Goal: Task Accomplishment & Management: Manage account settings

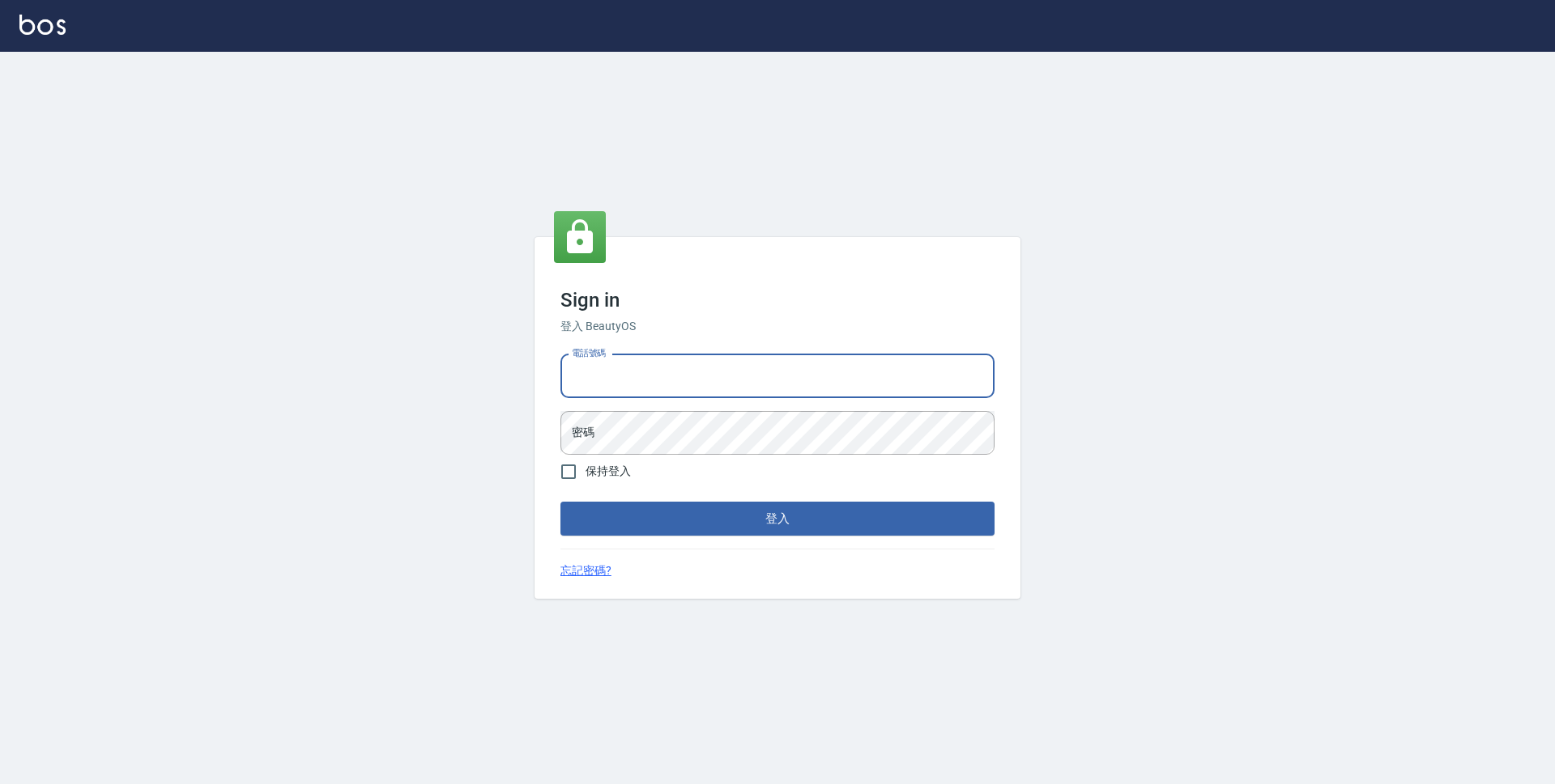
click at [708, 390] on input "電話號碼" at bounding box center [777, 376] width 434 height 43
type input "0423939755"
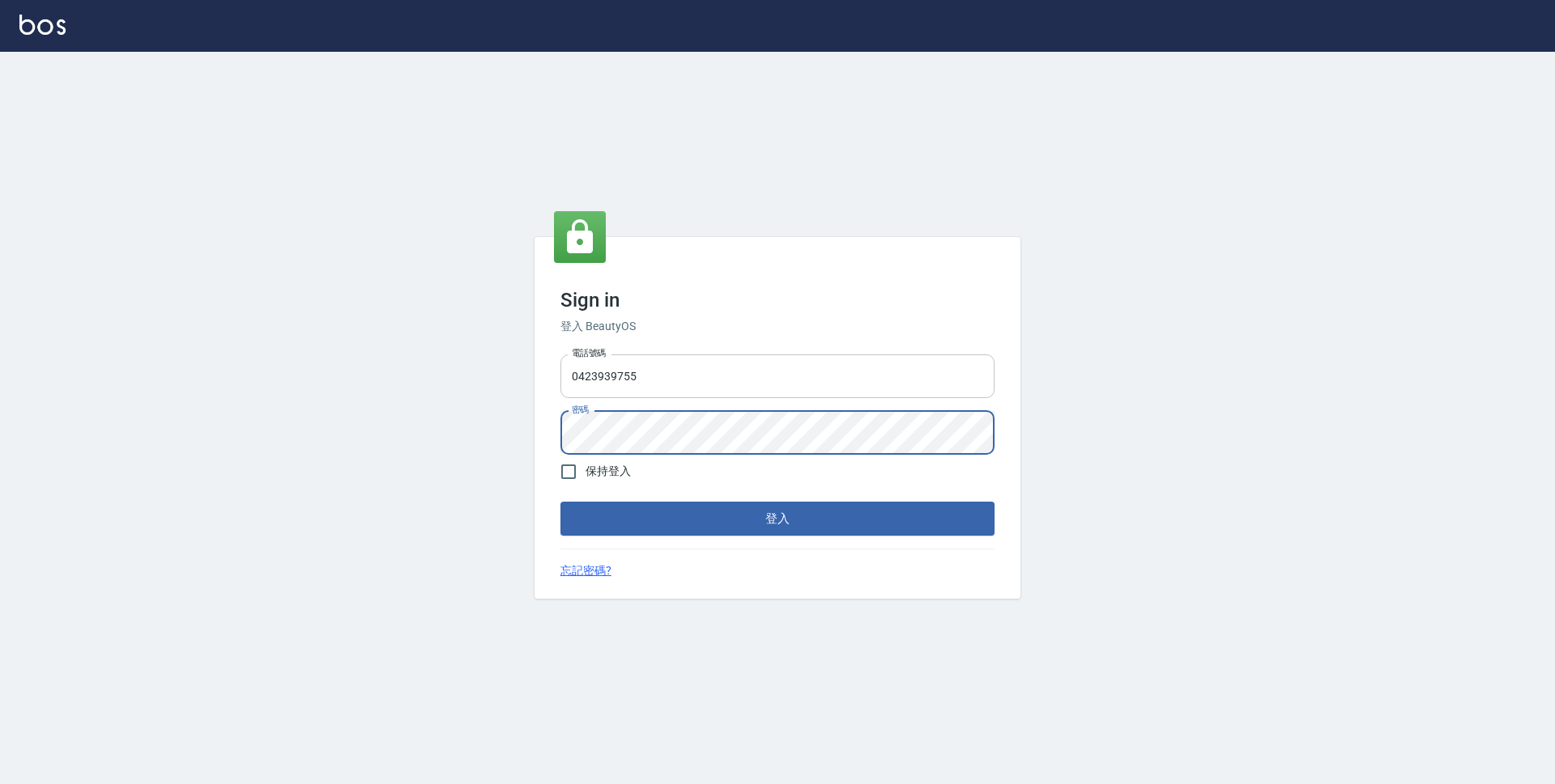
click at [560, 502] on button "登入" at bounding box center [777, 518] width 434 height 34
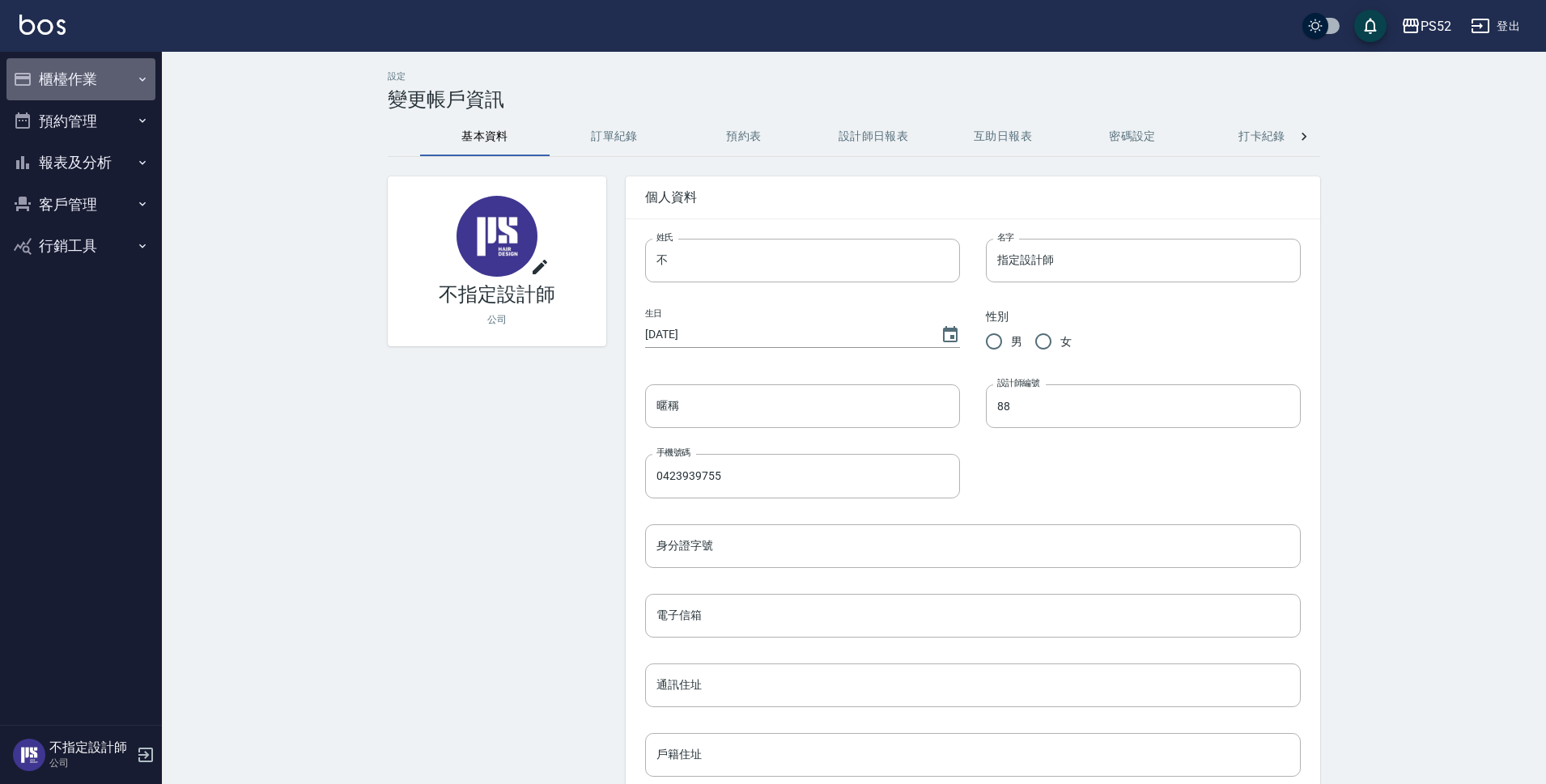
click at [83, 80] on button "櫃檯作業" at bounding box center [81, 79] width 149 height 42
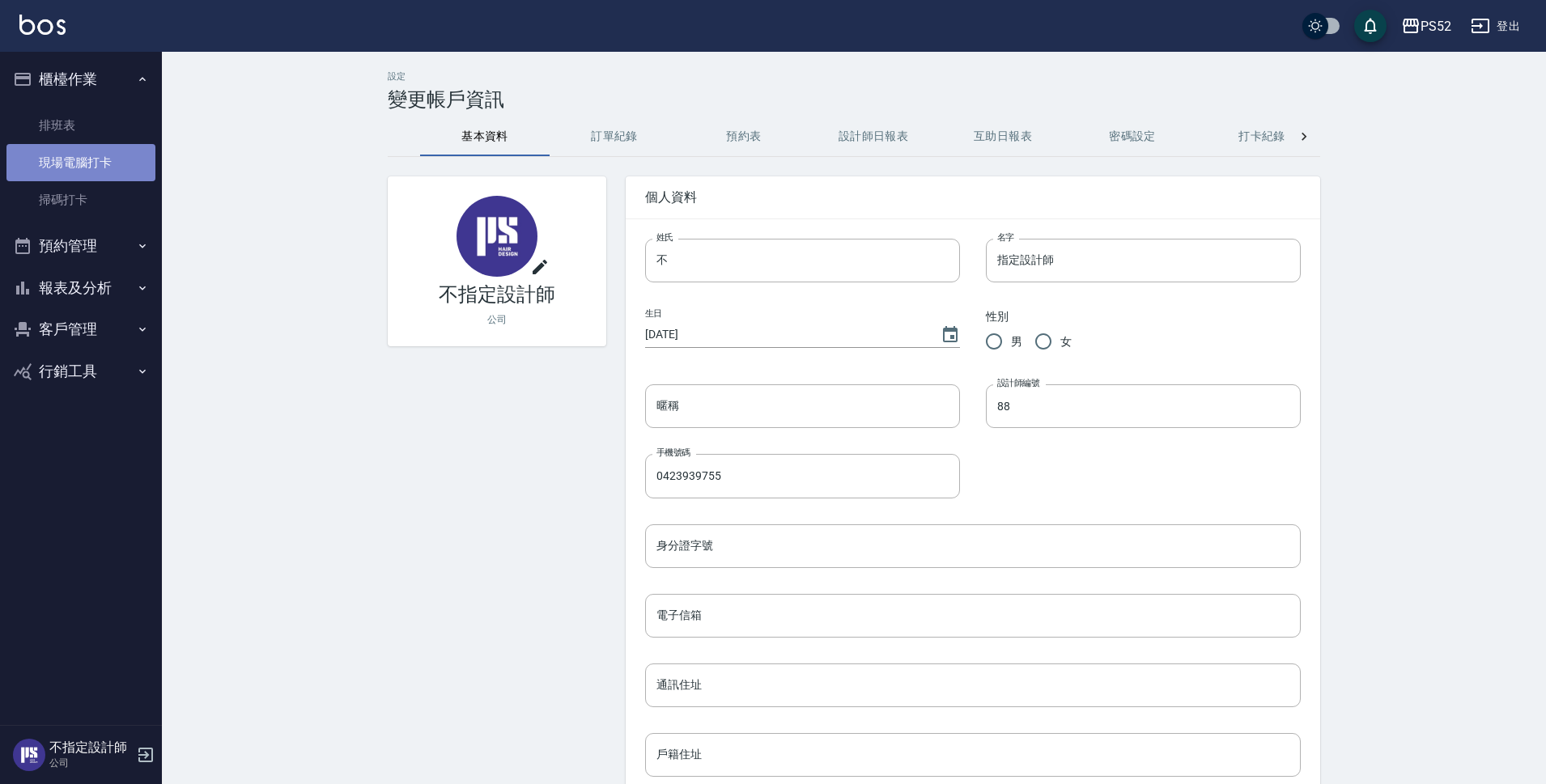
click at [90, 163] on link "現場電腦打卡" at bounding box center [81, 162] width 149 height 37
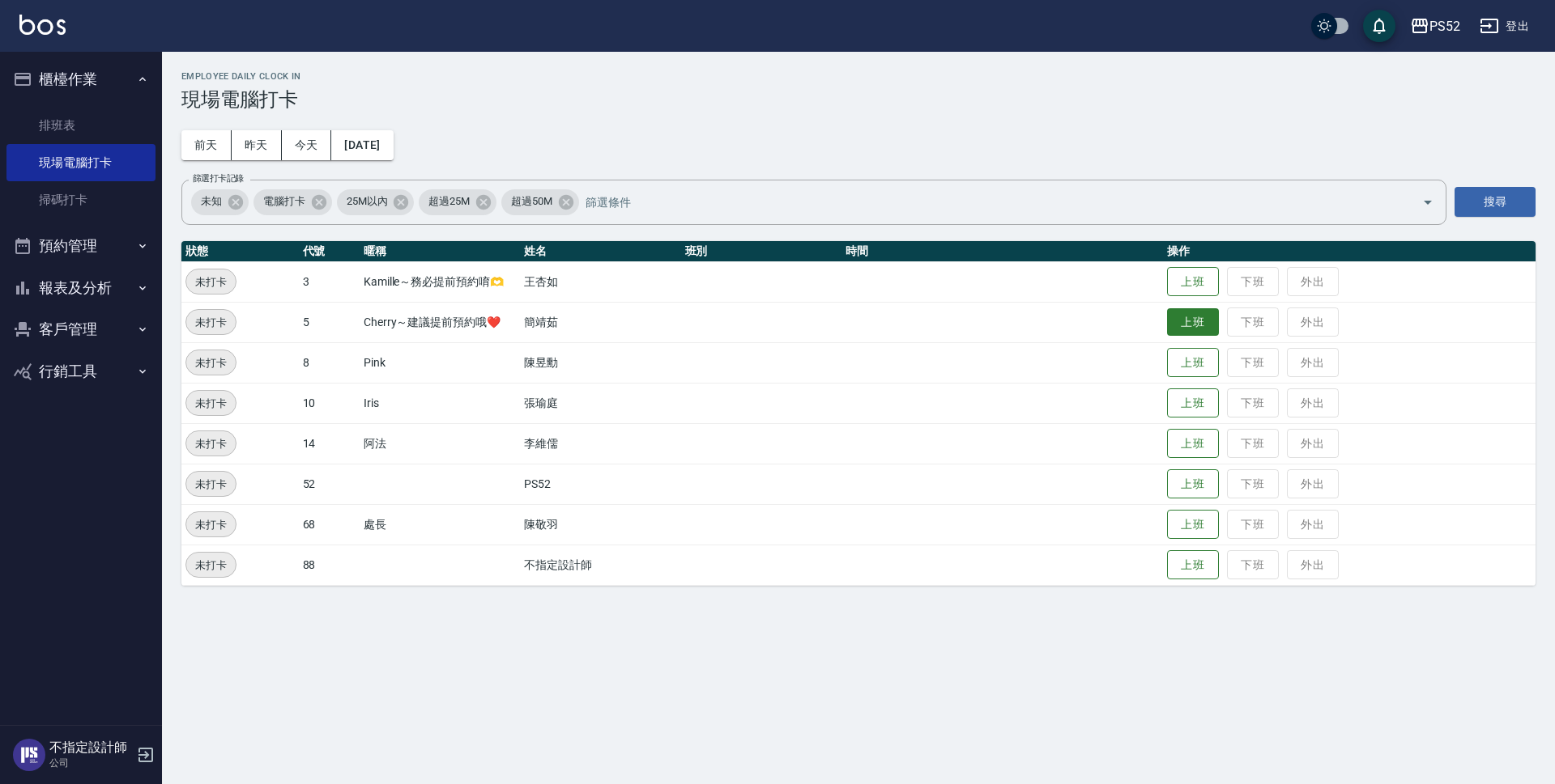
click at [1187, 325] on button "上班" at bounding box center [1193, 322] width 52 height 29
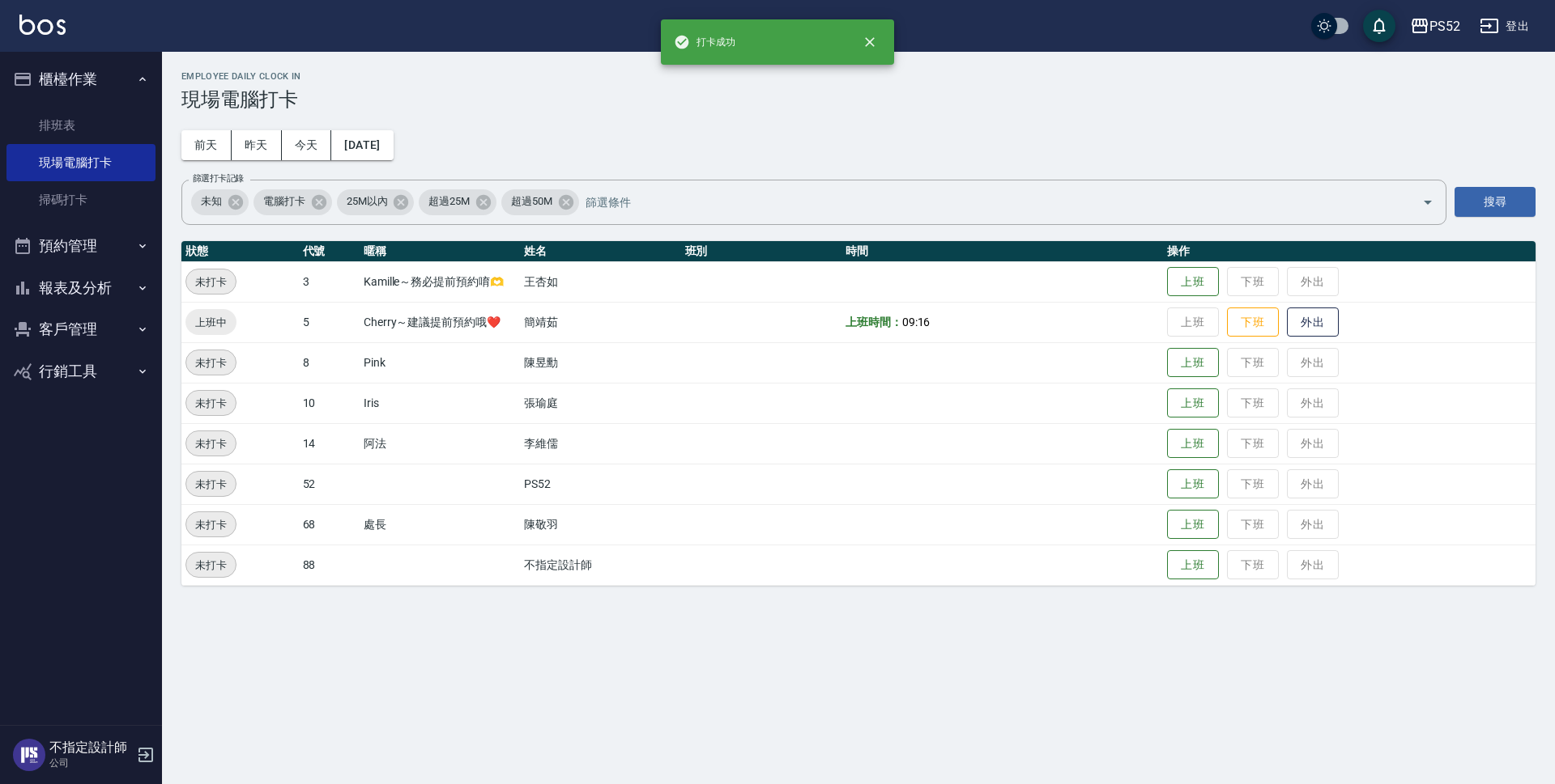
click at [80, 249] on button "預約管理" at bounding box center [81, 246] width 149 height 42
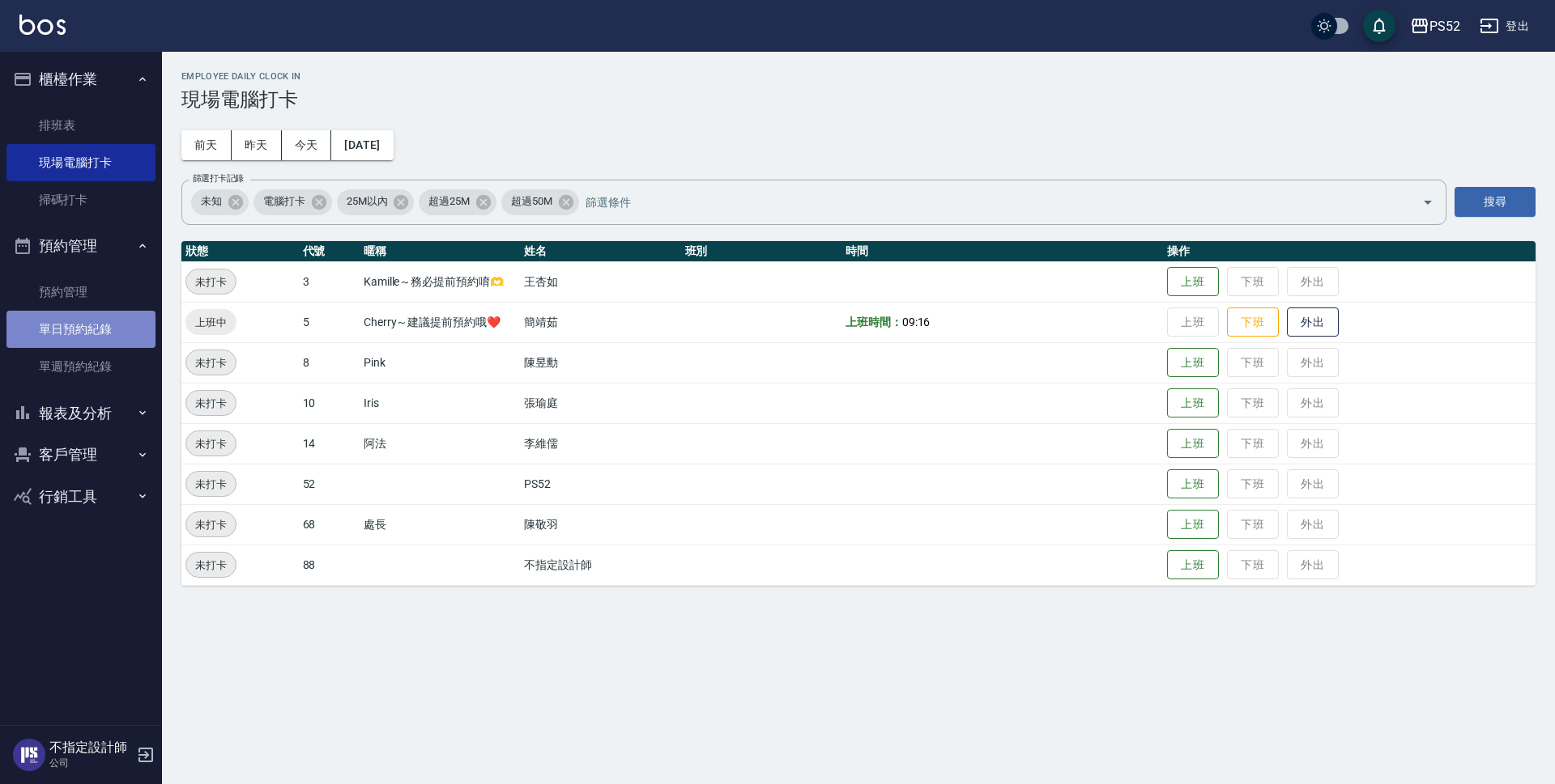
click at [95, 334] on link "單日預約紀錄" at bounding box center [81, 329] width 149 height 37
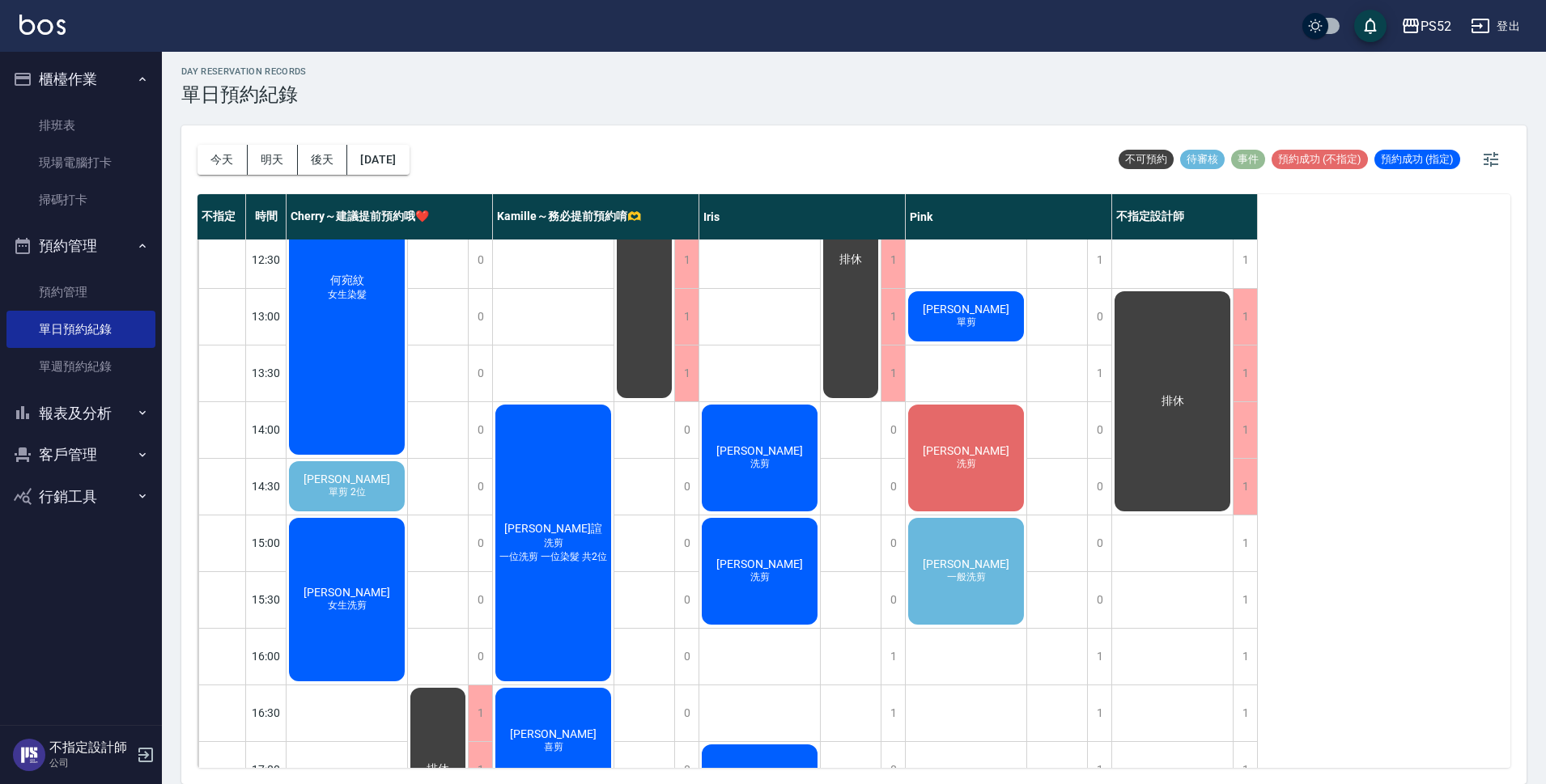
scroll to position [243, 0]
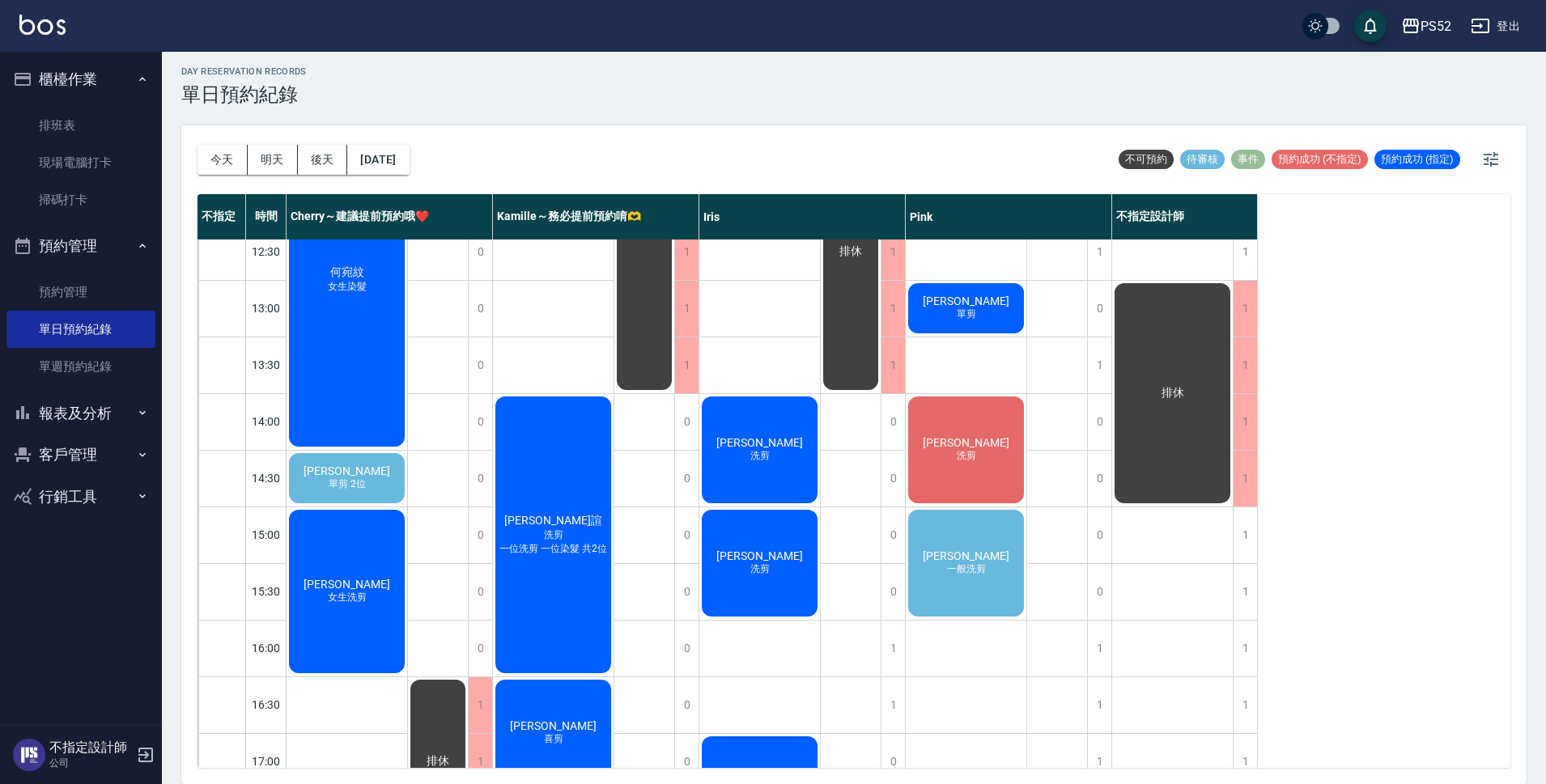
click at [967, 591] on div "[PERSON_NAME] 一般洗剪" at bounding box center [965, 563] width 120 height 112
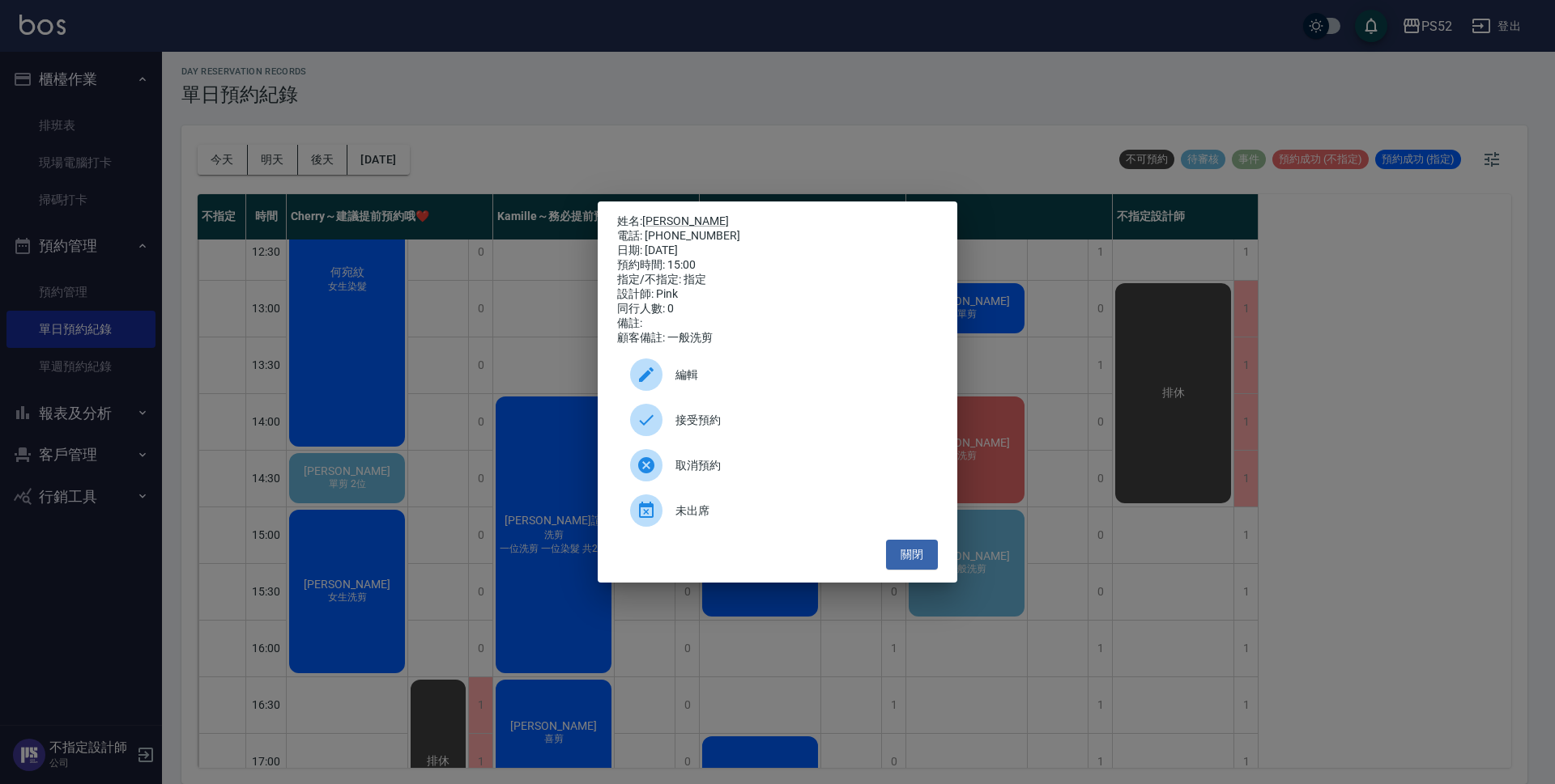
click at [694, 417] on div "接受預約" at bounding box center [778, 420] width 321 height 45
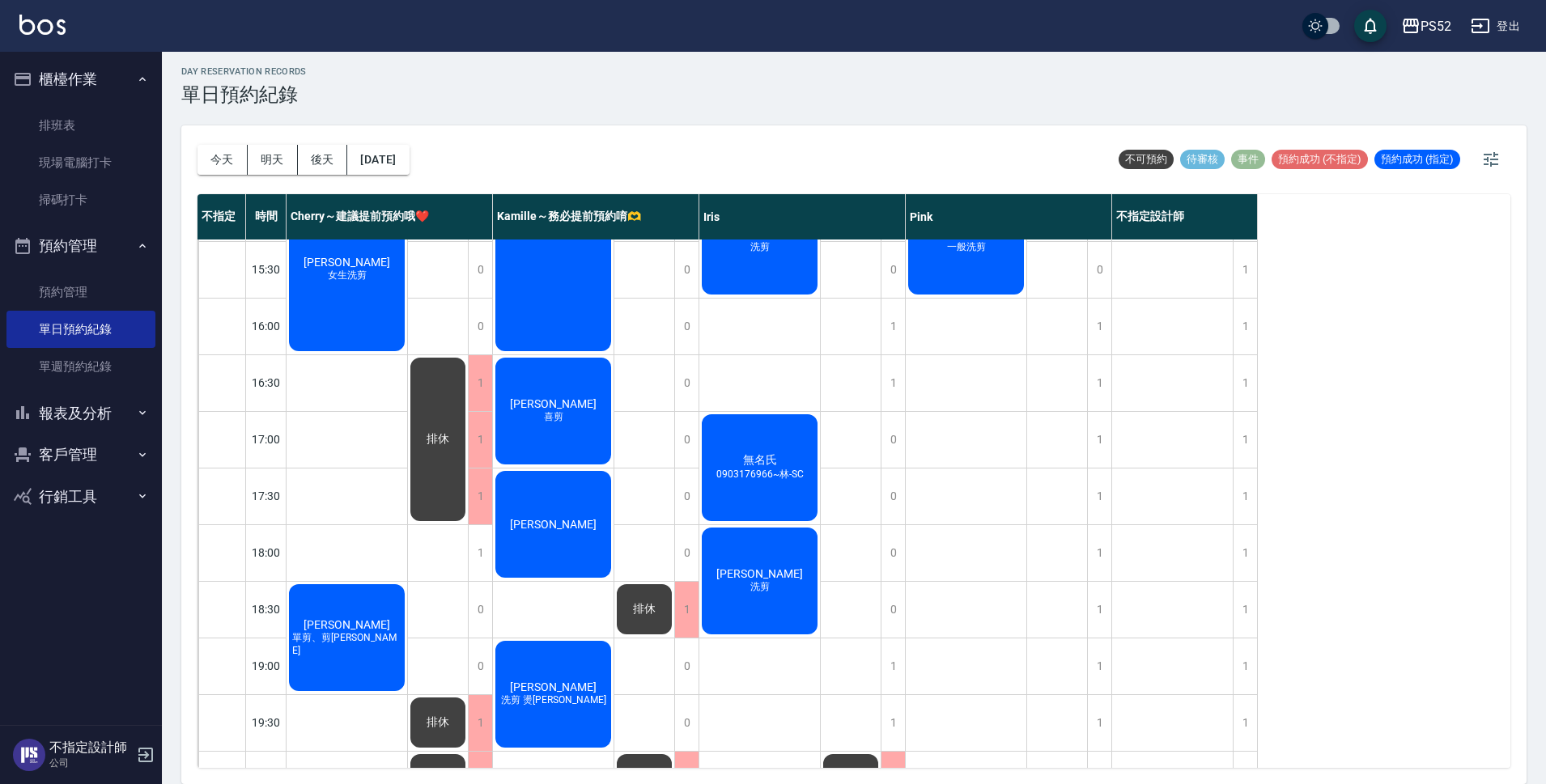
scroll to position [567, 0]
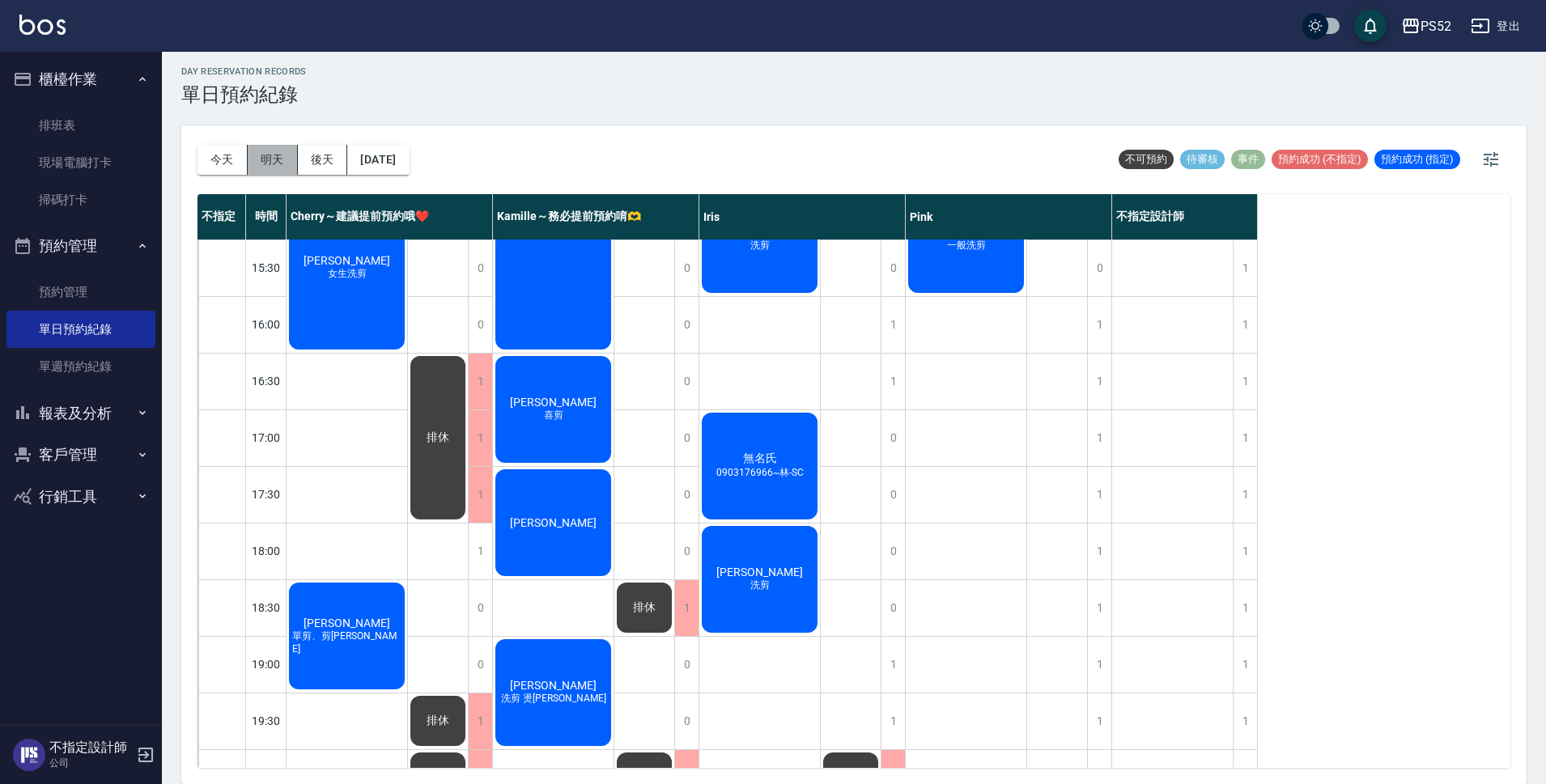
click at [285, 164] on button "明天" at bounding box center [273, 159] width 50 height 30
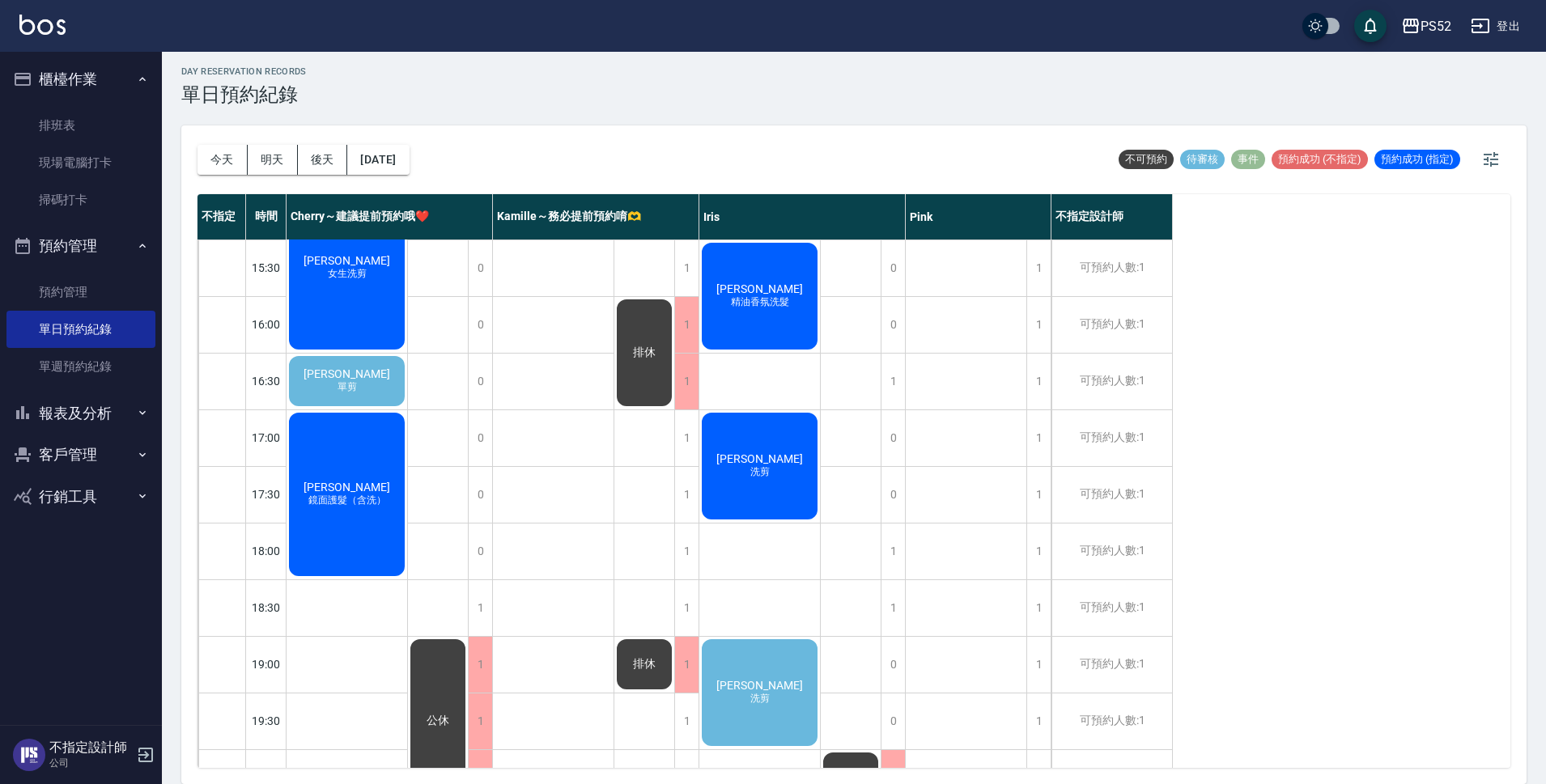
click at [309, 376] on div "[PERSON_NAME] 單剪" at bounding box center [347, 381] width 120 height 55
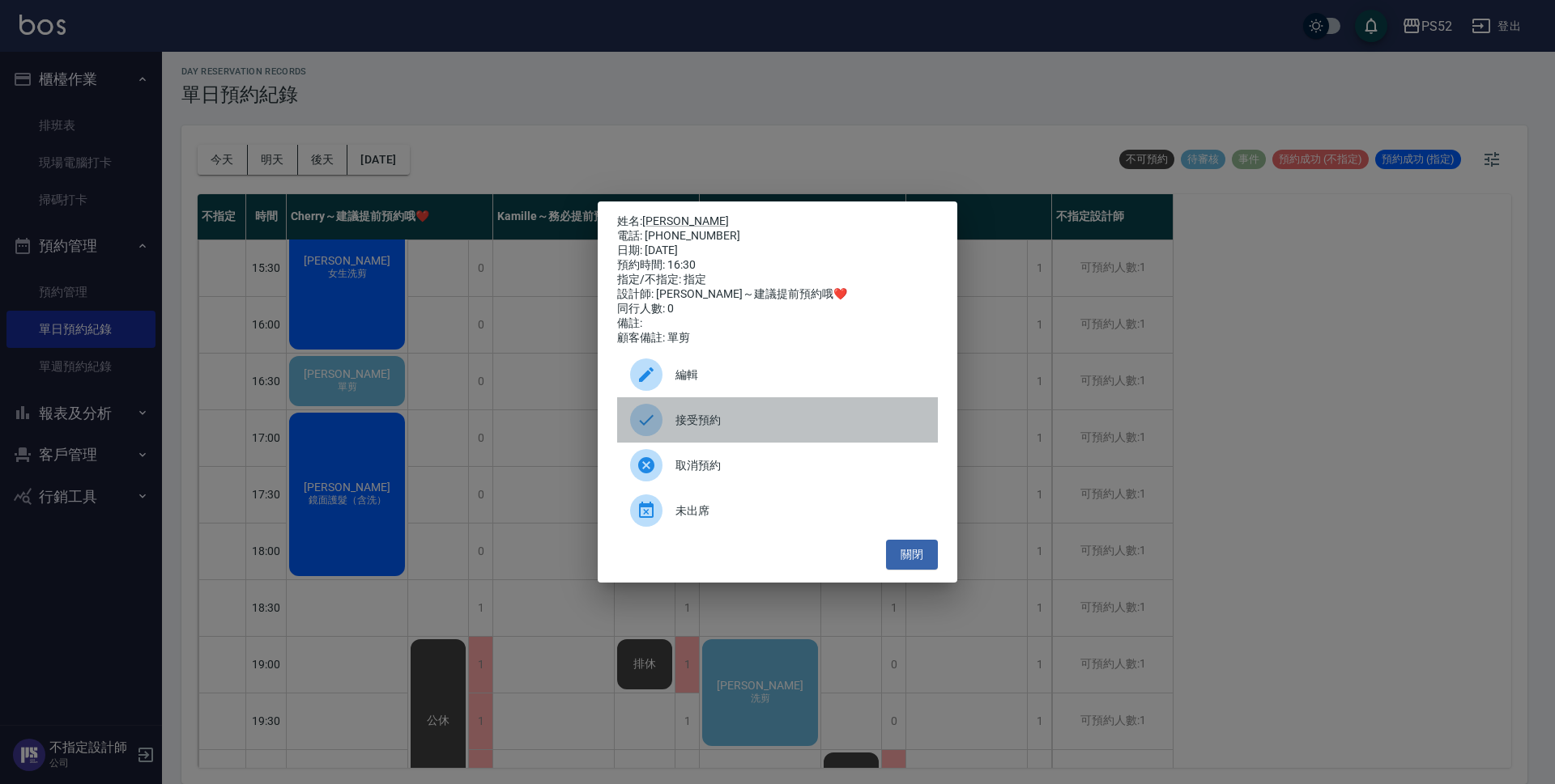
click at [762, 429] on span "接受預約" at bounding box center [800, 421] width 250 height 17
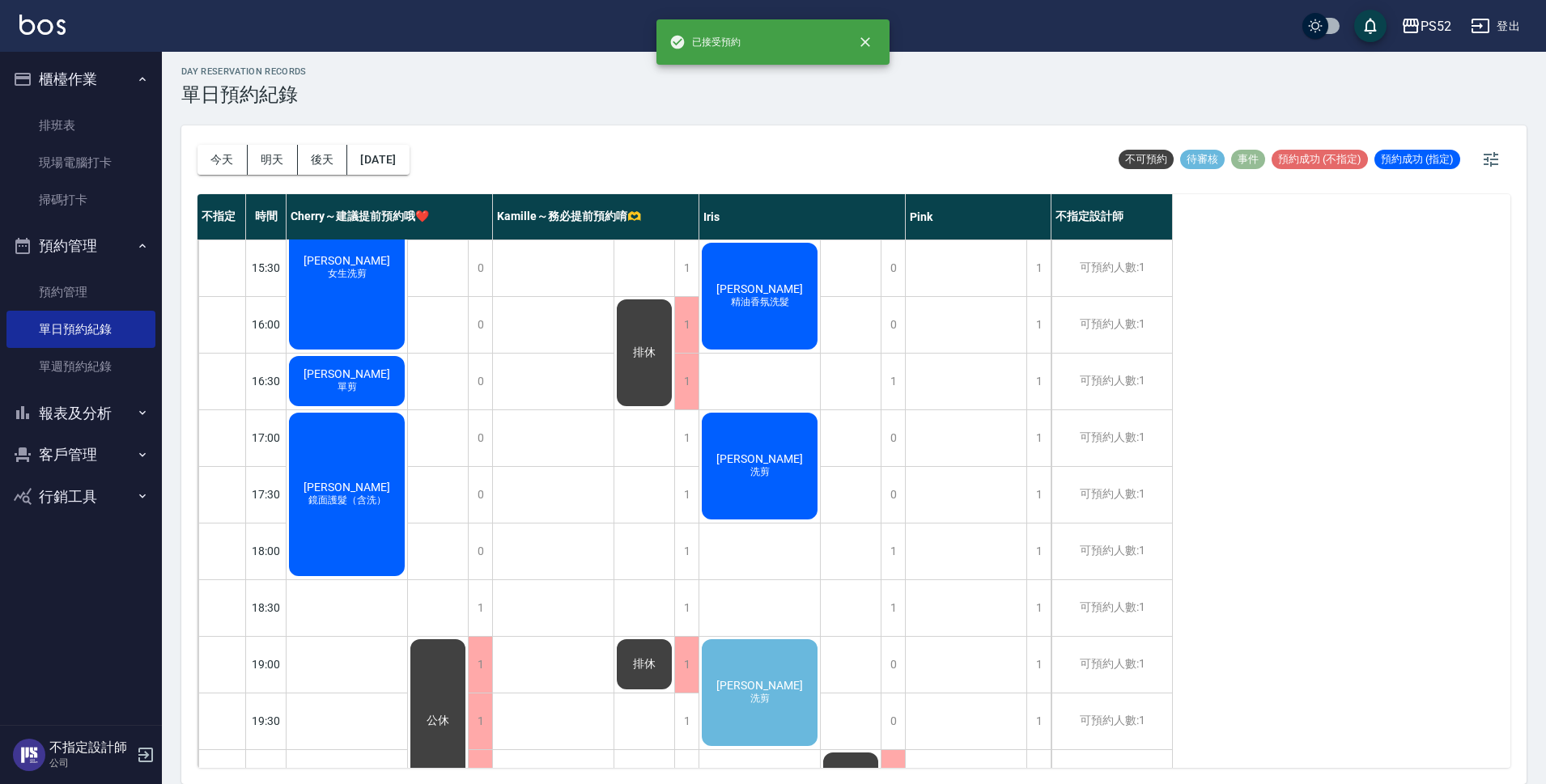
click at [783, 684] on div "[PERSON_NAME] 洗剪" at bounding box center [759, 692] width 120 height 112
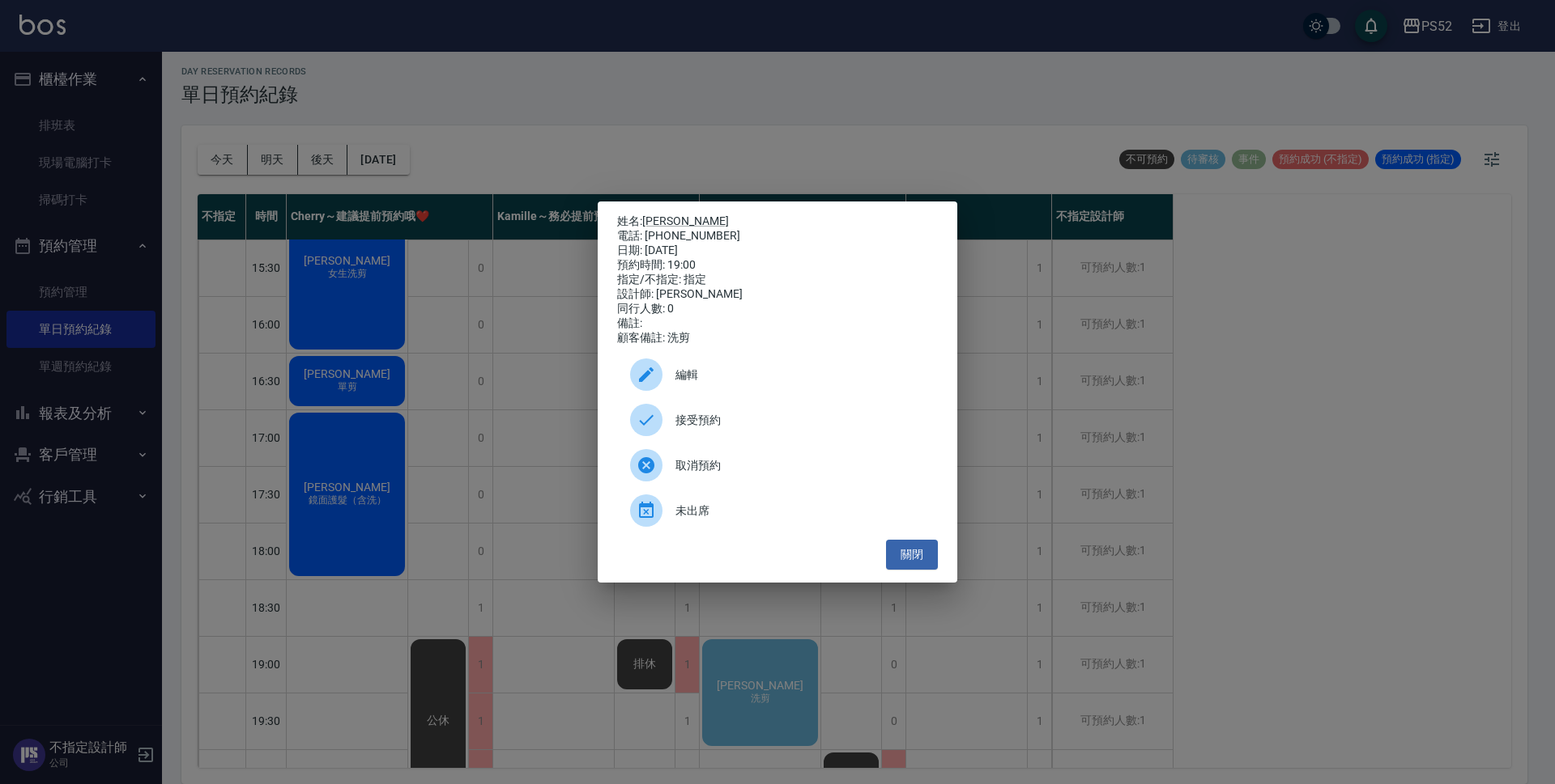
click at [767, 421] on span "接受預約" at bounding box center [800, 421] width 250 height 17
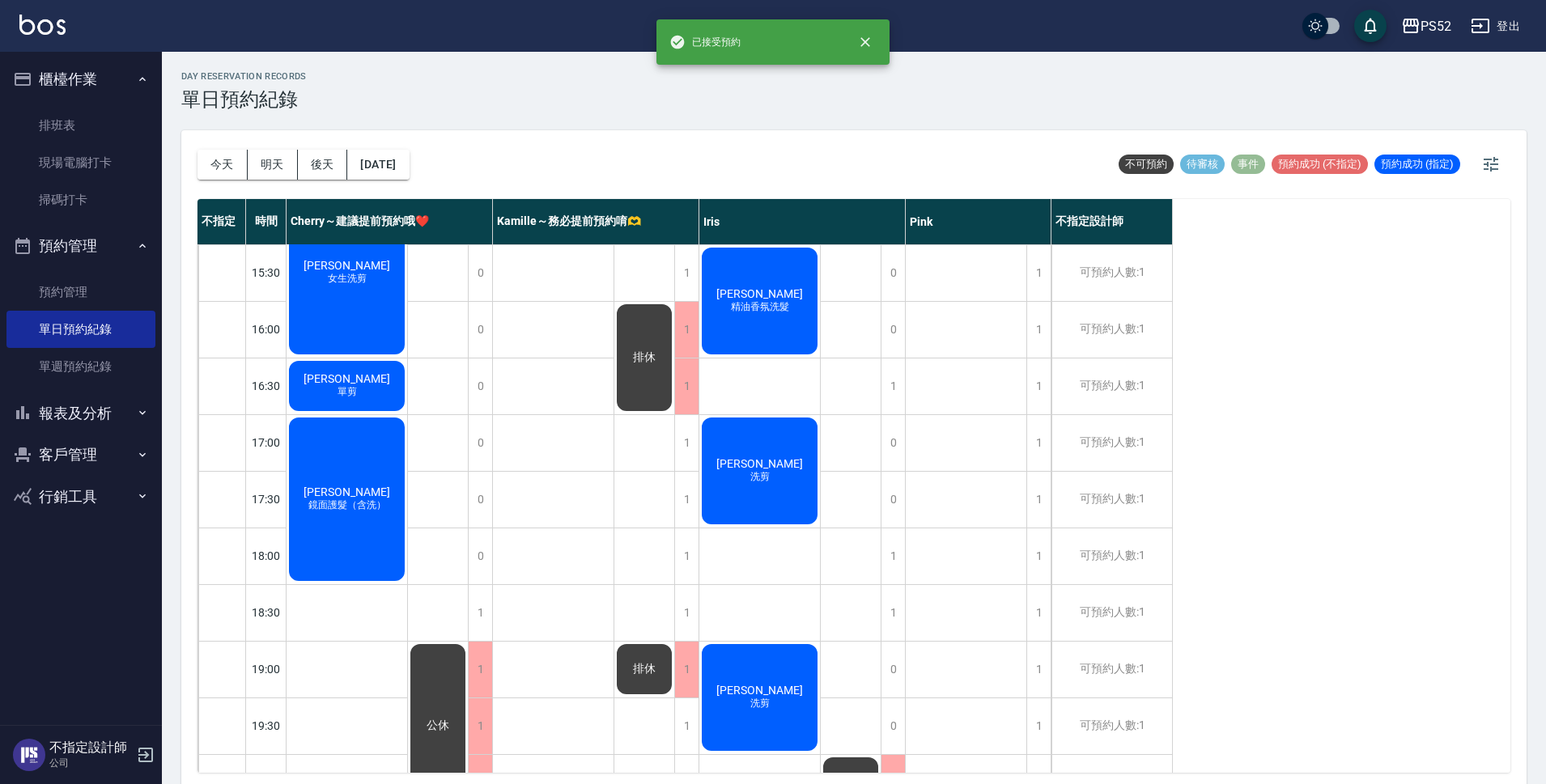
click at [964, 476] on div "[PERSON_NAME]剪 [PERSON_NAME] 一般洗剪 [PERSON_NAME]剪" at bounding box center [966, 244] width 121 height 1133
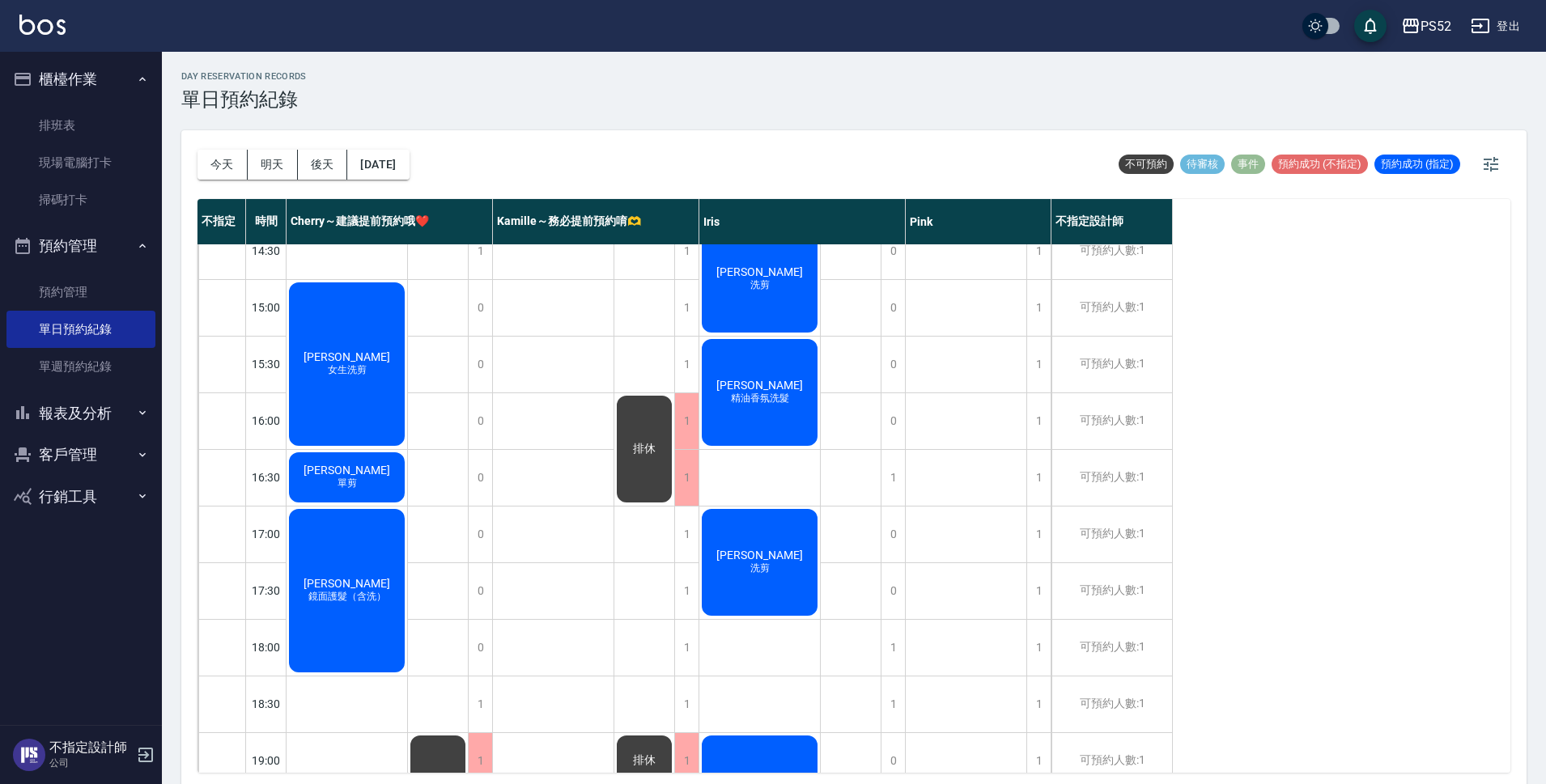
scroll to position [486, 0]
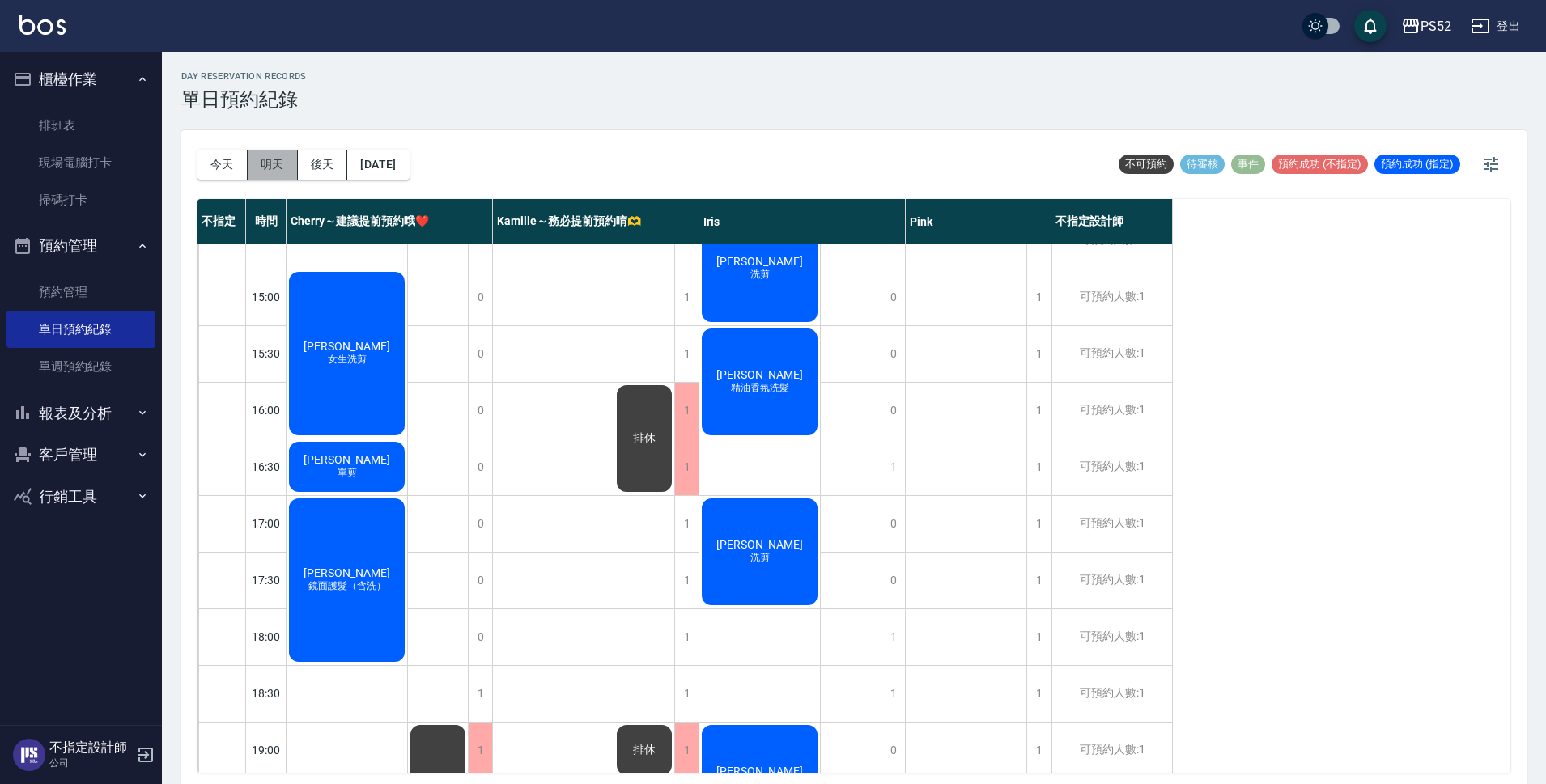
click at [283, 164] on button "明天" at bounding box center [273, 165] width 50 height 30
click at [303, 163] on button "後天" at bounding box center [323, 165] width 50 height 30
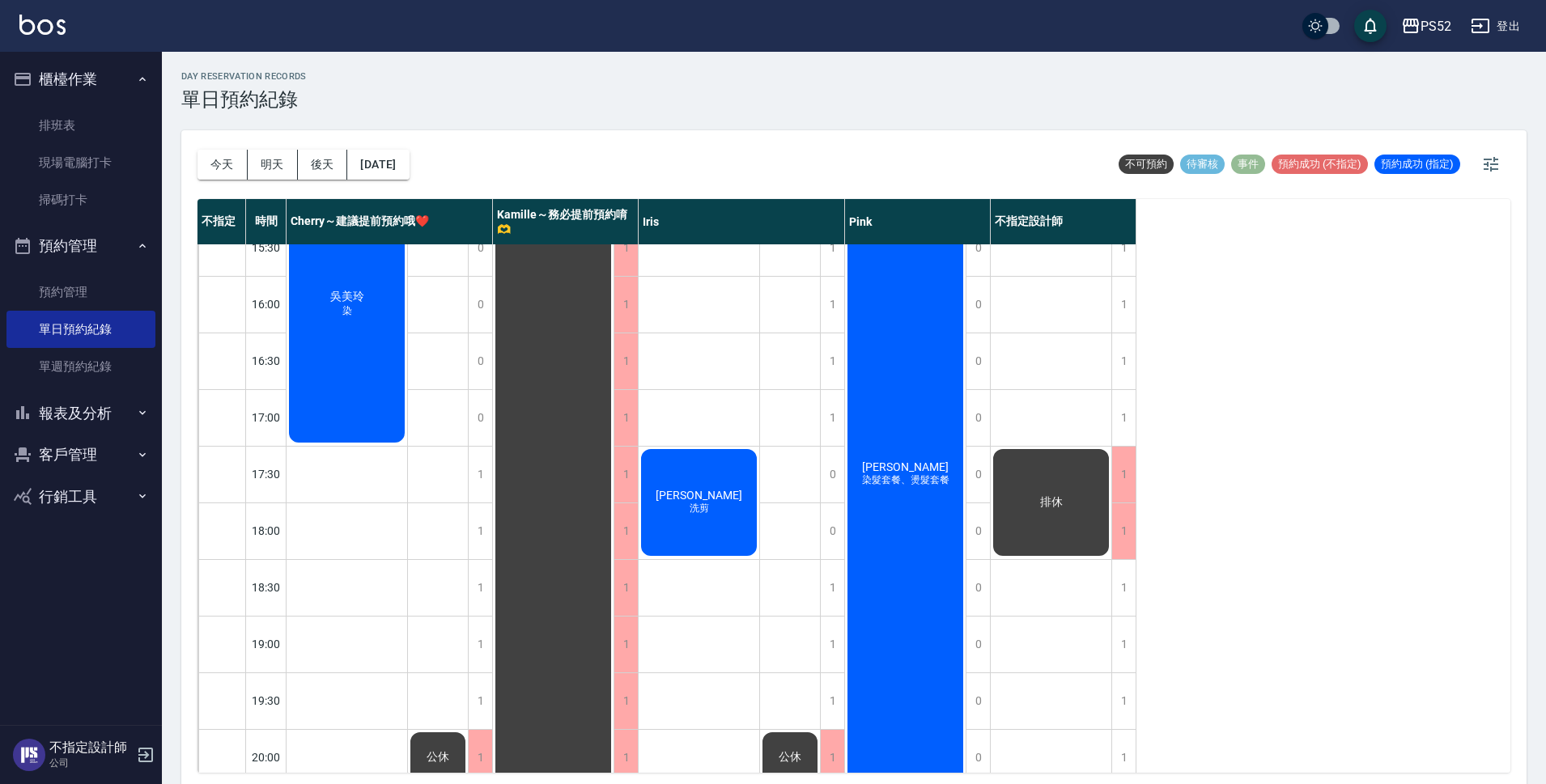
scroll to position [619, 0]
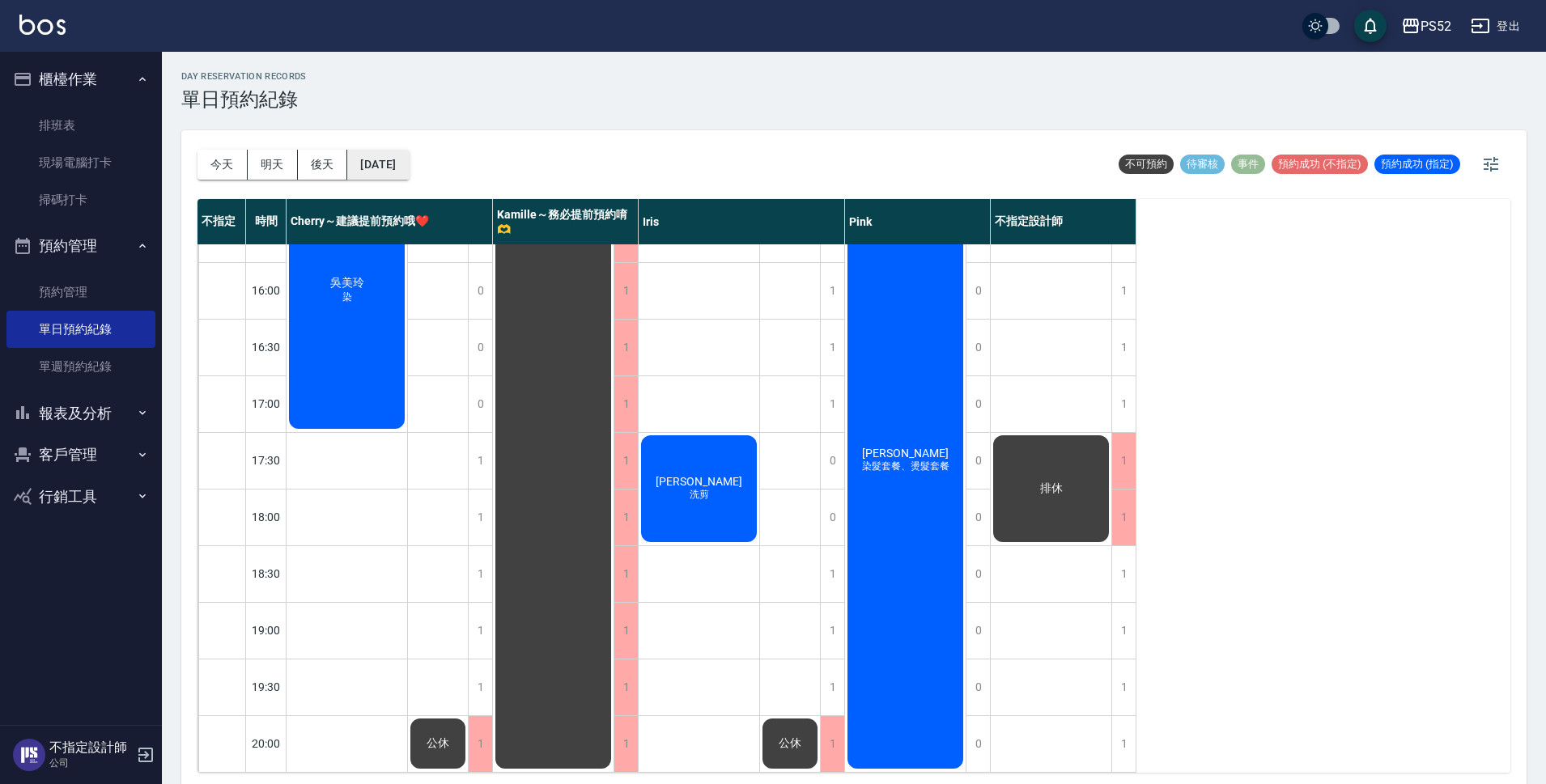
click at [409, 168] on button "[DATE]" at bounding box center [378, 165] width 62 height 30
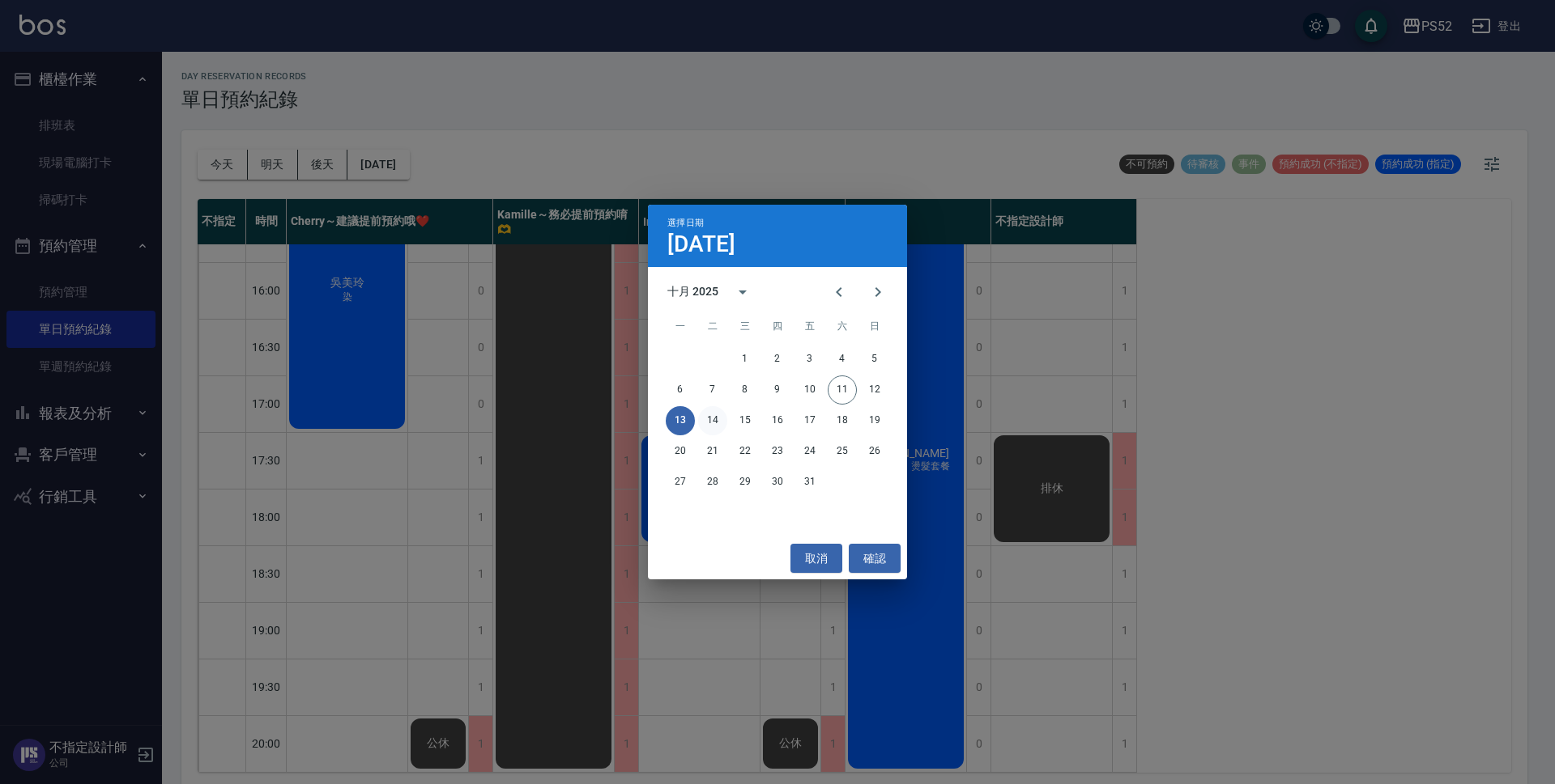
click at [709, 418] on button "14" at bounding box center [712, 421] width 29 height 29
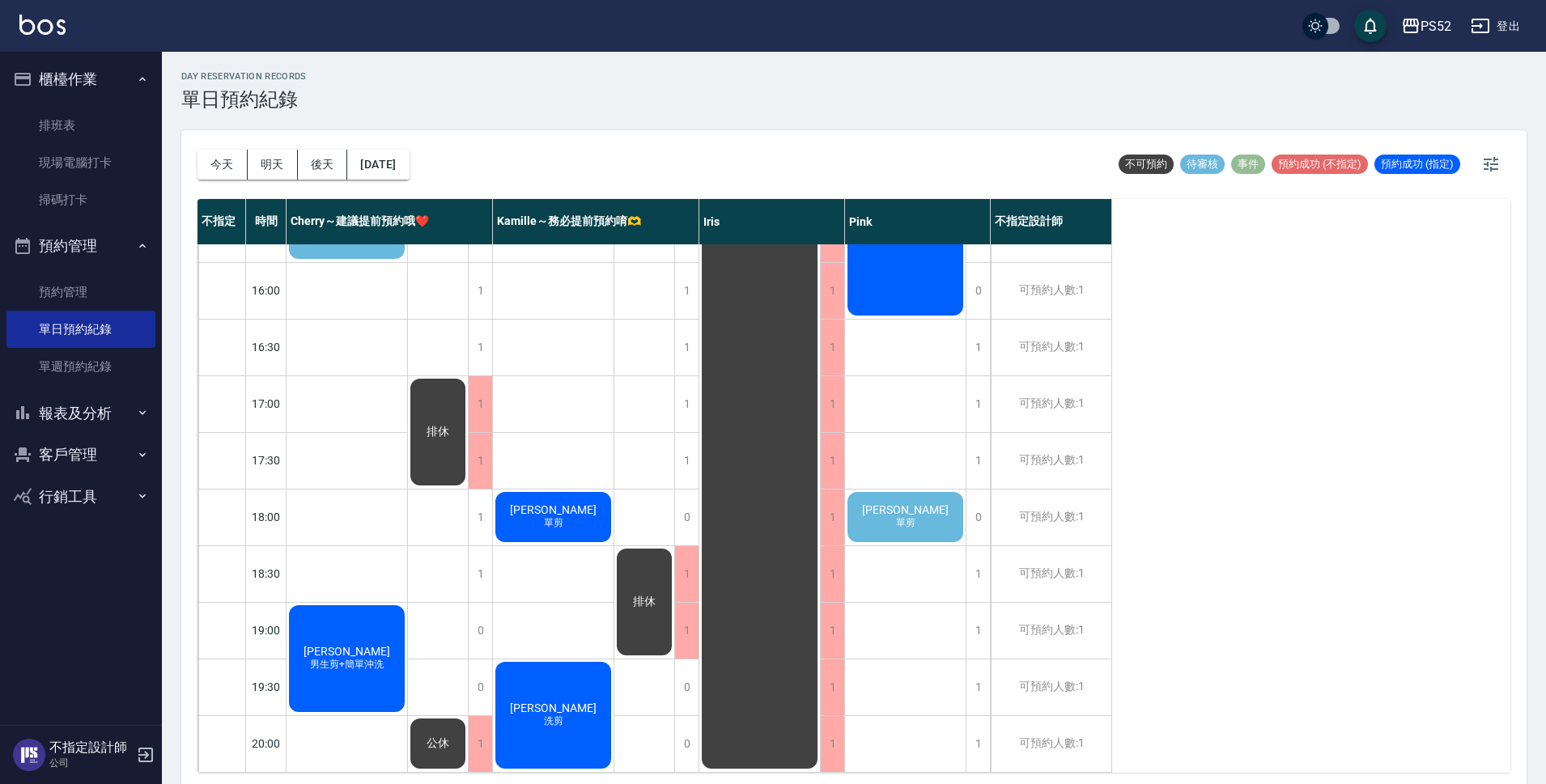
click at [934, 520] on div "[PERSON_NAME] 單剪" at bounding box center [905, 517] width 120 height 55
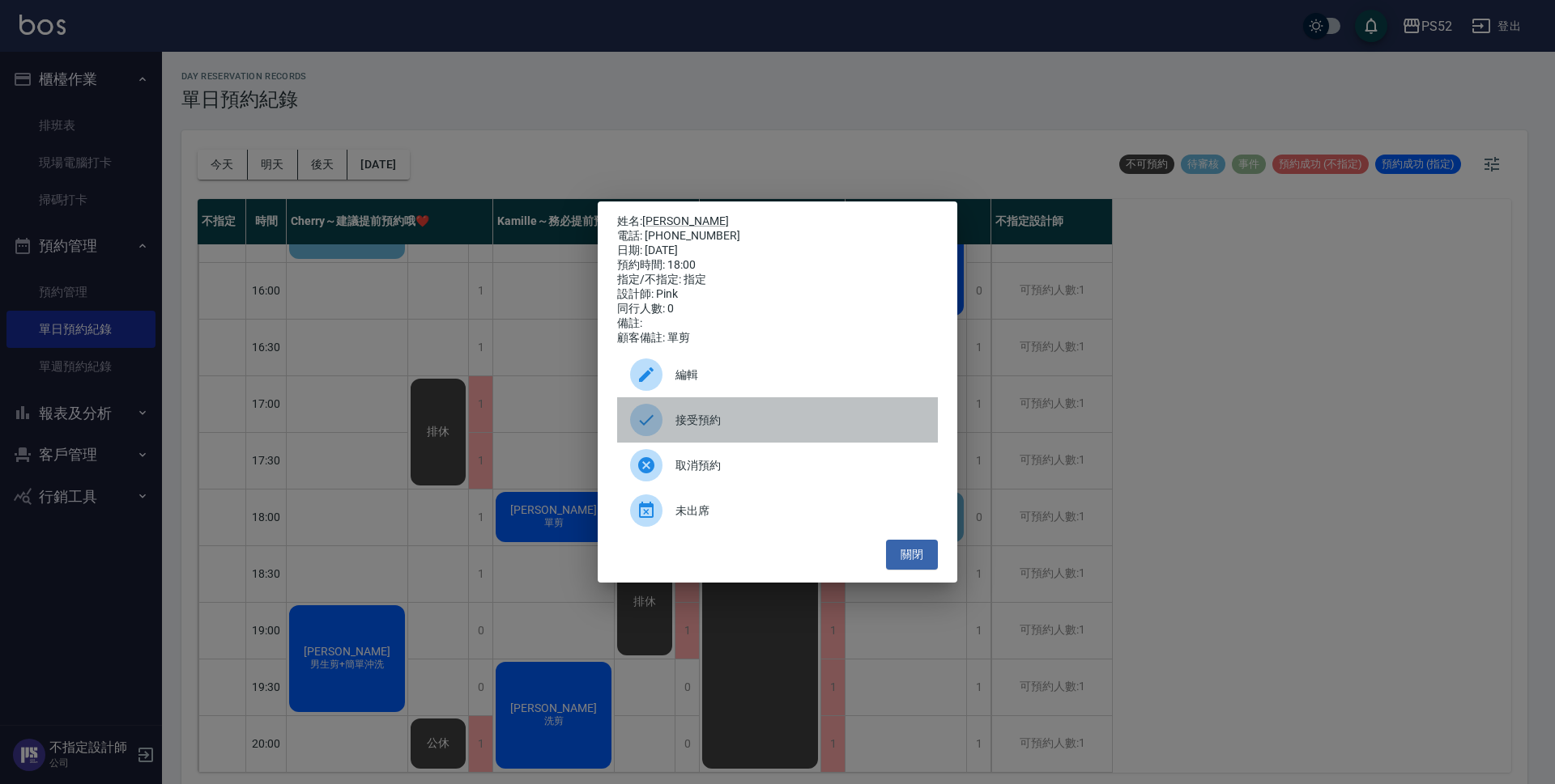
click at [720, 411] on div "接受預約" at bounding box center [778, 420] width 321 height 45
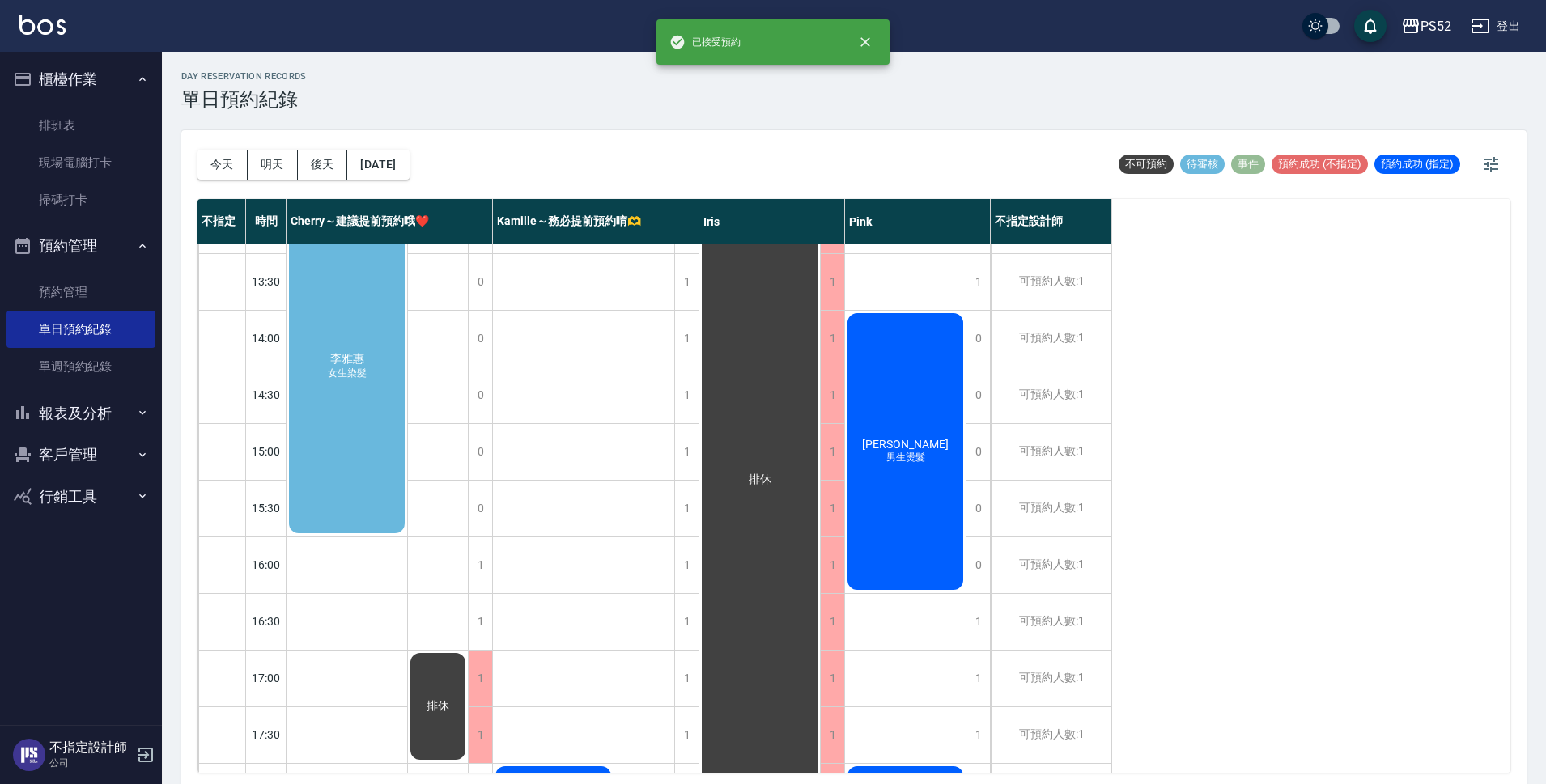
scroll to position [322, 0]
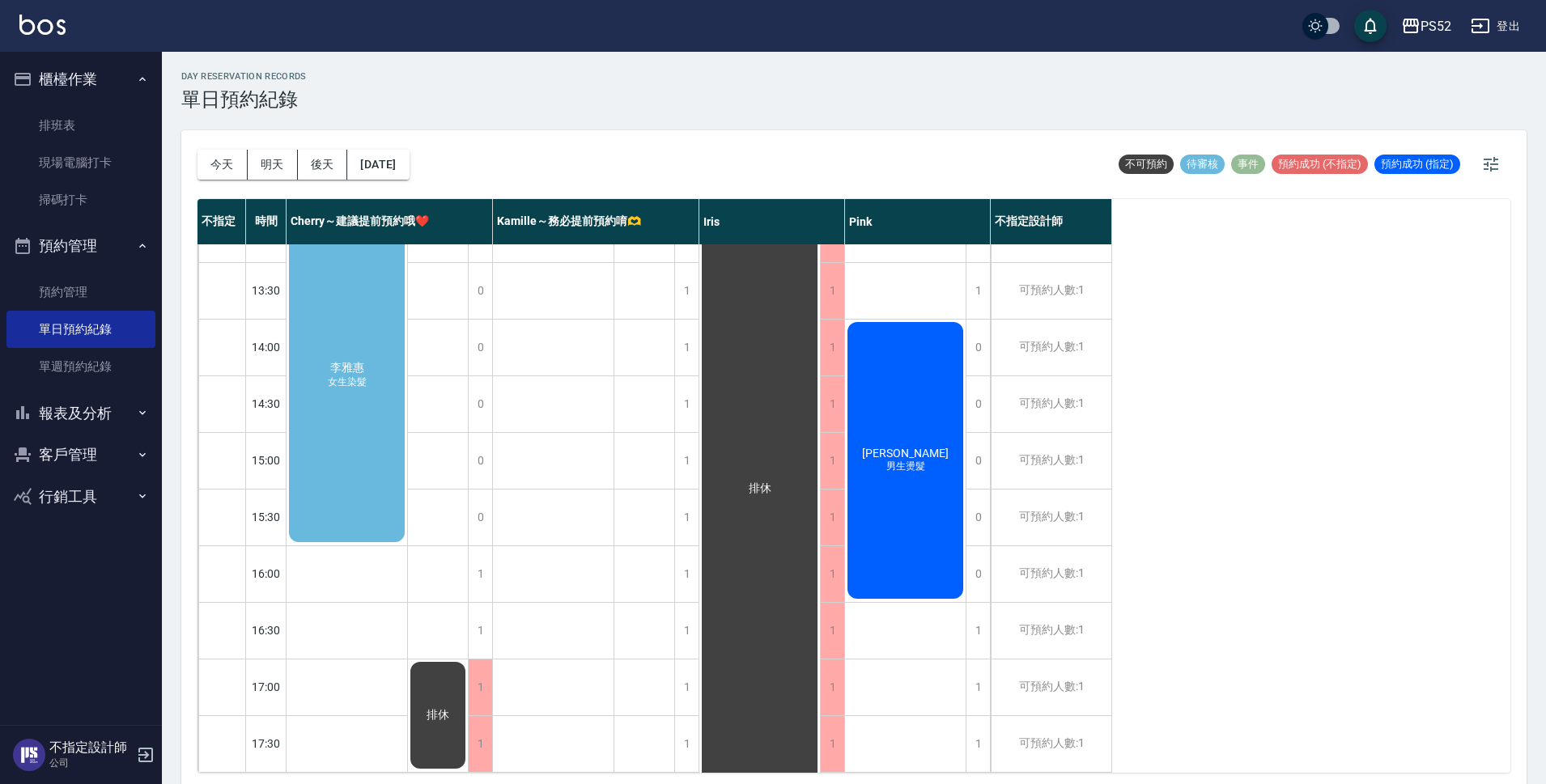
click at [345, 390] on div "[PERSON_NAME]染髮" at bounding box center [347, 375] width 120 height 339
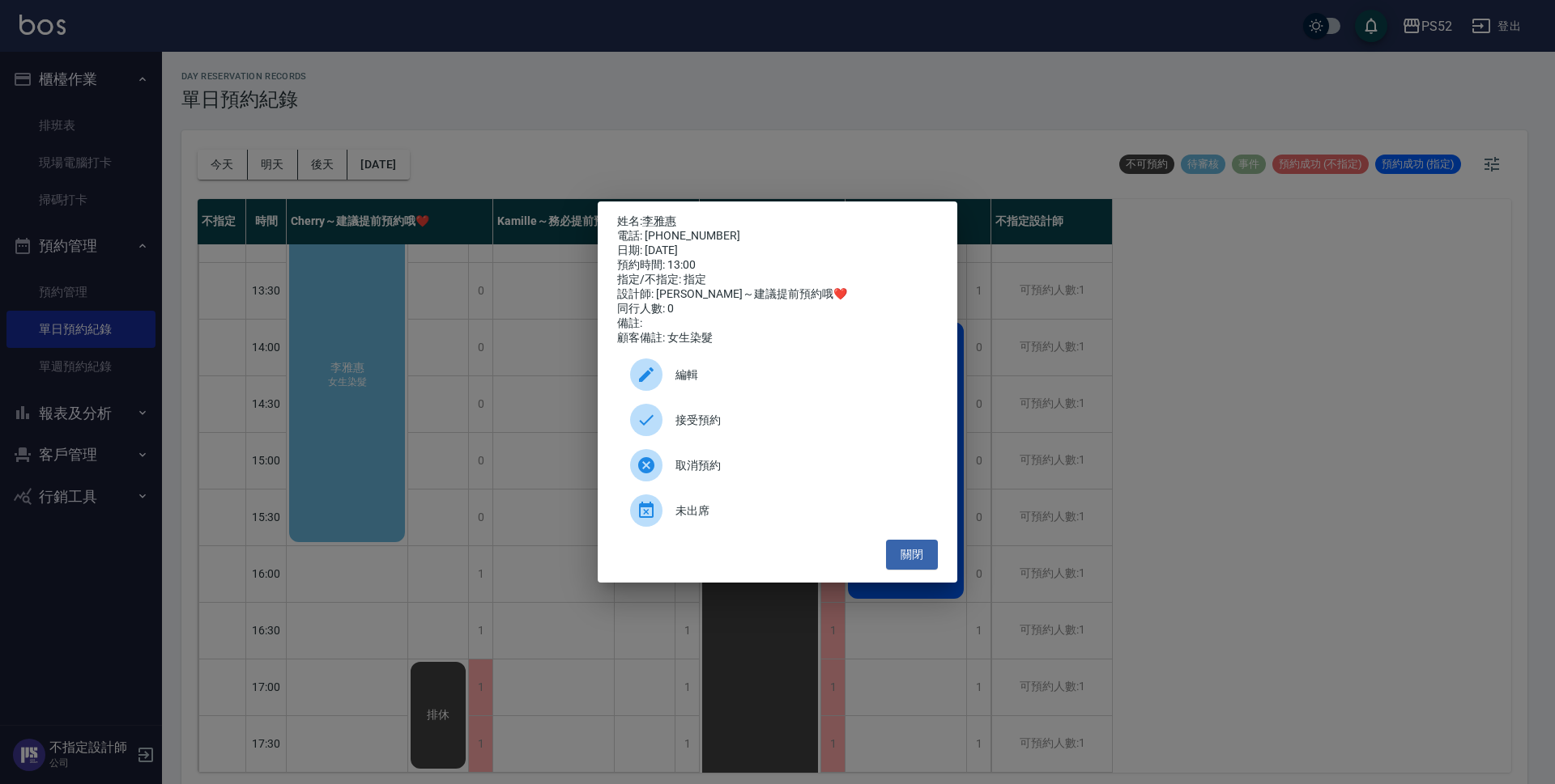
click at [778, 416] on div "接受預約" at bounding box center [778, 420] width 321 height 45
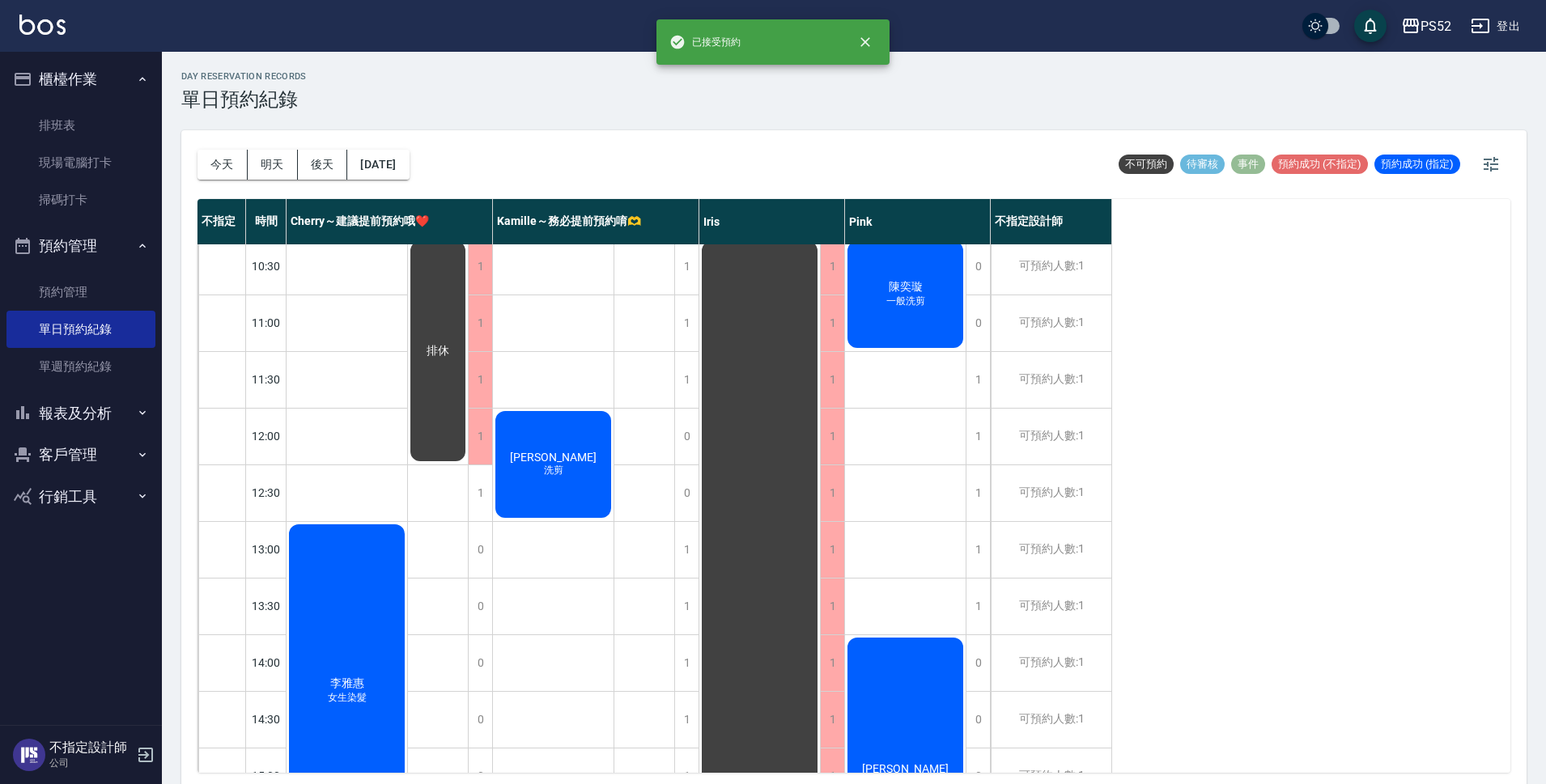
scroll to position [0, 0]
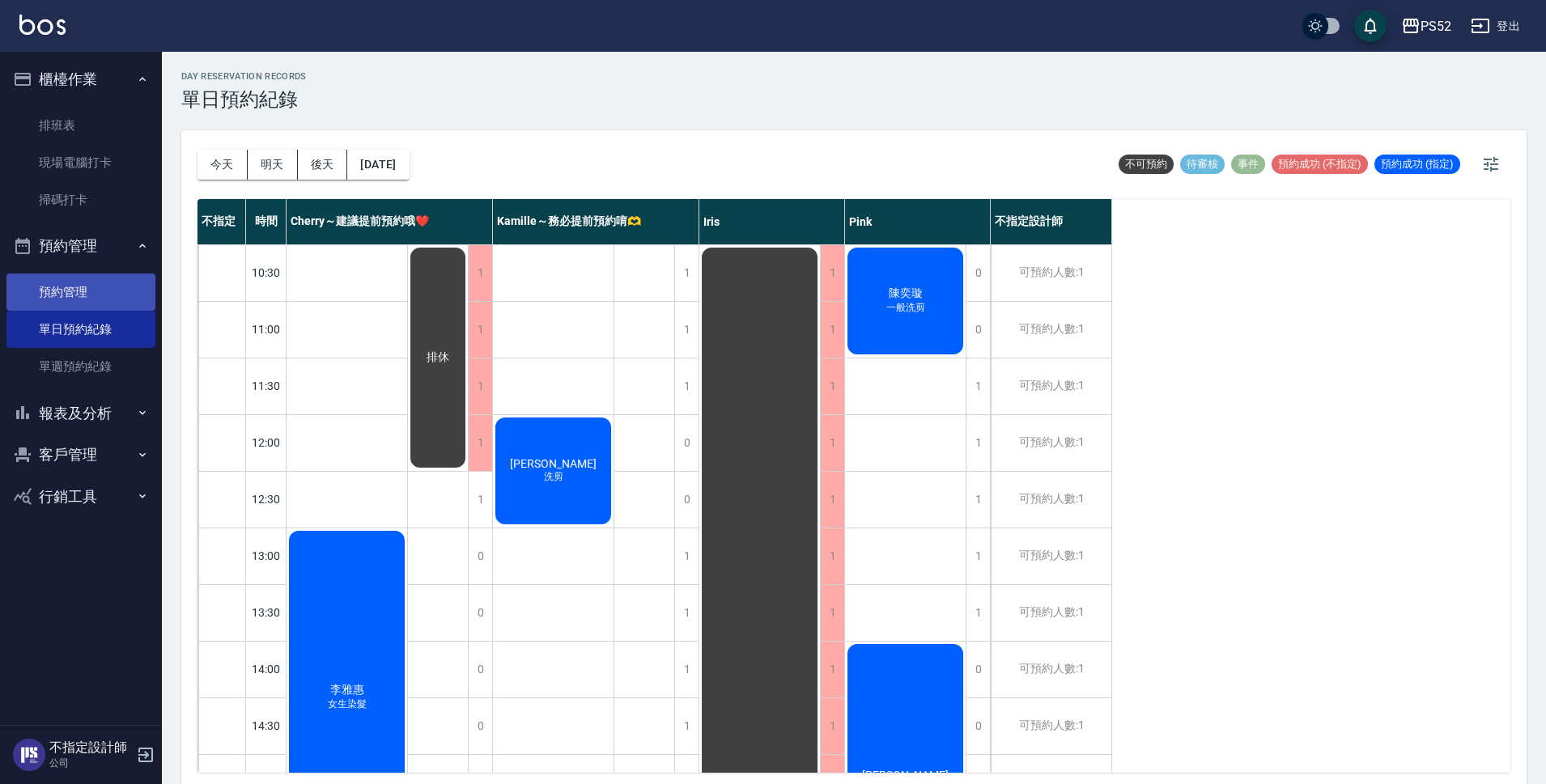
click at [87, 301] on link "預約管理" at bounding box center [81, 292] width 149 height 37
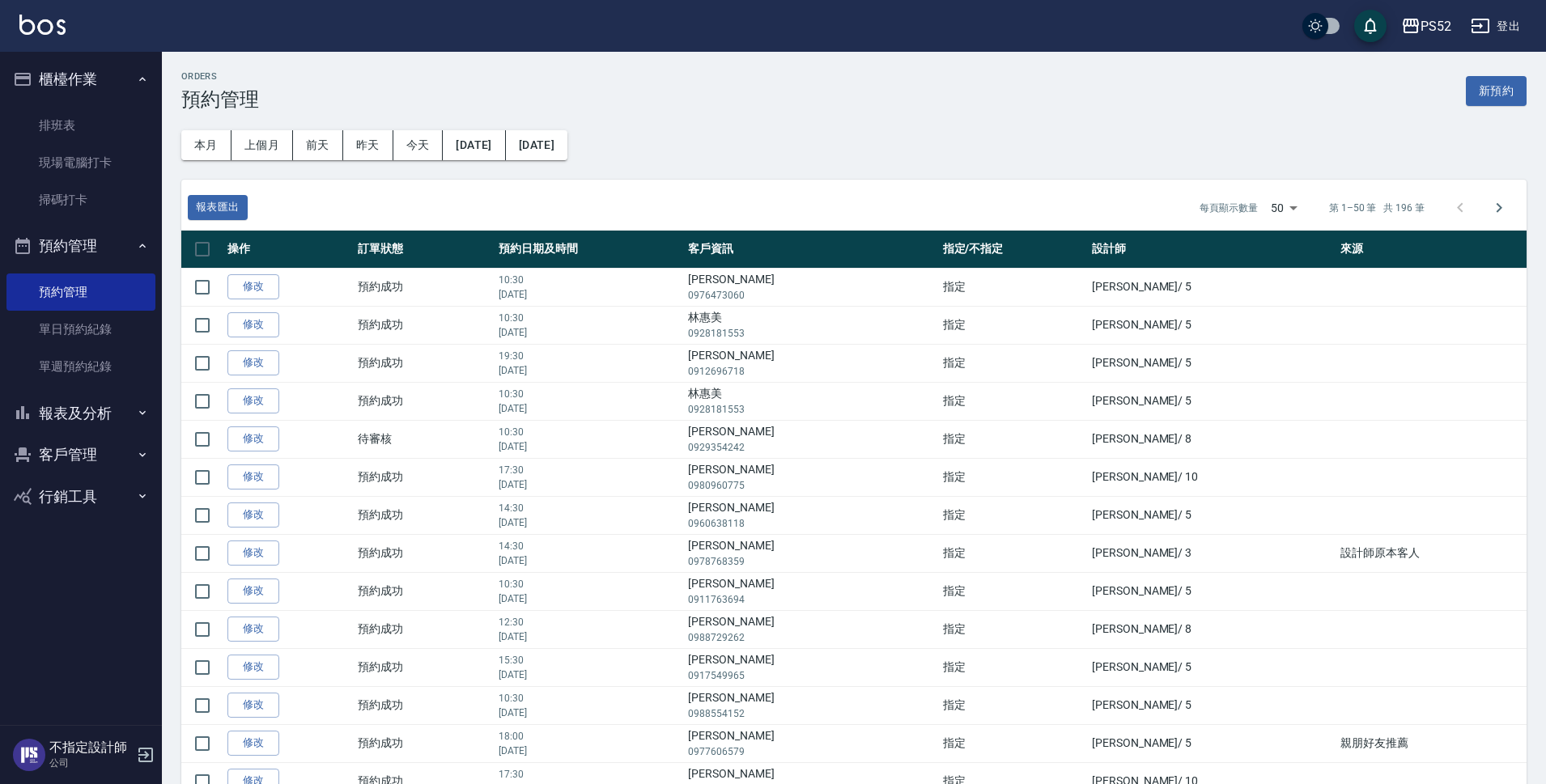
click at [82, 413] on button "報表及分析" at bounding box center [81, 413] width 149 height 42
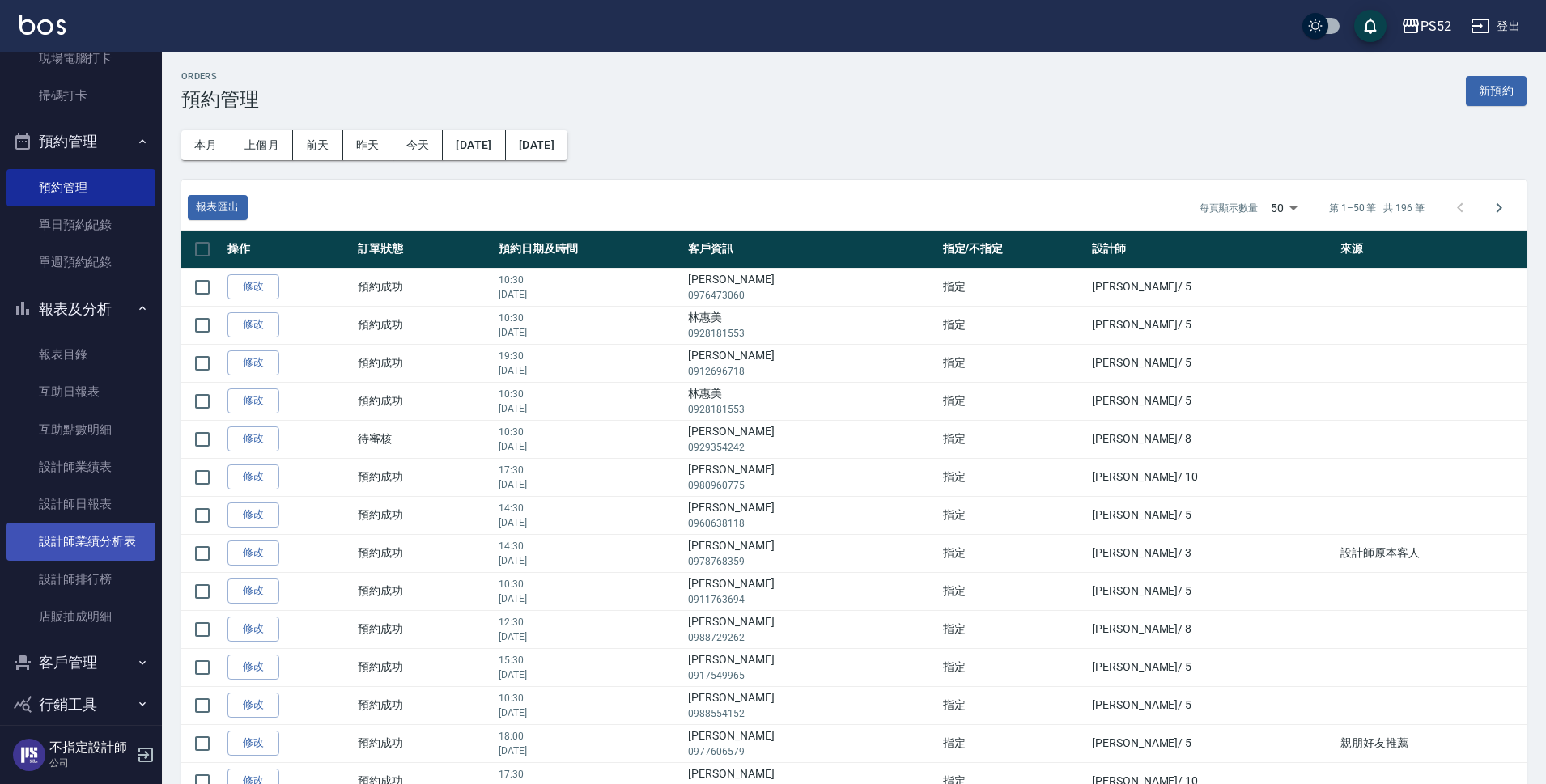
scroll to position [124, 0]
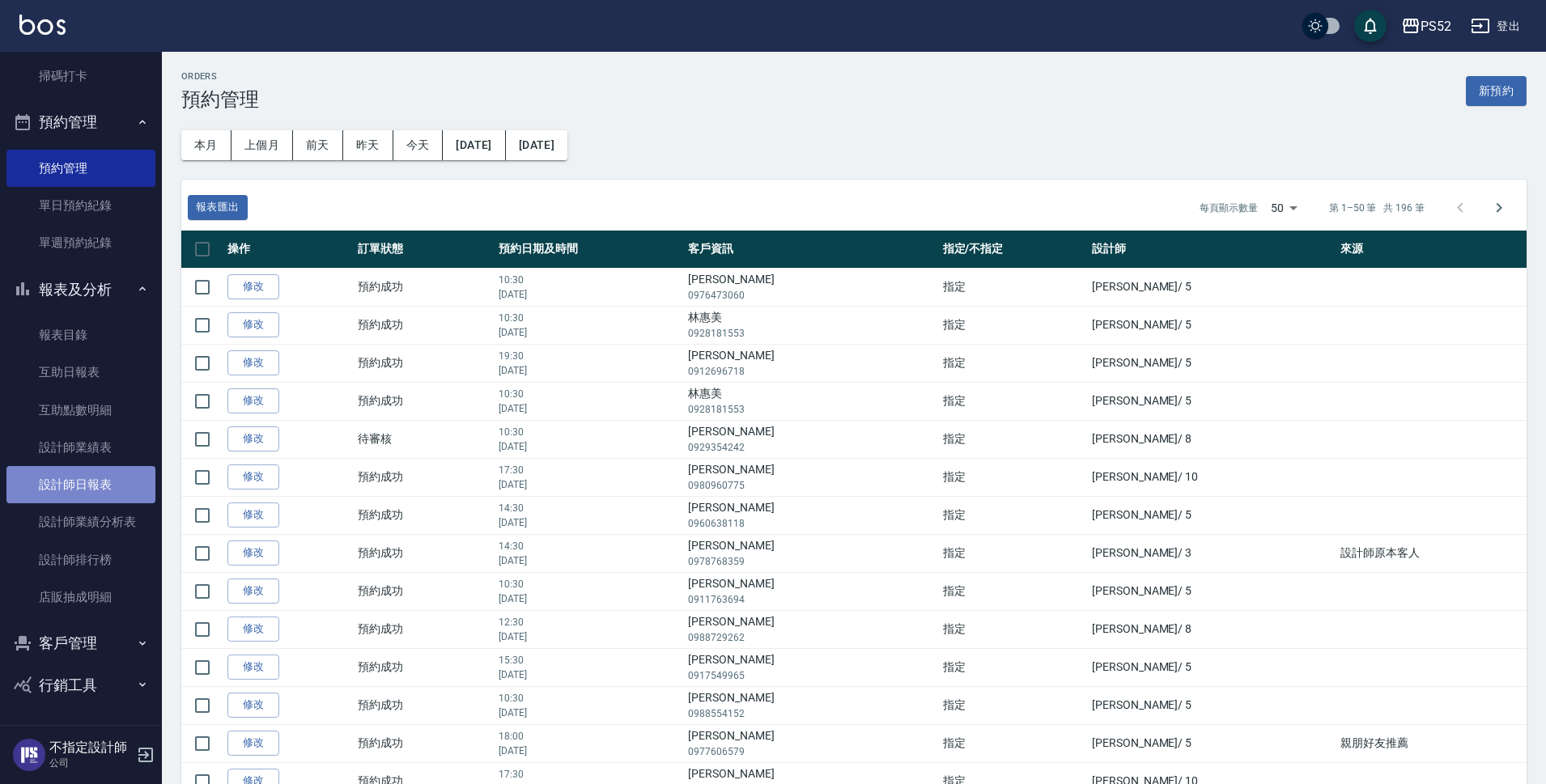
click at [105, 477] on link "設計師日報表" at bounding box center [81, 484] width 149 height 37
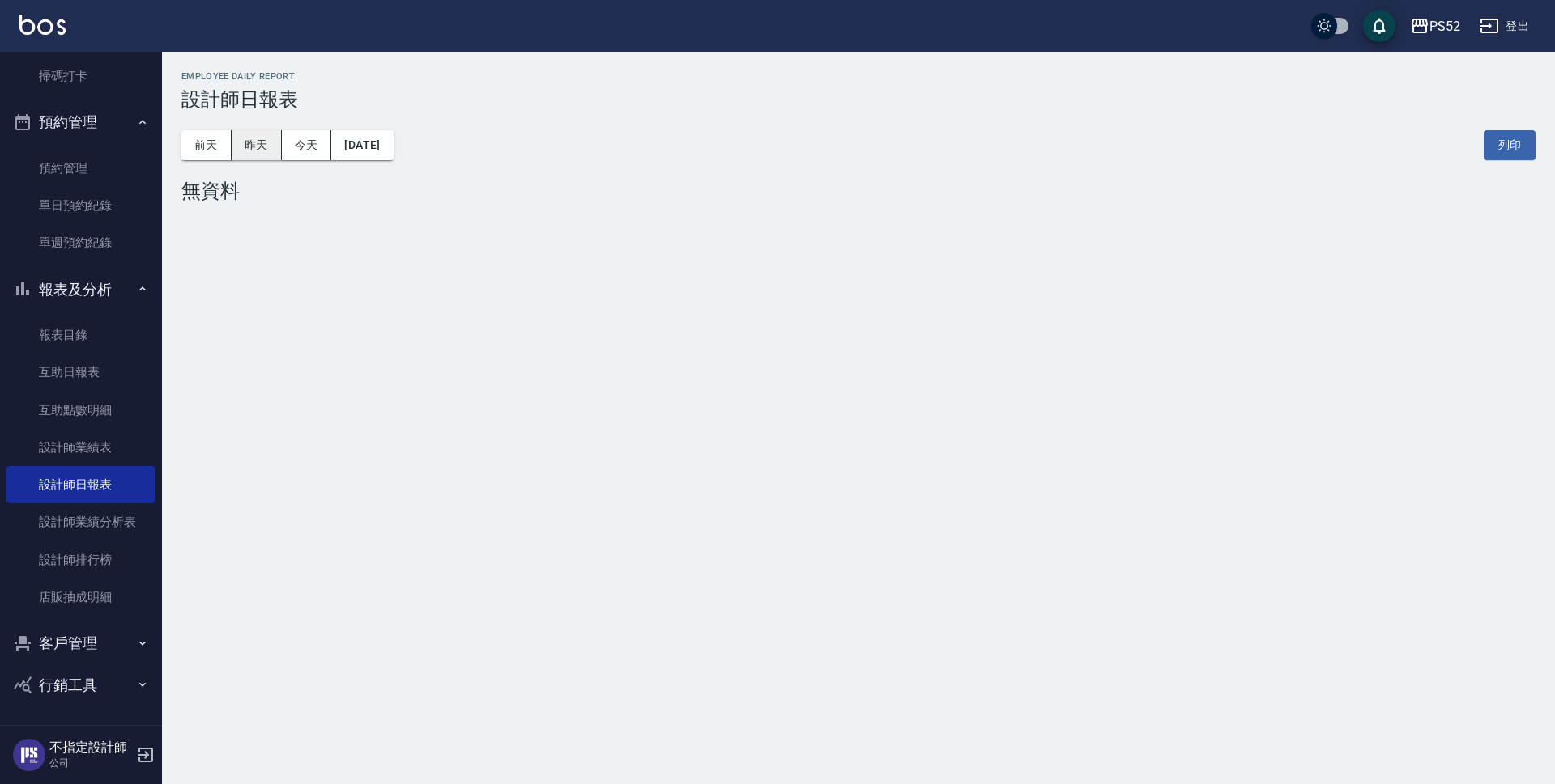
click at [267, 146] on button "昨天" at bounding box center [257, 145] width 50 height 30
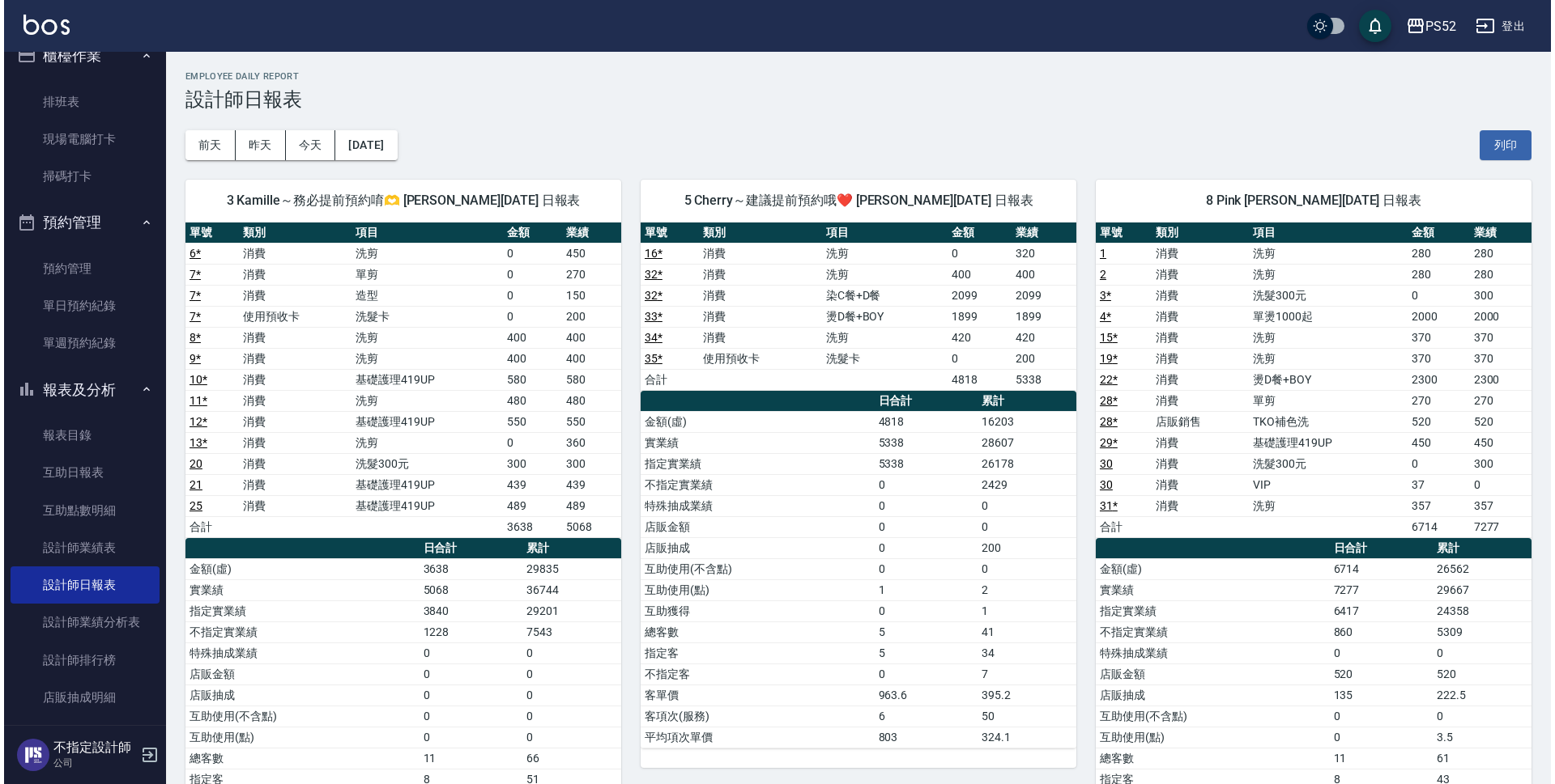
scroll to position [16, 0]
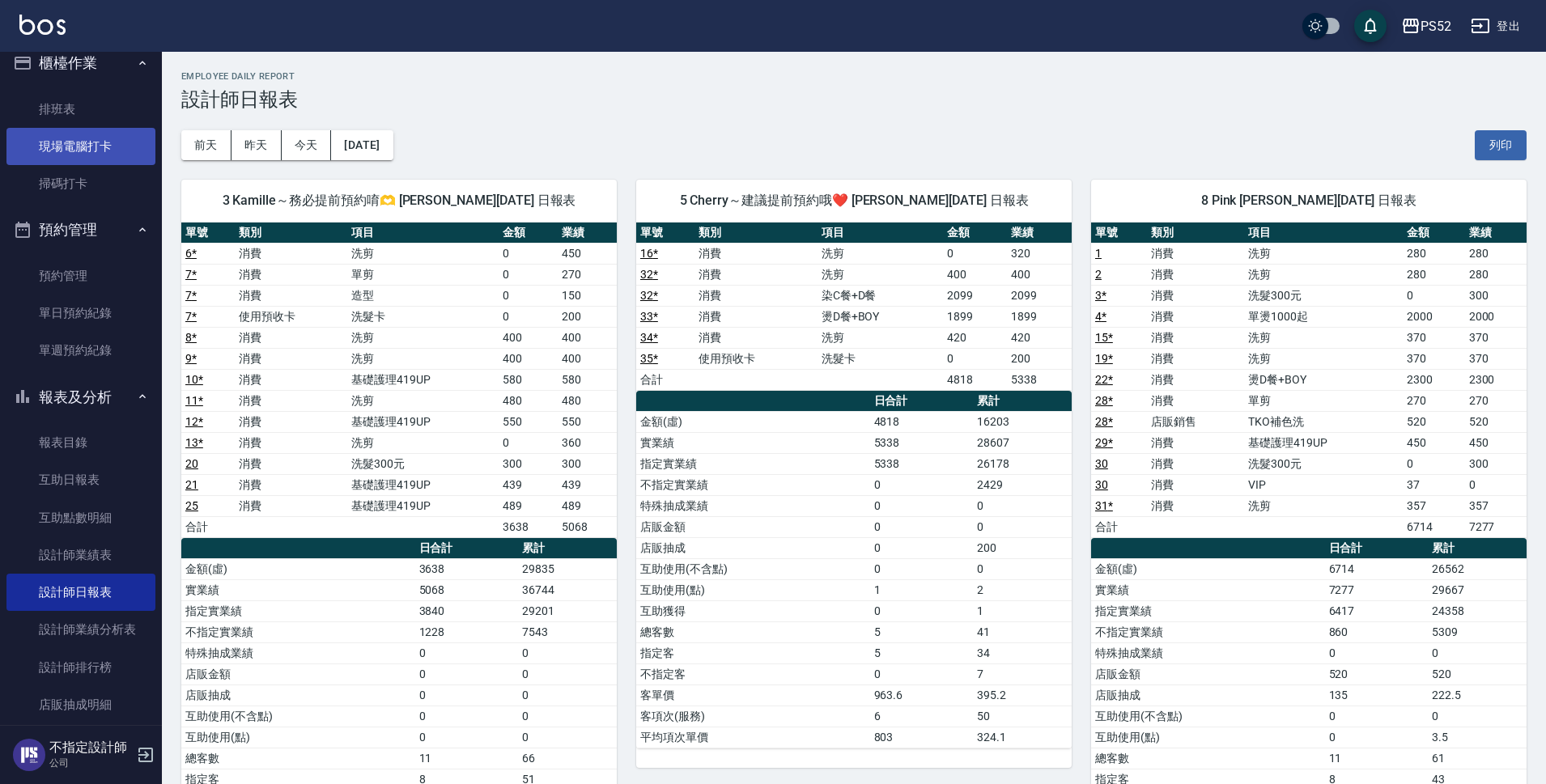
click at [87, 133] on link "現場電腦打卡" at bounding box center [81, 146] width 149 height 37
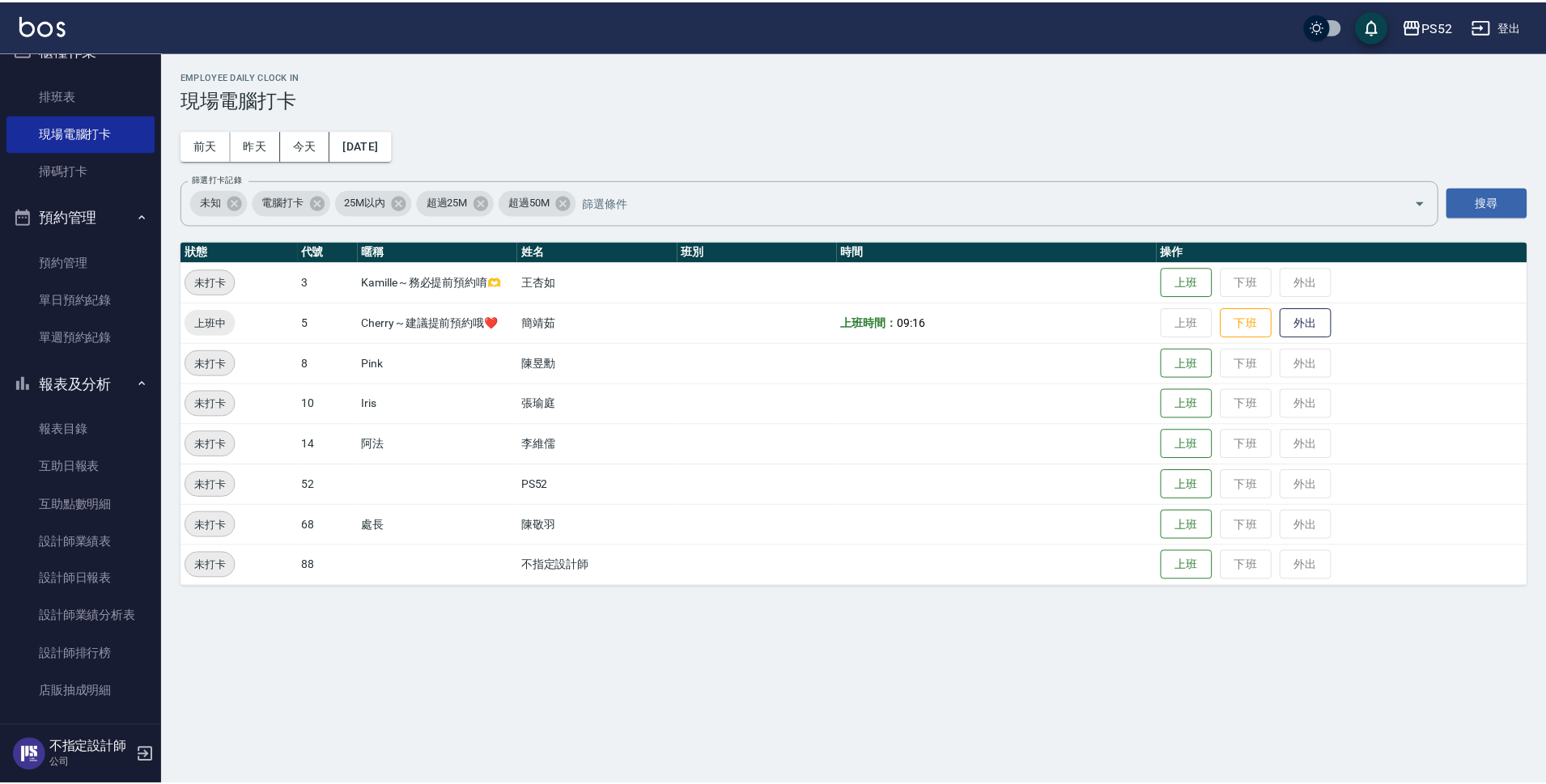
scroll to position [43, 0]
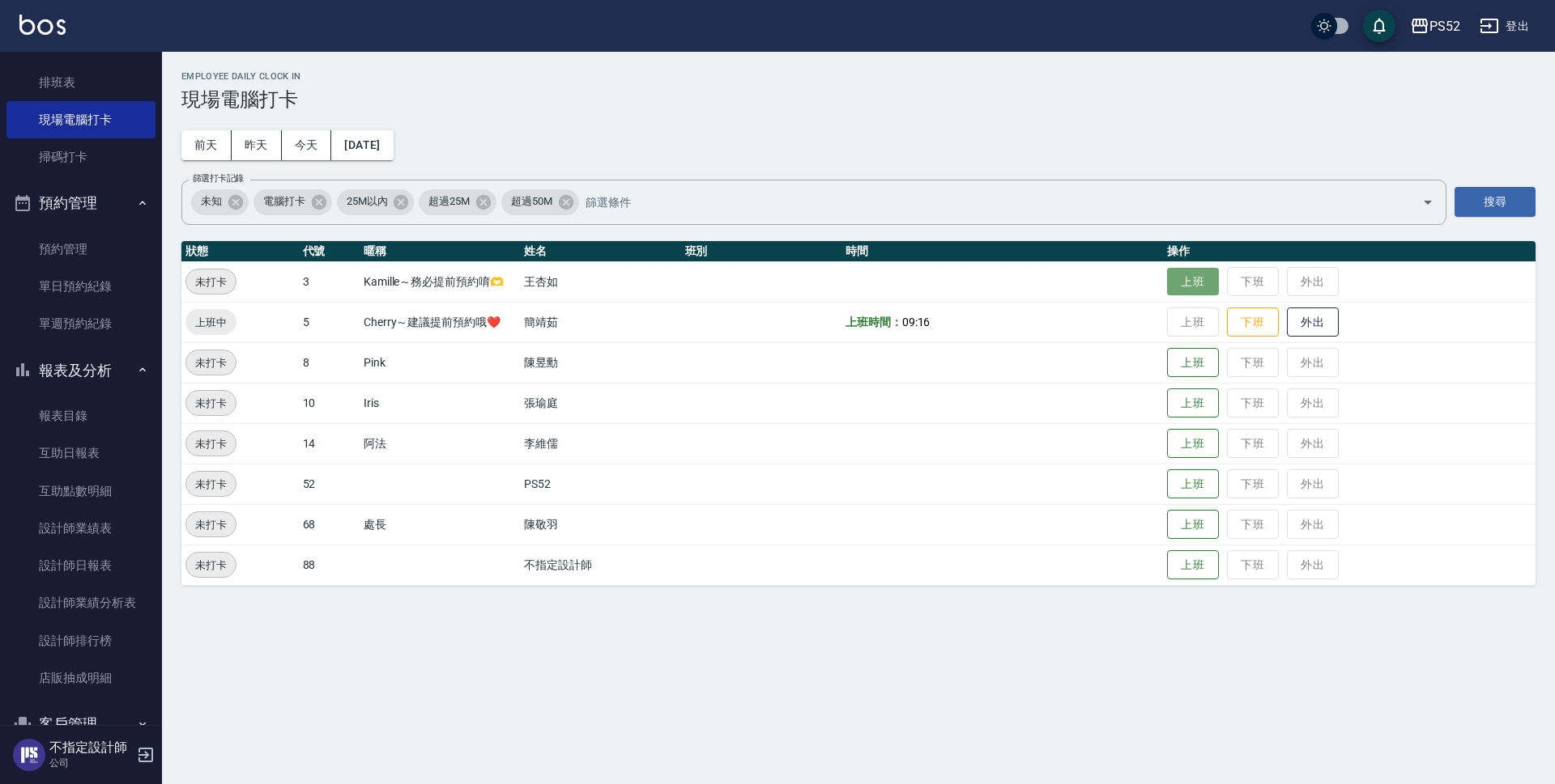
click at [1192, 288] on button "上班" at bounding box center [1193, 282] width 52 height 29
click at [1188, 411] on button "上班" at bounding box center [1193, 403] width 52 height 29
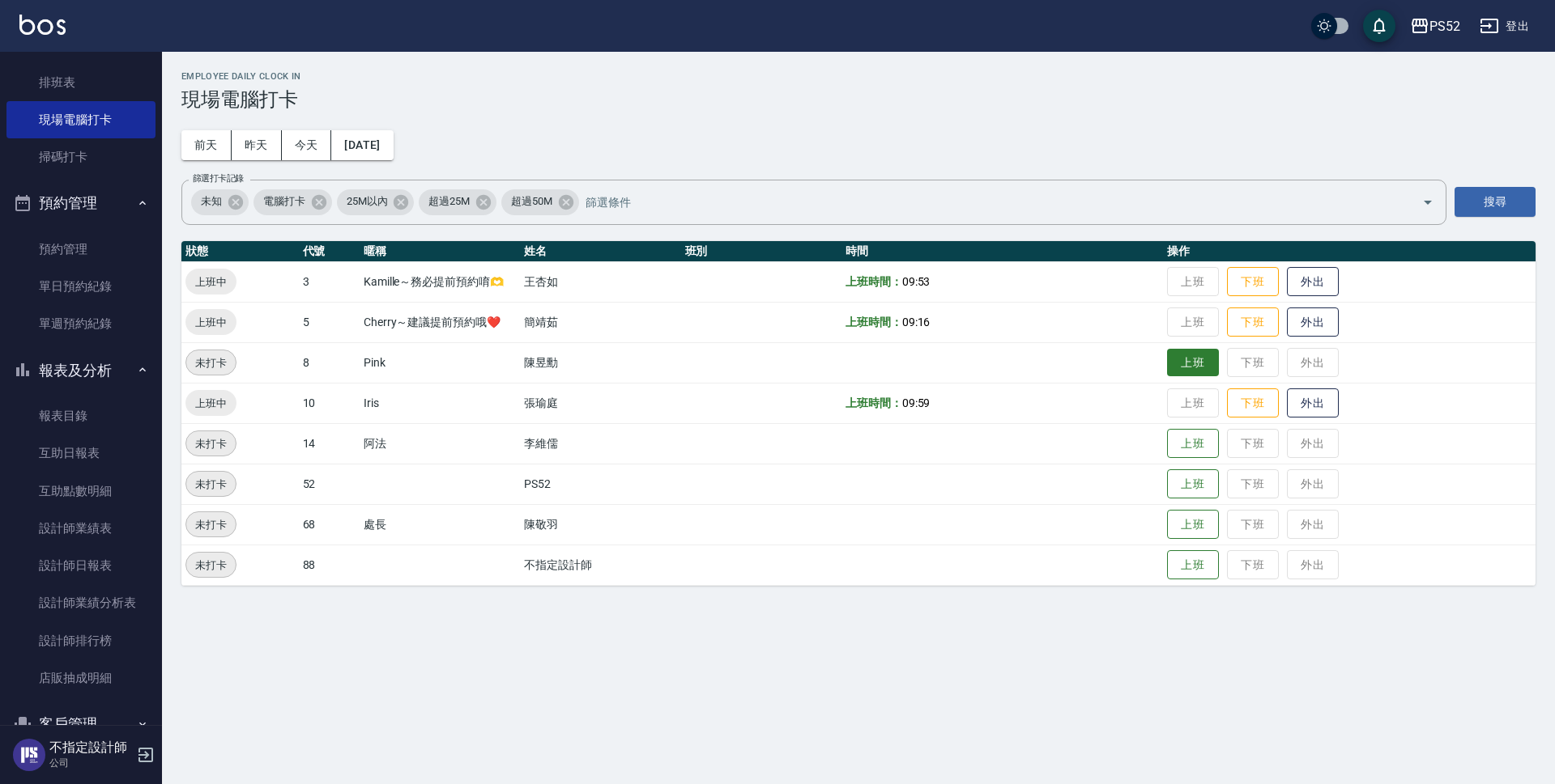
click at [1180, 362] on button "上班" at bounding box center [1193, 363] width 52 height 29
click at [118, 288] on link "單日預約紀錄" at bounding box center [81, 286] width 149 height 37
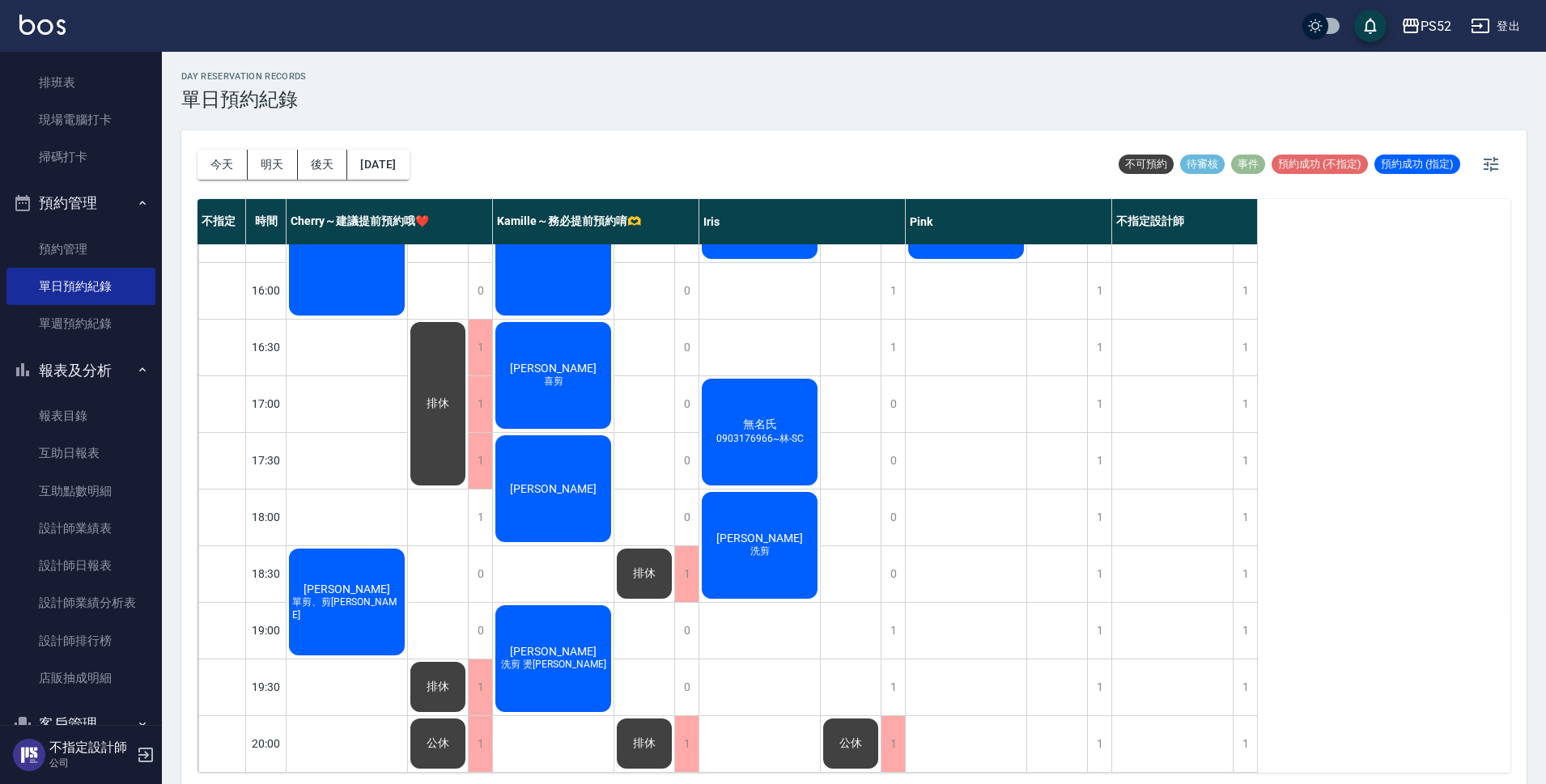
scroll to position [619, 0]
click at [251, 171] on button "明天" at bounding box center [273, 165] width 50 height 30
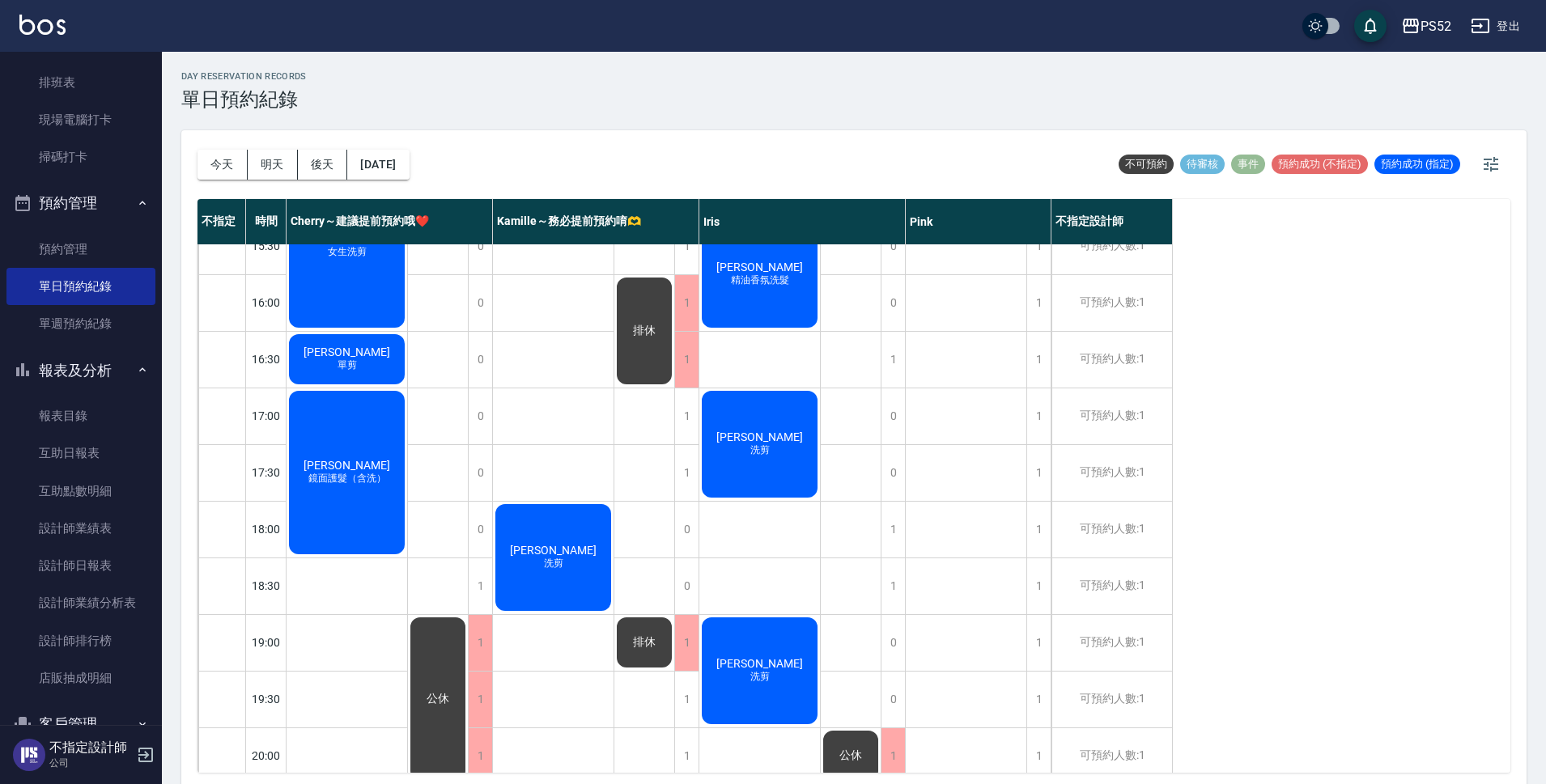
scroll to position [619, 0]
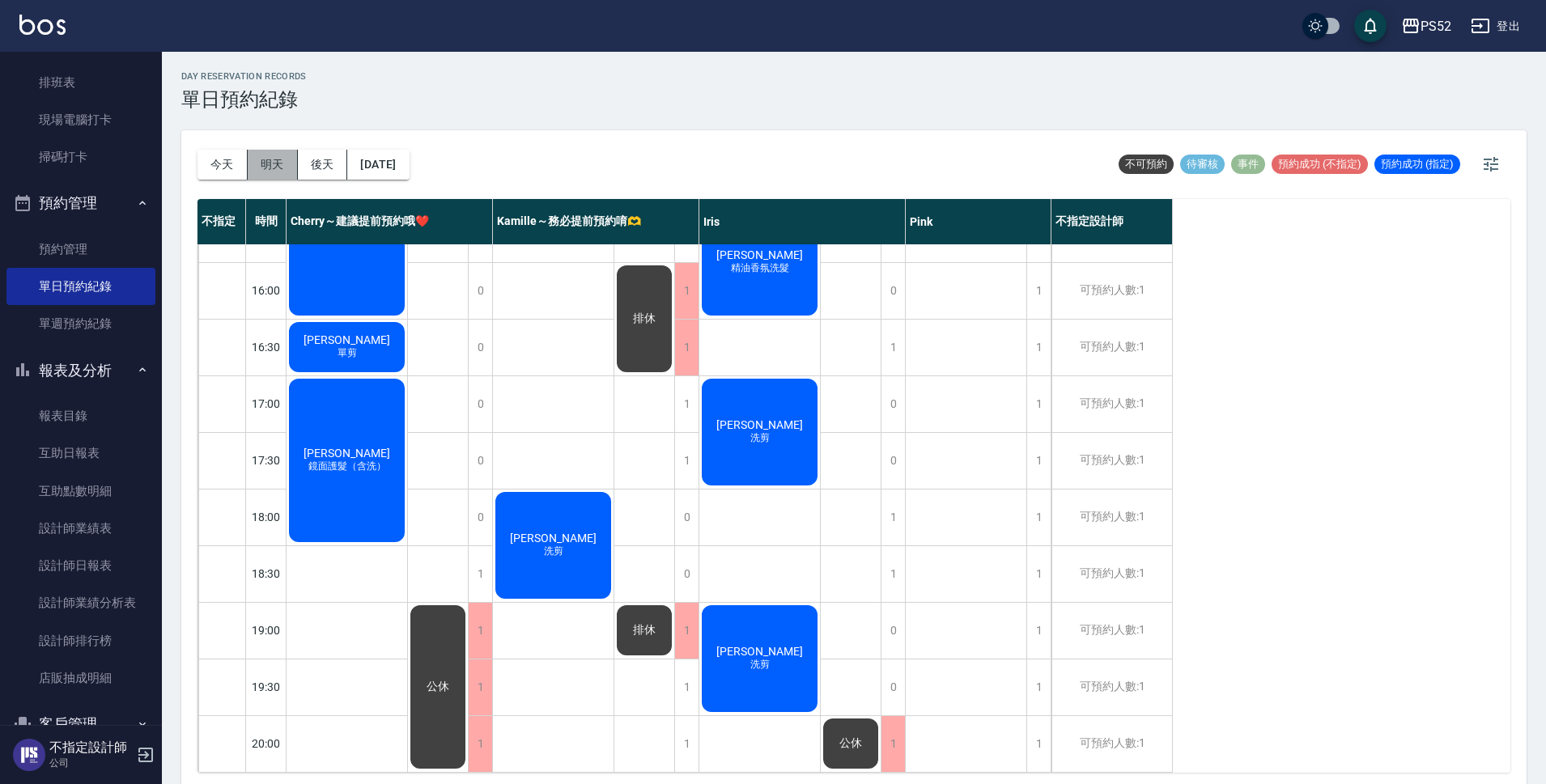
click at [250, 171] on button "明天" at bounding box center [273, 165] width 50 height 30
click at [276, 159] on button "明天" at bounding box center [273, 165] width 50 height 30
click at [315, 159] on button "後天" at bounding box center [323, 165] width 50 height 30
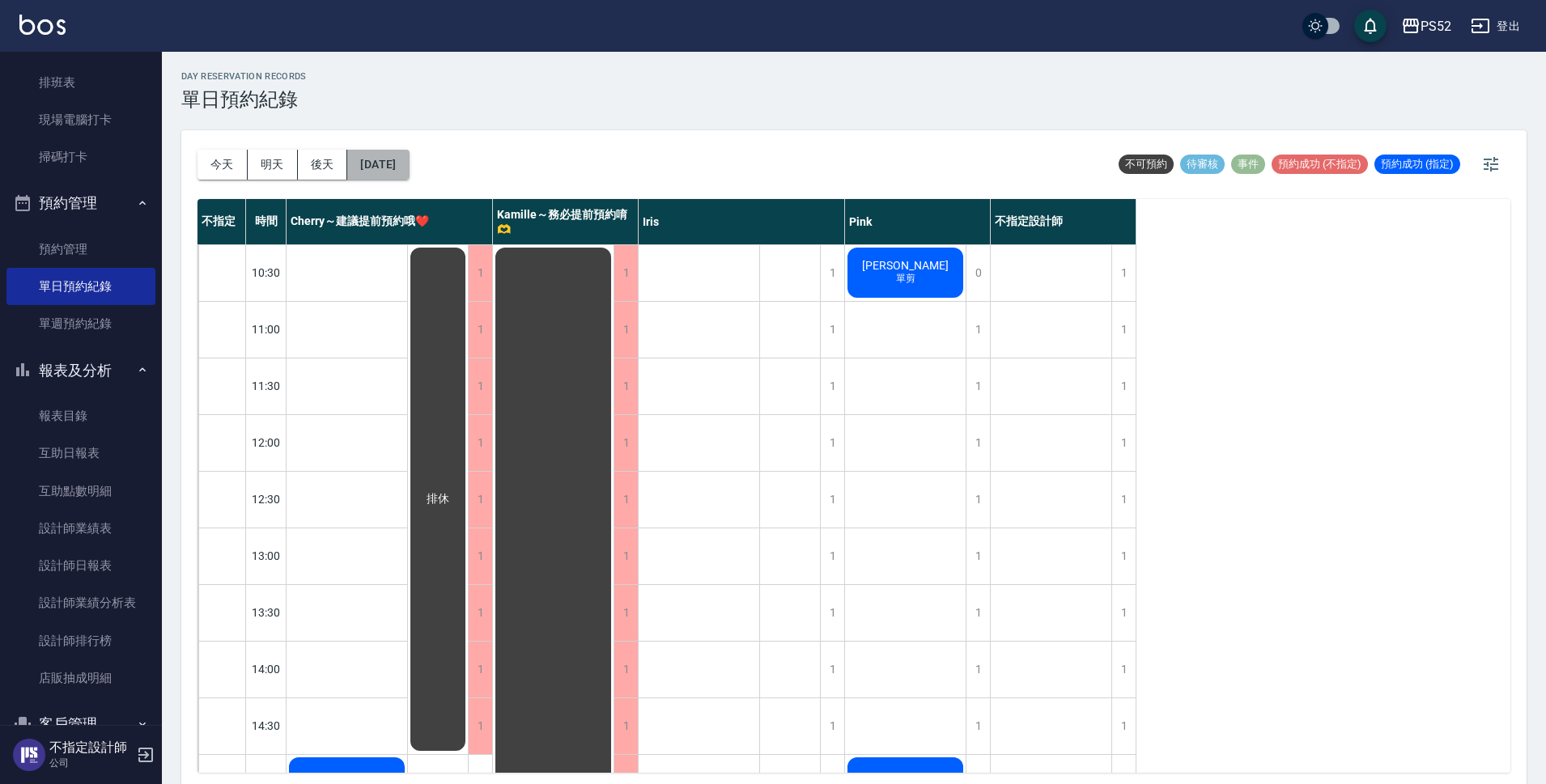
click at [380, 159] on button "[DATE]" at bounding box center [378, 165] width 62 height 30
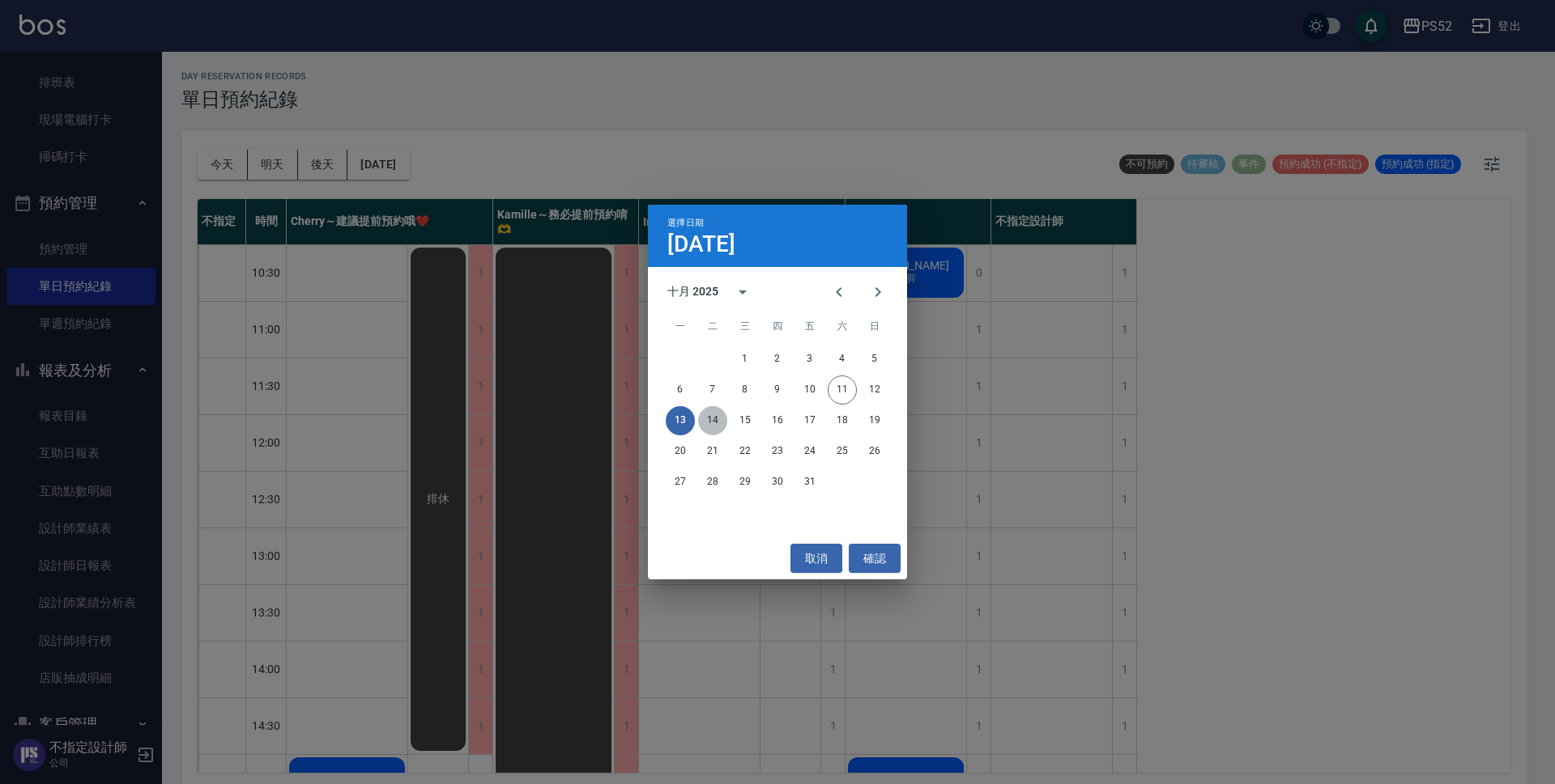
click at [720, 411] on button "14" at bounding box center [712, 421] width 29 height 29
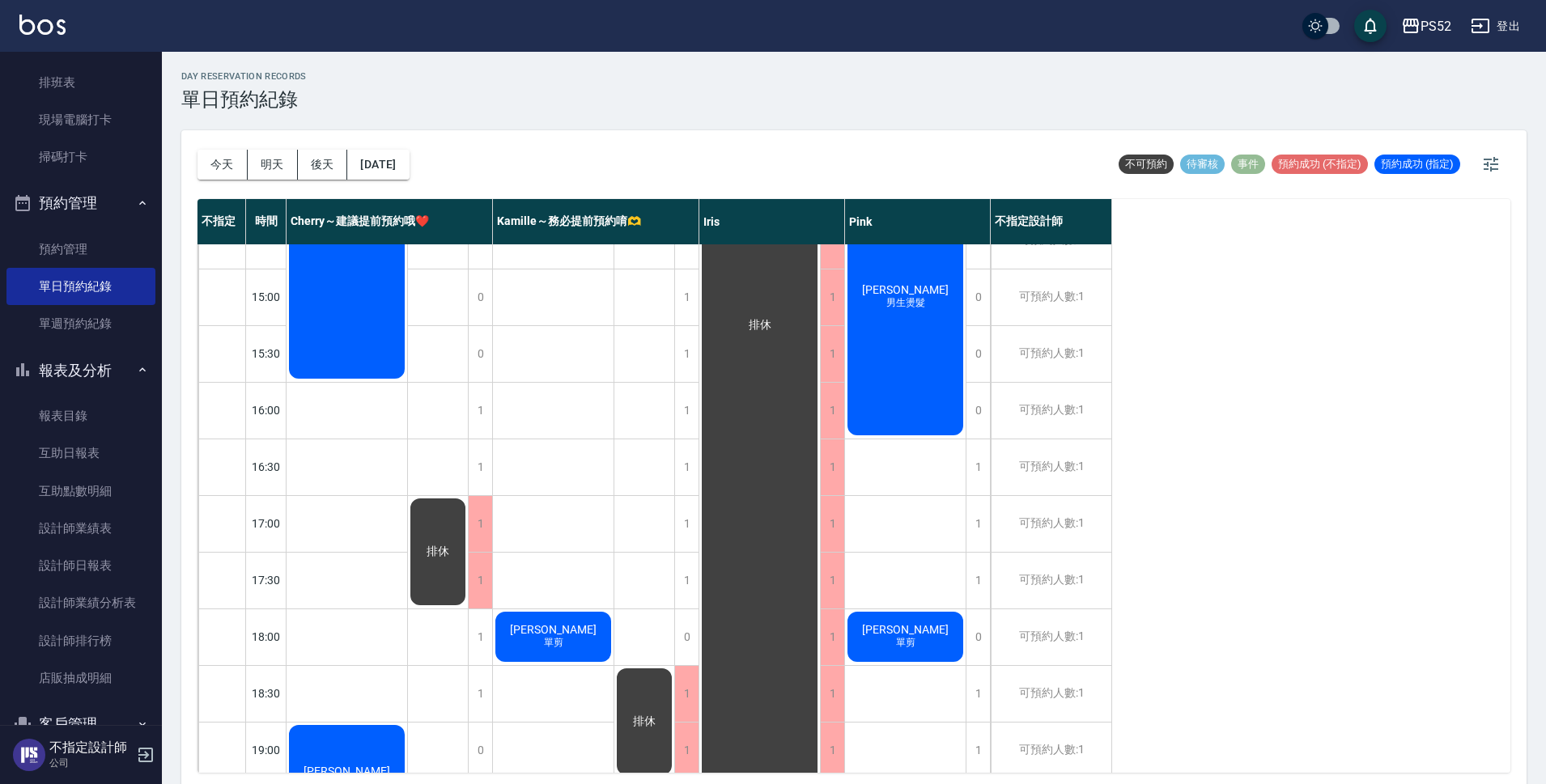
scroll to position [431, 0]
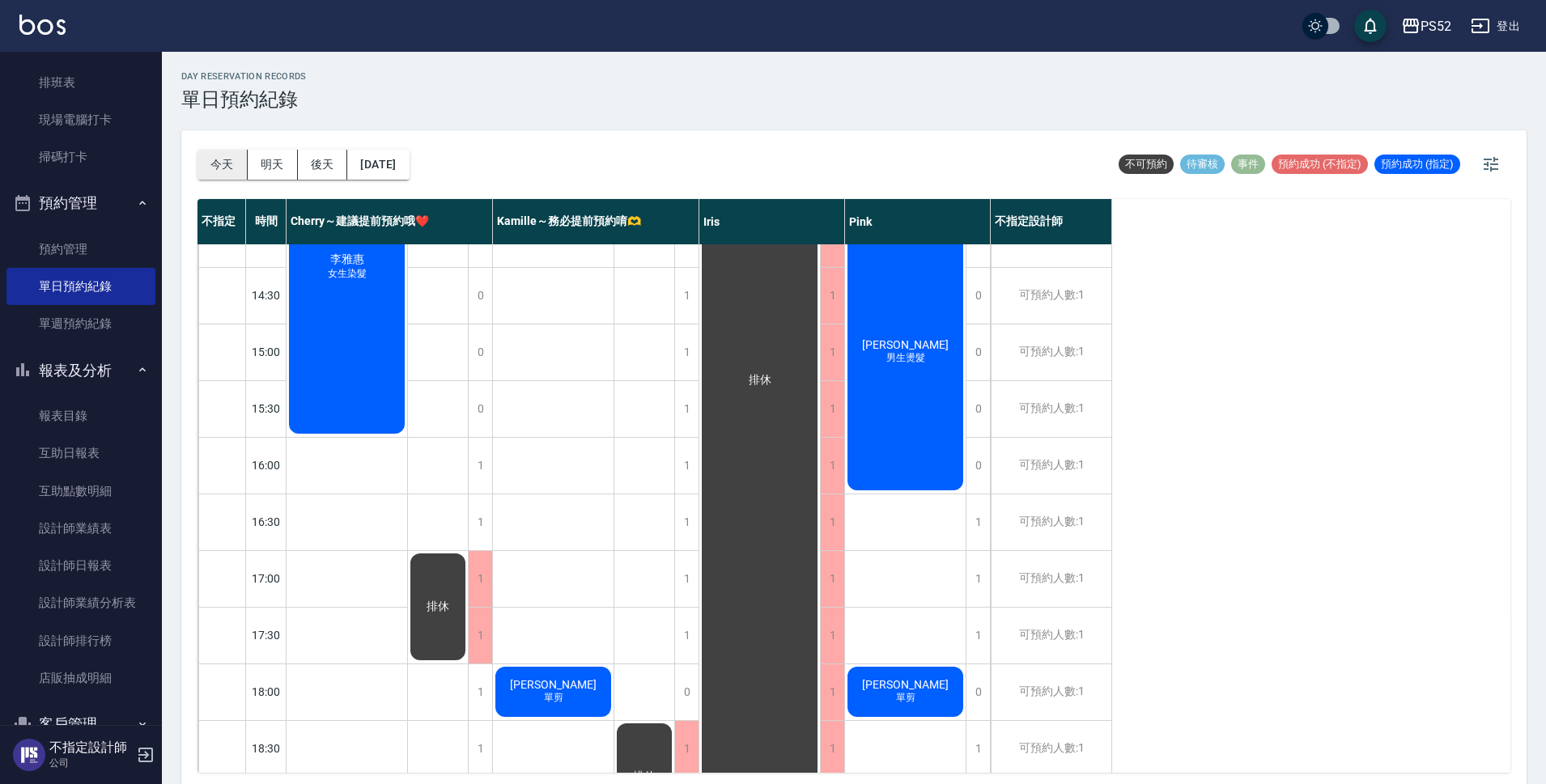
click at [218, 172] on button "今天" at bounding box center [223, 165] width 50 height 30
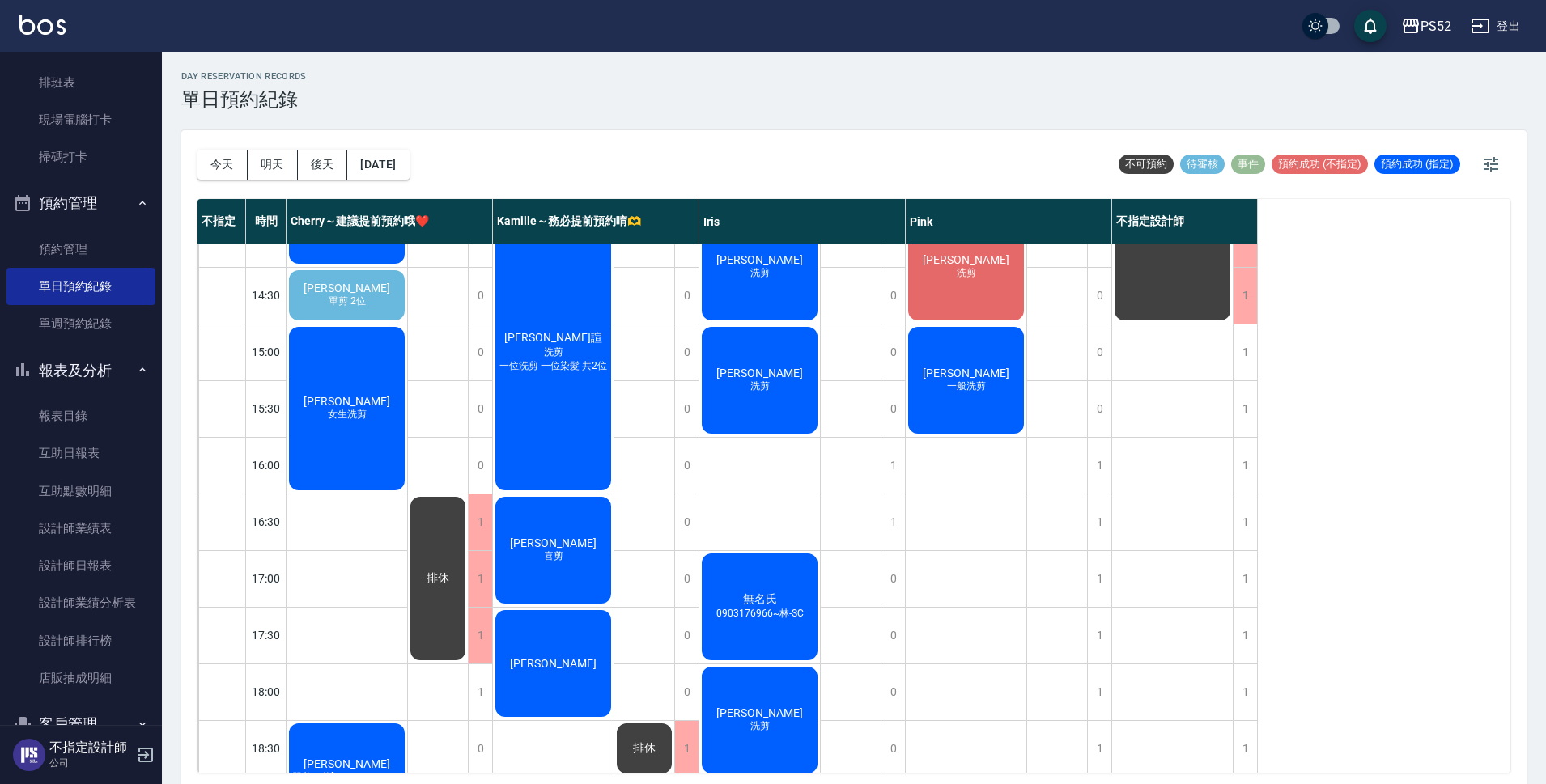
click at [937, 519] on div "[PERSON_NAME]學鴻 單剪 [PERSON_NAME]剪 [PERSON_NAME] 一般洗剪" at bounding box center [966, 380] width 121 height 1133
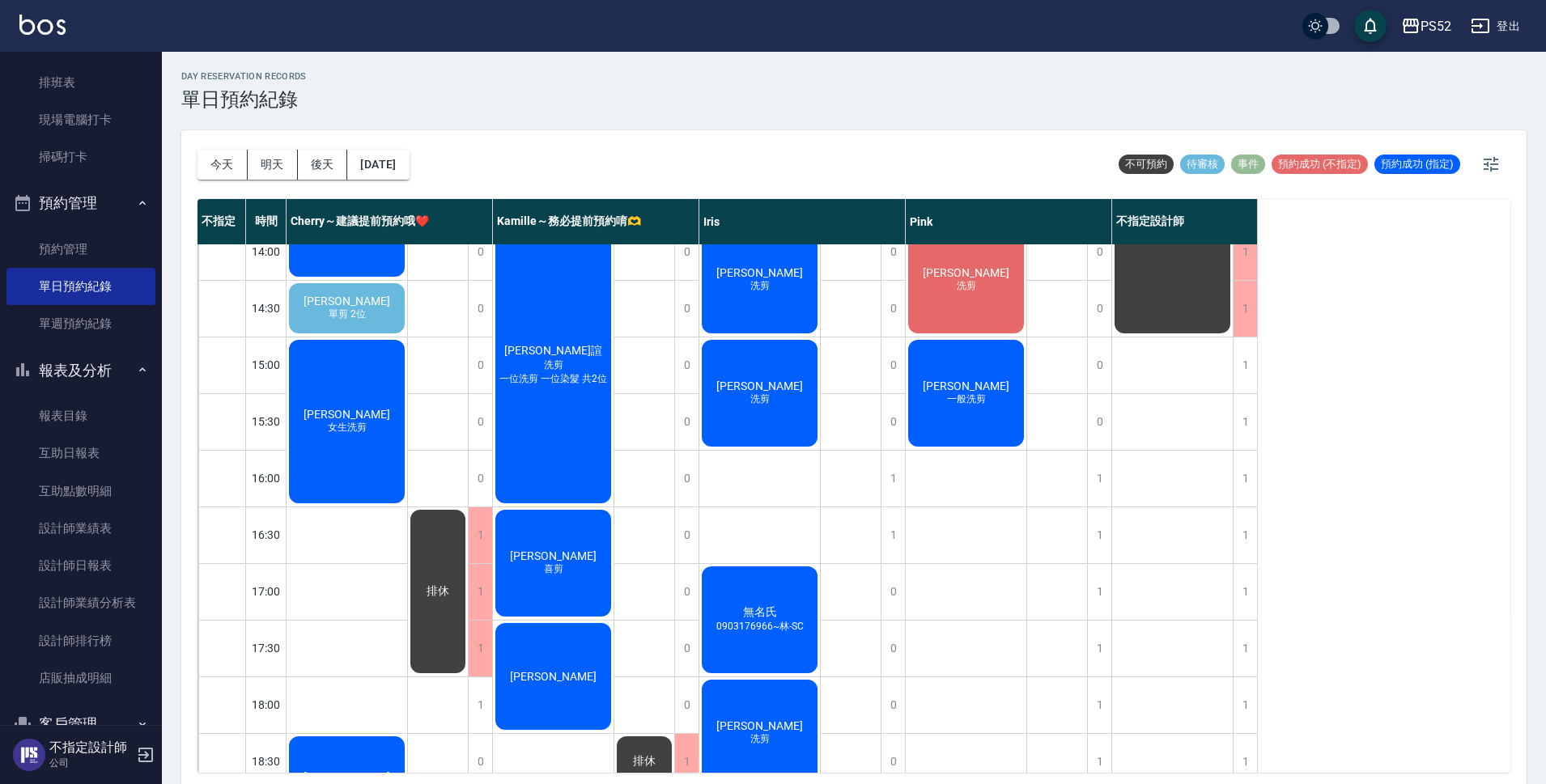
scroll to position [405, 0]
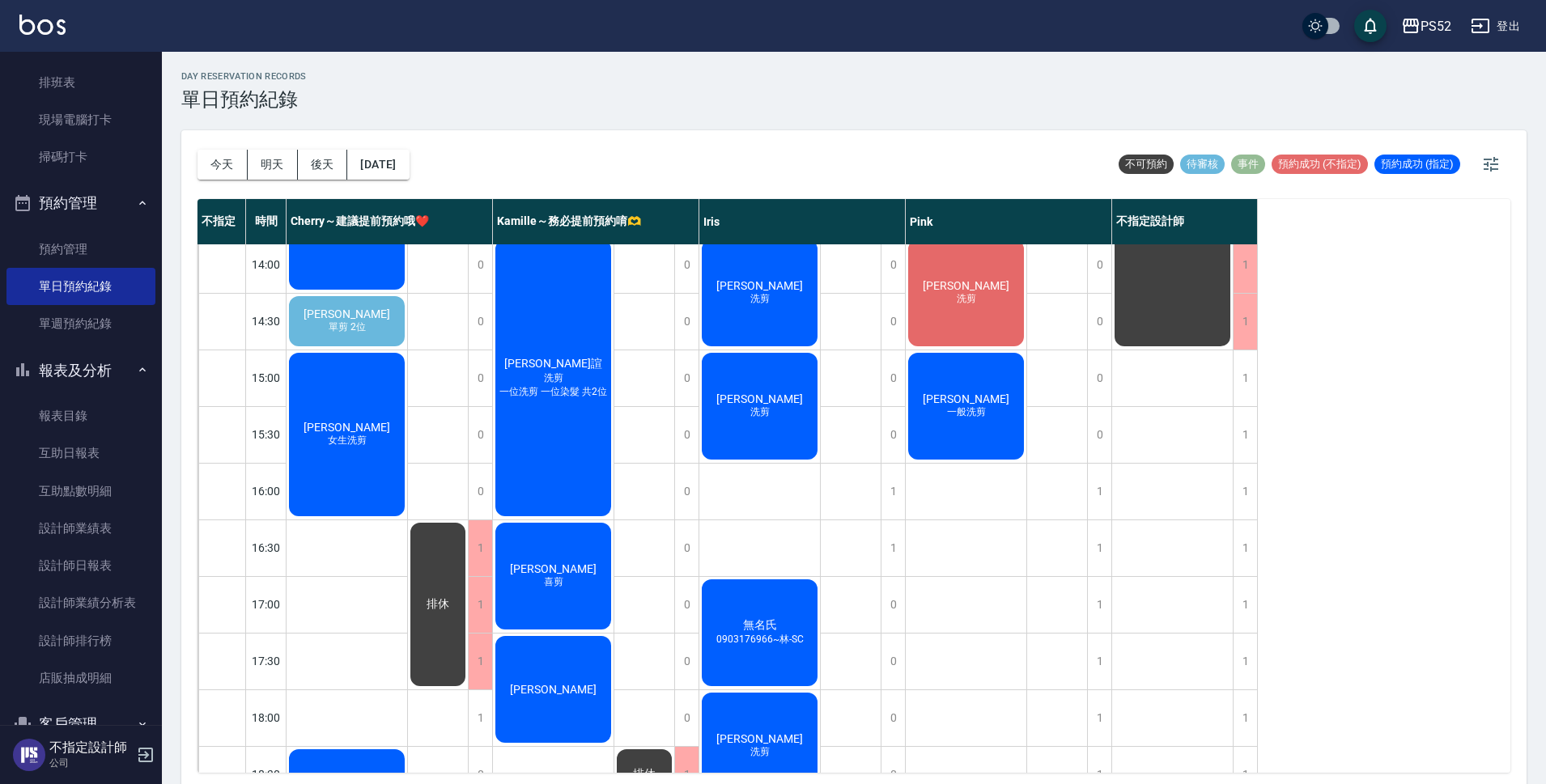
click at [986, 586] on div "[PERSON_NAME]學鴻 單剪 [PERSON_NAME]剪 [PERSON_NAME] 一般洗剪" at bounding box center [966, 406] width 121 height 1133
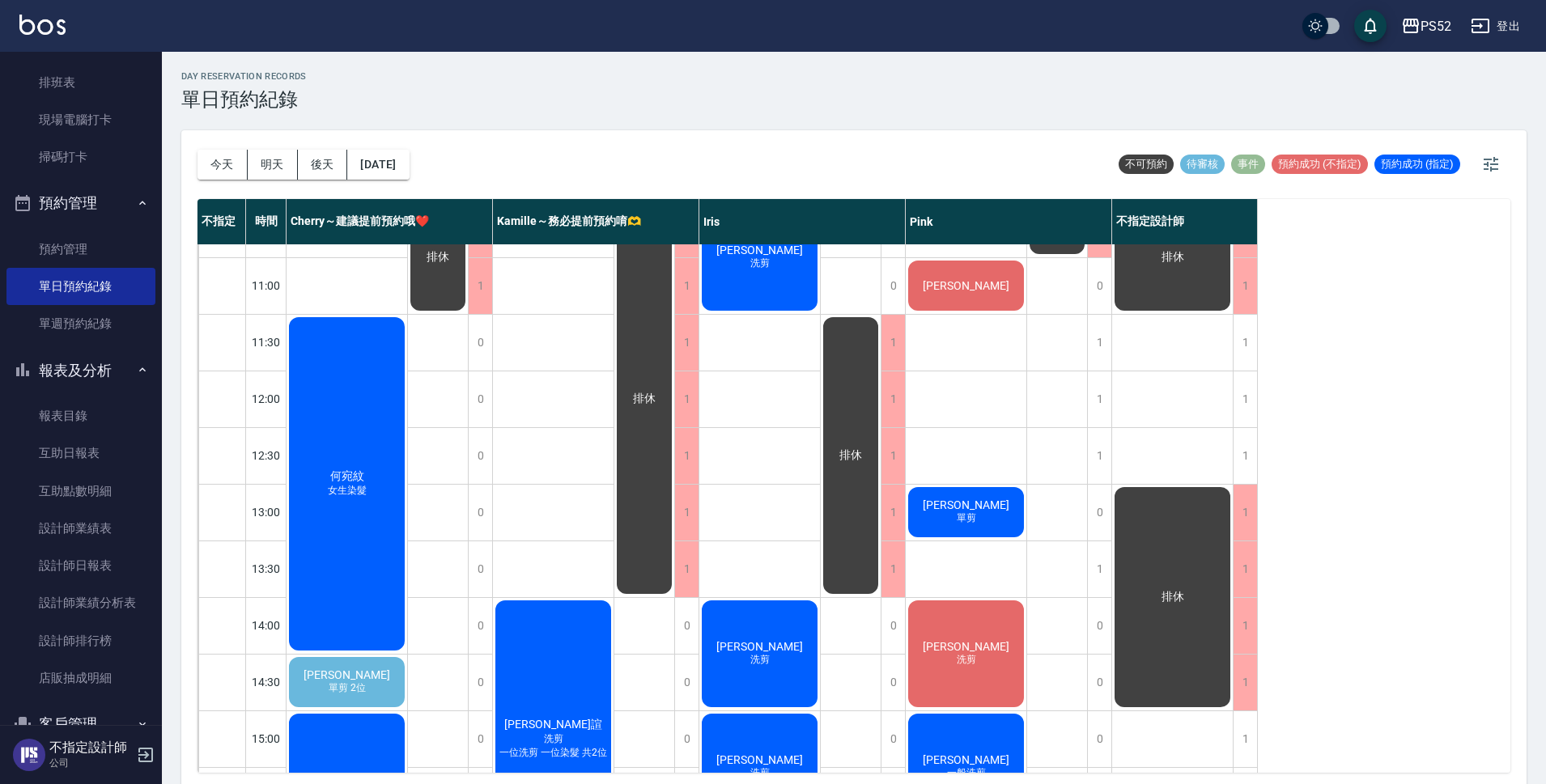
scroll to position [0, 0]
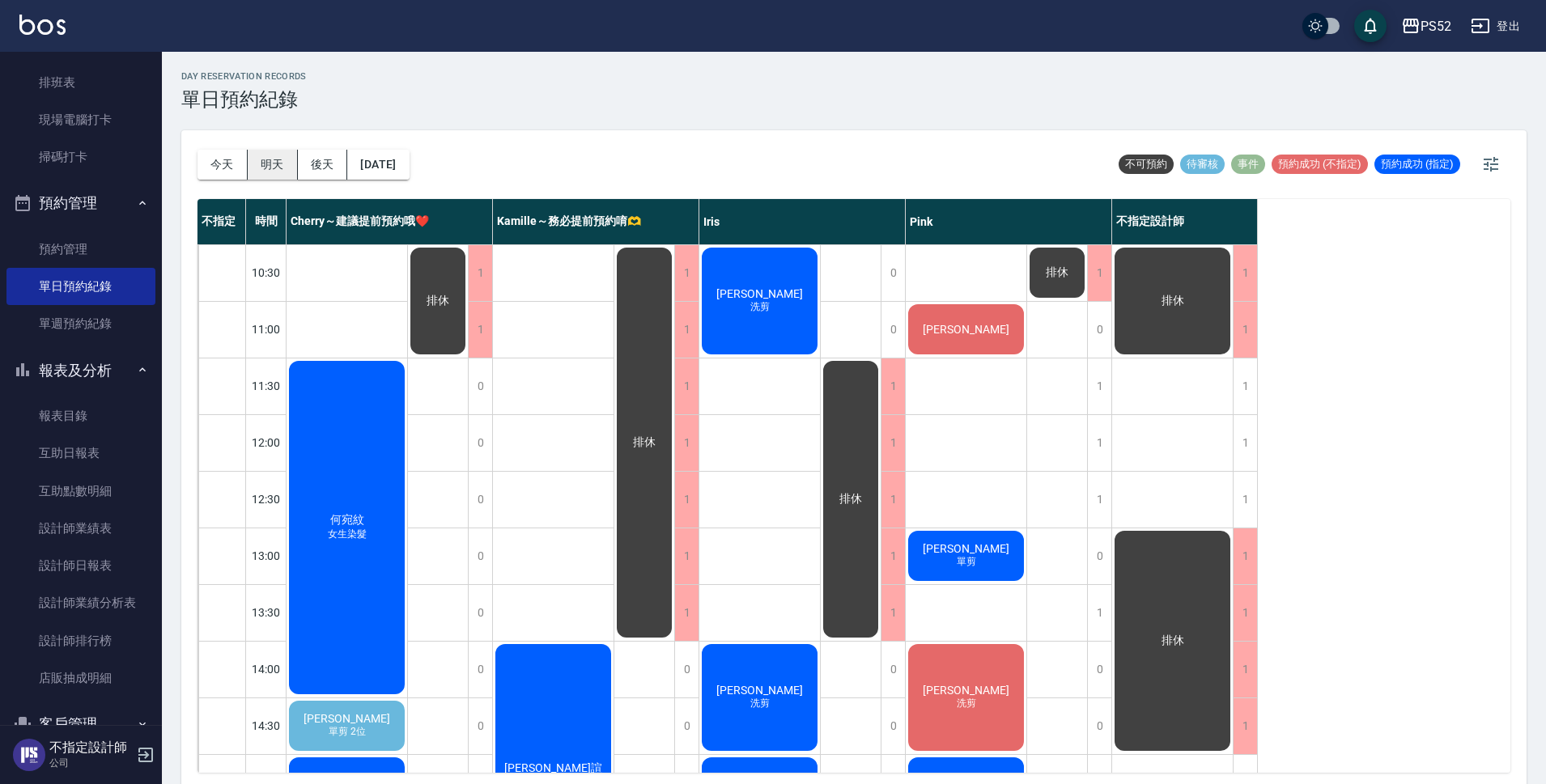
click at [283, 166] on button "明天" at bounding box center [273, 165] width 50 height 30
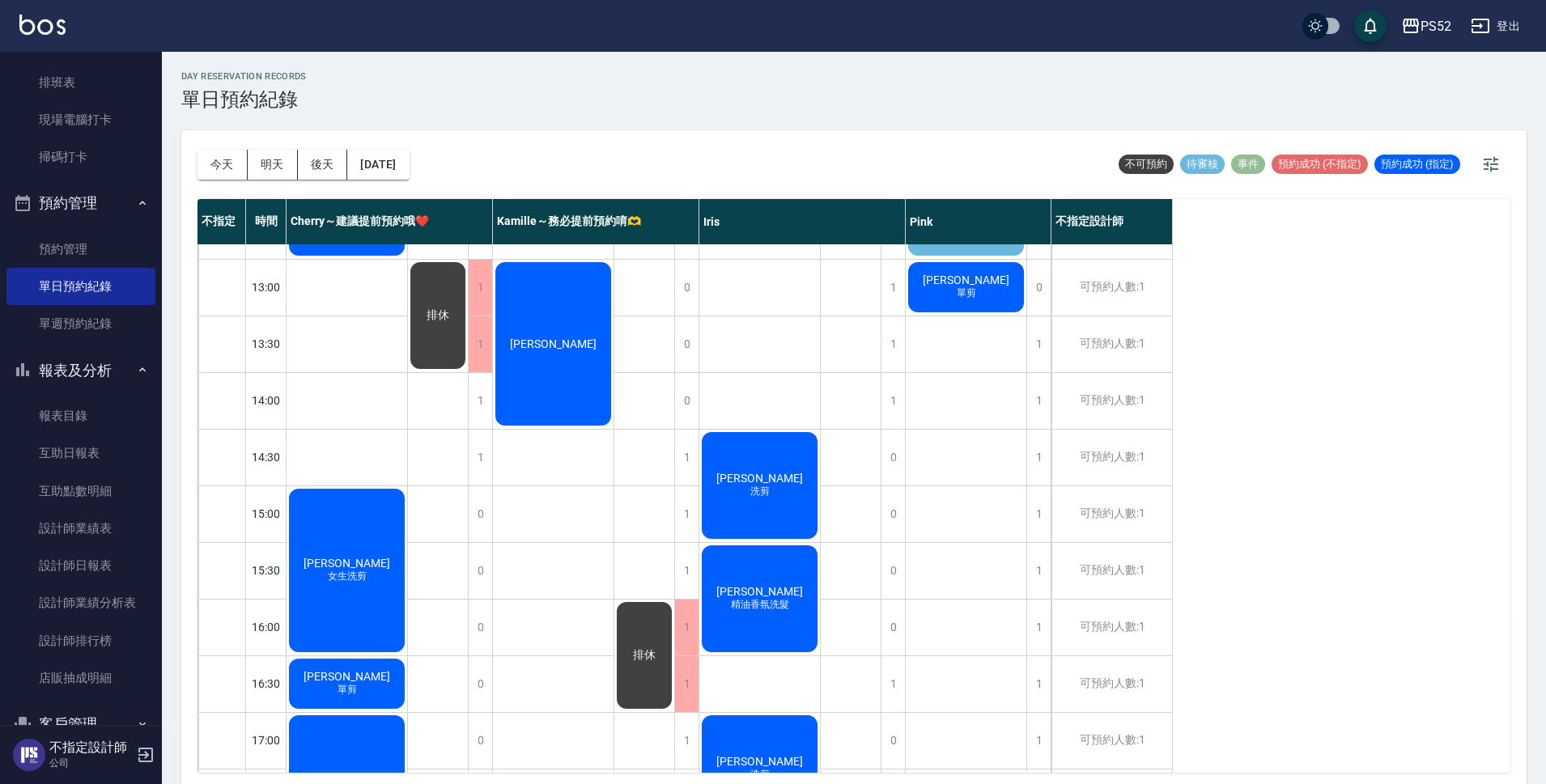
scroll to position [215, 0]
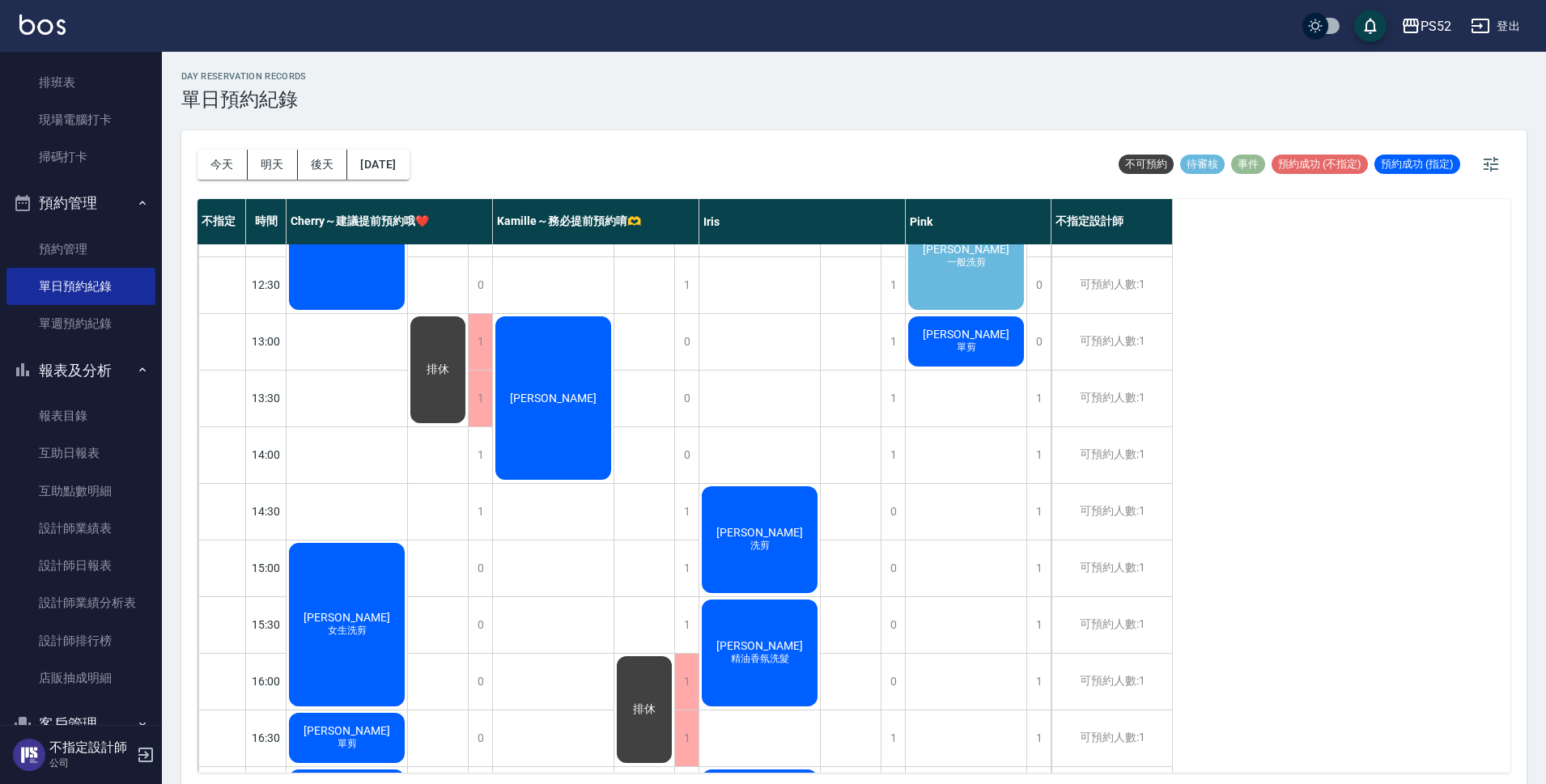
click at [544, 448] on div "[PERSON_NAME]" at bounding box center [553, 398] width 120 height 168
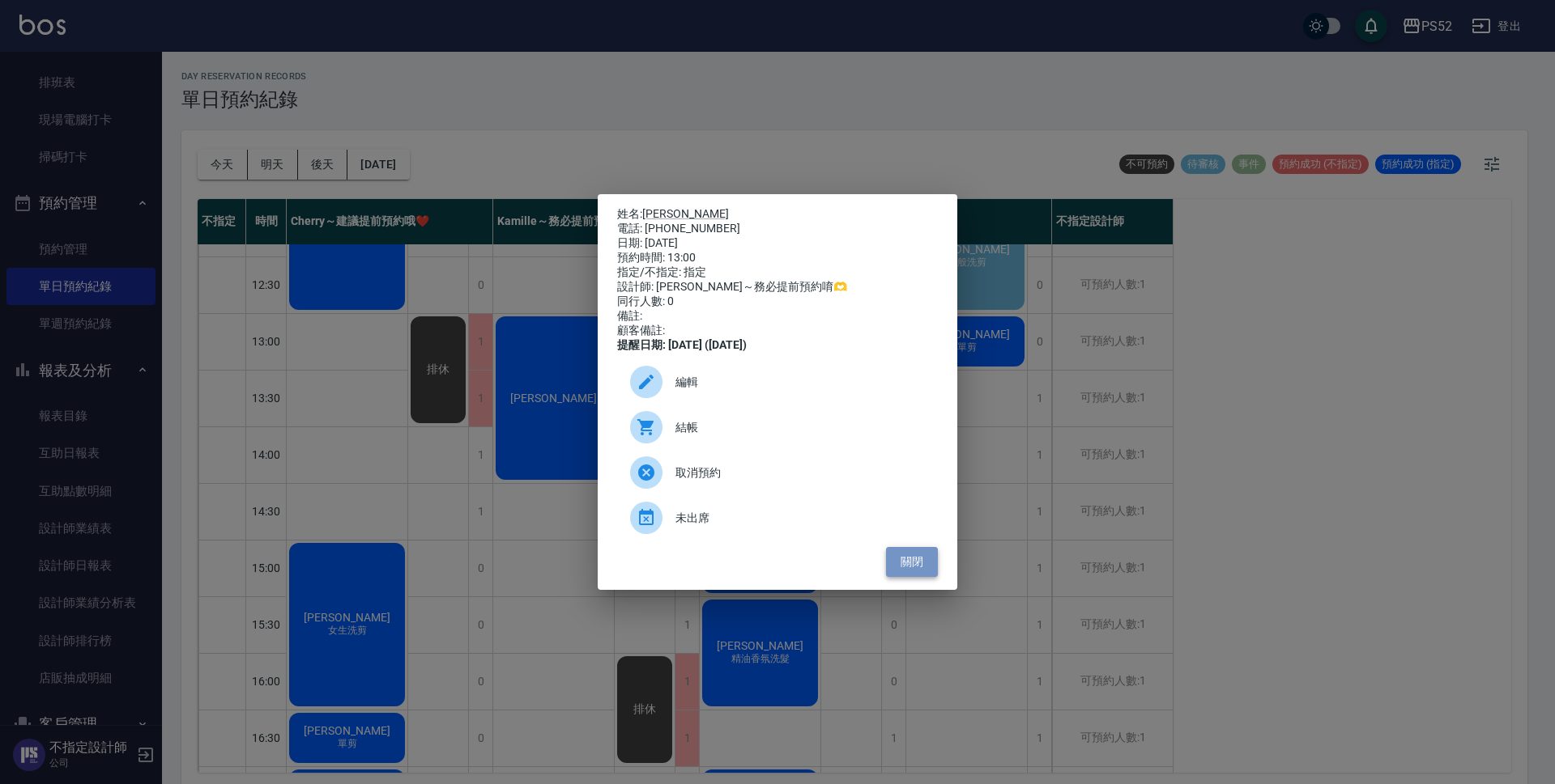
click at [924, 560] on button "關閉" at bounding box center [912, 562] width 52 height 30
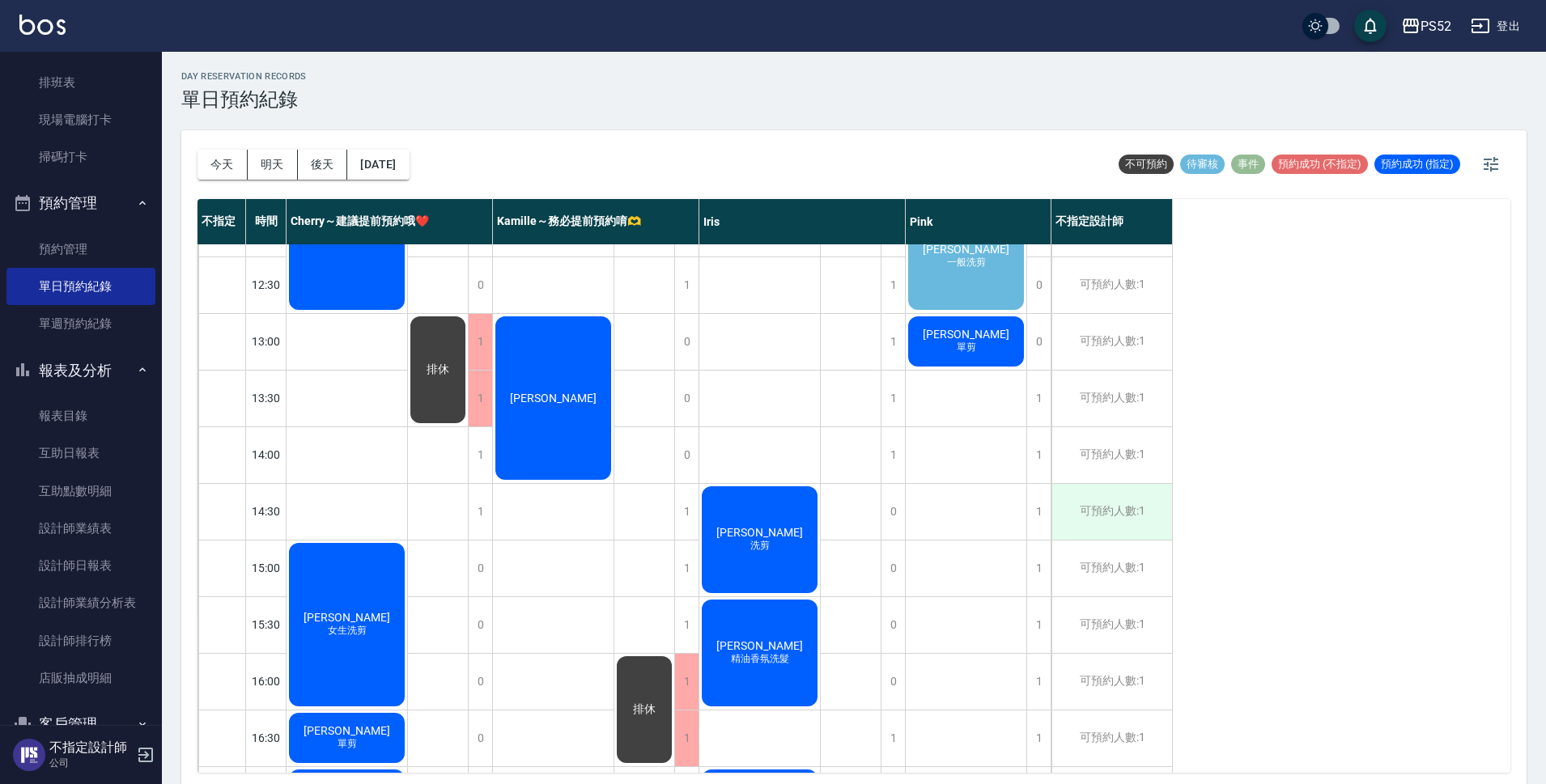
click at [1136, 509] on div "可預約人數:1" at bounding box center [1112, 512] width 120 height 55
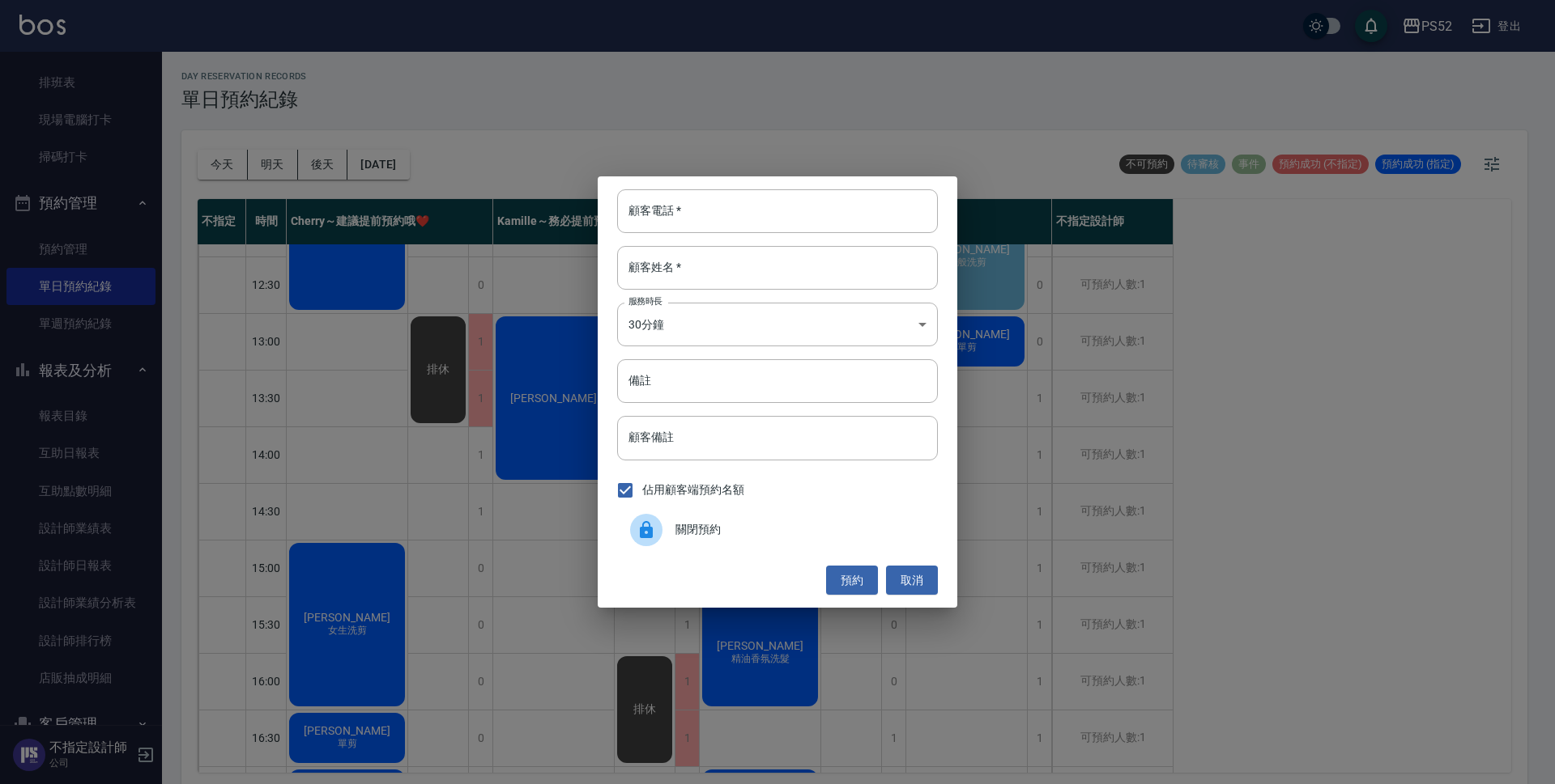
click at [901, 545] on div "關閉預約" at bounding box center [778, 530] width 321 height 45
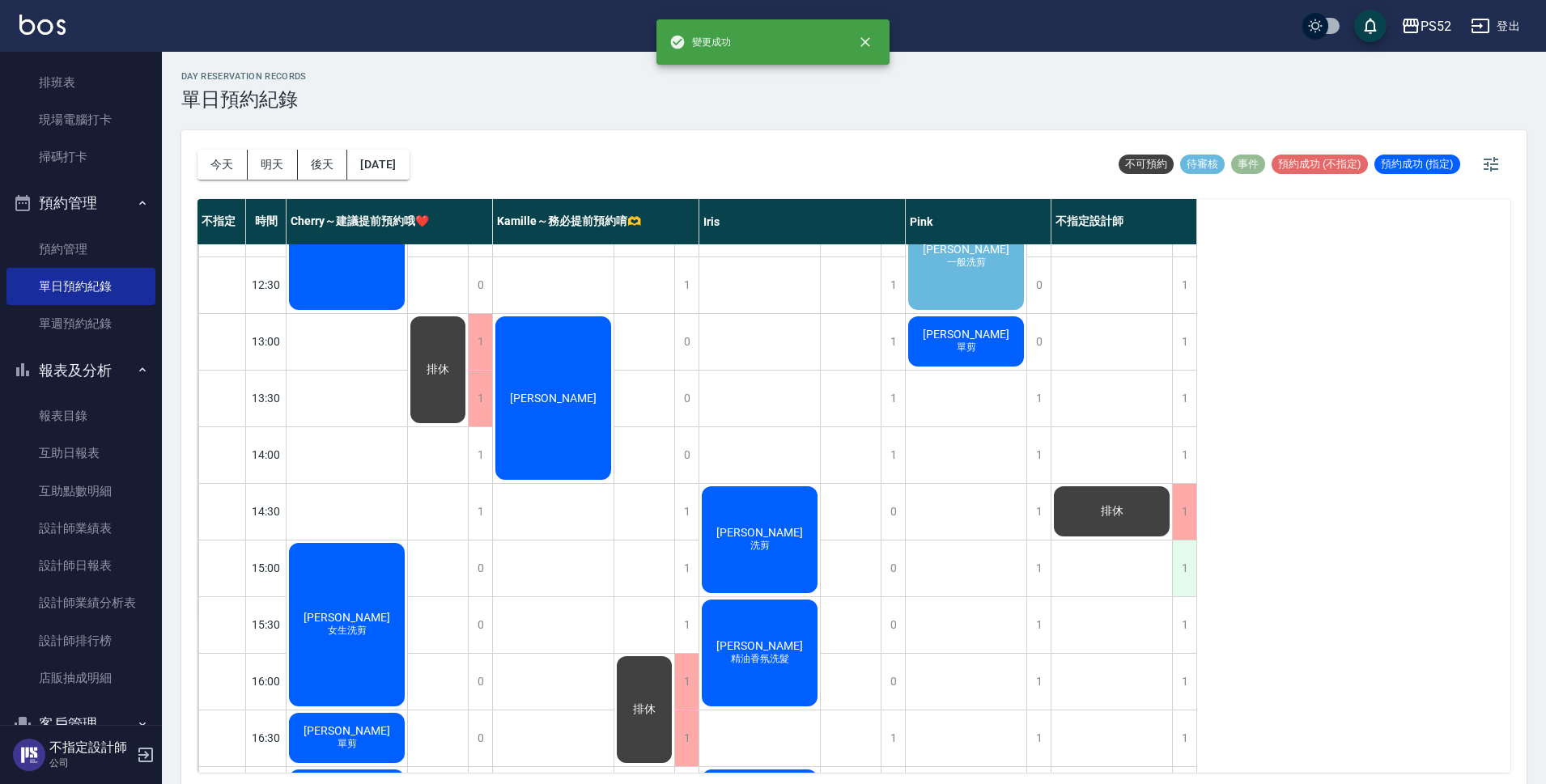
click at [1189, 567] on div "1" at bounding box center [1185, 568] width 24 height 55
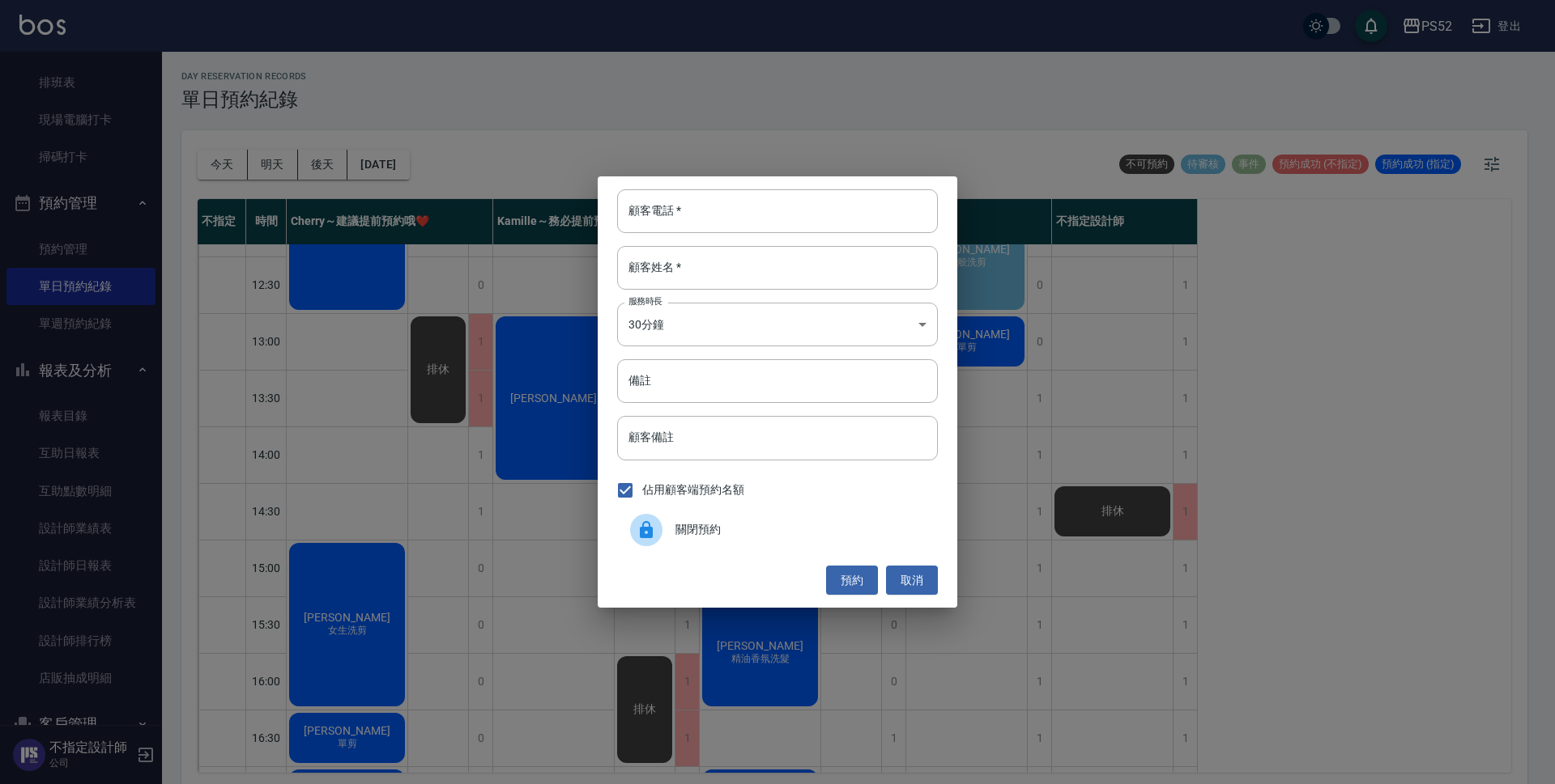
click at [862, 543] on div "關閉預約" at bounding box center [778, 530] width 321 height 45
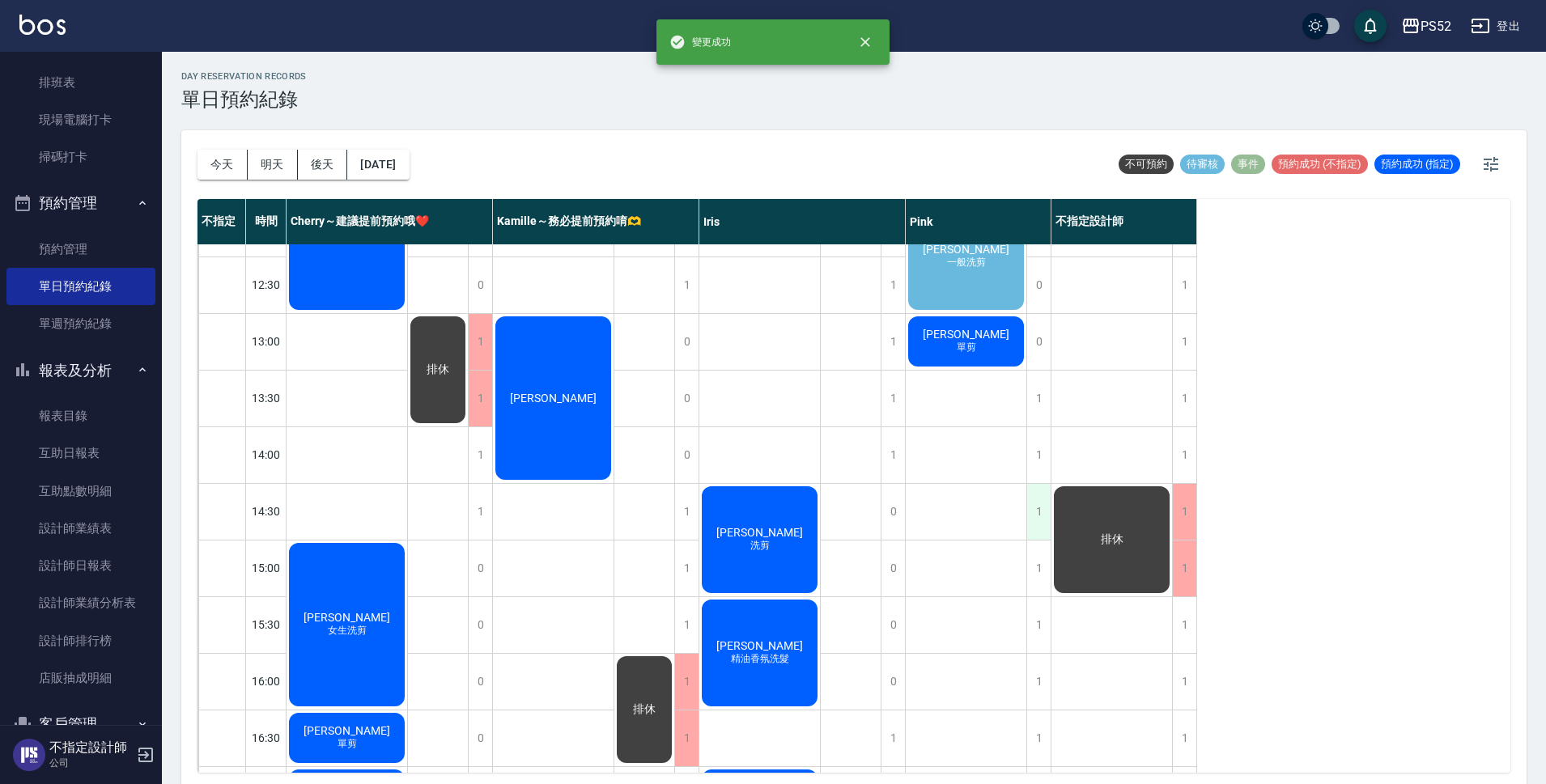
click at [1038, 506] on div "1" at bounding box center [1039, 512] width 24 height 55
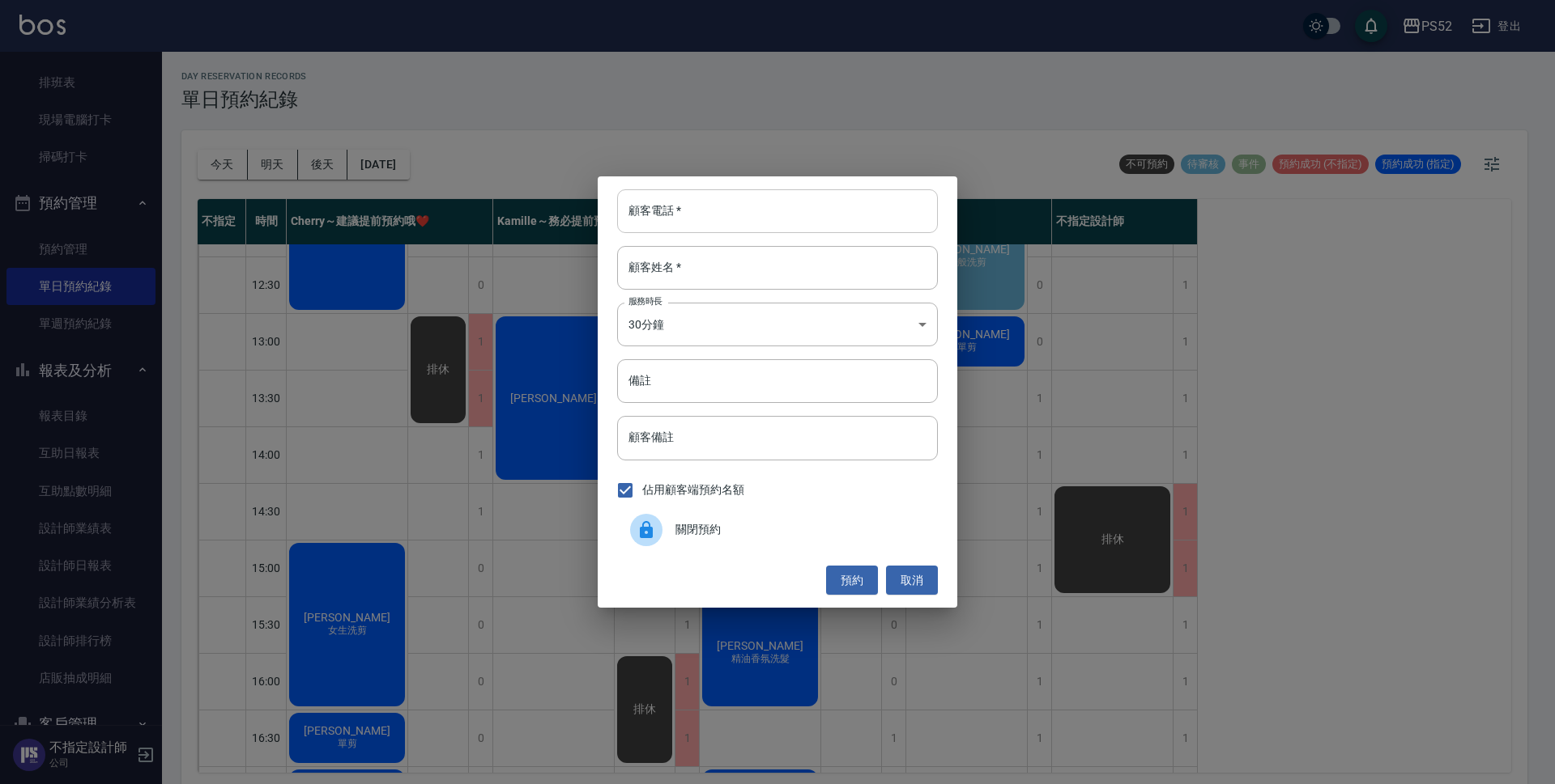
click at [753, 228] on input "顧客電話   *" at bounding box center [778, 211] width 321 height 43
click at [754, 377] on input "備註" at bounding box center [778, 381] width 321 height 43
click at [736, 214] on input "顧客電話   *" at bounding box center [778, 211] width 321 height 43
type input "0965000051"
click at [729, 248] on input "顧客姓名   *" at bounding box center [778, 268] width 321 height 43
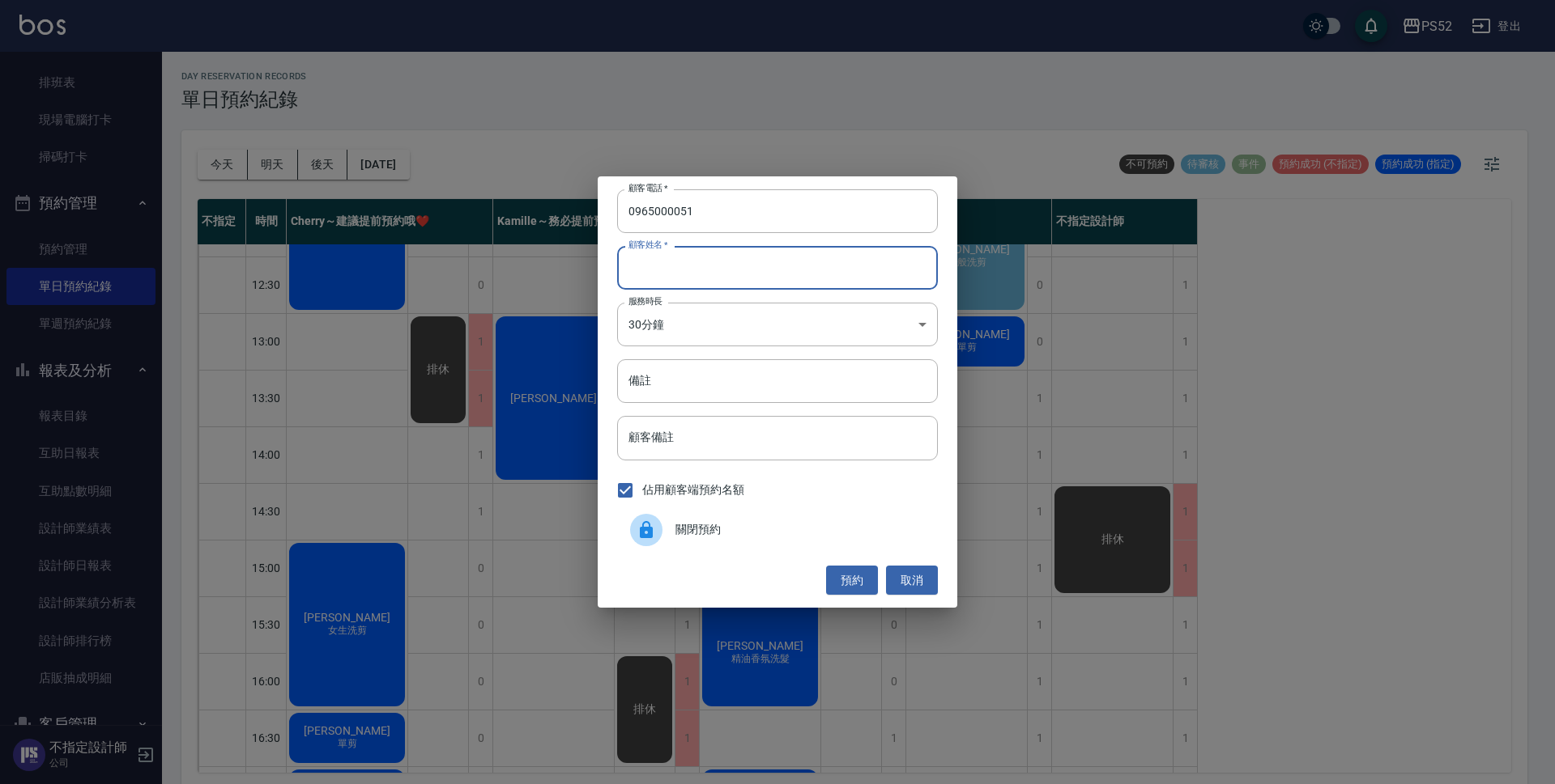
type input "j"
type input "＿"
type input "吳"
click at [706, 325] on body "PS52 登出 櫃檯作業 排班表 現場電腦打卡 掃碼打卡 預約管理 預約管理 單日預約紀錄 單週預約紀錄 報表及分析 報表目錄 互助日報表 互助點數明細 設計…" at bounding box center [778, 394] width 1555 height 789
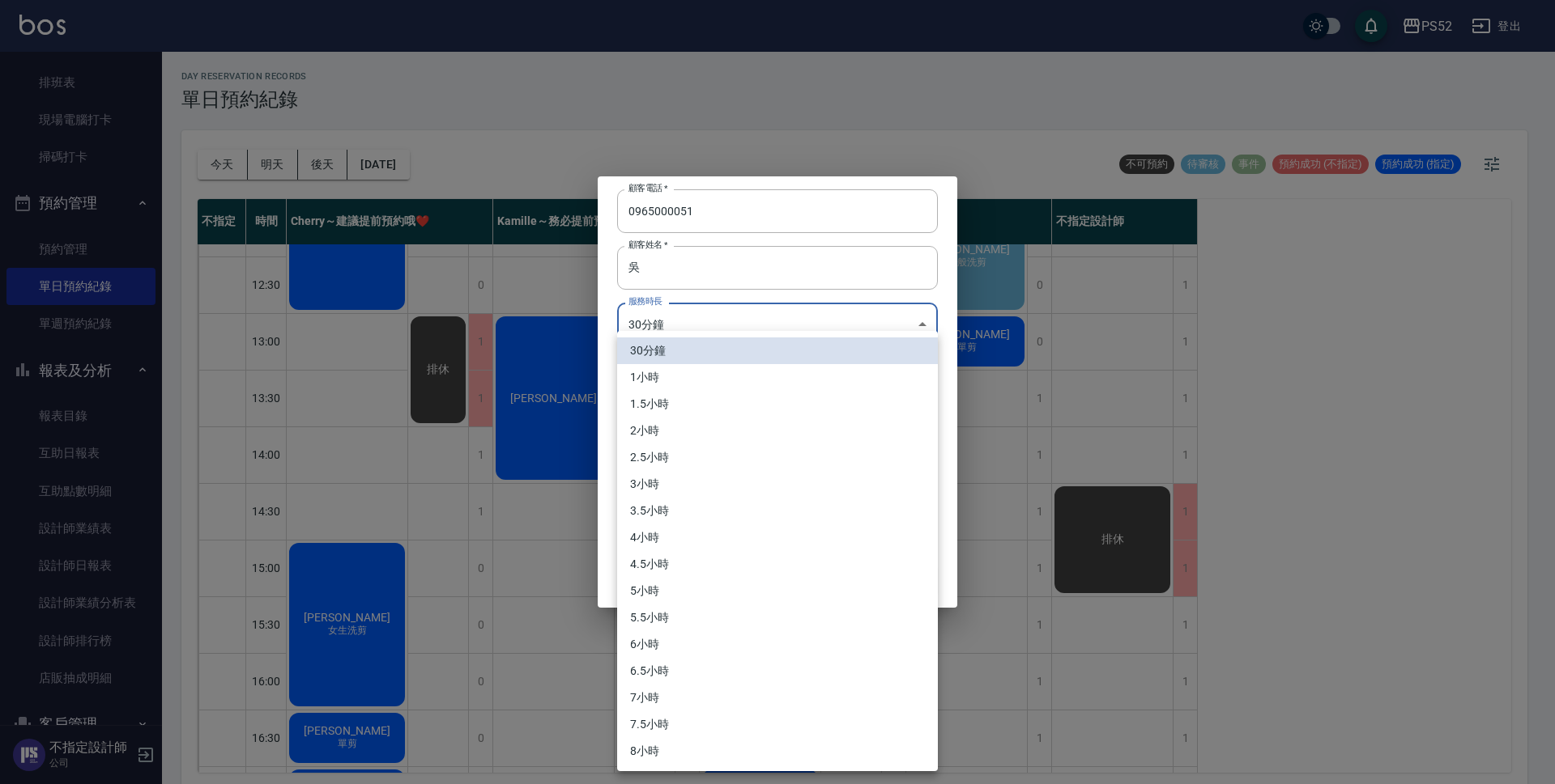
click at [680, 370] on li "1小時" at bounding box center [778, 377] width 321 height 27
type input "2"
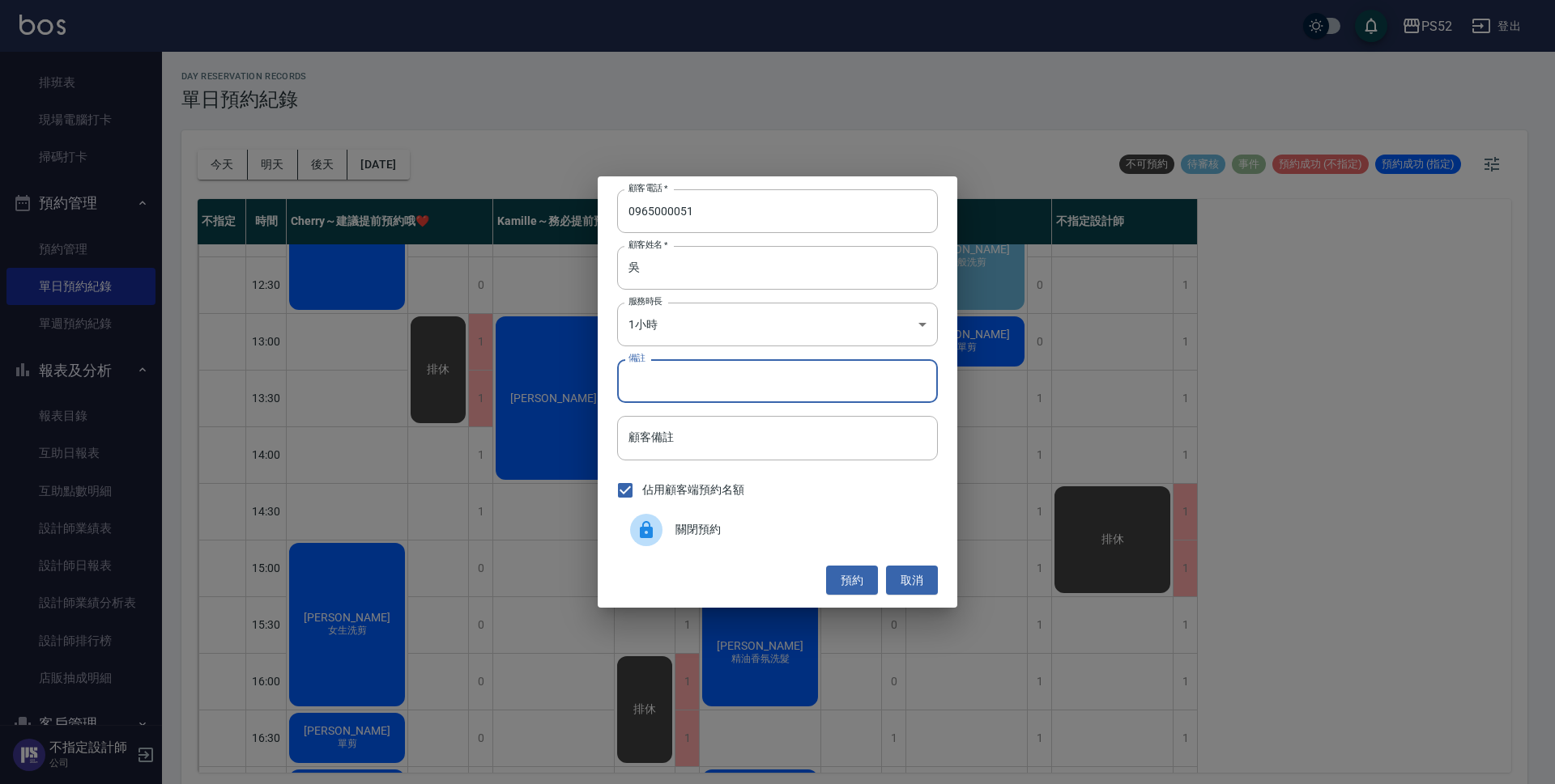
click at [712, 392] on input "備註" at bounding box center [778, 381] width 321 height 43
type input "＿"
type input "洗剪 不指定 男生"
click at [859, 572] on button "預約" at bounding box center [852, 580] width 52 height 30
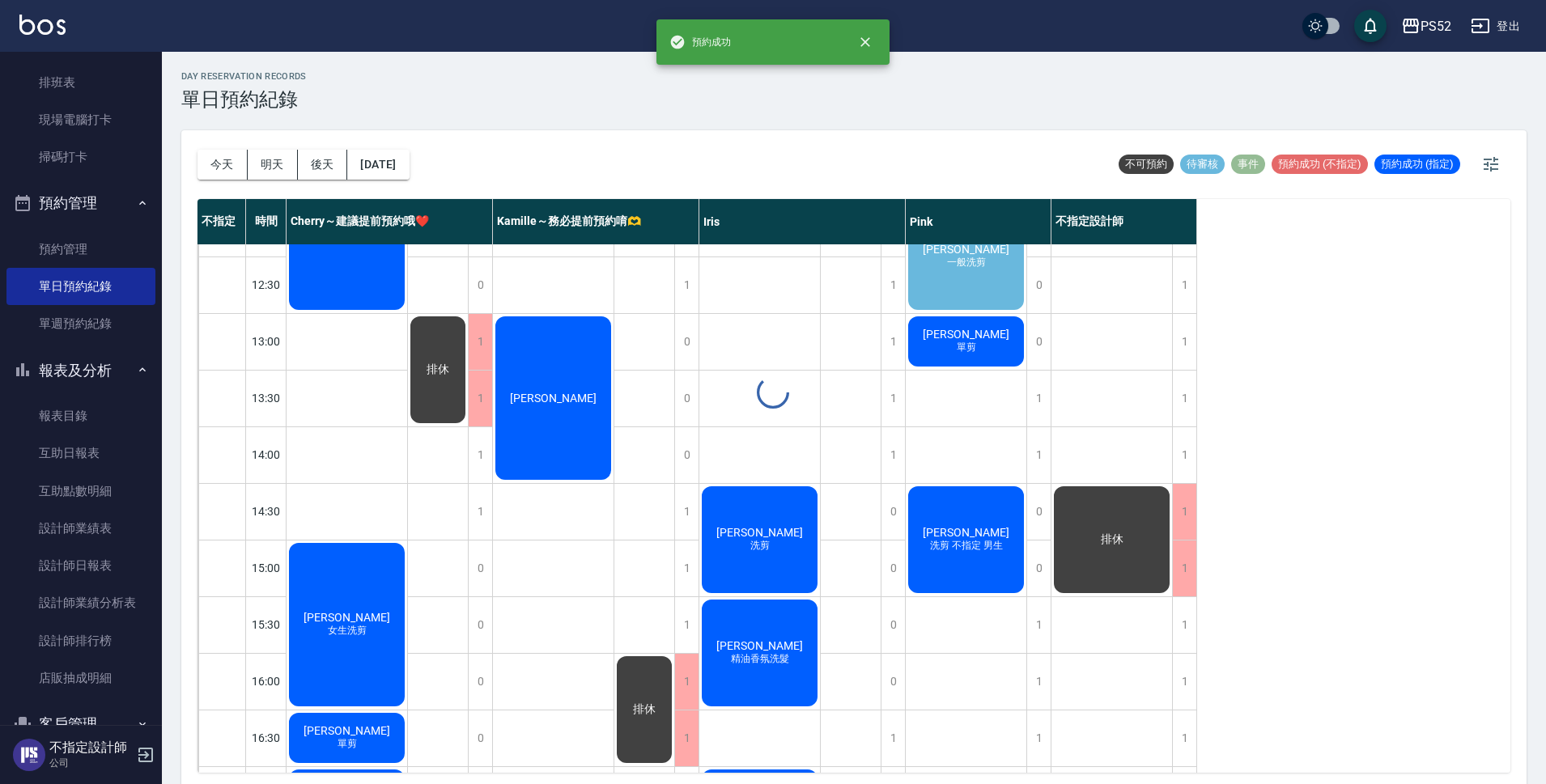
click at [958, 546] on span "洗剪 不指定 男生" at bounding box center [967, 546] width 80 height 14
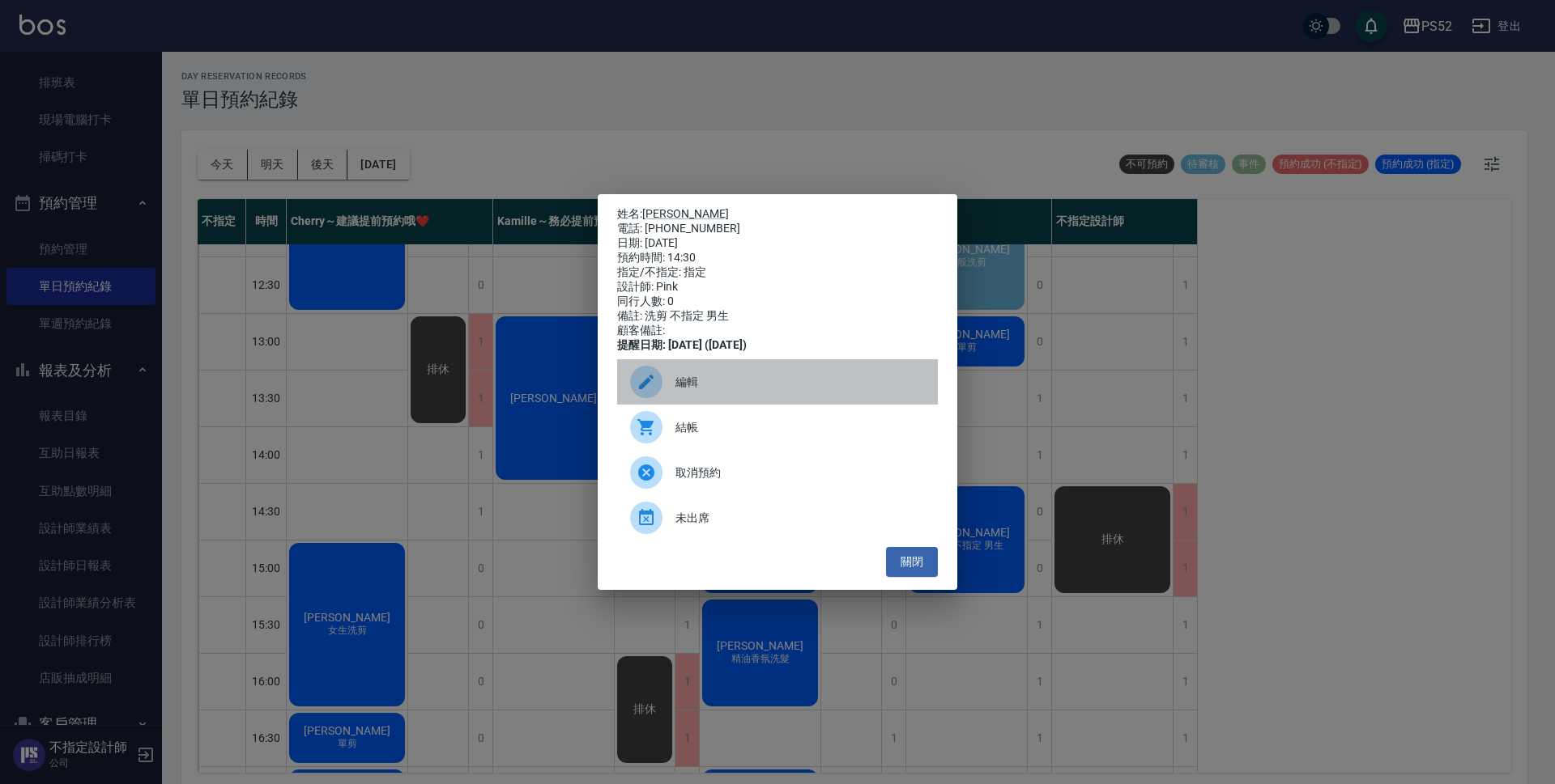
click at [683, 388] on span "編輯" at bounding box center [800, 383] width 250 height 17
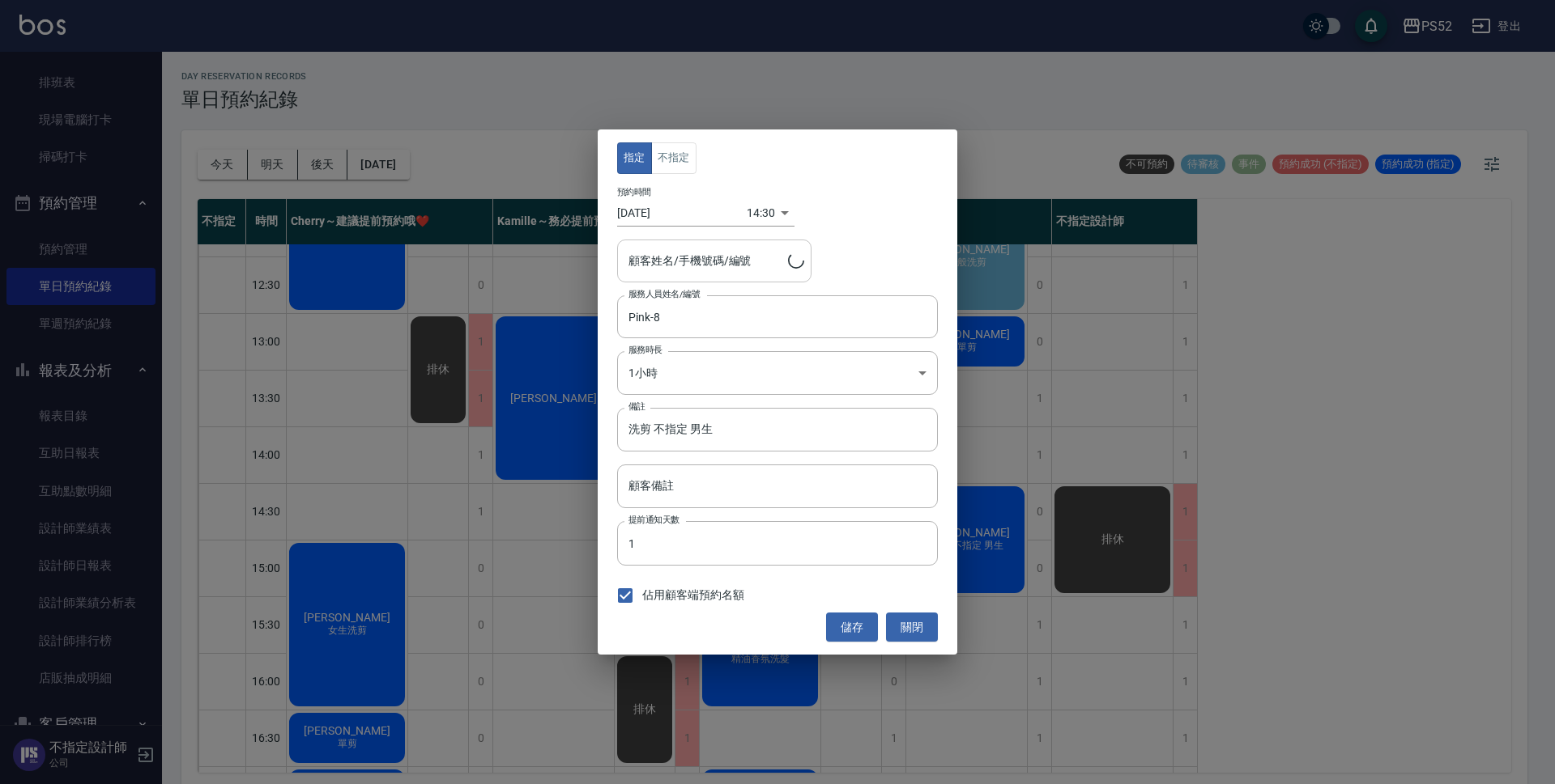
type input "[PERSON_NAME]/0965000051/B0983570687"
click at [682, 178] on div "指定 不指定 預約時間 [DATE] 14:30 1760250600000 顧客姓名/手機號碼/編號 [PERSON_NAME]/0965000051/B0…" at bounding box center [777, 392] width 360 height 525
click at [680, 166] on button "不指定" at bounding box center [673, 158] width 45 height 31
click at [845, 622] on button "儲存" at bounding box center [852, 627] width 52 height 30
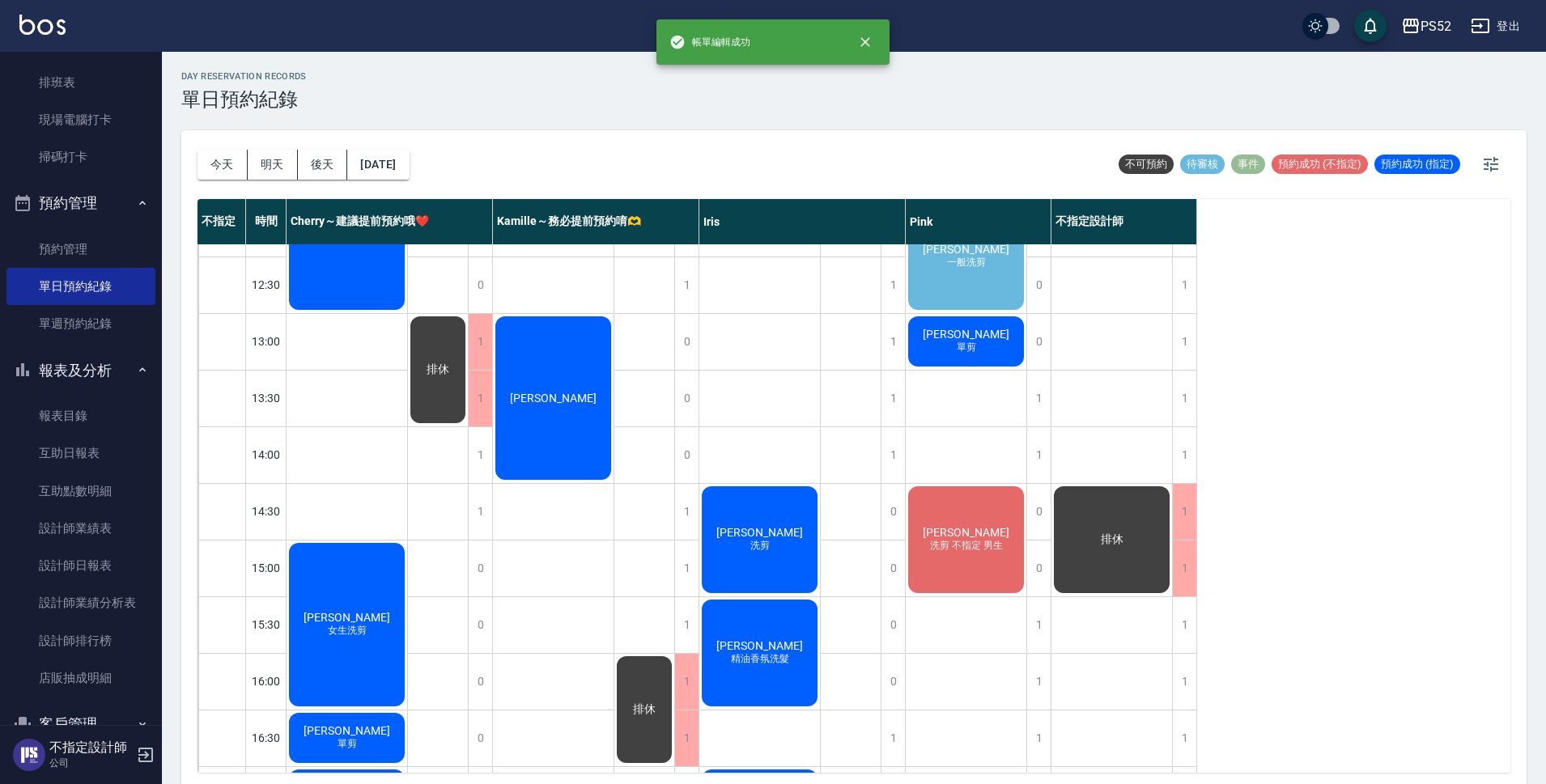
click at [953, 562] on div "[PERSON_NAME]剪 不指定 男生" at bounding box center [965, 540] width 120 height 112
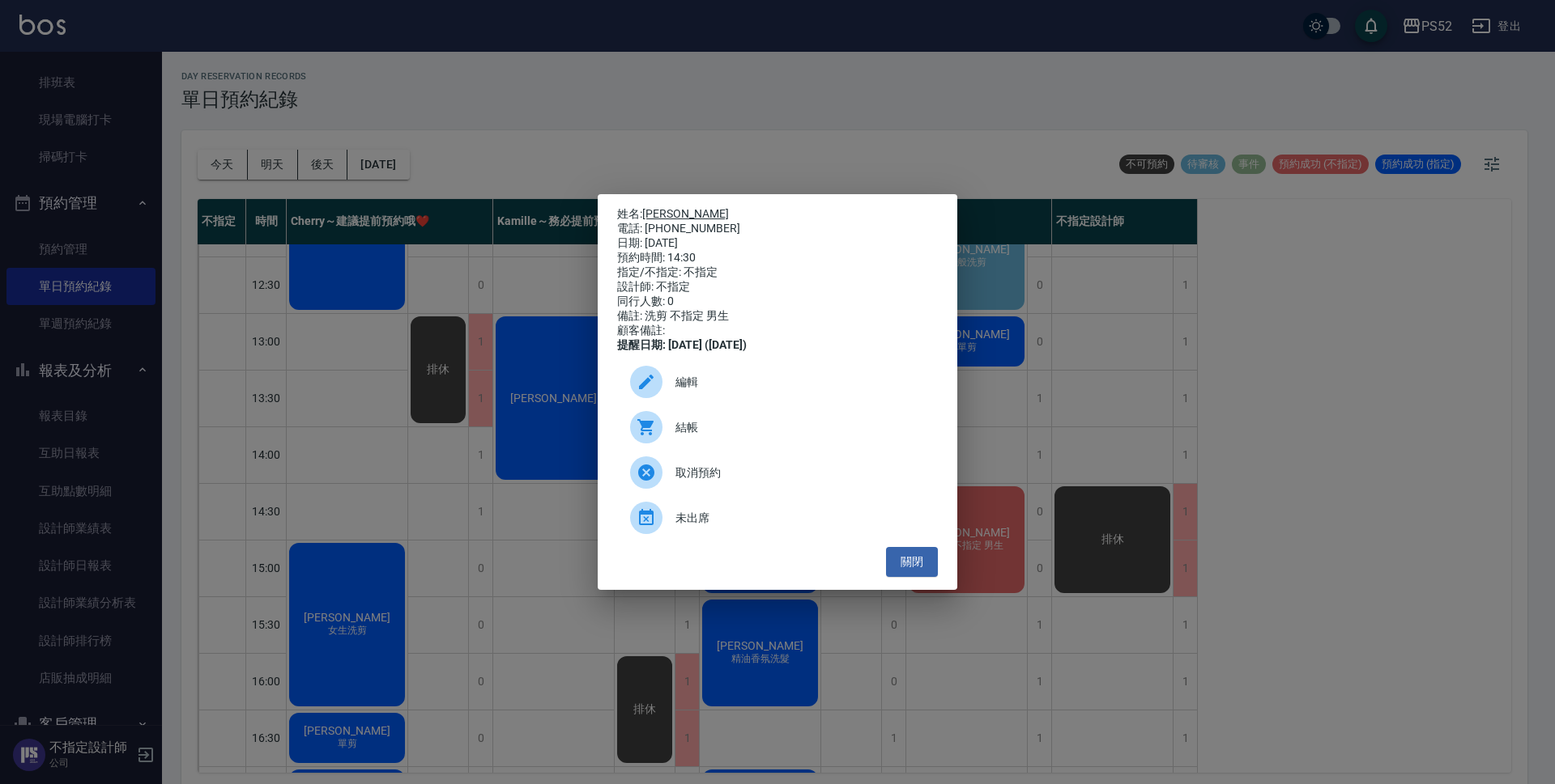
click at [673, 210] on link "[PERSON_NAME]" at bounding box center [686, 213] width 87 height 13
drag, startPoint x: 710, startPoint y: 225, endPoint x: 644, endPoint y: 230, distance: 66.2
click at [644, 230] on div "電話: [PHONE_NUMBER]" at bounding box center [778, 229] width 321 height 15
copy div "0965000051"
click at [916, 571] on button "關閉" at bounding box center [912, 562] width 52 height 30
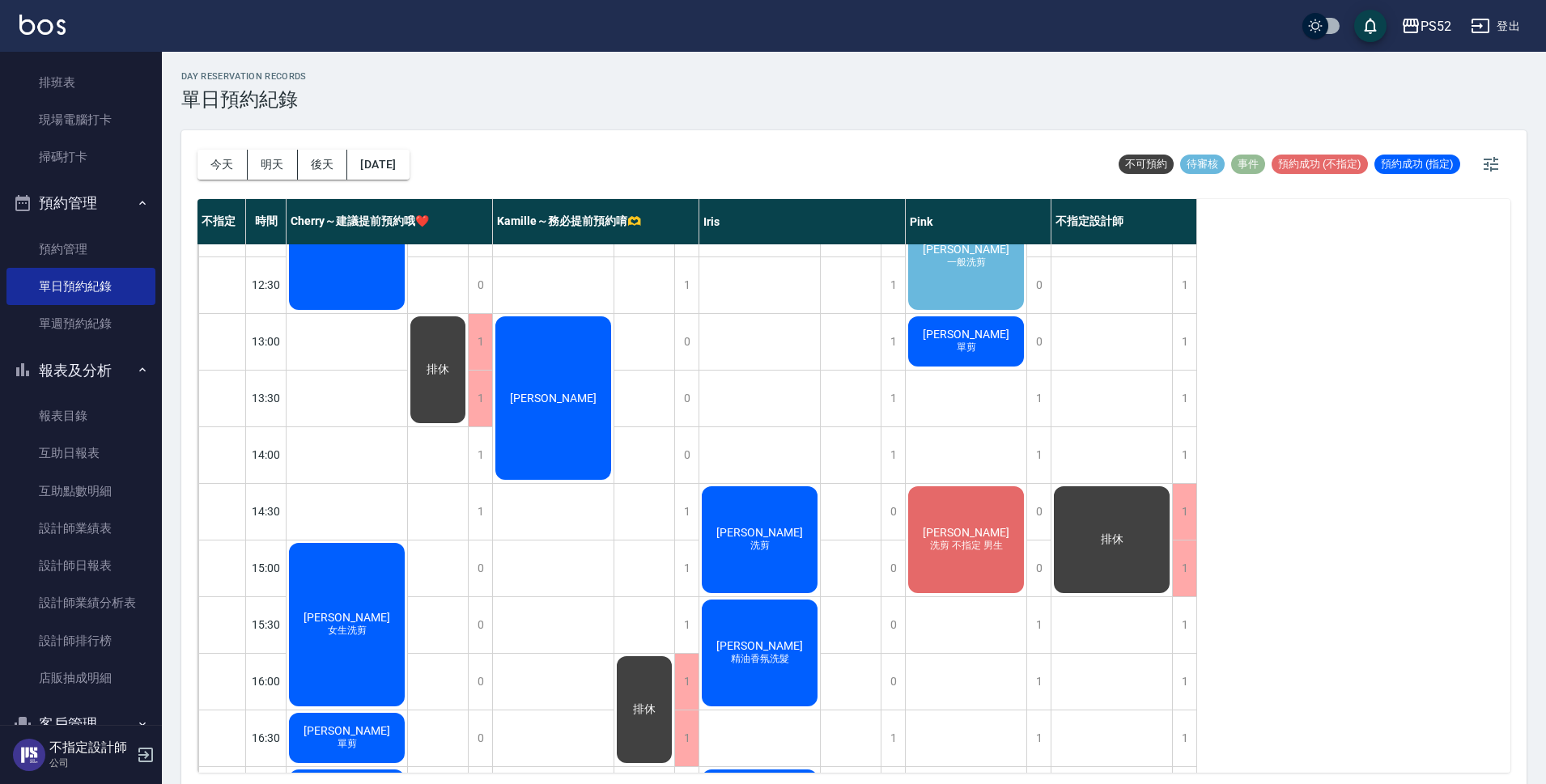
click at [988, 536] on div "[PERSON_NAME]剪 不指定 男生" at bounding box center [965, 540] width 120 height 112
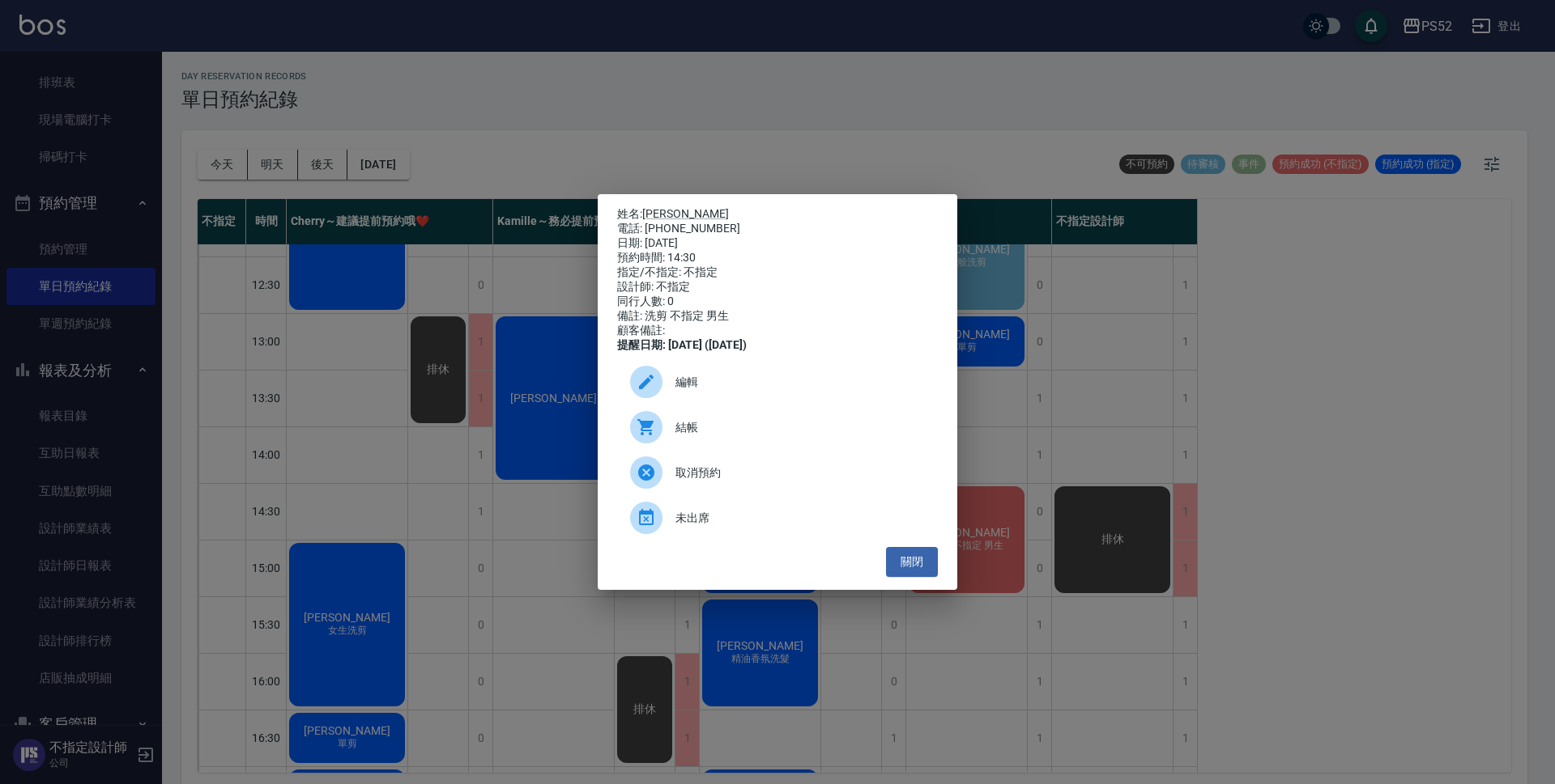
click at [943, 560] on div "姓名: [PERSON_NAME] 電話: [PHONE_NUMBER] 日期: [DATE] 預約時間: 14:30 指定/不指定: 不指定 設計師: 不指…" at bounding box center [777, 392] width 360 height 396
click at [934, 564] on button "關閉" at bounding box center [912, 562] width 52 height 30
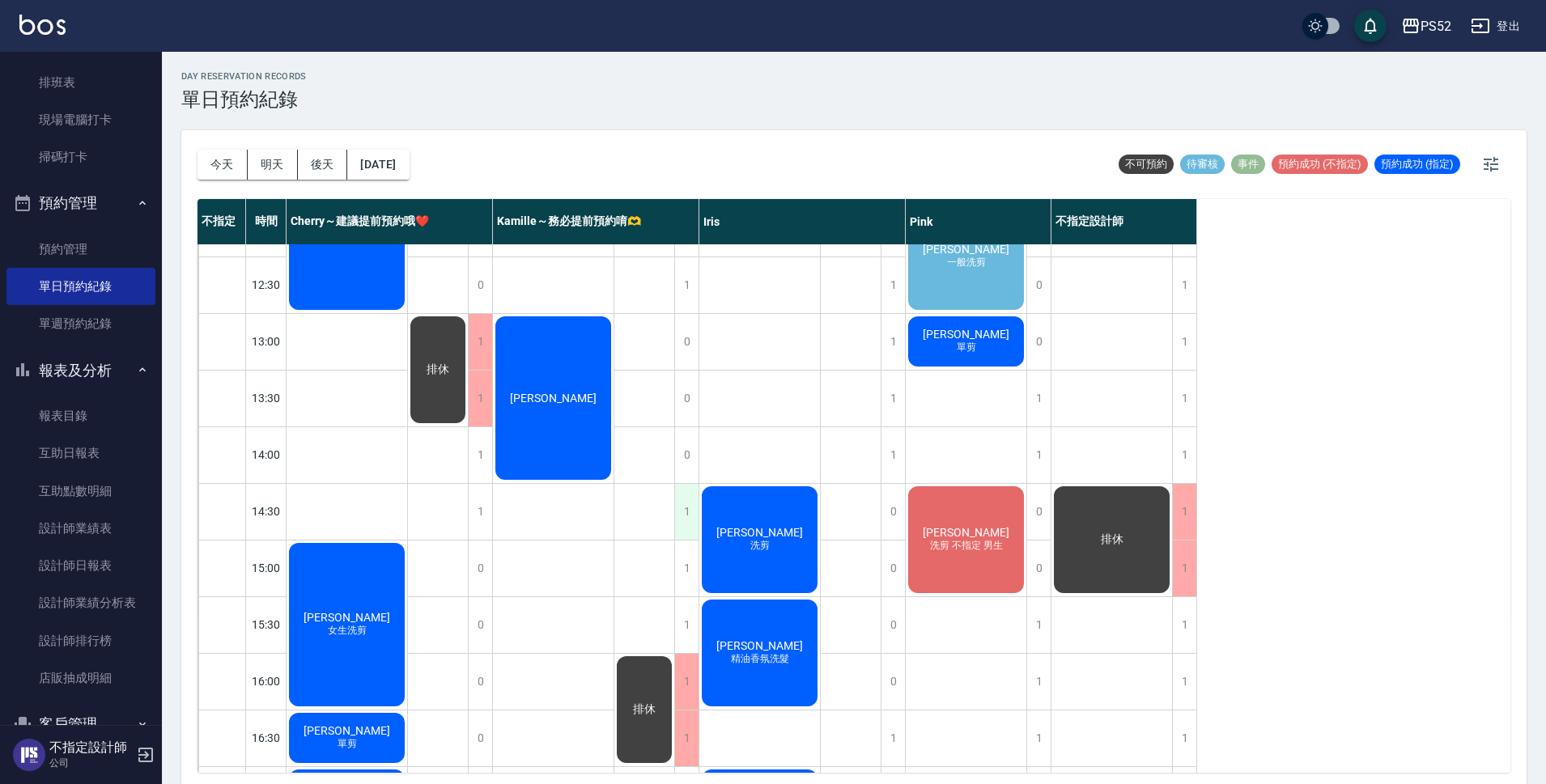
click at [696, 509] on div "1" at bounding box center [686, 512] width 24 height 55
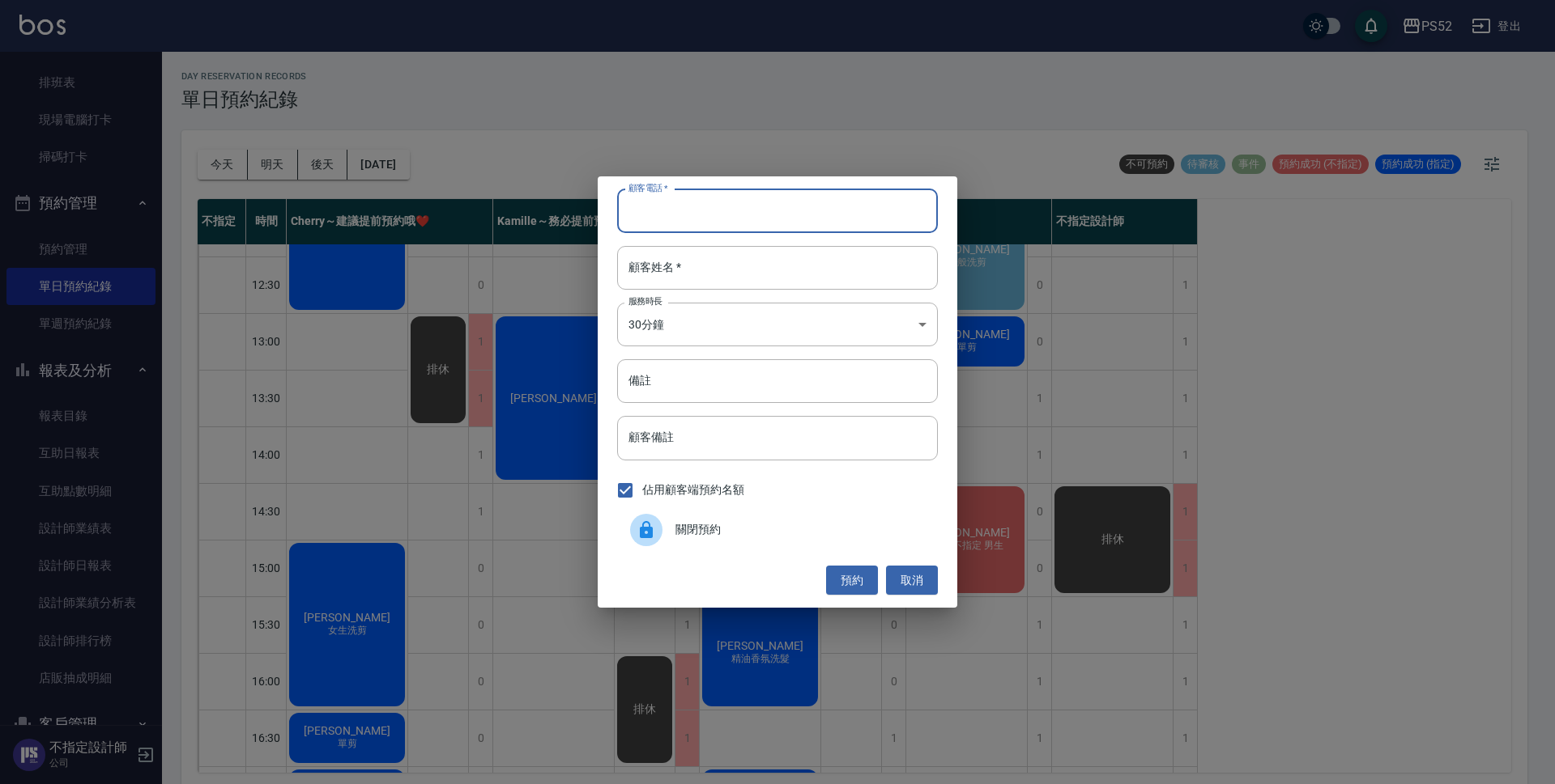
click at [722, 216] on input "顧客電話   *" at bounding box center [778, 211] width 321 height 43
paste input "0965000051"
type input "0965000051"
click at [725, 244] on div "顧客電話   * [PHONE_NUMBER] 顧客電話   * 顧客姓名   * 顧客姓名   * 服務時長 30分鐘 1 服務時長 備註 備註 顧客備註 …" at bounding box center [777, 392] width 360 height 431
click at [722, 260] on input "顧客姓名   *" at bounding box center [778, 268] width 321 height 43
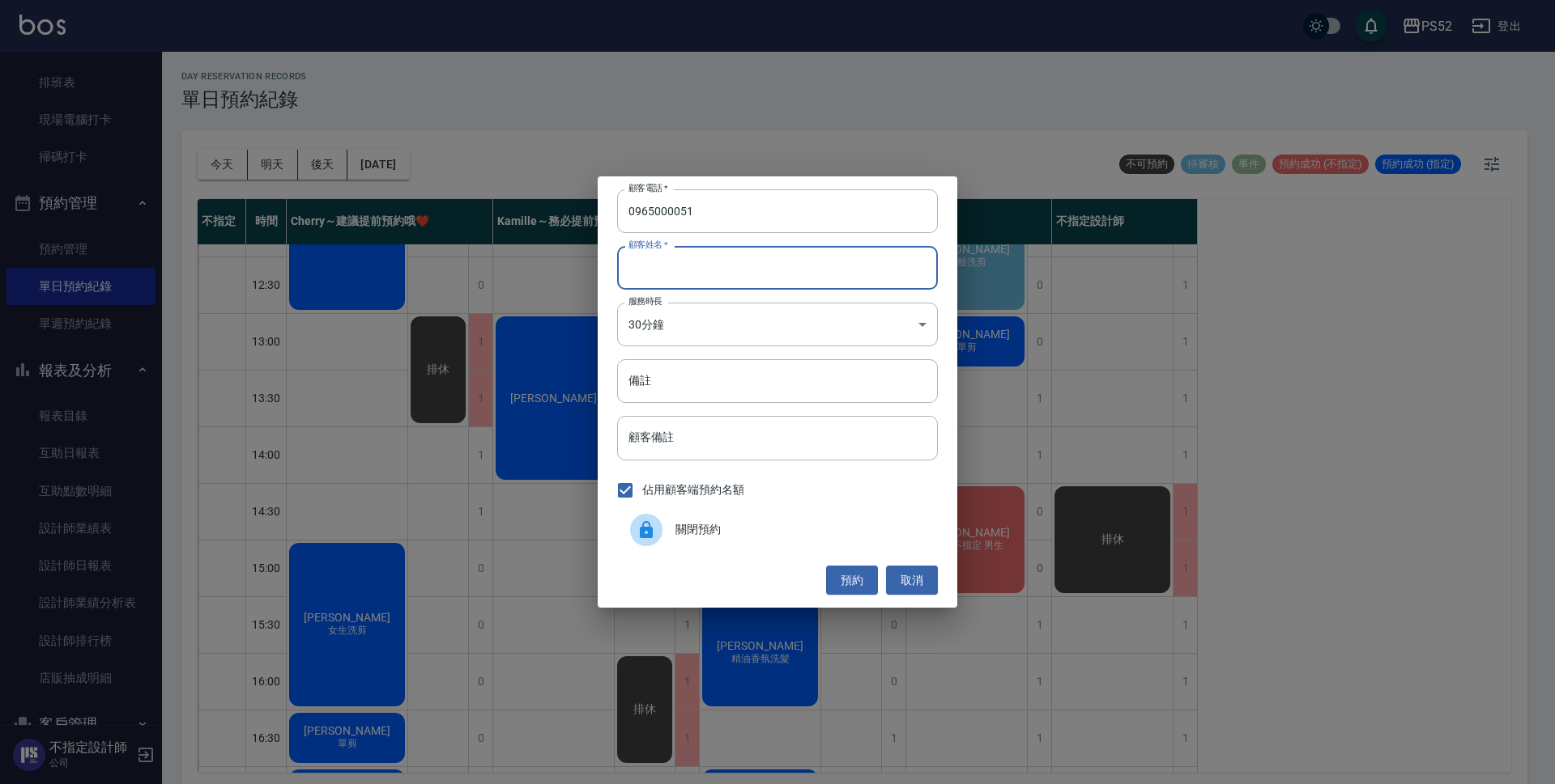
type input "＿"
type input "ˊ"
type input "吳"
click at [703, 318] on body "PS52 登出 櫃檯作業 排班表 現場電腦打卡 掃碼打卡 預約管理 預約管理 單日預約紀錄 單週預約紀錄 報表及分析 報表目錄 互助日報表 互助點數明細 設計…" at bounding box center [778, 394] width 1555 height 789
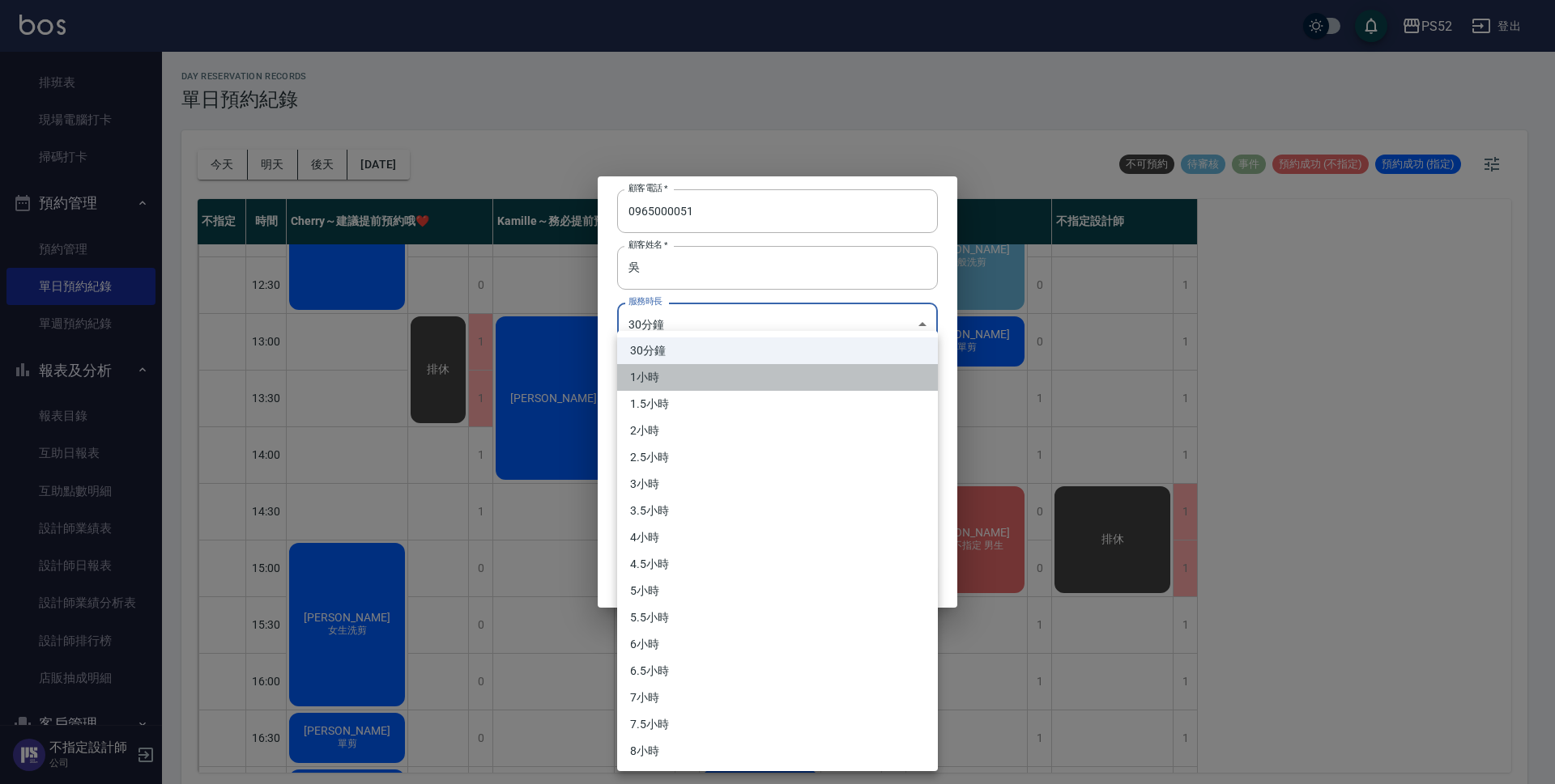
click at [683, 367] on li "1小時" at bounding box center [778, 377] width 321 height 27
type input "2"
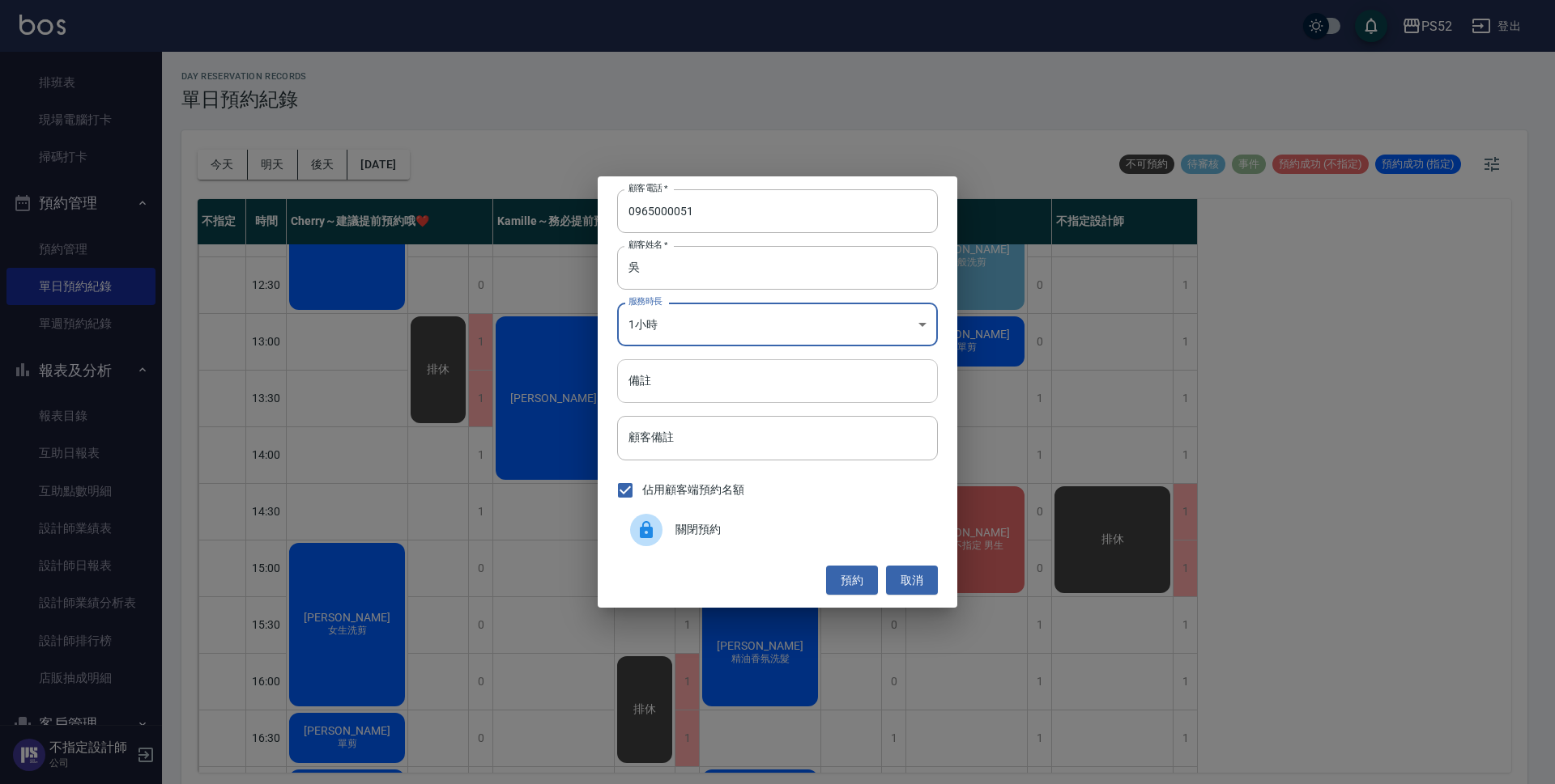
click at [695, 396] on input "備註" at bounding box center [778, 381] width 321 height 43
type input "＿"
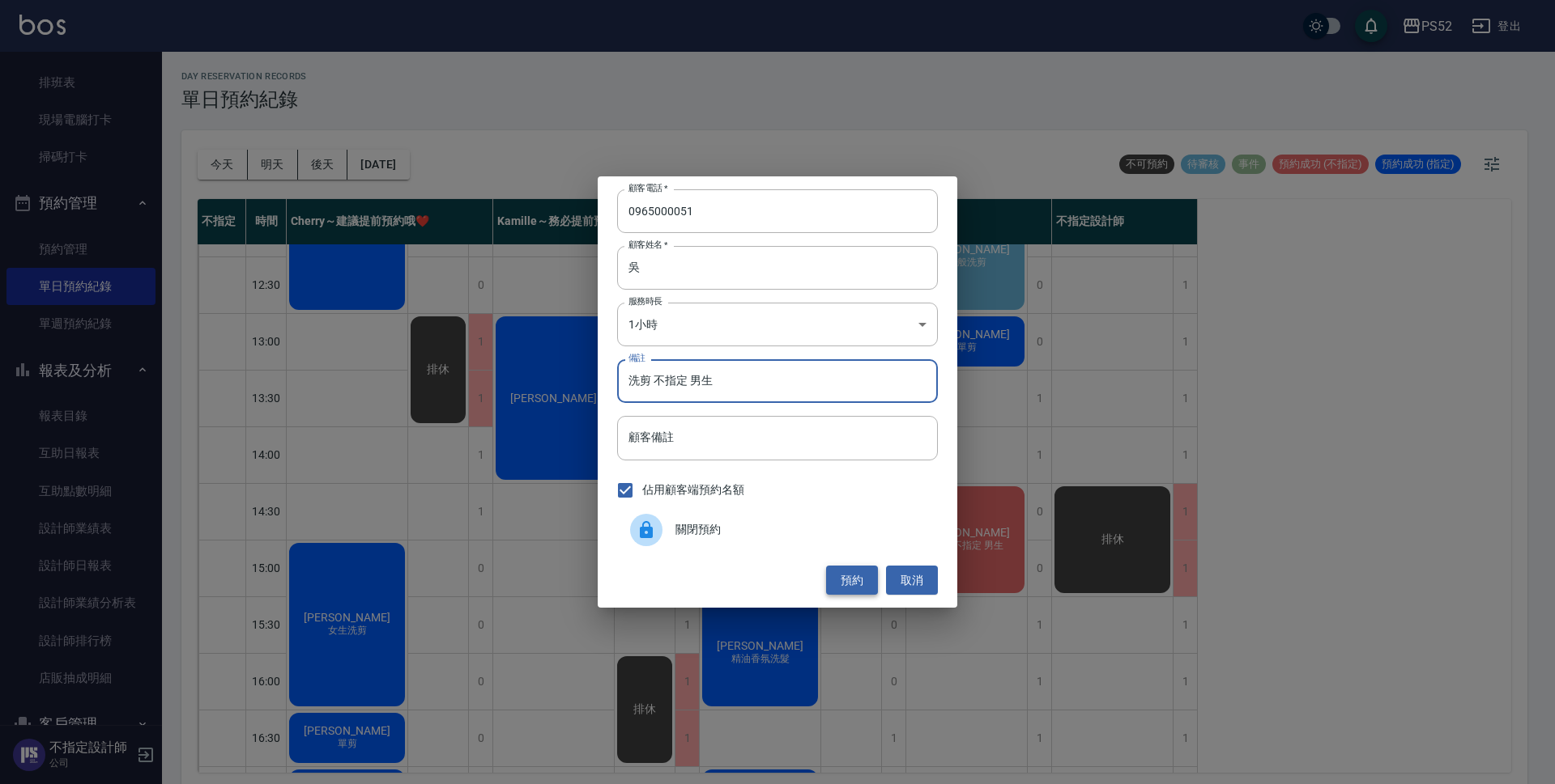
type input "洗剪 不指定 男生"
click at [829, 567] on button "預約" at bounding box center [852, 580] width 52 height 30
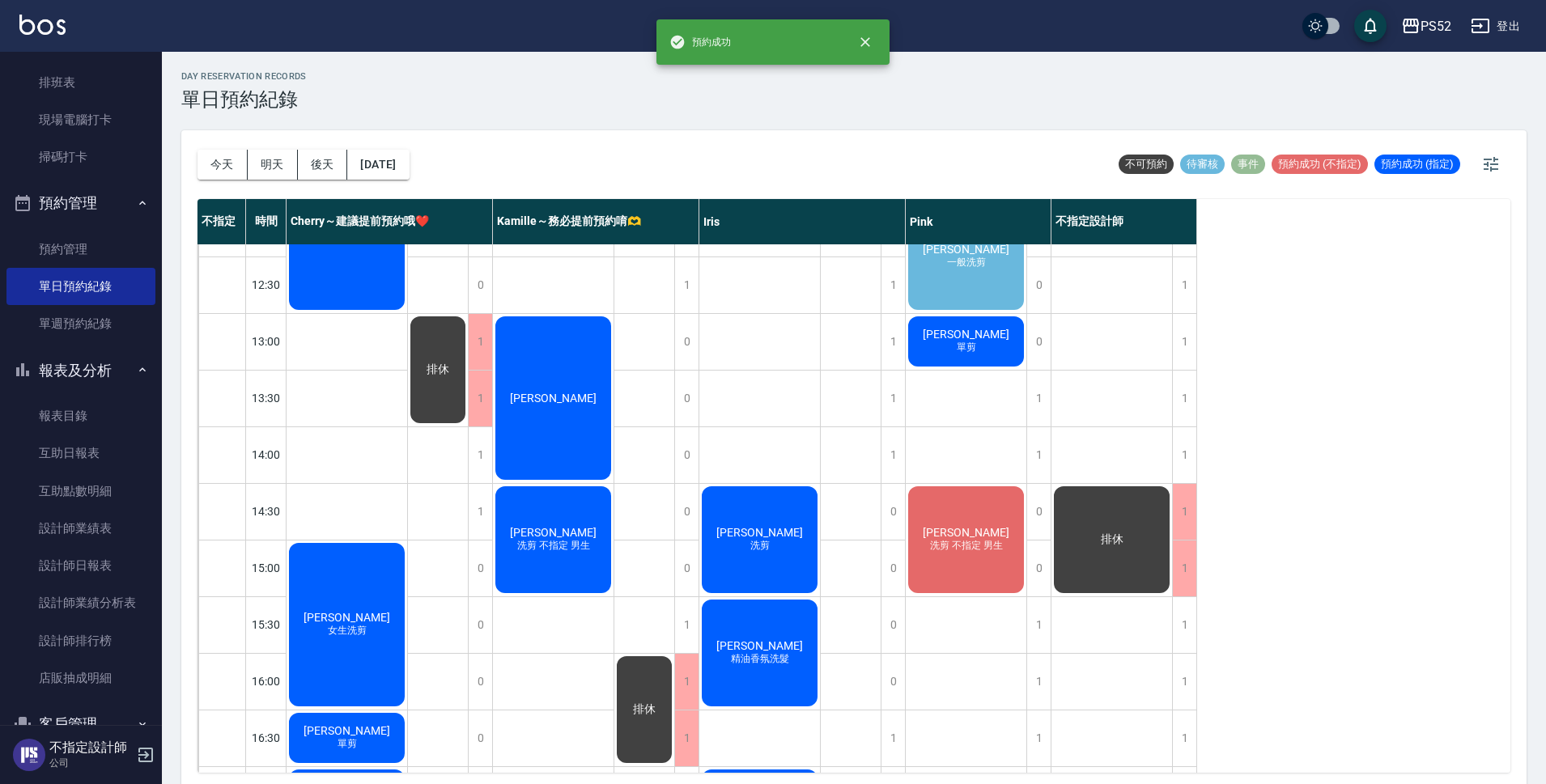
click at [591, 521] on div "[PERSON_NAME]剪 不指定 男生" at bounding box center [553, 540] width 120 height 112
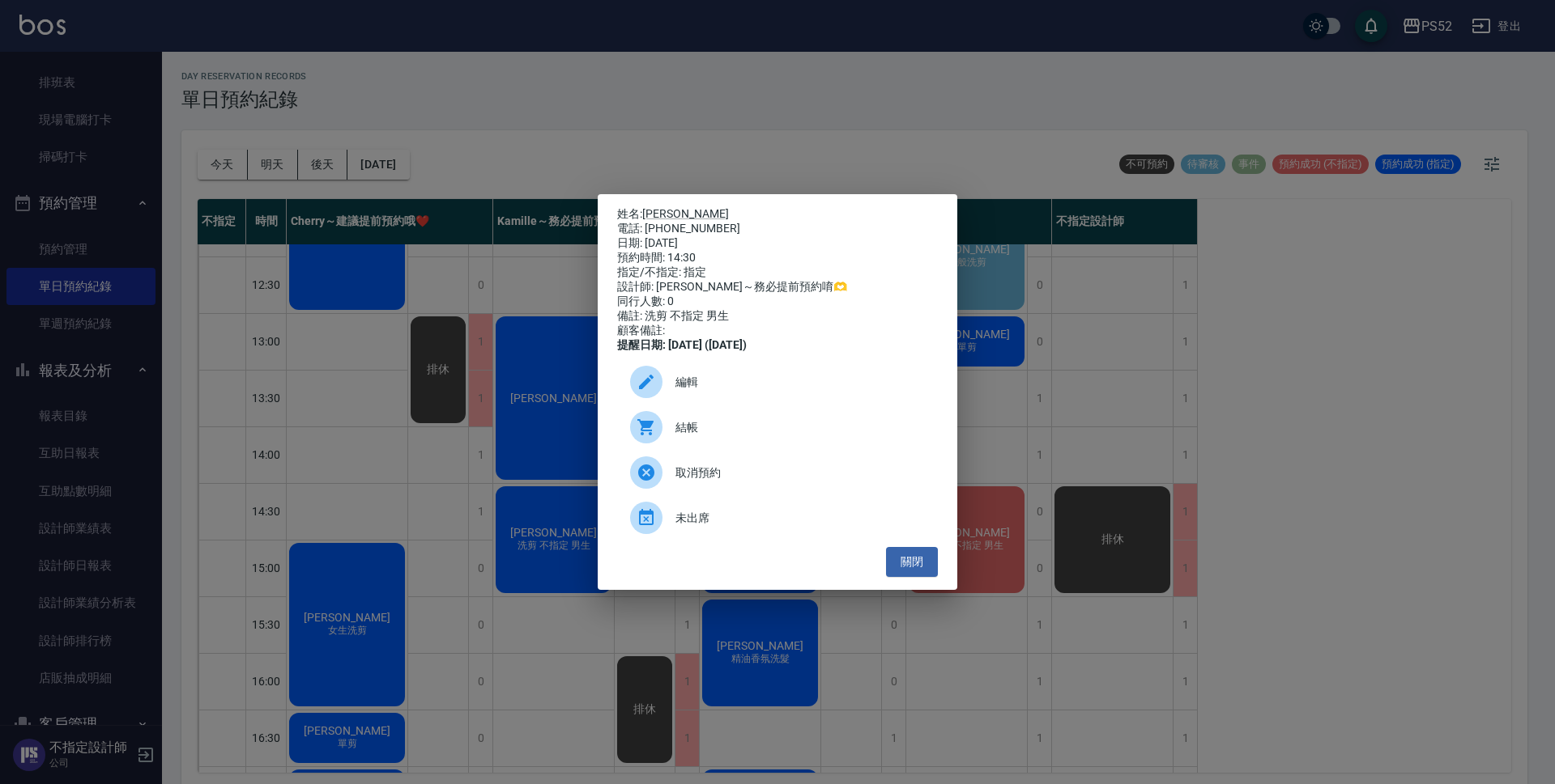
click at [647, 392] on icon at bounding box center [646, 382] width 19 height 19
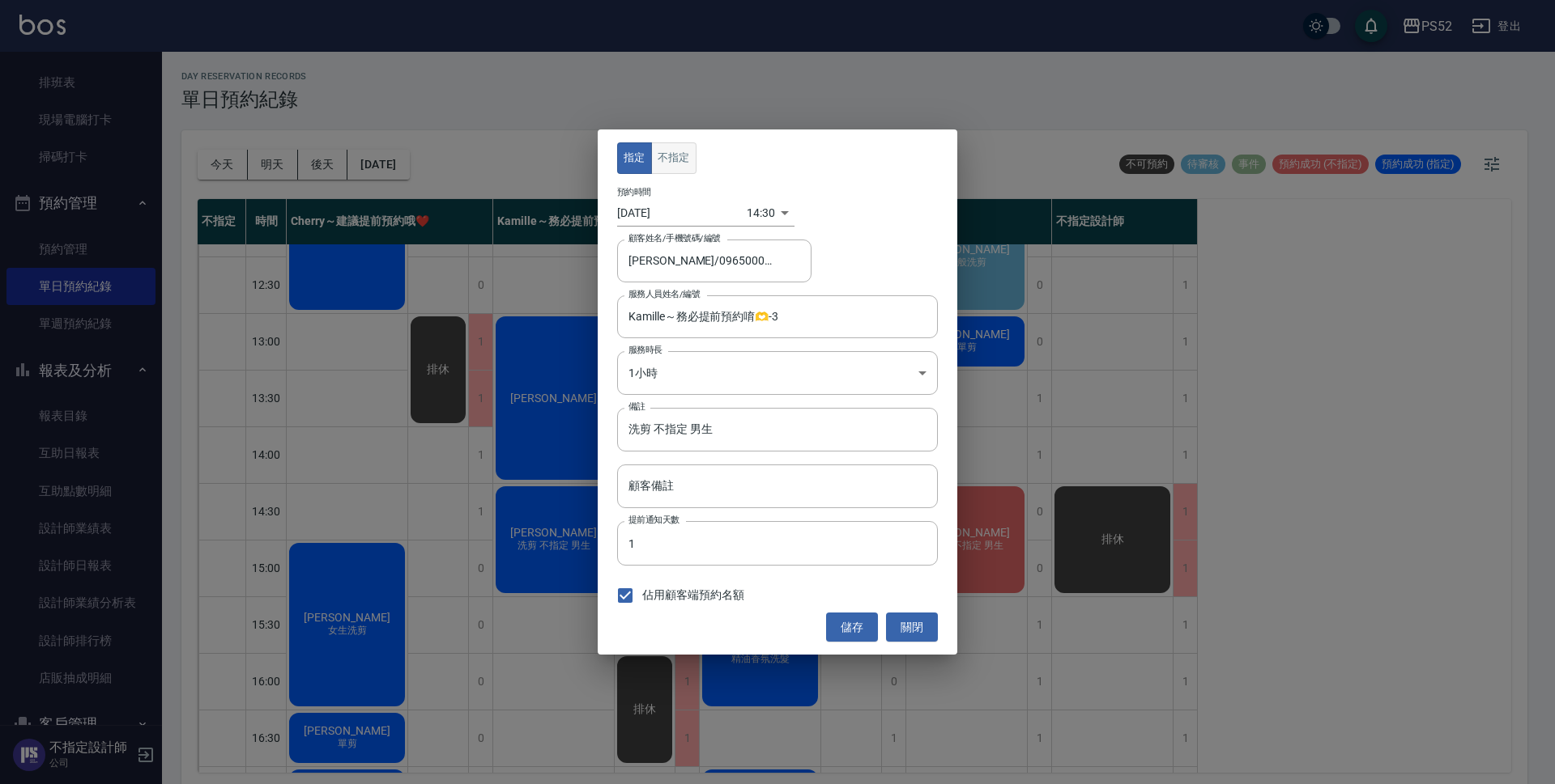
click at [687, 152] on button "不指定" at bounding box center [673, 158] width 45 height 31
click at [843, 622] on button "儲存" at bounding box center [852, 627] width 52 height 30
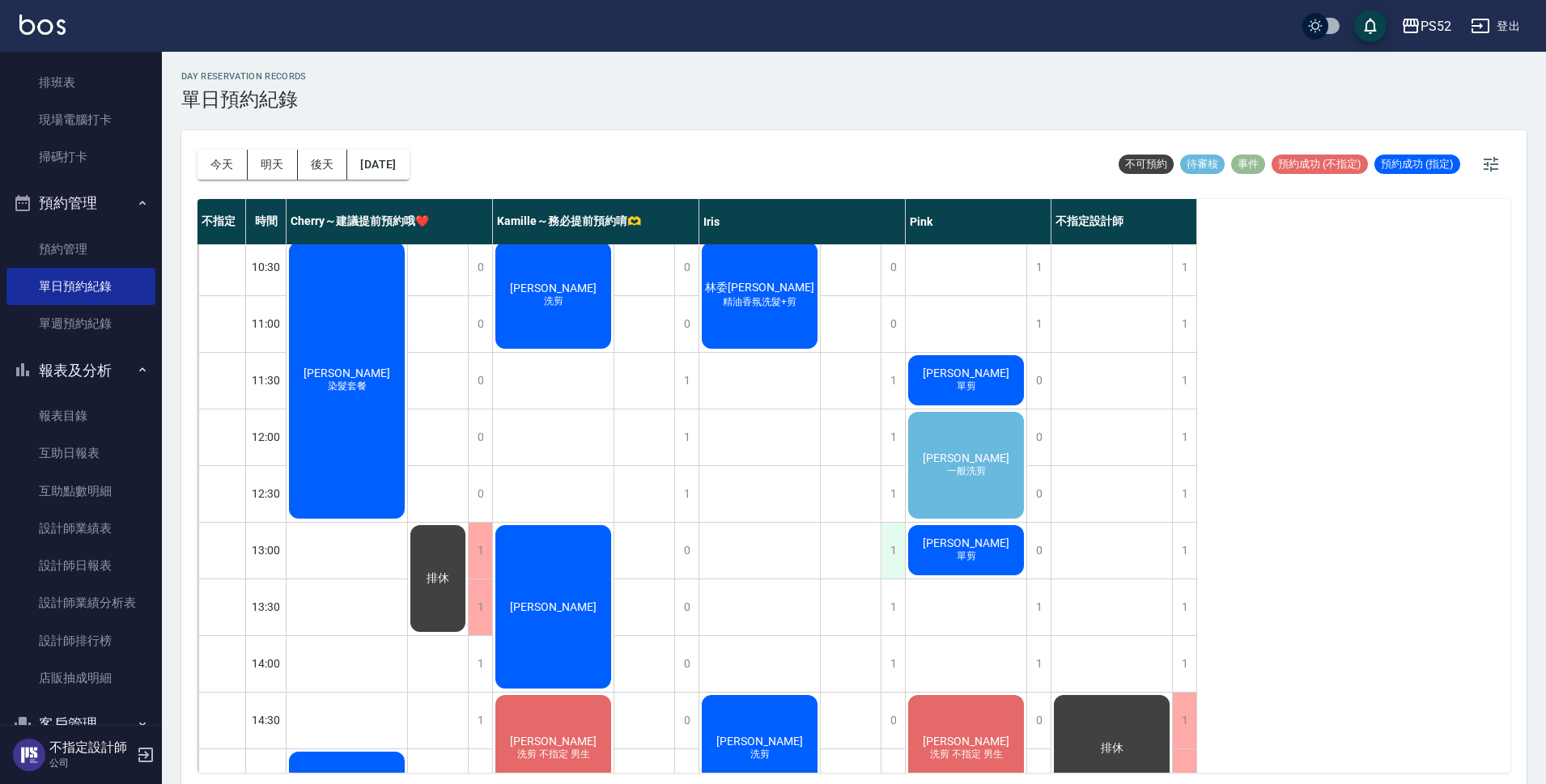
scroll to position [0, 0]
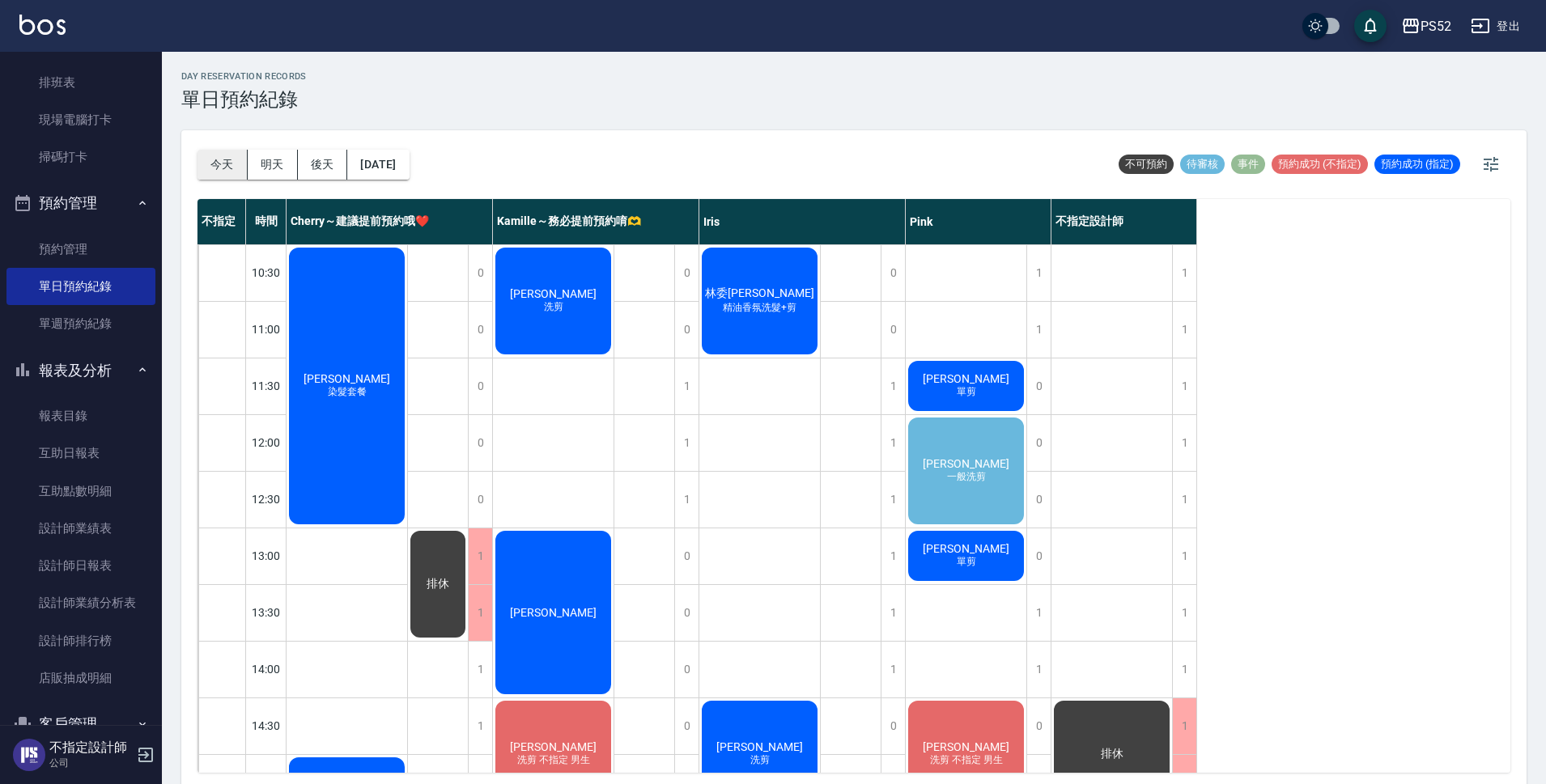
click at [221, 163] on button "今天" at bounding box center [223, 165] width 50 height 30
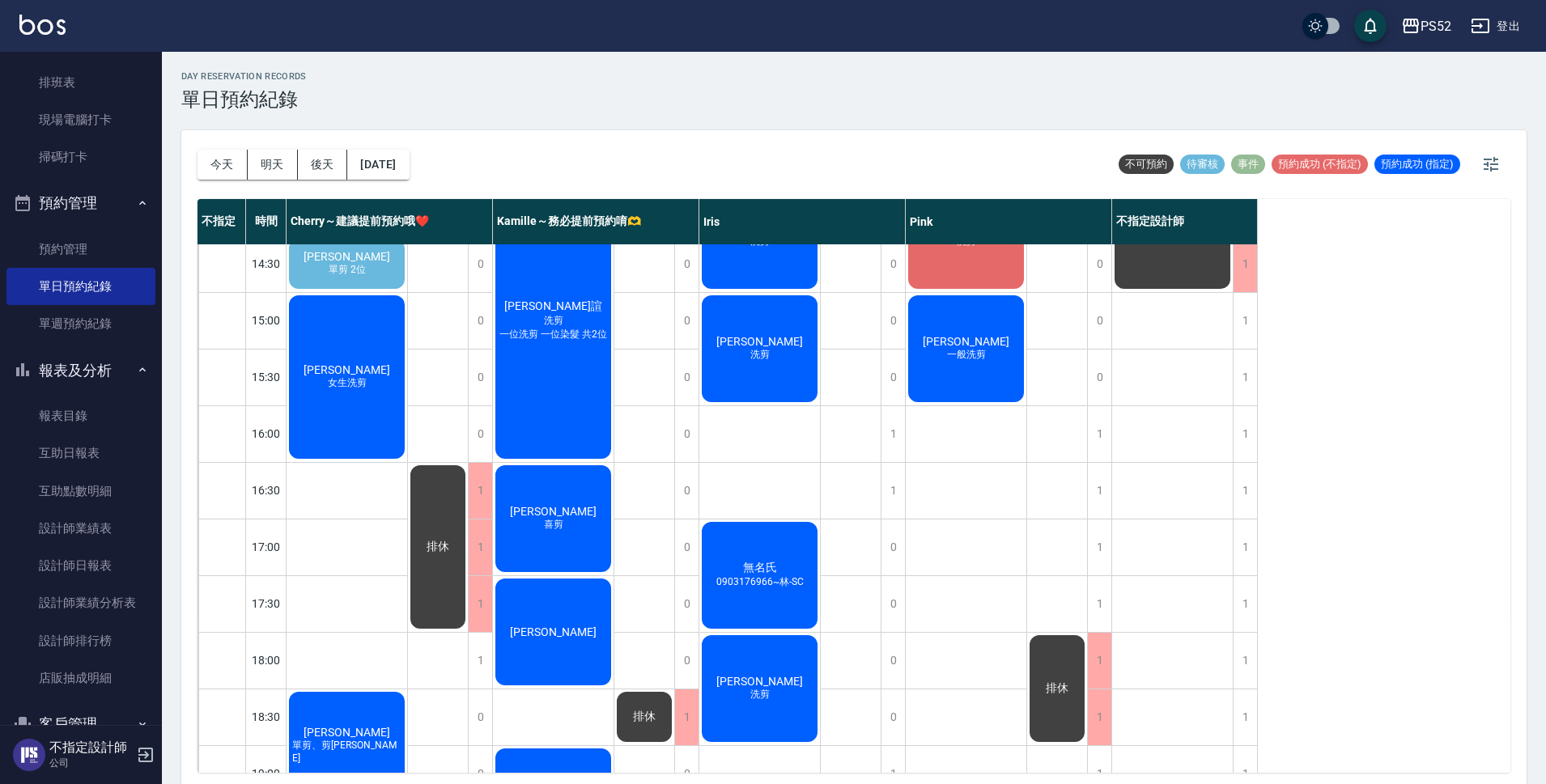
scroll to position [405, 0]
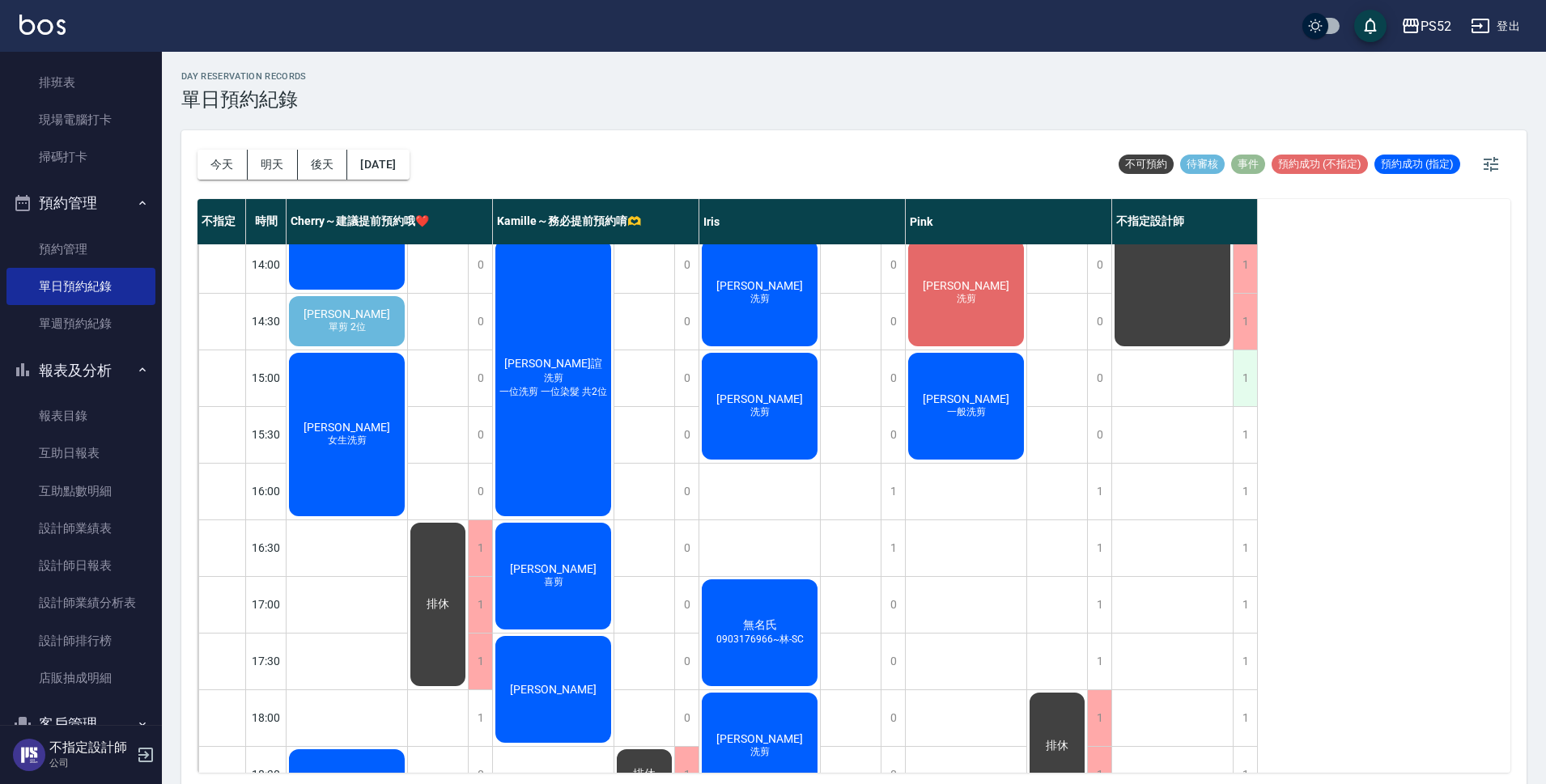
click at [1250, 399] on div "1" at bounding box center [1245, 379] width 24 height 55
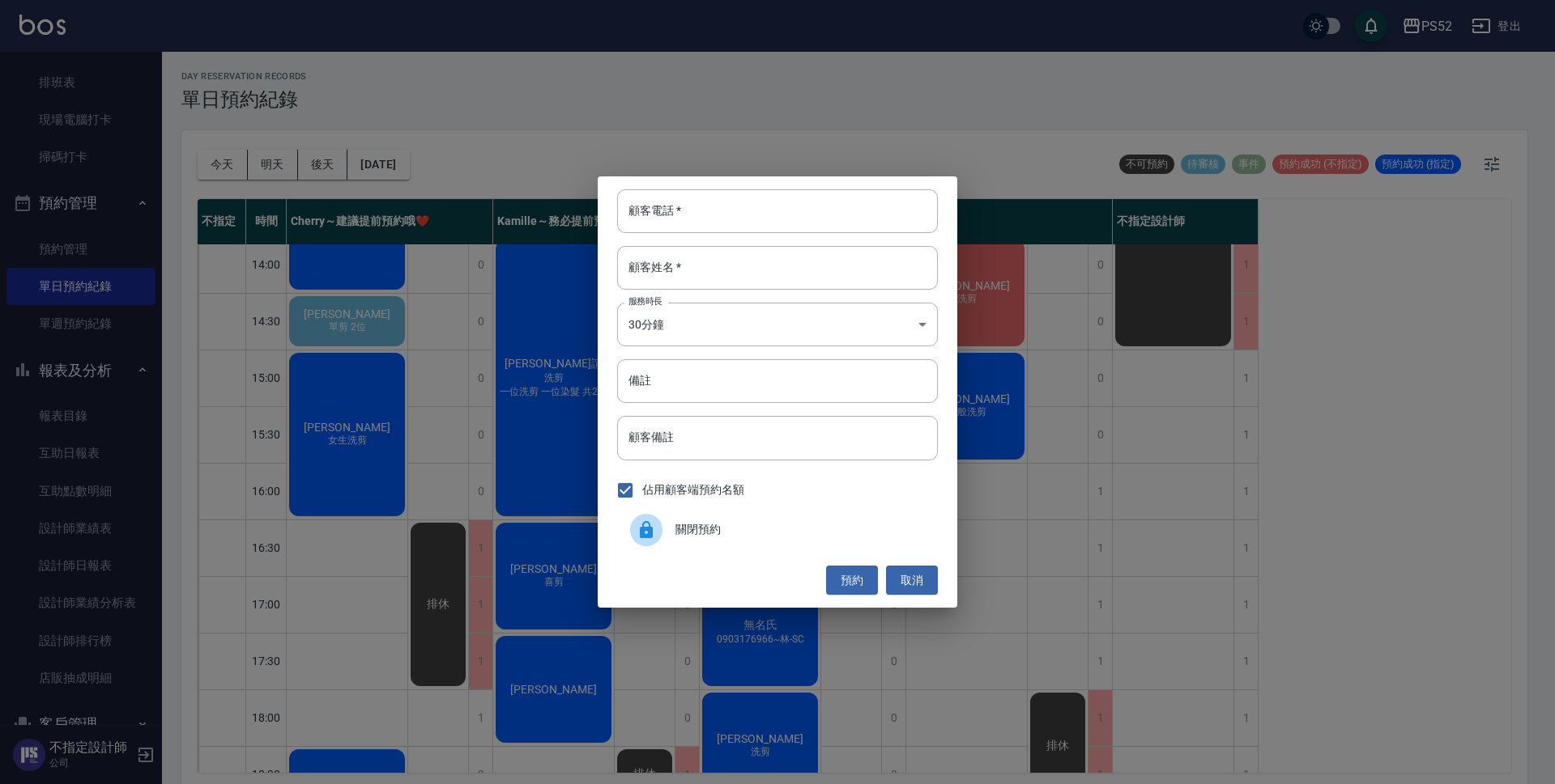
click at [729, 537] on span "關閉預約" at bounding box center [800, 530] width 250 height 17
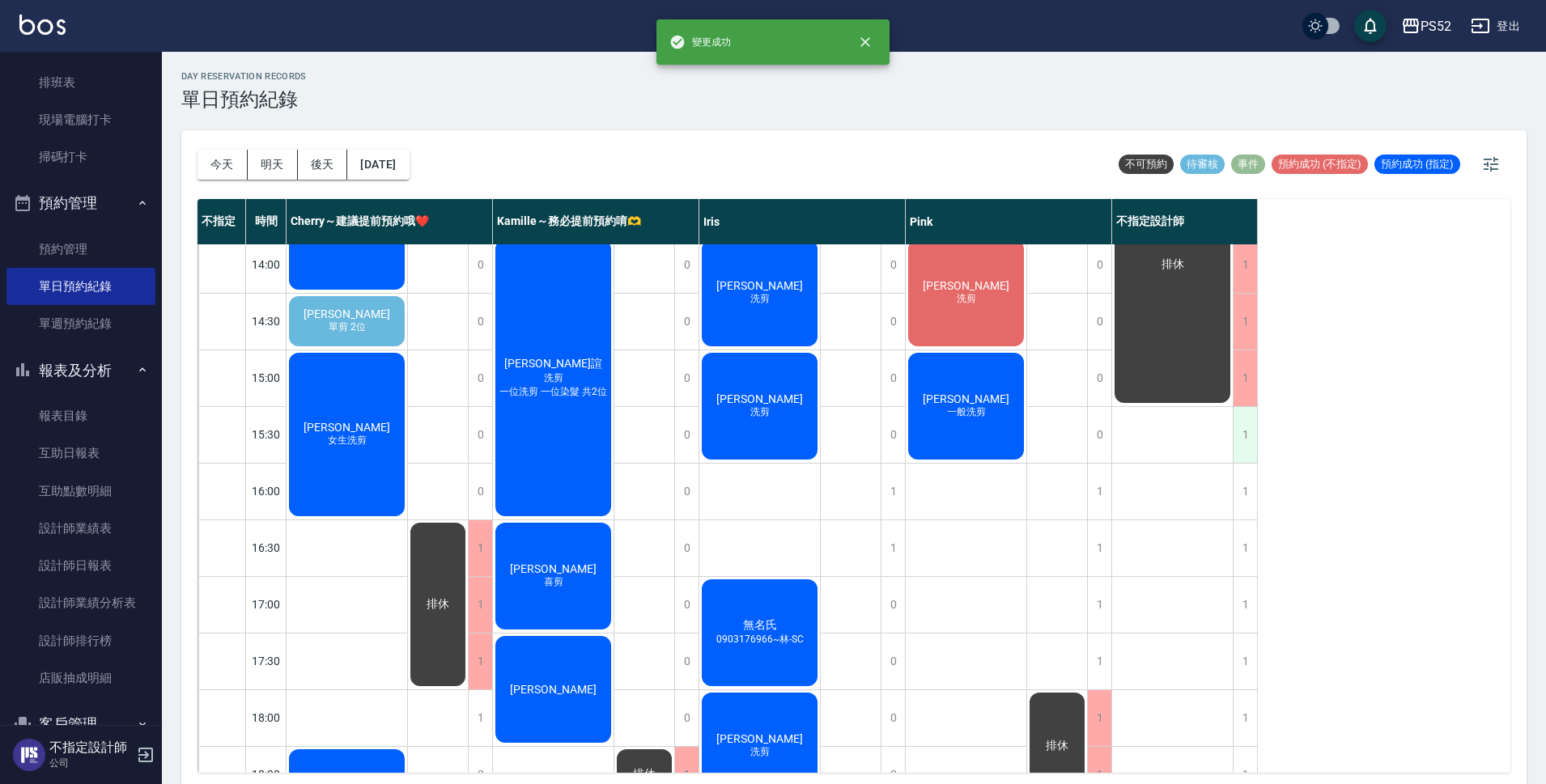
click at [1248, 439] on div "1" at bounding box center [1245, 435] width 24 height 55
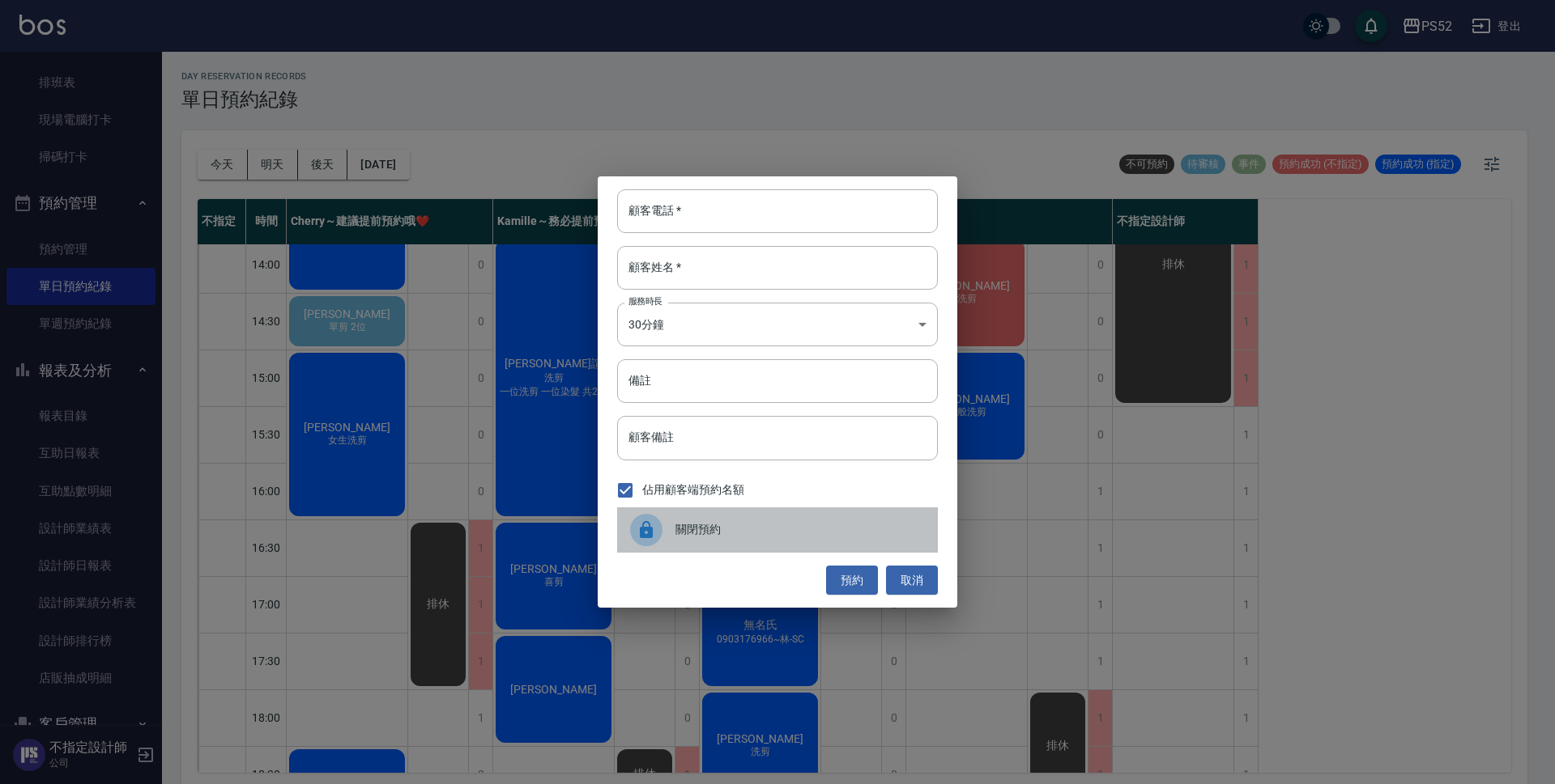
click at [713, 545] on div "關閉預約" at bounding box center [778, 530] width 321 height 45
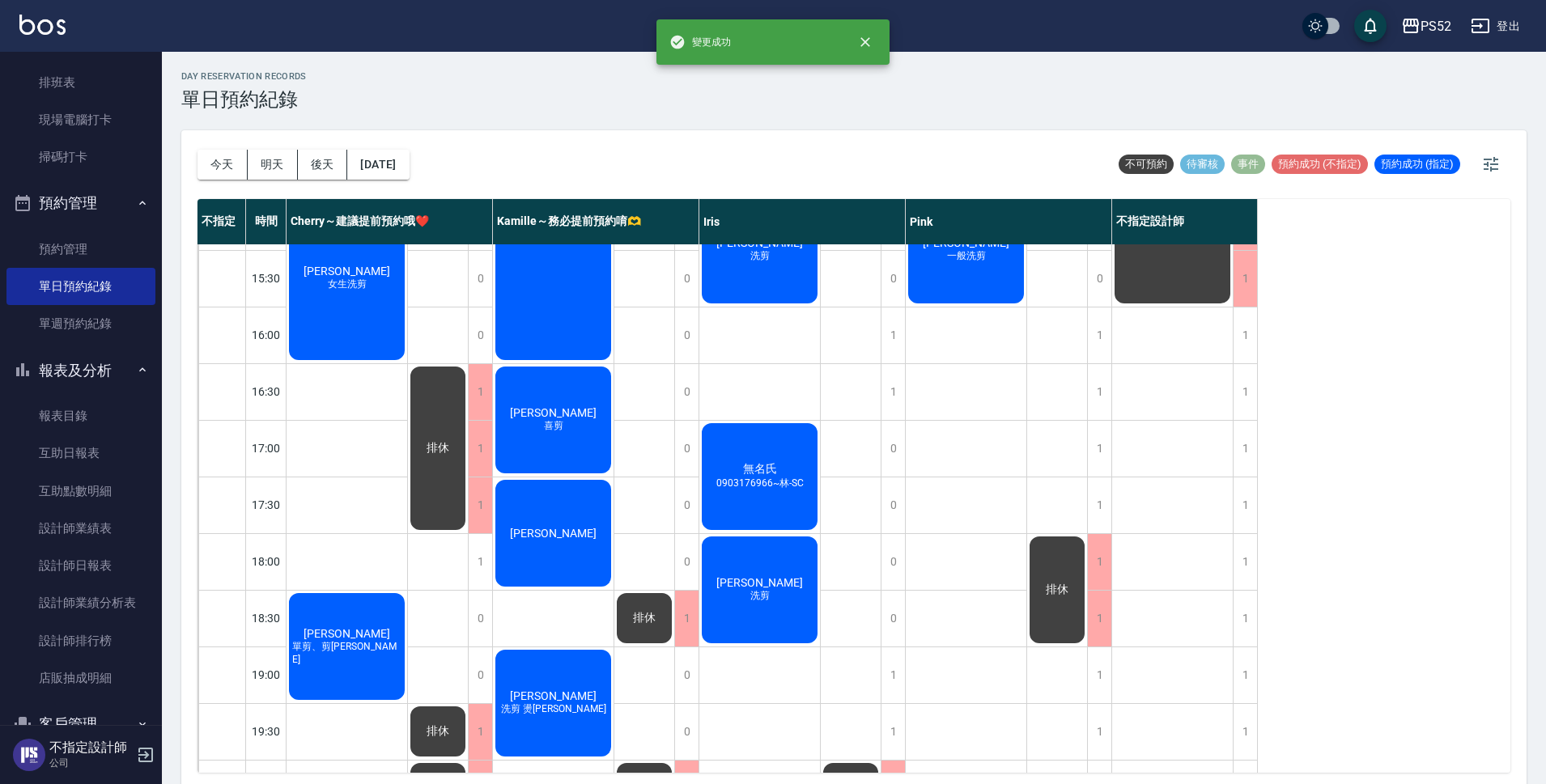
scroll to position [567, 0]
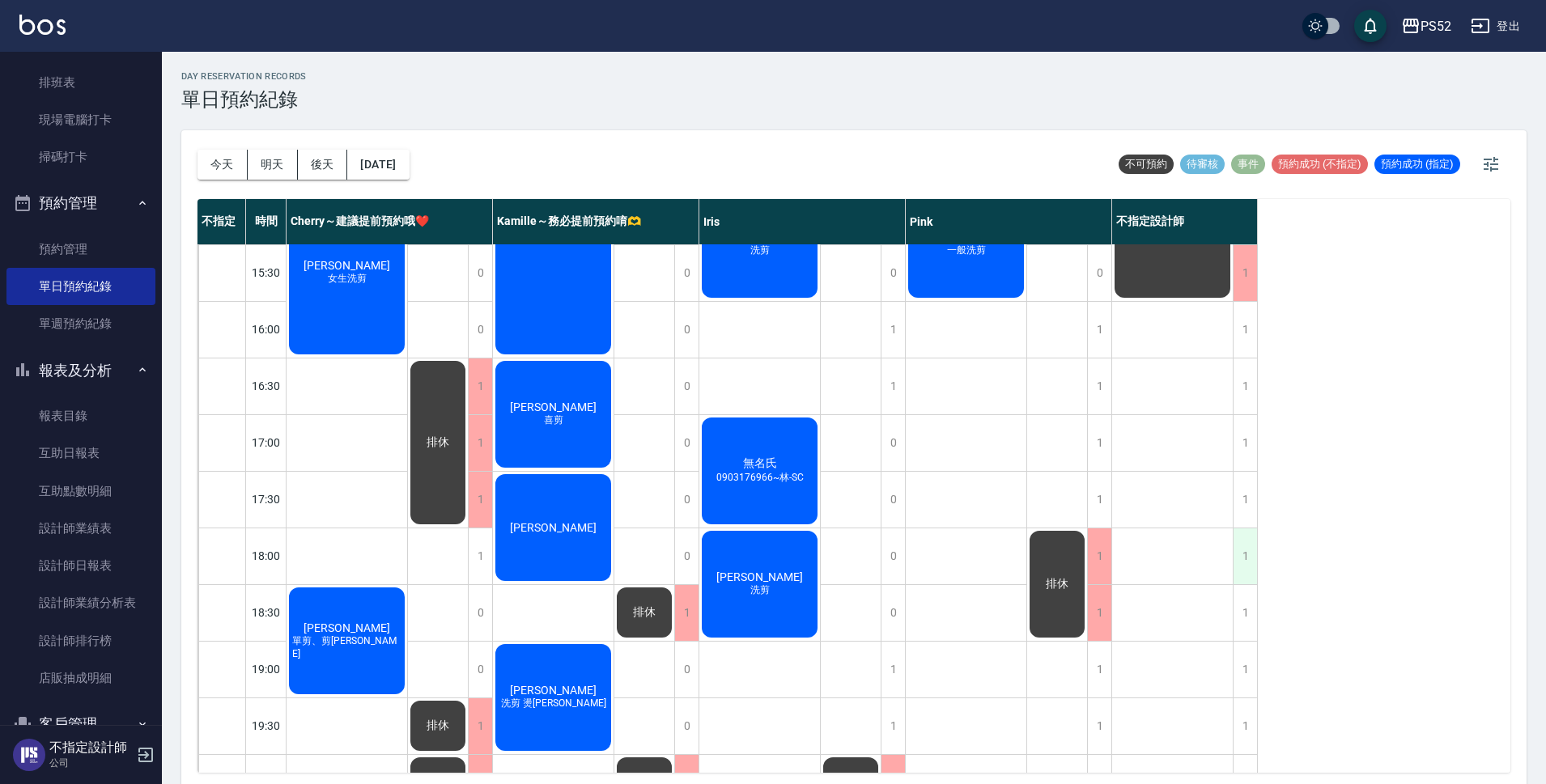
click at [1242, 569] on div "1" at bounding box center [1245, 556] width 24 height 55
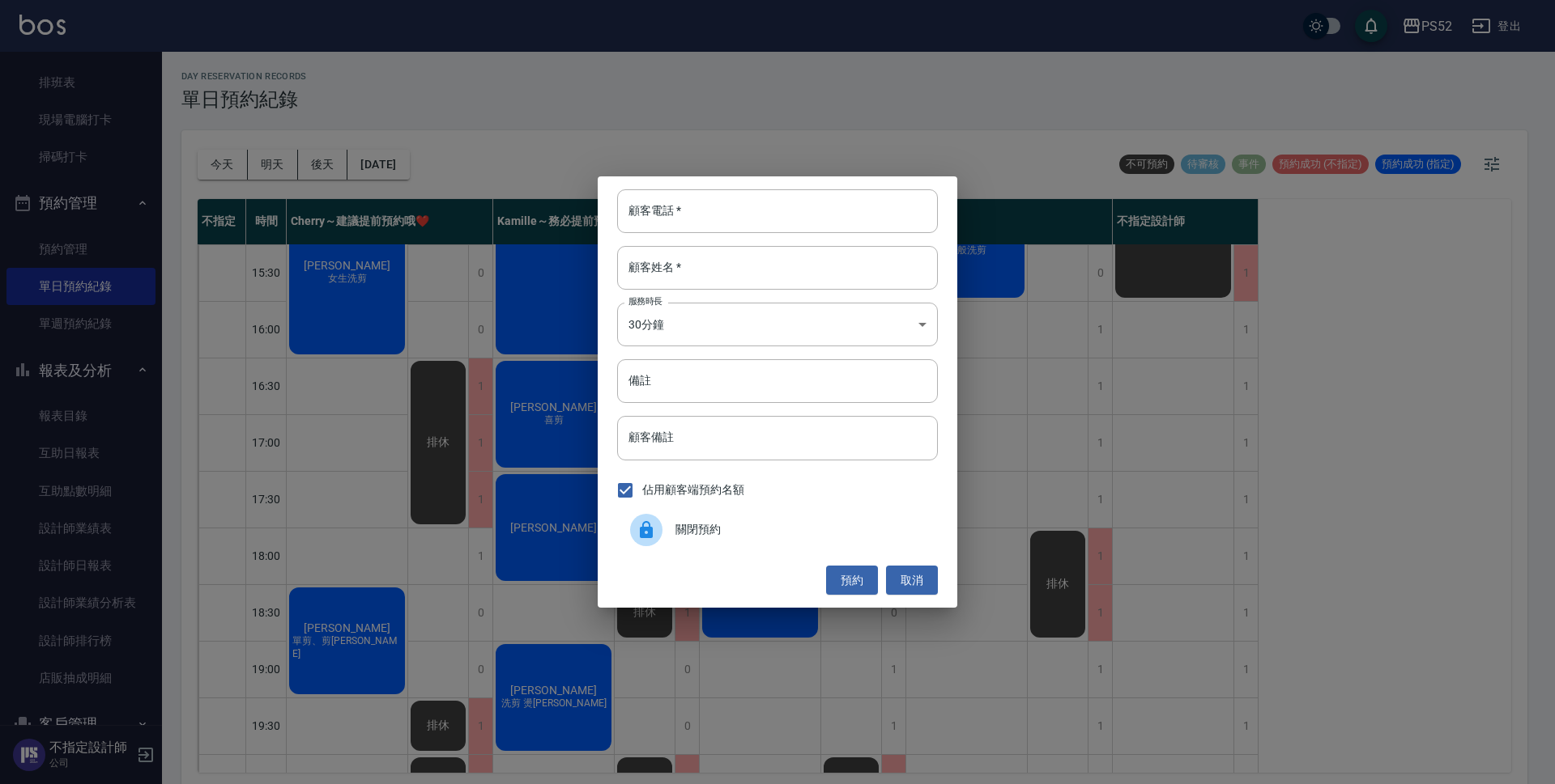
click at [677, 535] on span "關閉預約" at bounding box center [800, 530] width 250 height 17
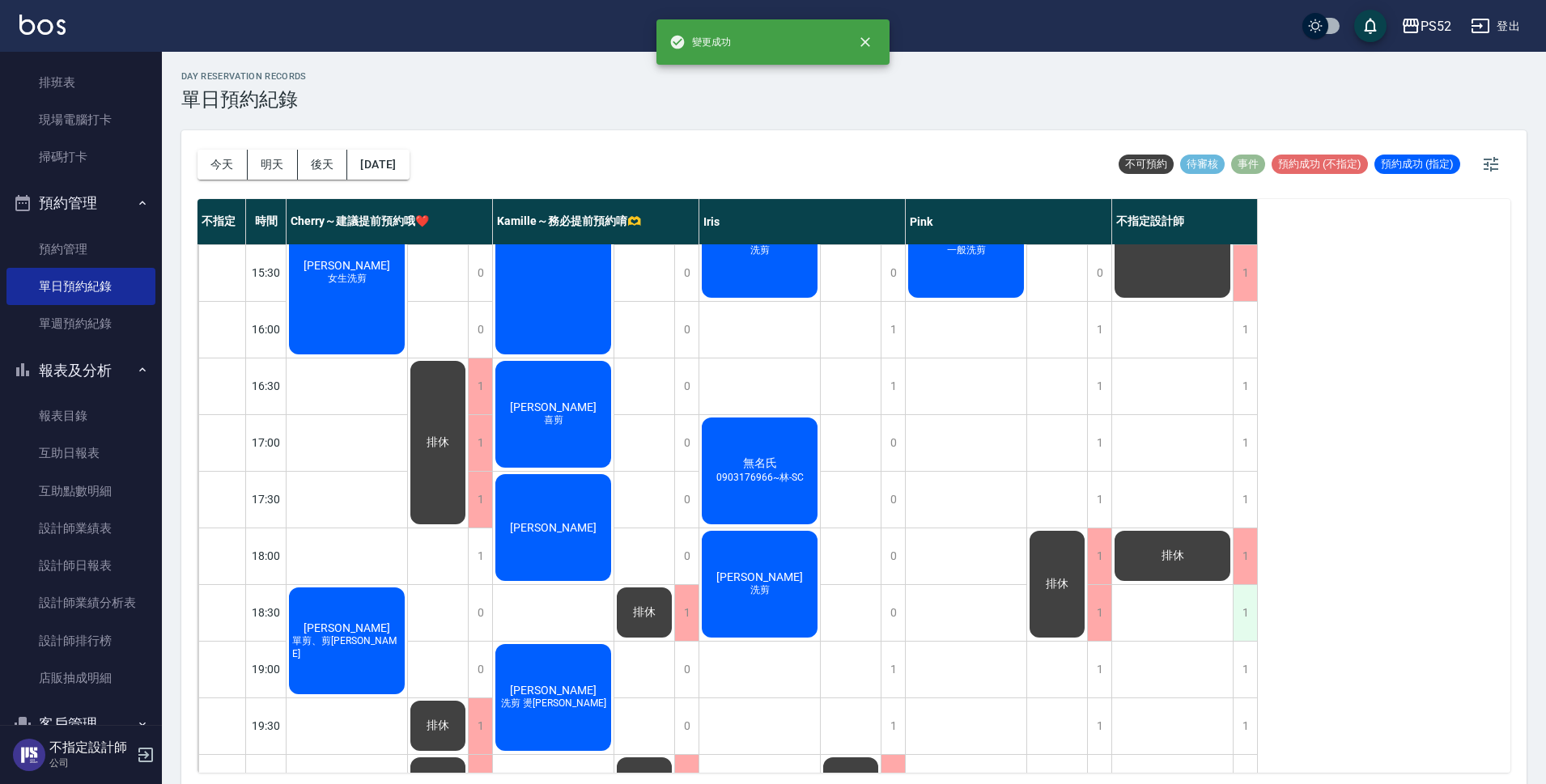
click at [1244, 606] on div "1" at bounding box center [1245, 612] width 24 height 55
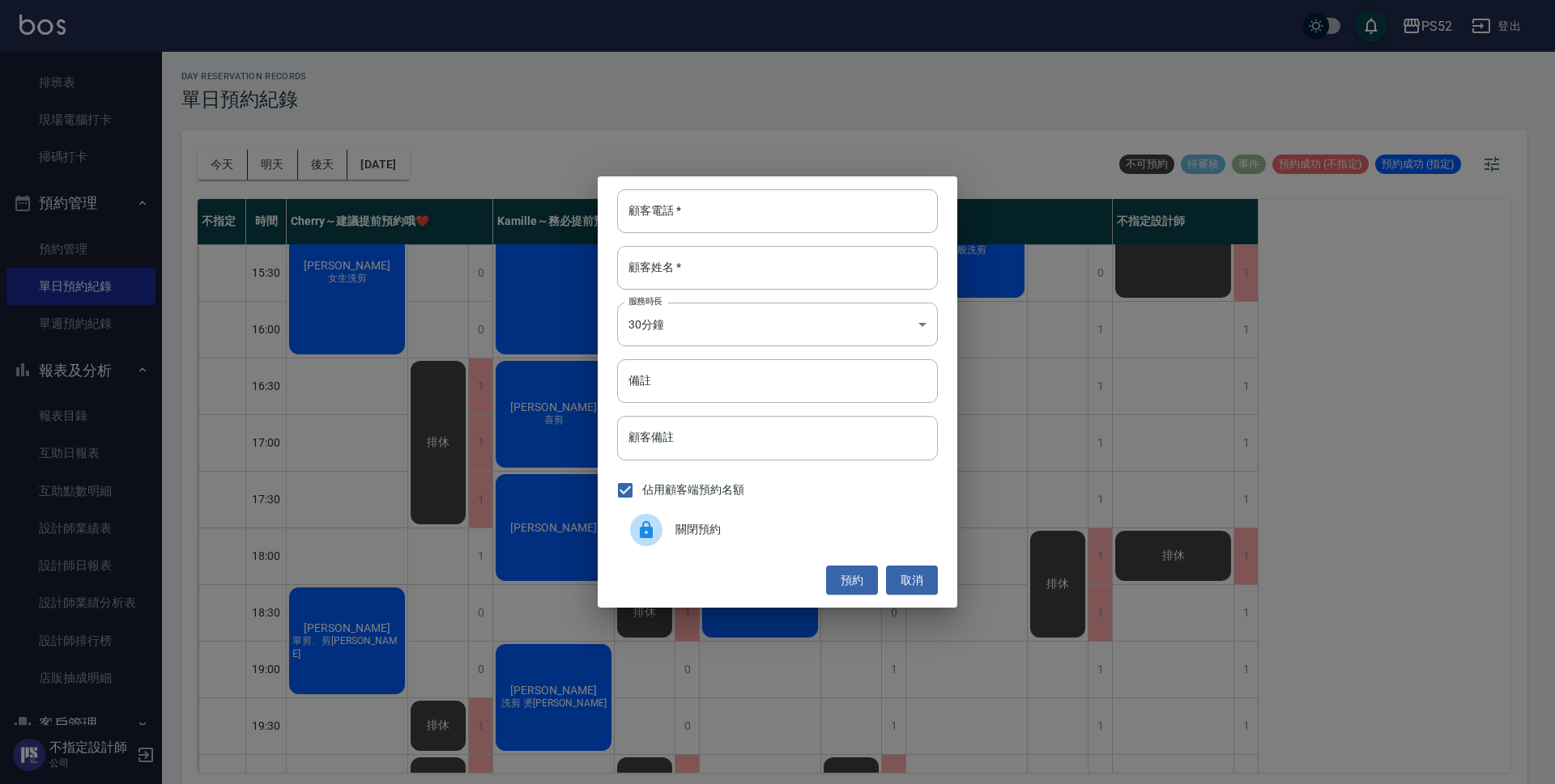
click at [700, 548] on div "關閉預約" at bounding box center [778, 530] width 321 height 45
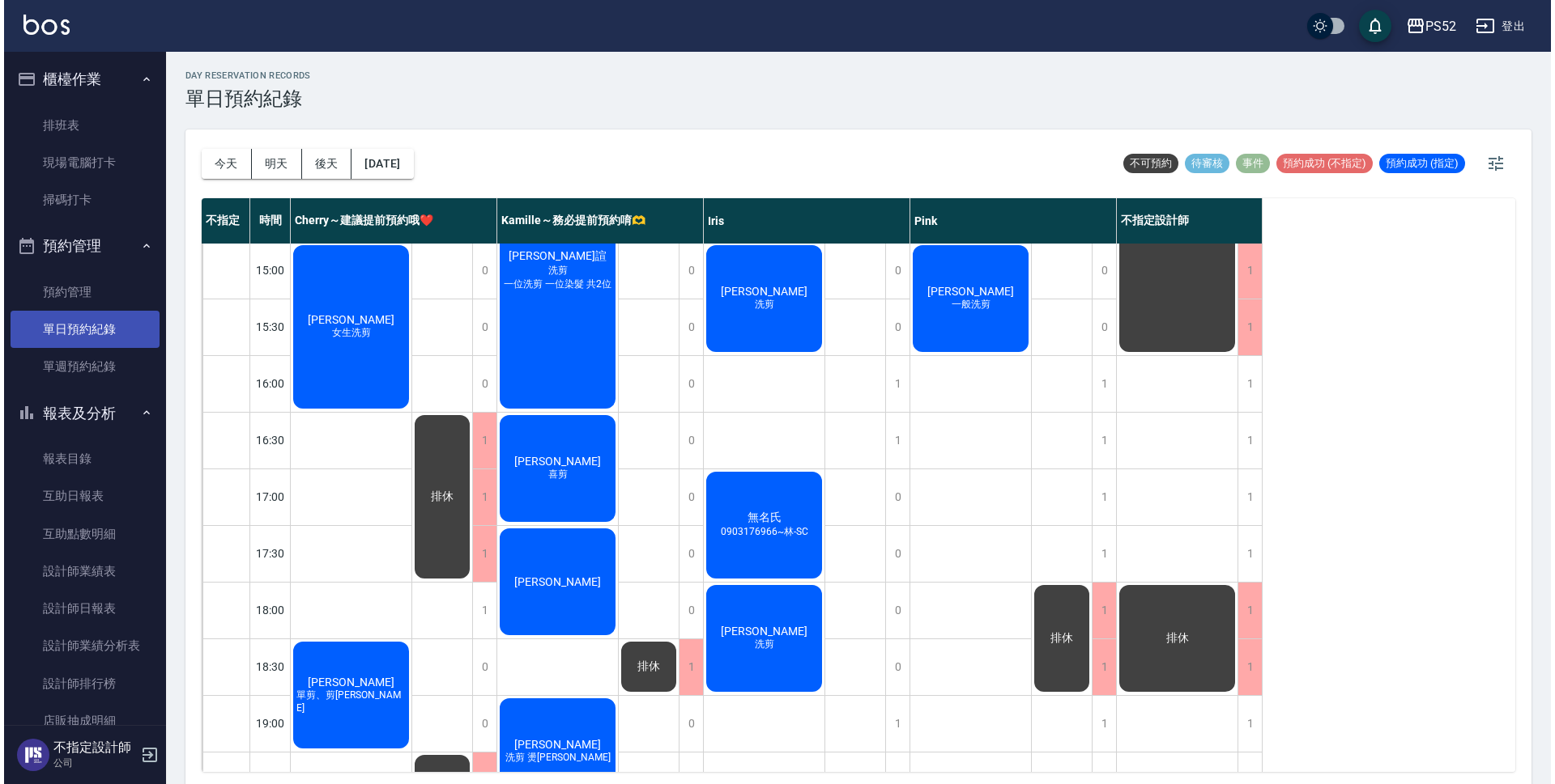
scroll to position [0, 0]
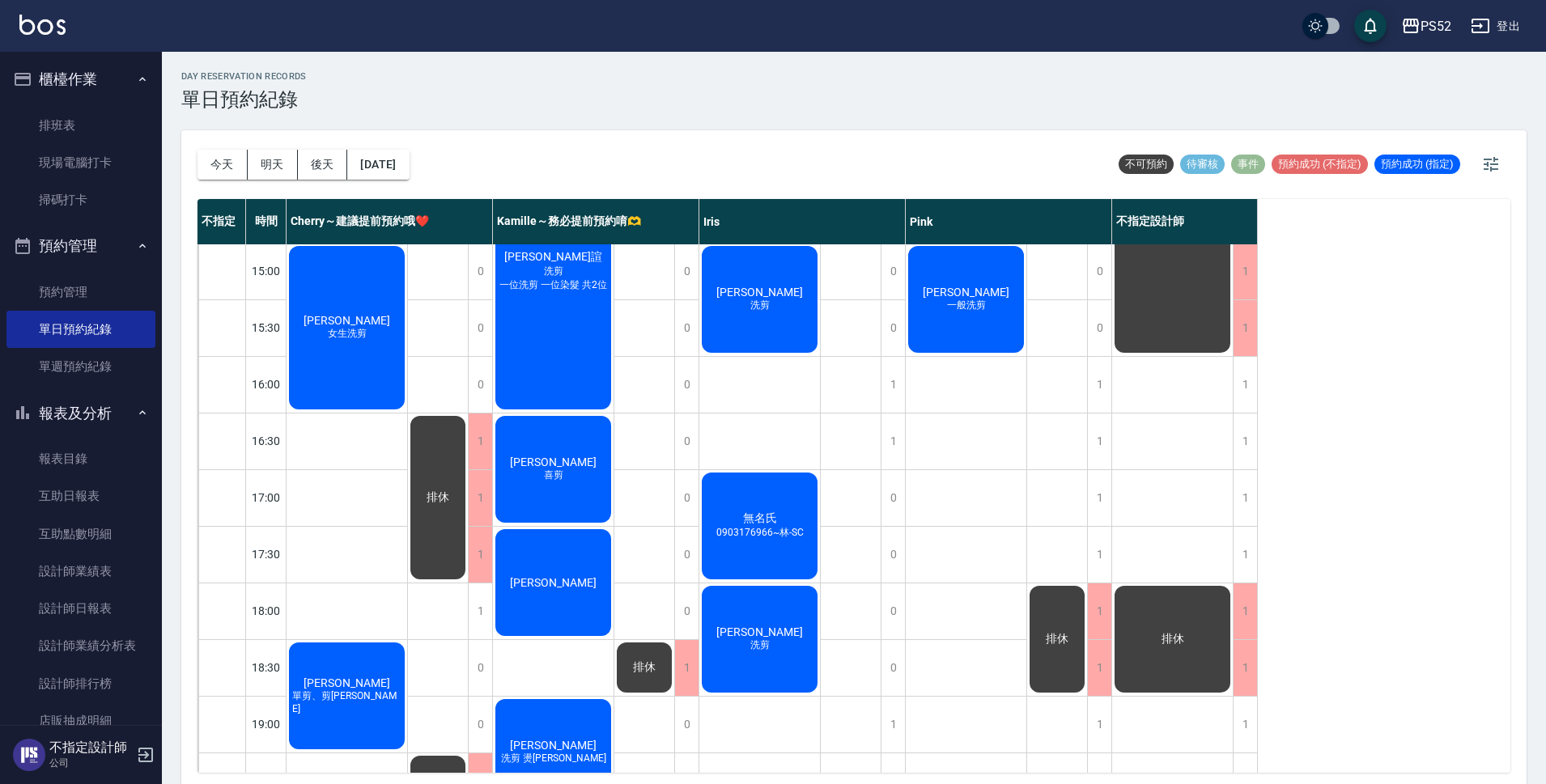
click at [1503, 31] on button "登出" at bounding box center [1496, 26] width 62 height 30
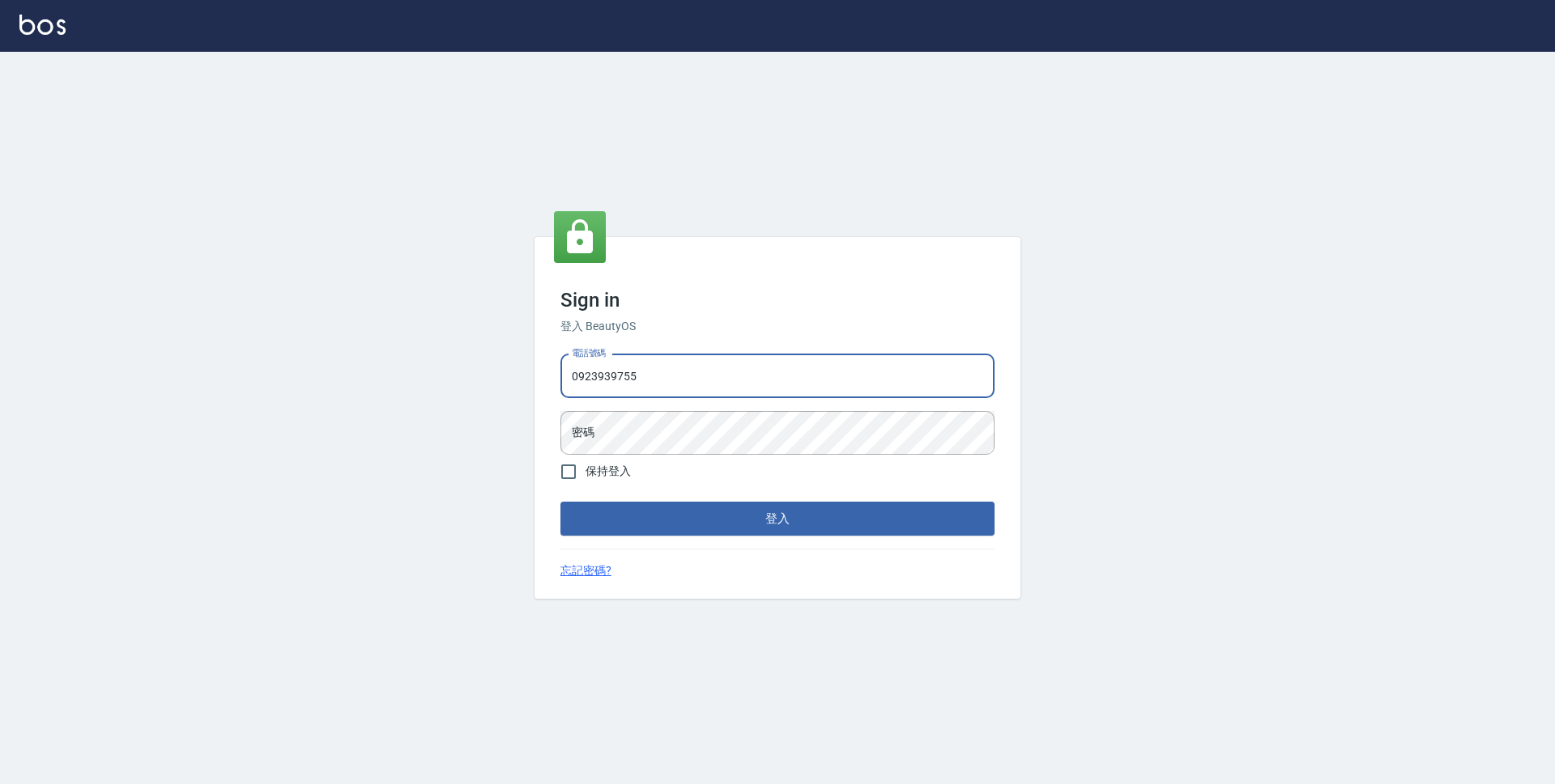
type input "0923939755"
click at [560, 502] on button "登入" at bounding box center [777, 518] width 434 height 34
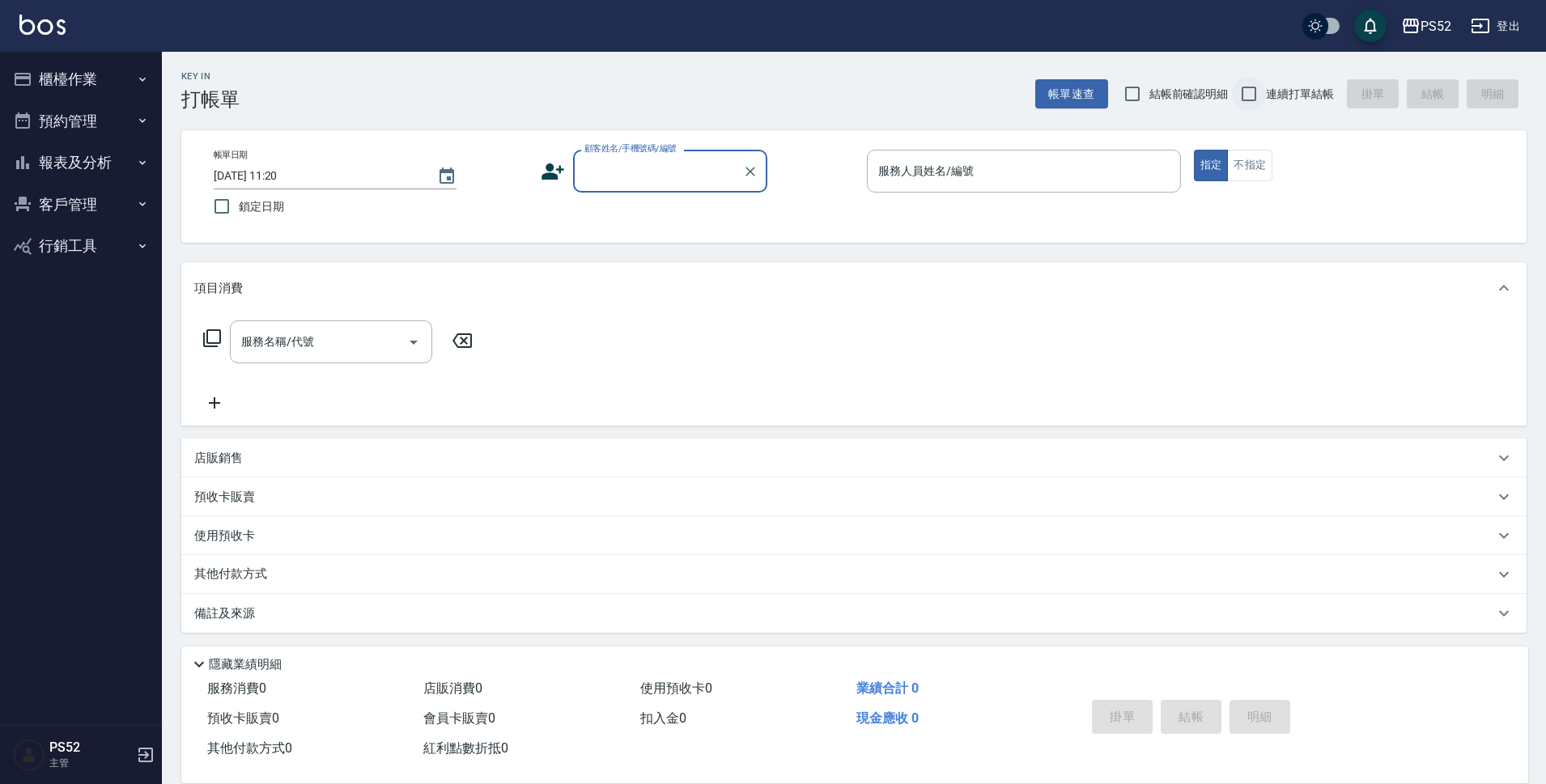
click at [1262, 105] on input "連續打單結帳" at bounding box center [1249, 94] width 34 height 34
checkbox input "true"
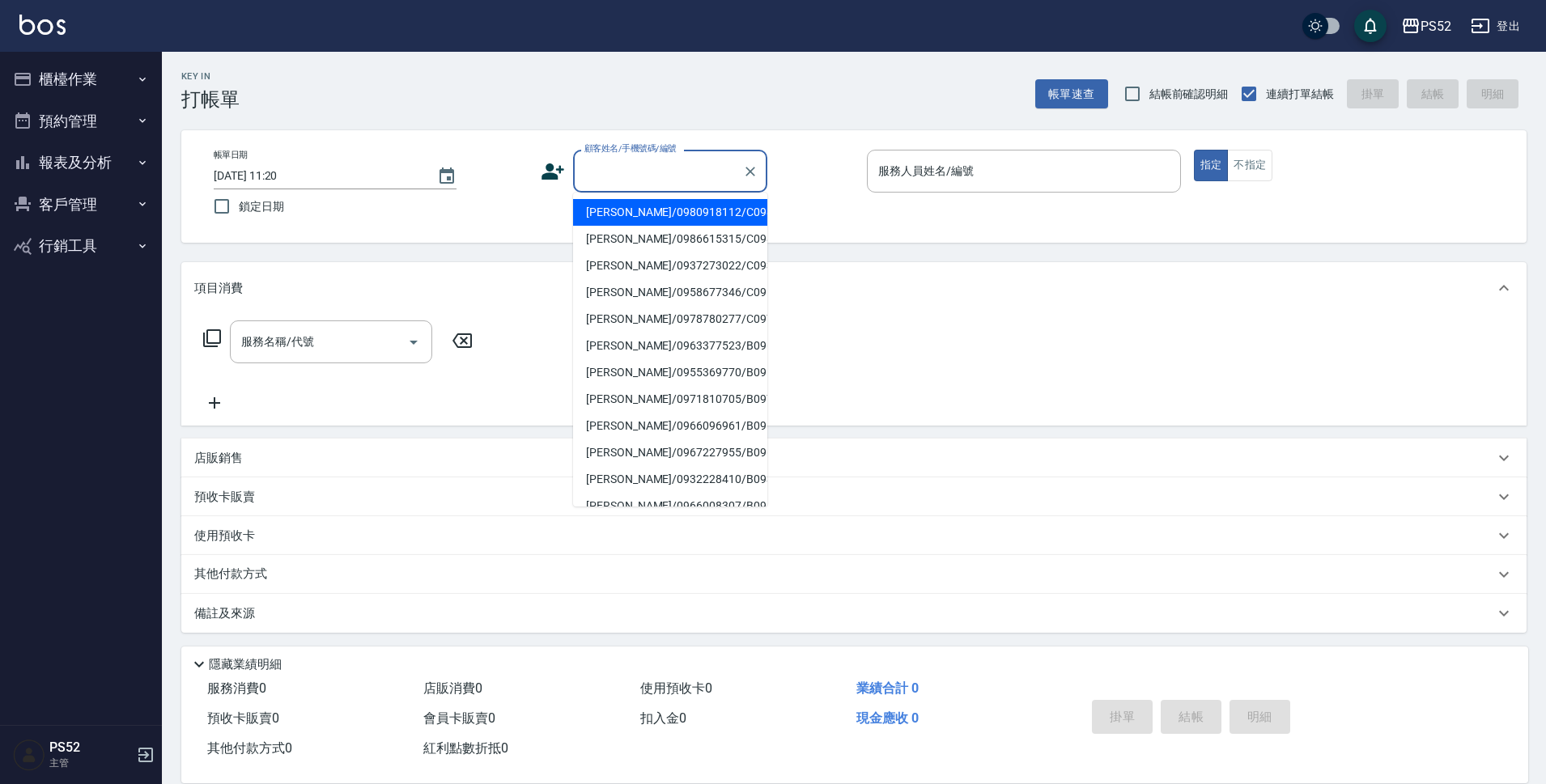
click at [712, 169] on input "顧客姓名/手機號碼/編號" at bounding box center [658, 171] width 155 height 29
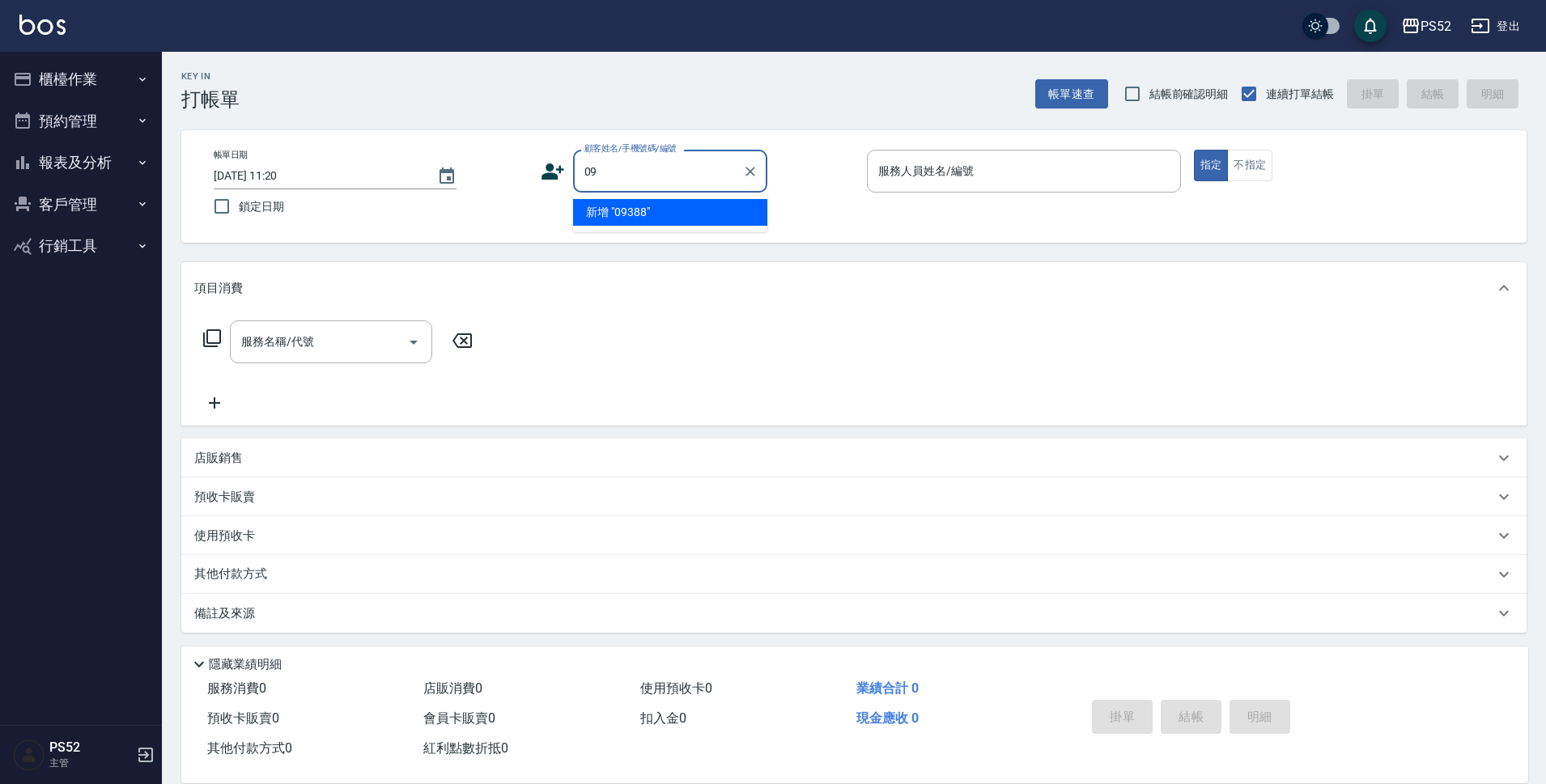
type input "0"
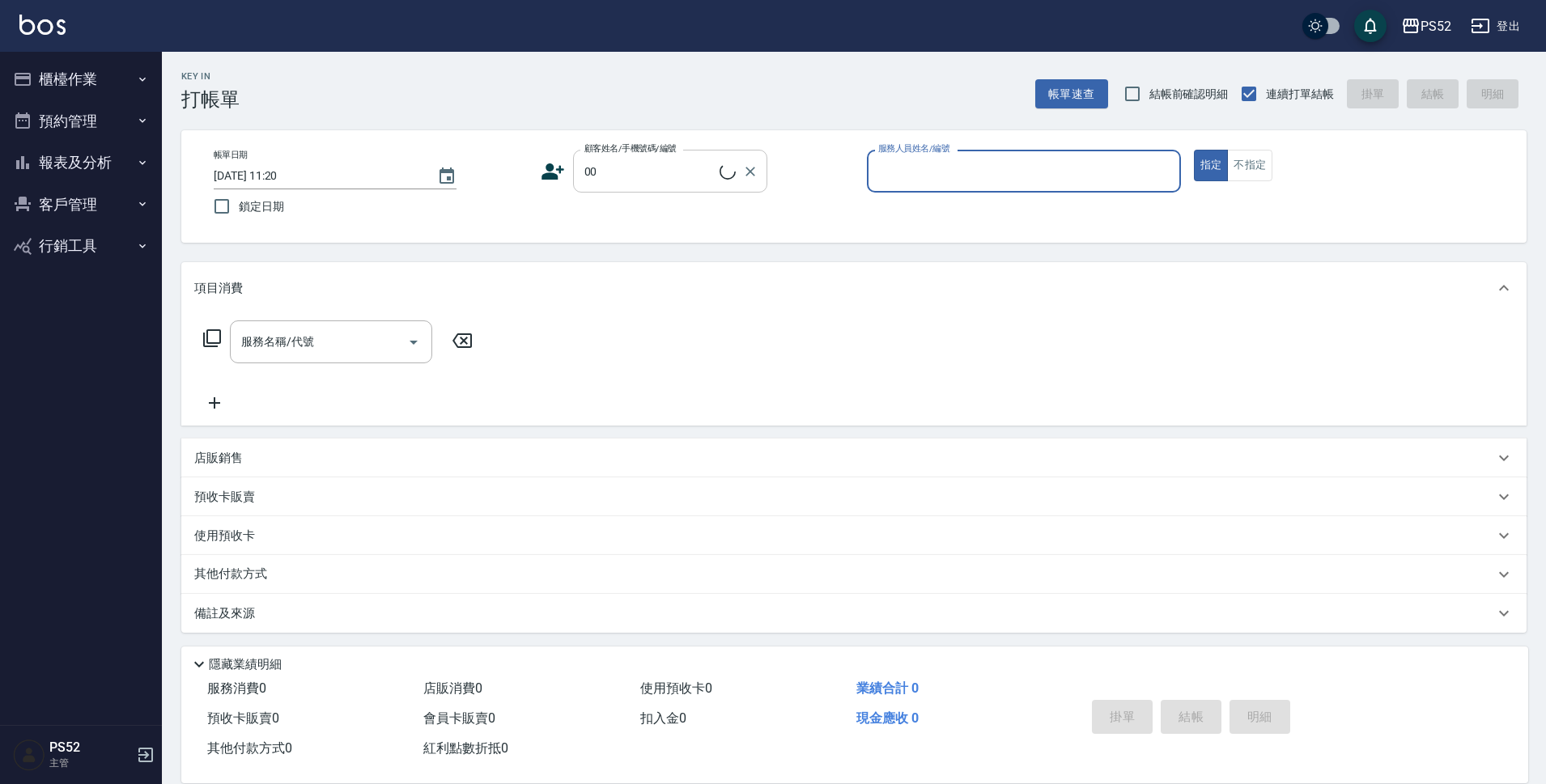
type input "無名氏/00/PS00"
type input "Pink-8"
type button "true"
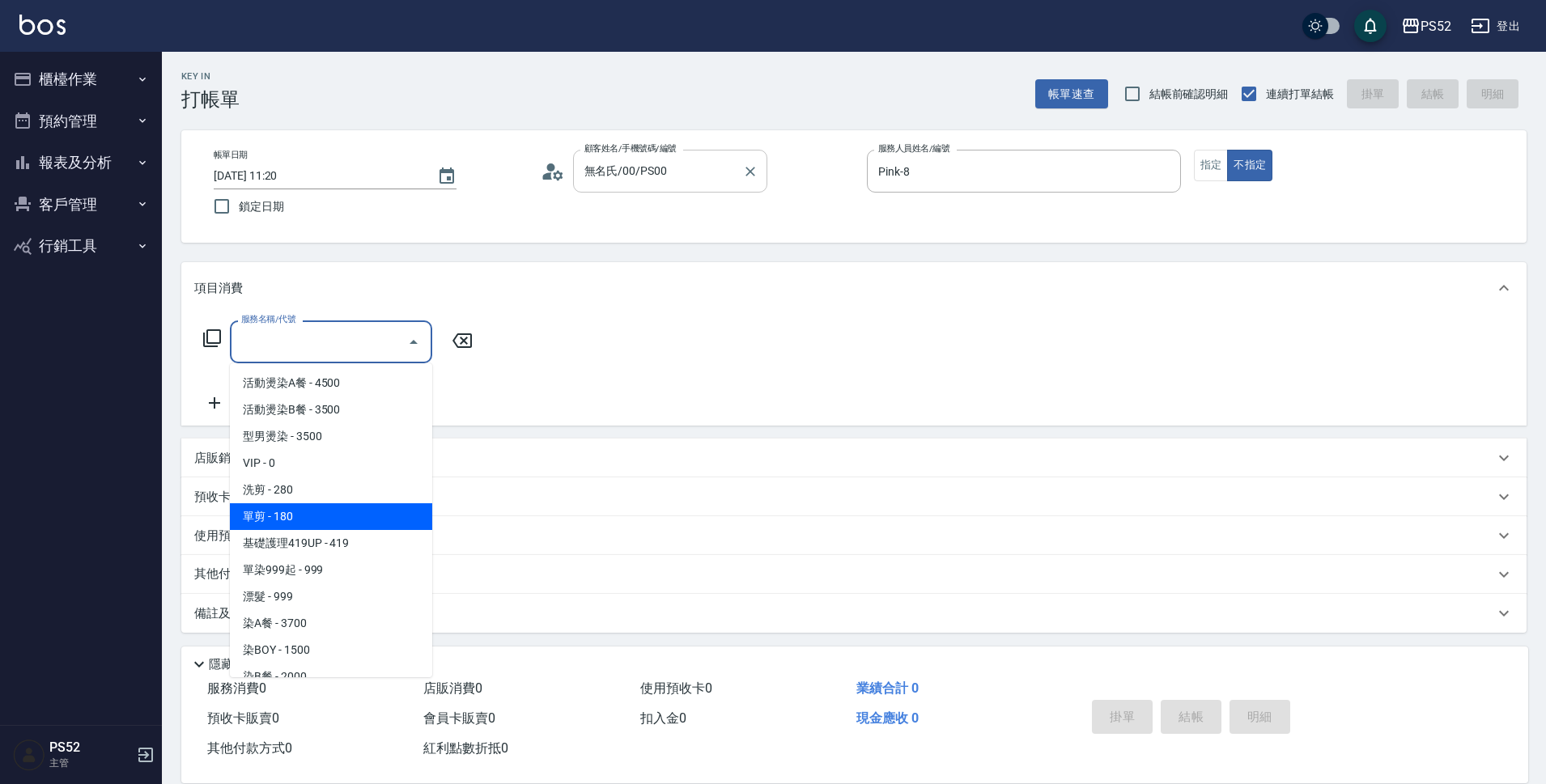
type input "單剪(C2)"
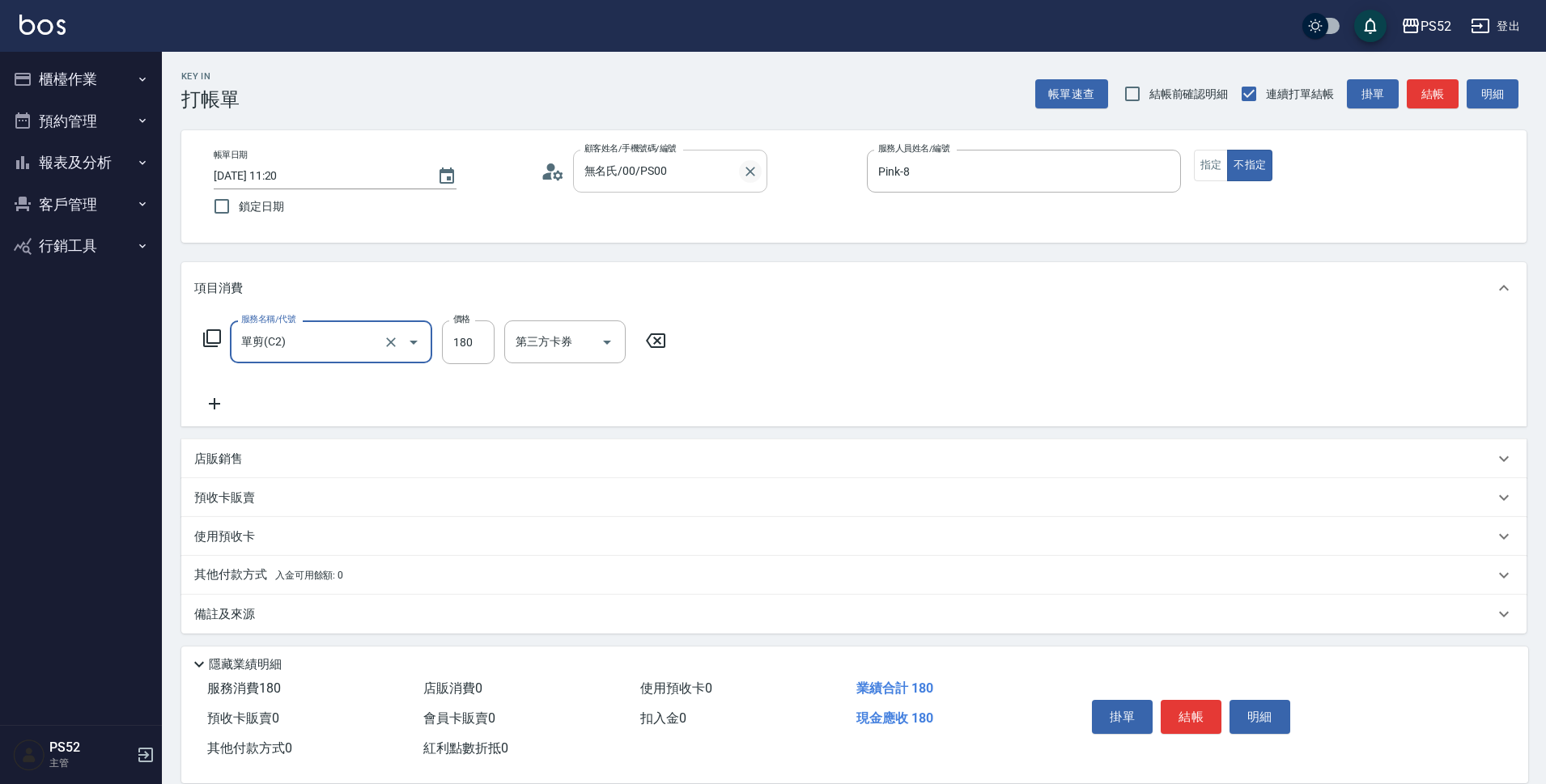
click at [752, 172] on icon "Clear" at bounding box center [750, 172] width 16 height 16
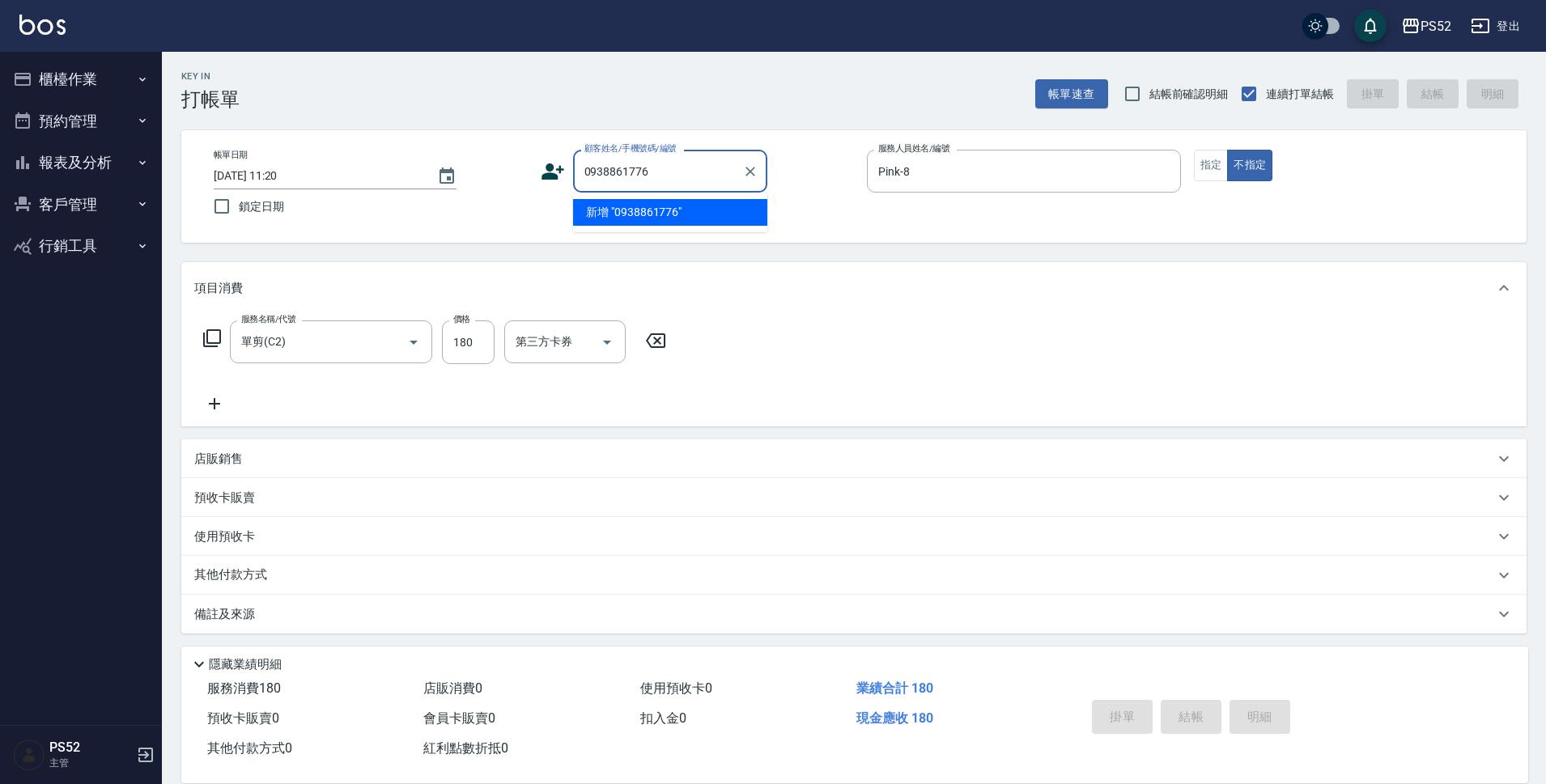
type input "0938861776"
click at [542, 165] on icon at bounding box center [553, 172] width 24 height 24
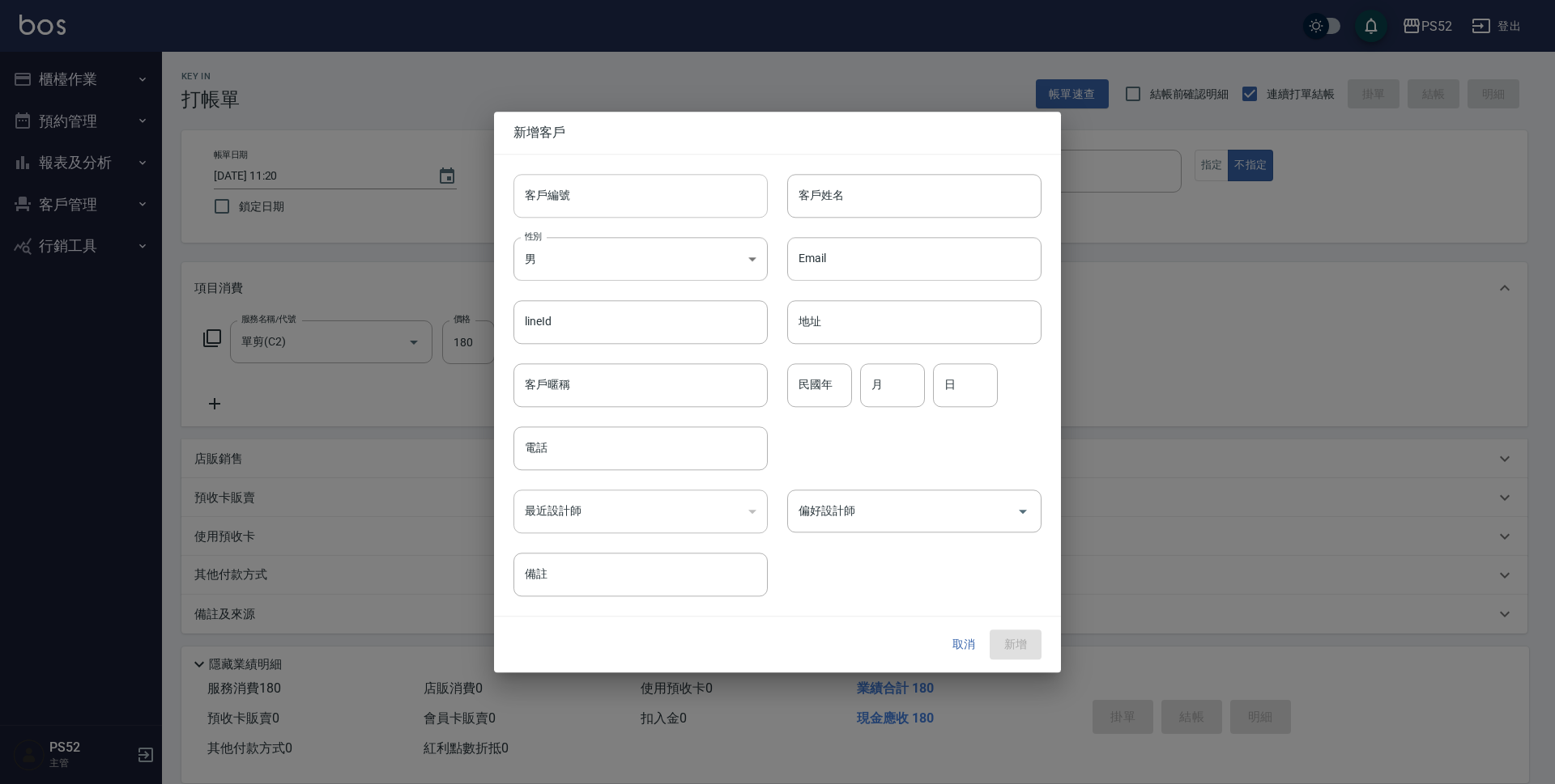
click at [580, 185] on input "客戶編號" at bounding box center [640, 196] width 254 height 43
paste input "0938861776"
click at [530, 190] on input "b0938861776" at bounding box center [621, 196] width 217 height 43
type input "B0938861776"
click at [589, 490] on div "​" at bounding box center [640, 511] width 254 height 43
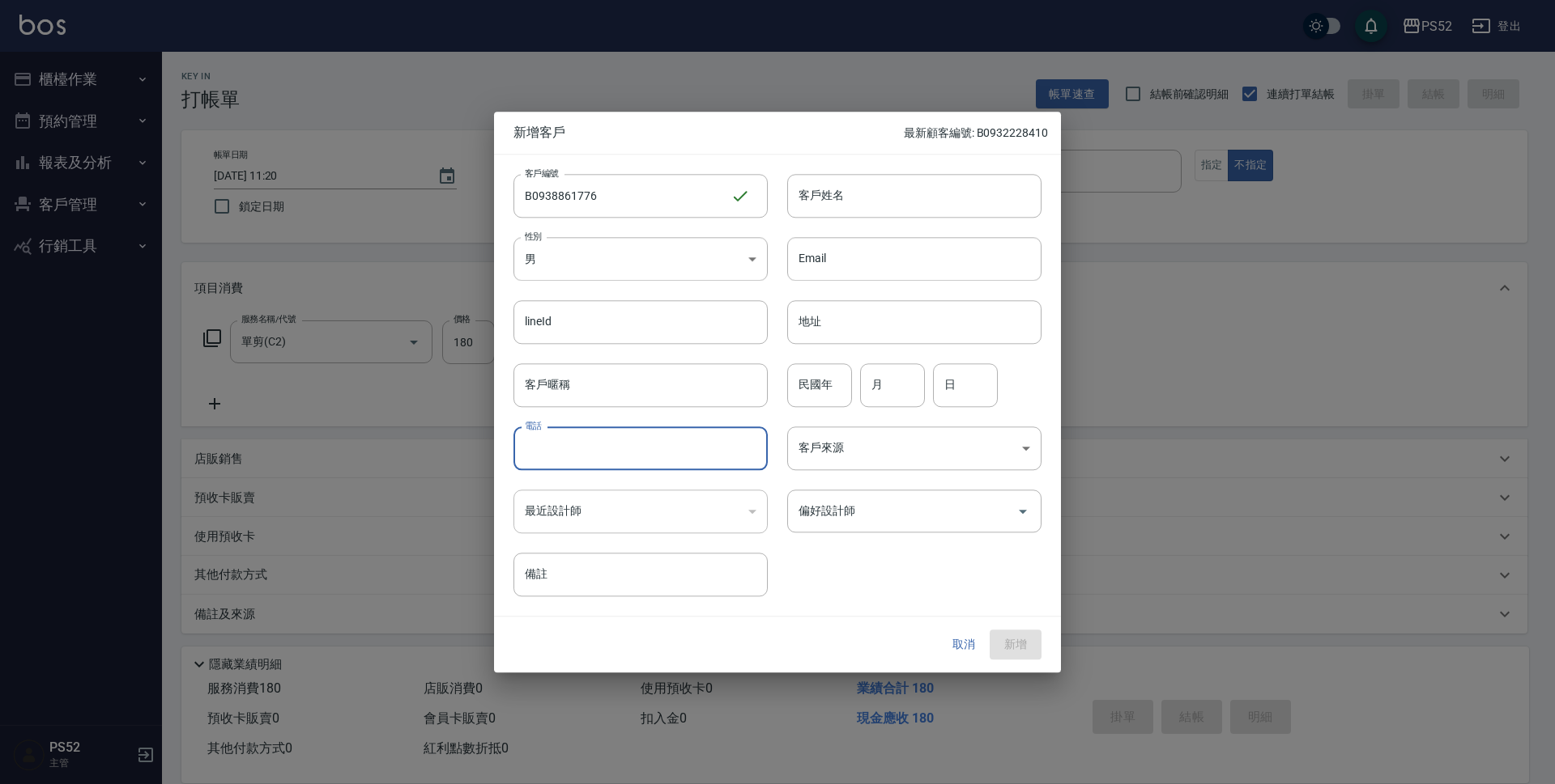
click at [604, 457] on input "電話" at bounding box center [640, 448] width 254 height 43
paste input "0938861776"
type input "0938861776"
click at [882, 378] on input "月" at bounding box center [892, 385] width 65 height 43
type input "1"
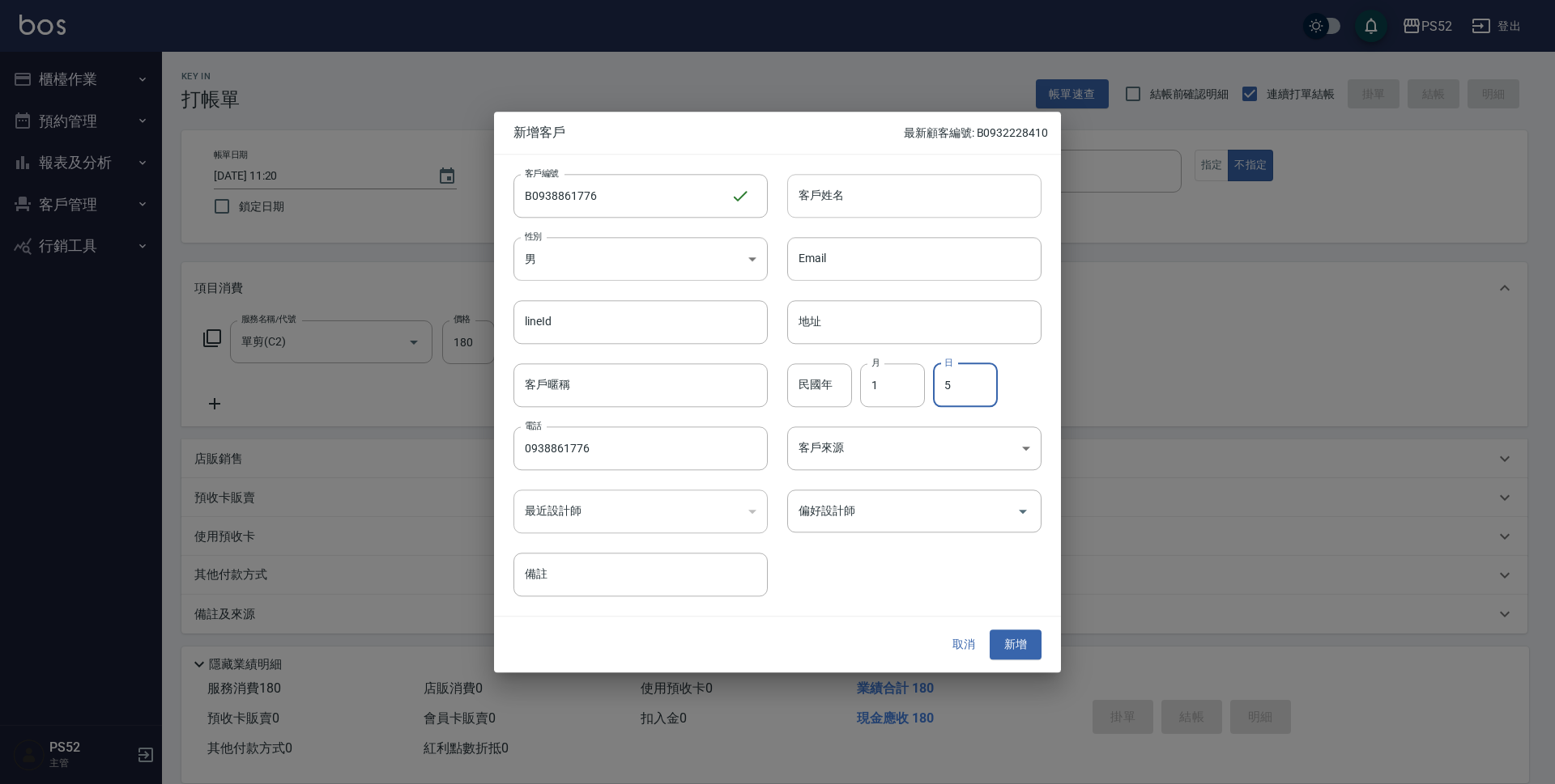
type input "5"
click at [885, 206] on input "客戶姓名" at bounding box center [914, 196] width 254 height 43
type input "林峮醇"
click at [1004, 641] on button "新增" at bounding box center [1016, 645] width 52 height 30
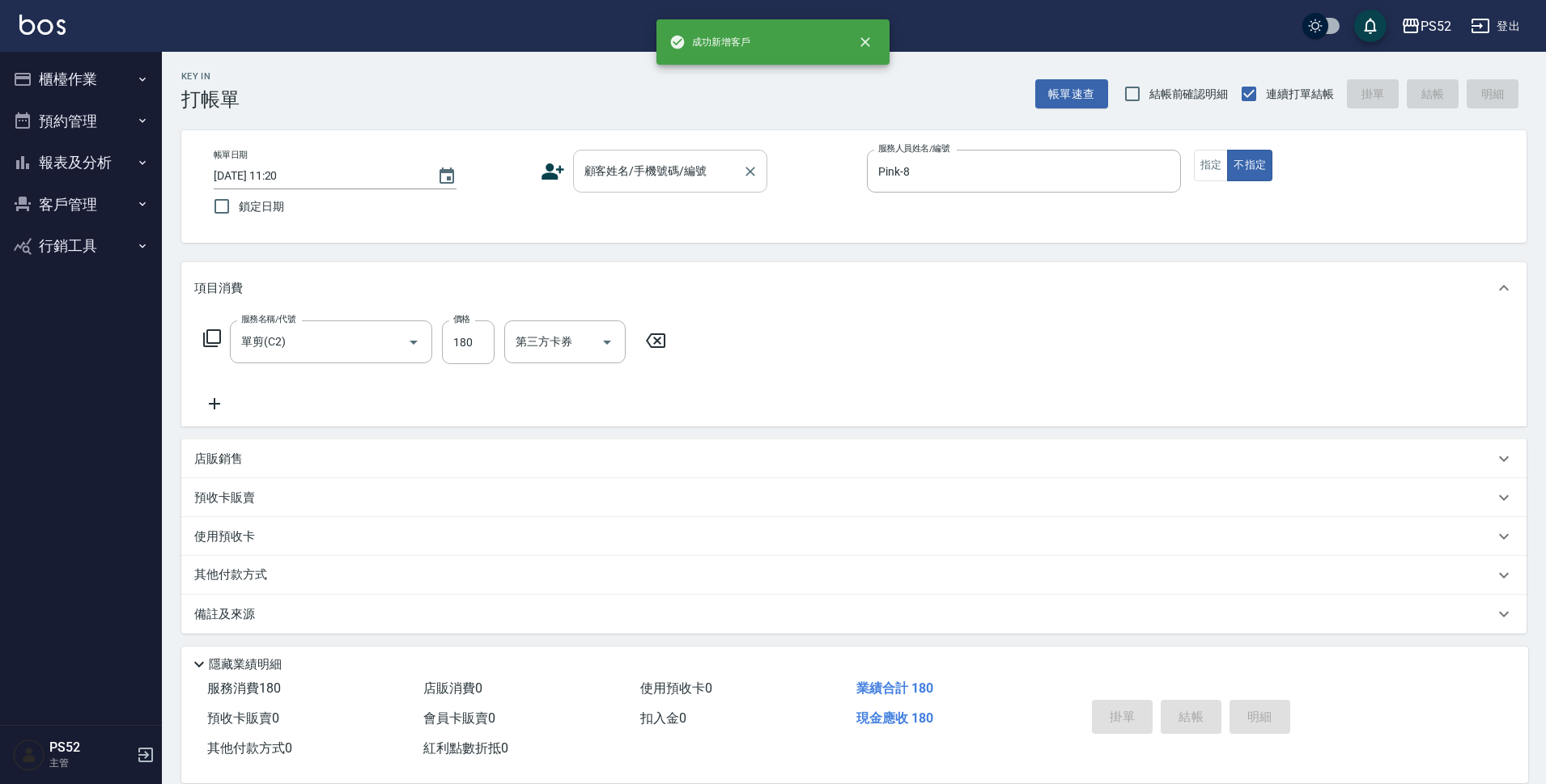
click at [684, 171] on div "顧客姓名/手機號碼/編號 顧客姓名/手機號碼/編號" at bounding box center [670, 172] width 194 height 43
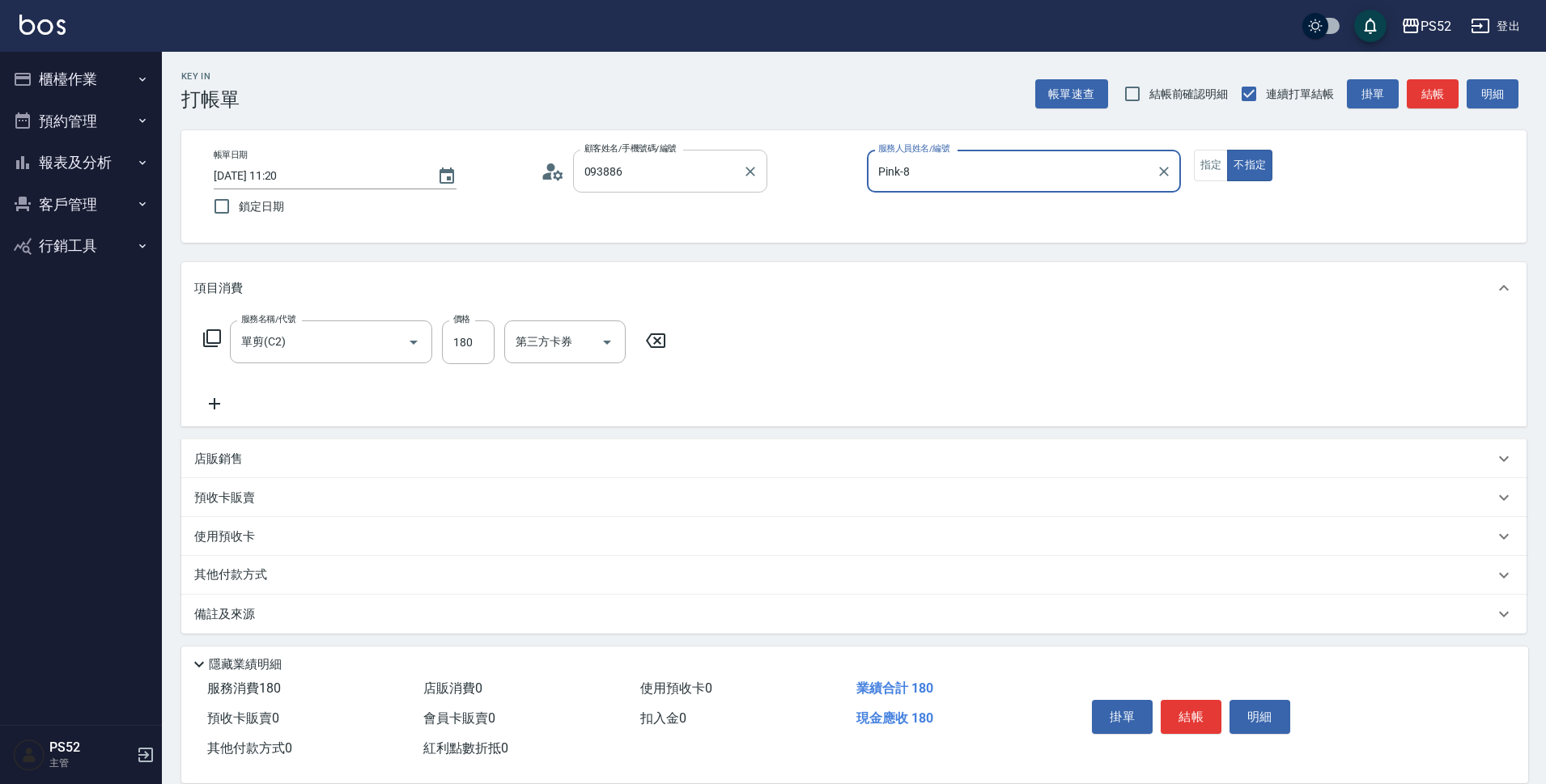
type input "林峮醇/0938861776/B0938861776"
click at [1192, 707] on button "結帳" at bounding box center [1192, 716] width 61 height 34
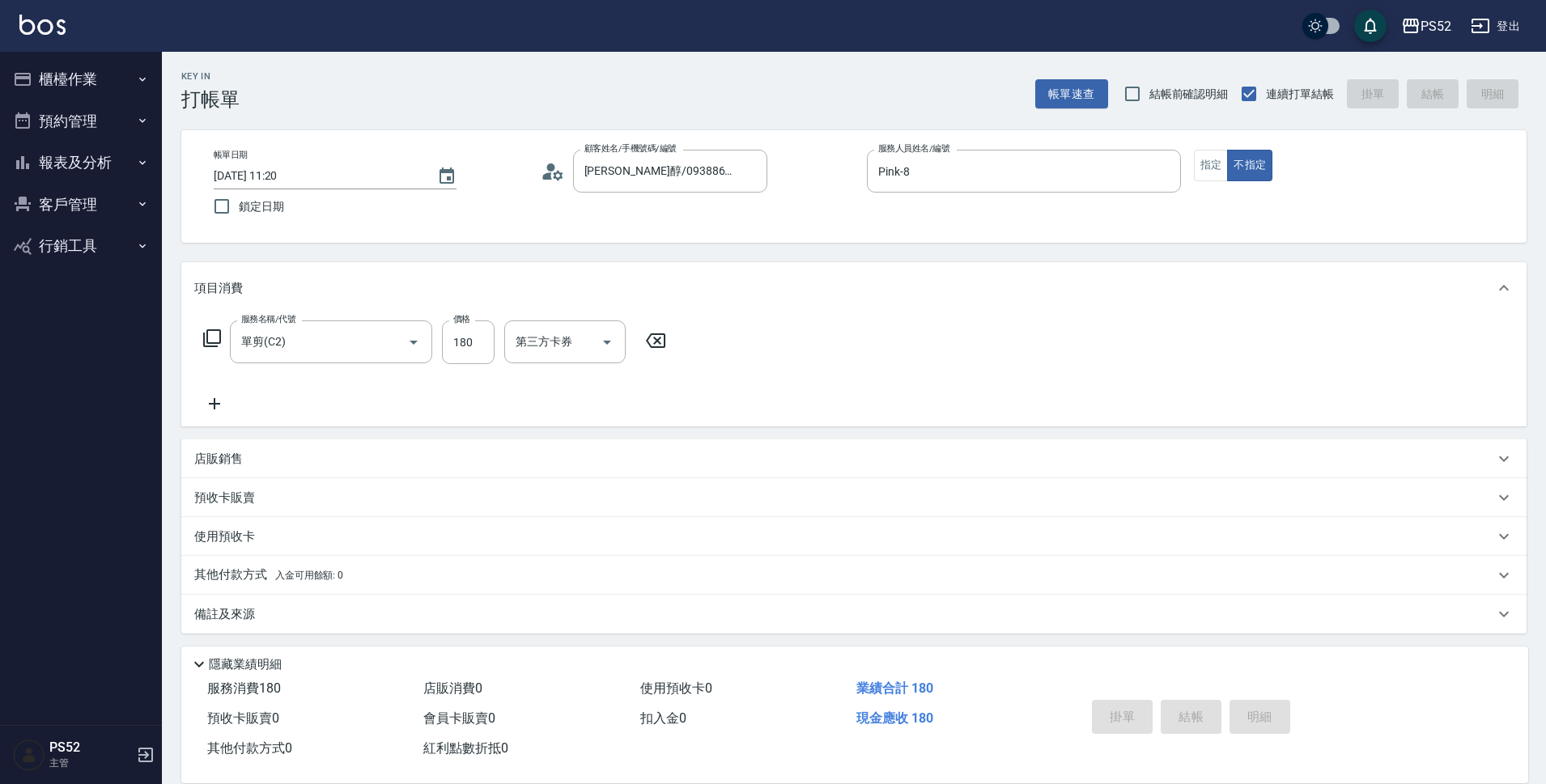
type input "2025/10/11 11:21"
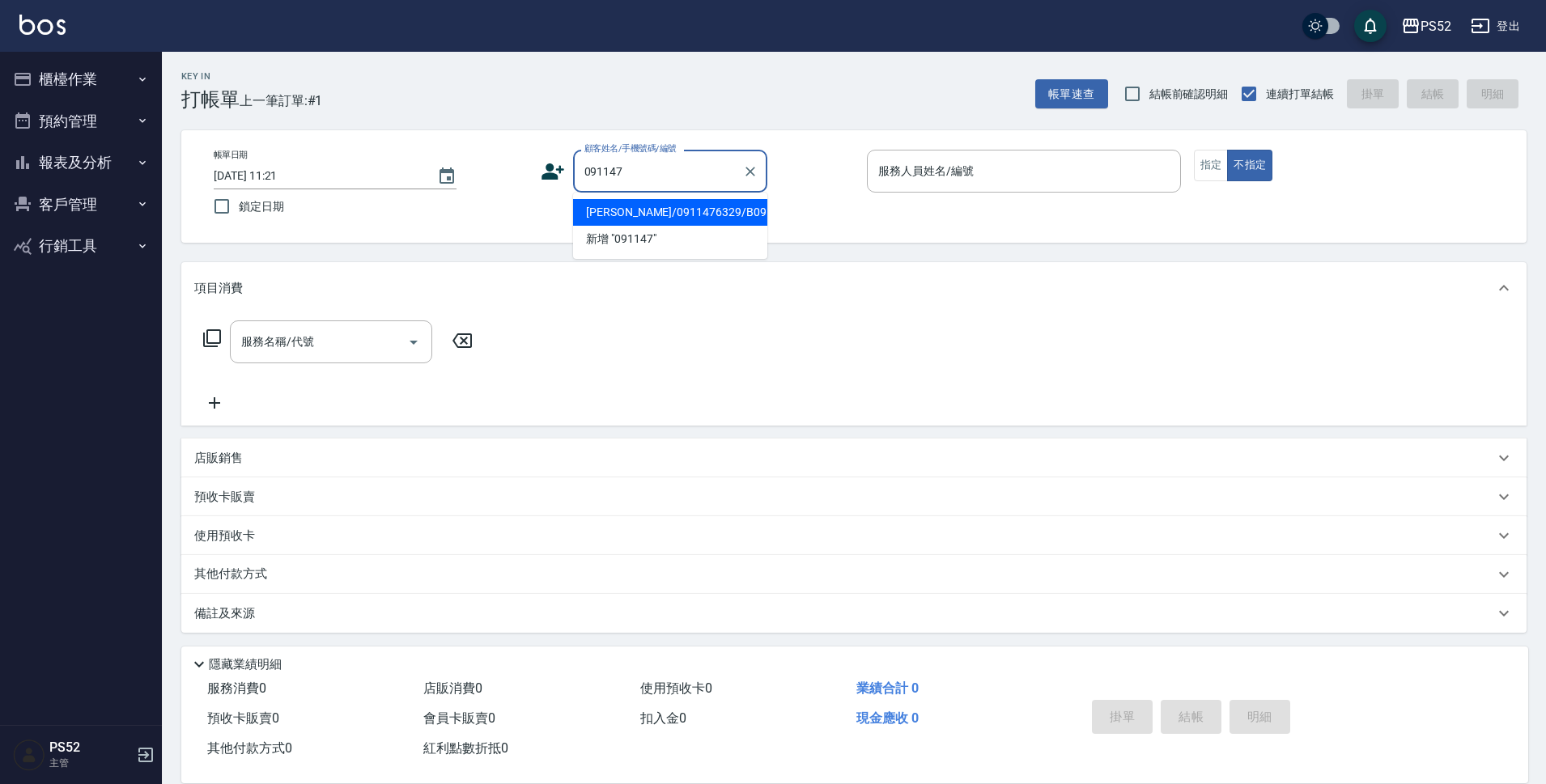
type input "張哲維/0911476329/B0911476329"
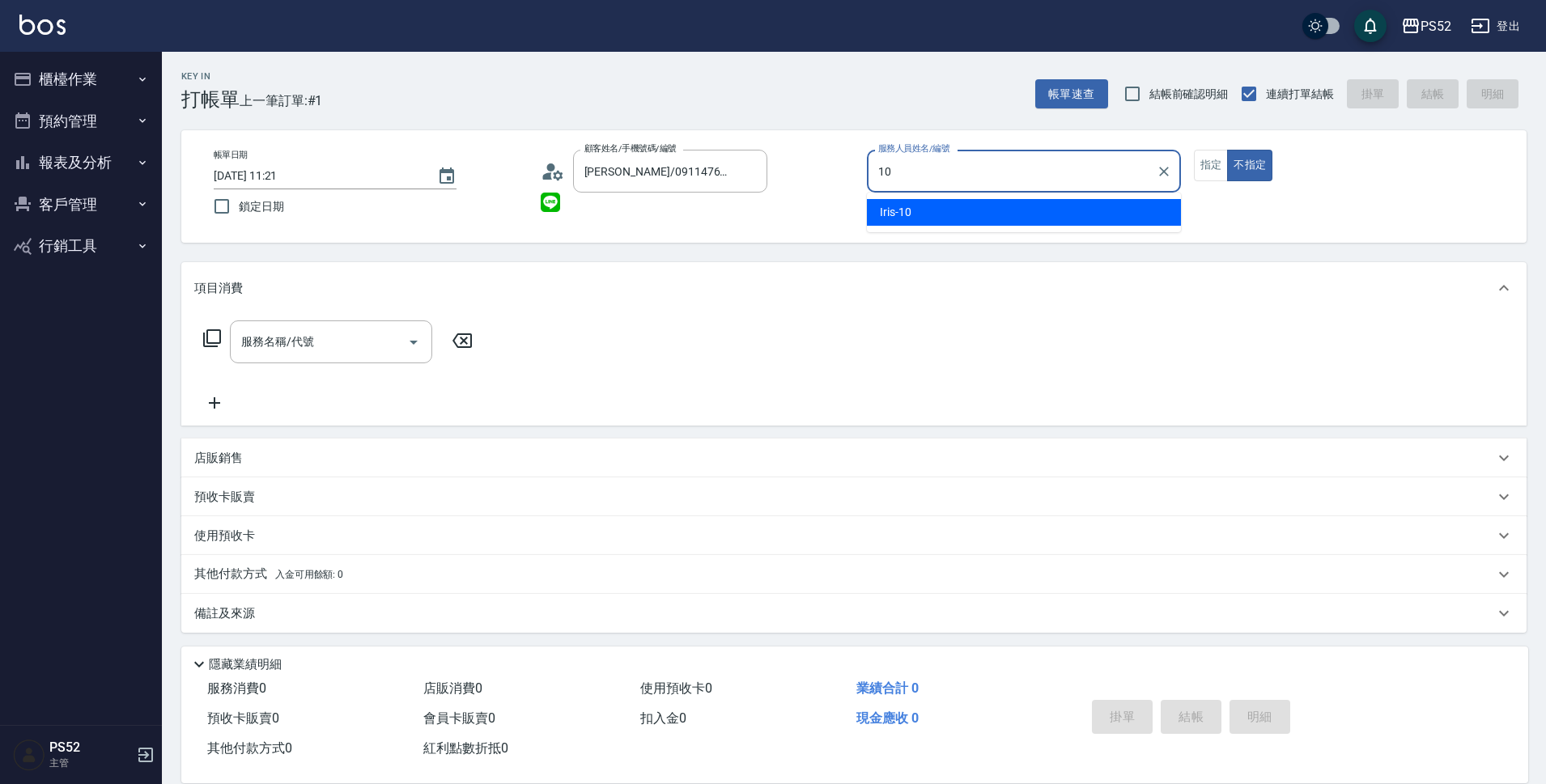
type input "Iris-10"
type button "false"
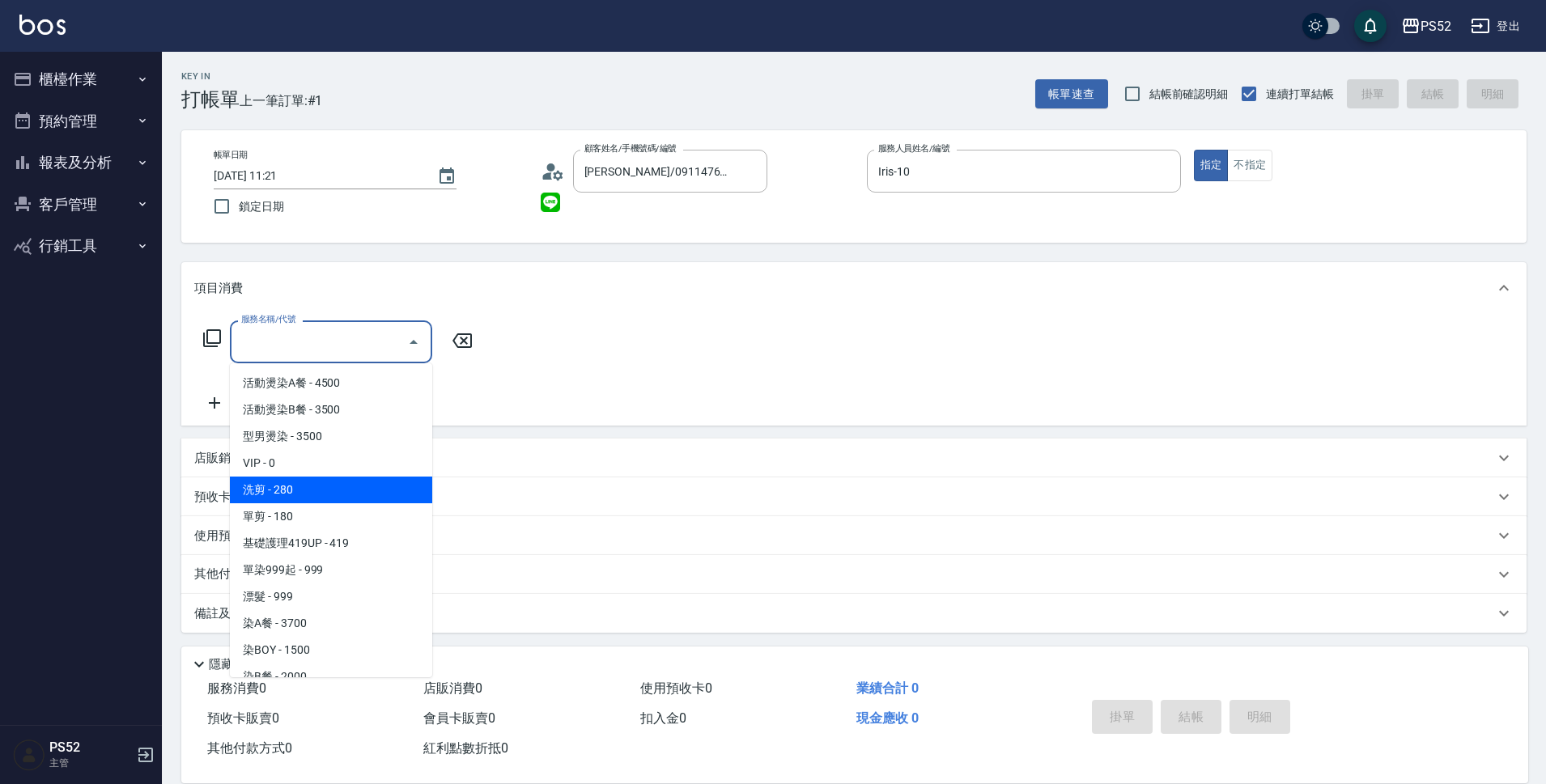
type input "洗剪(C1)"
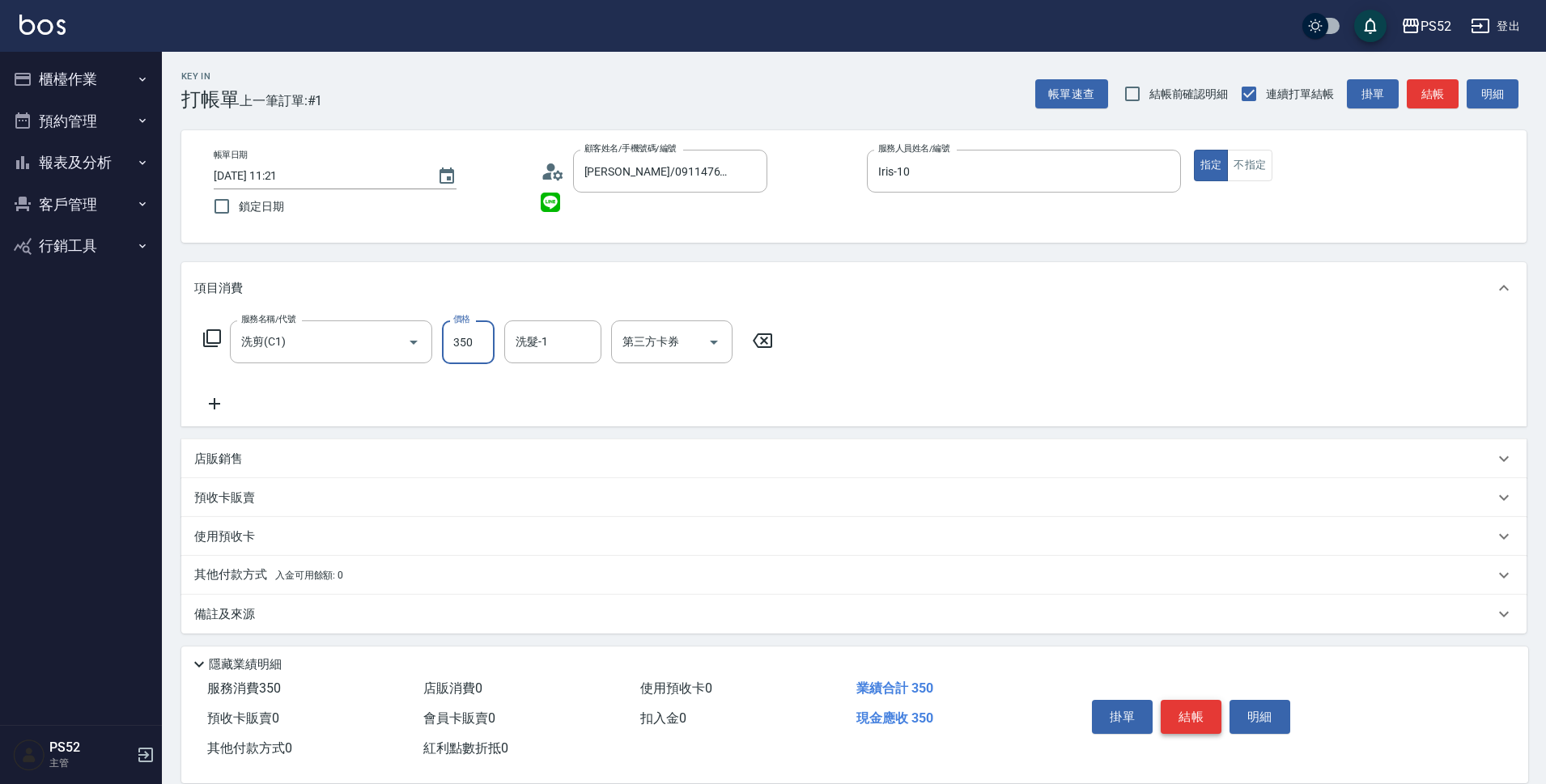
type input "350"
click at [1192, 707] on button "結帳" at bounding box center [1192, 716] width 61 height 34
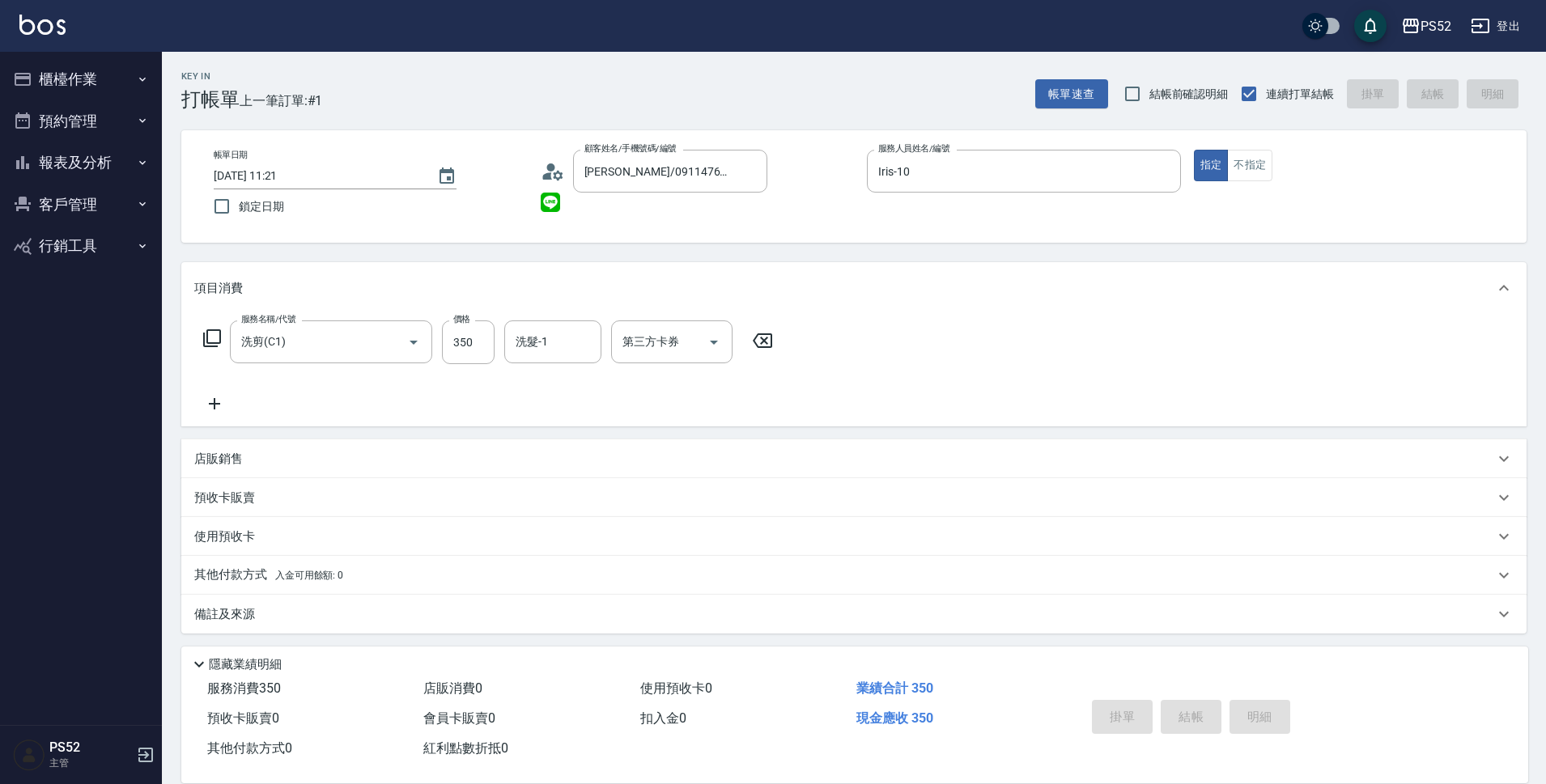
type input "2025/10/11 11:22"
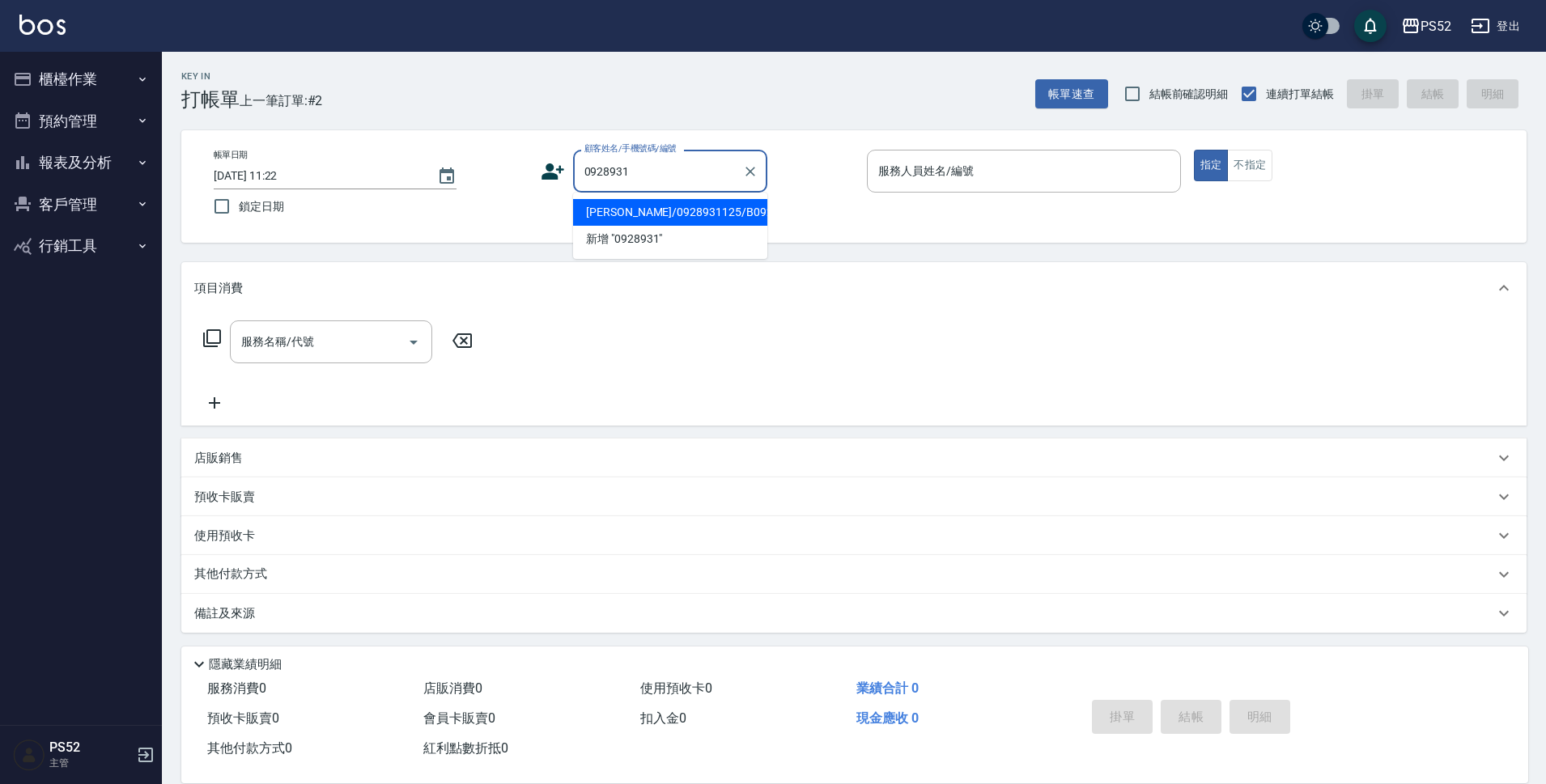
type input "陳俊達/0928931125/B0928931125"
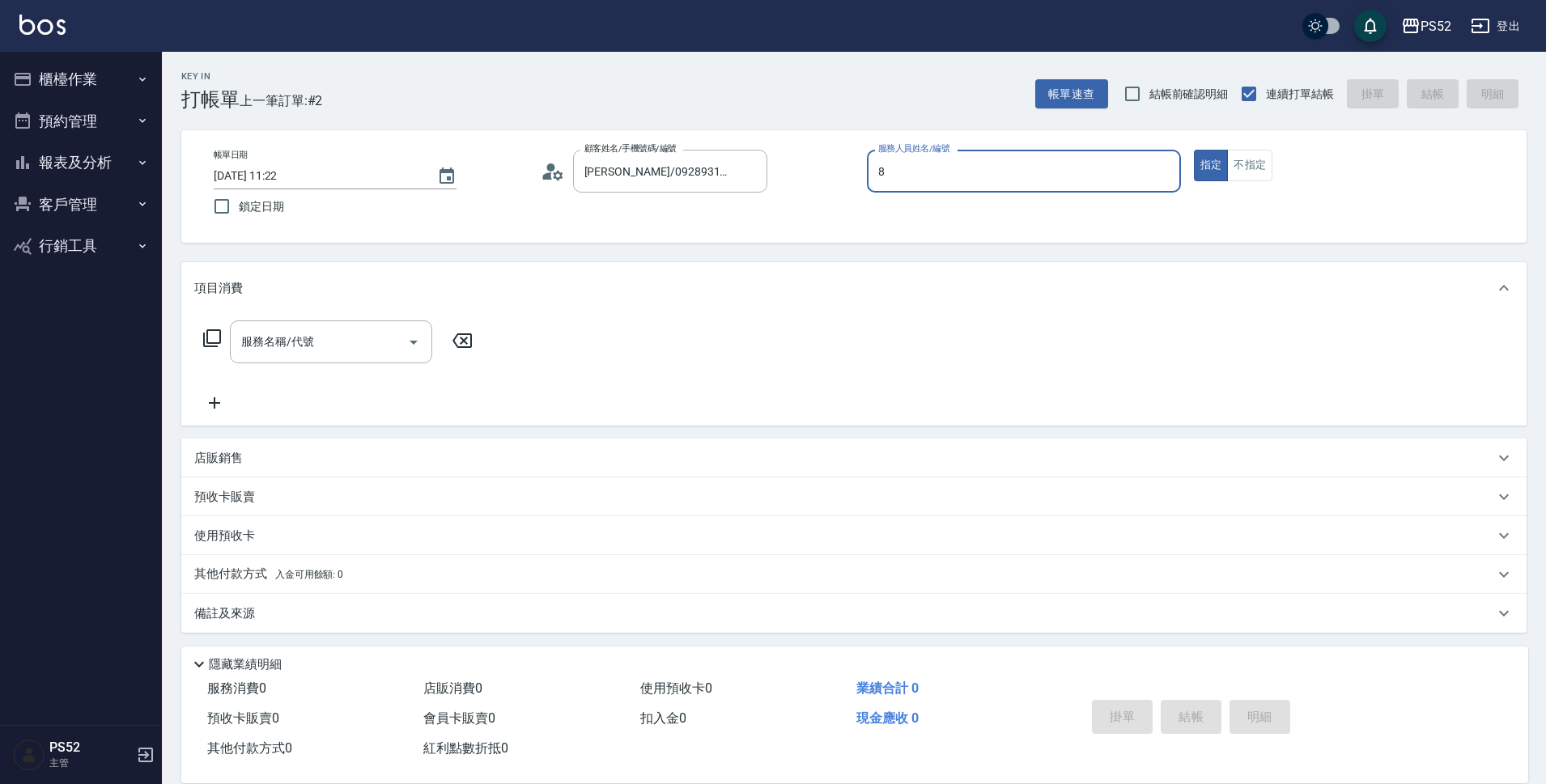
type input "Pink-8"
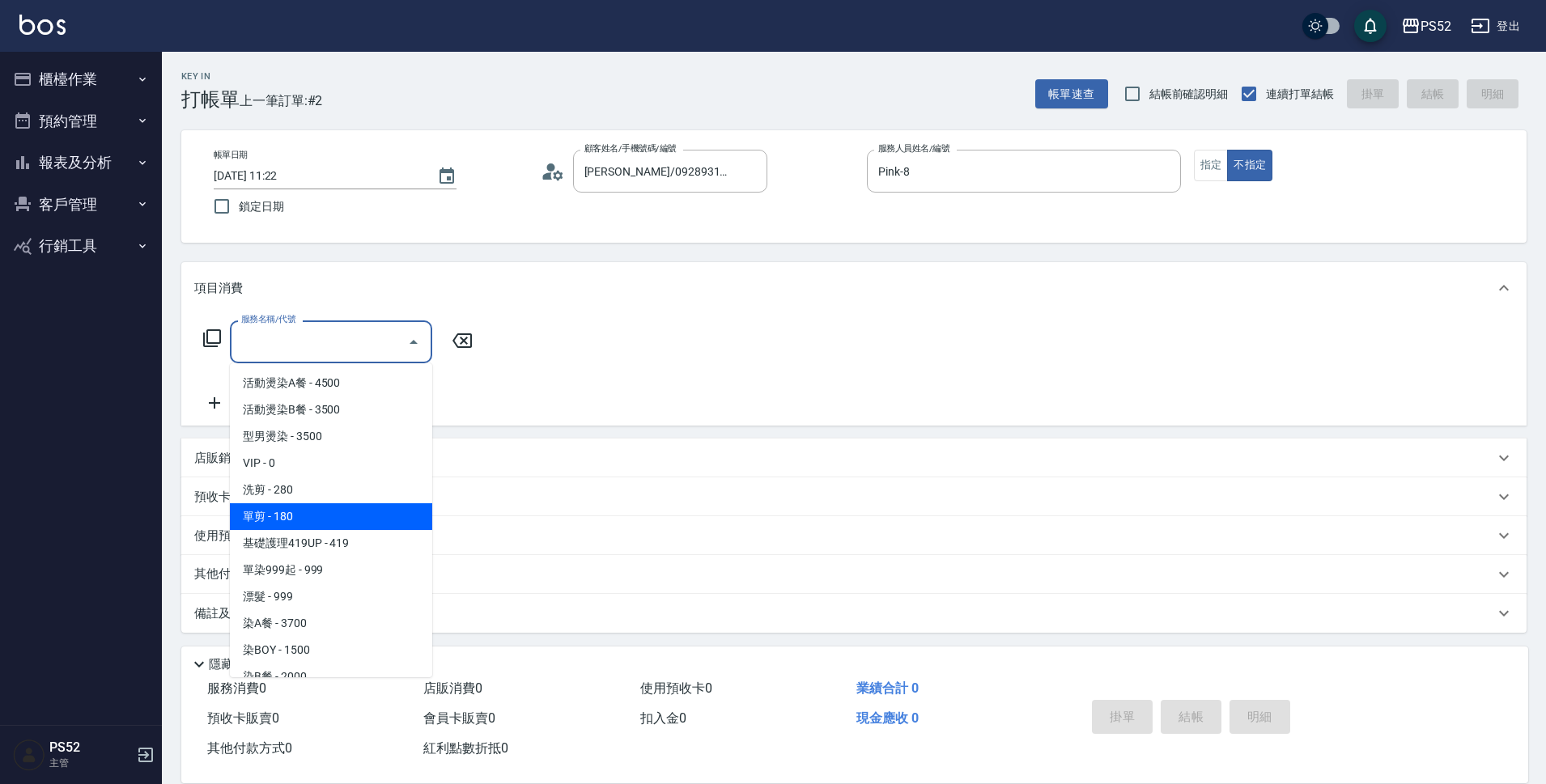
type input "單剪(C2)"
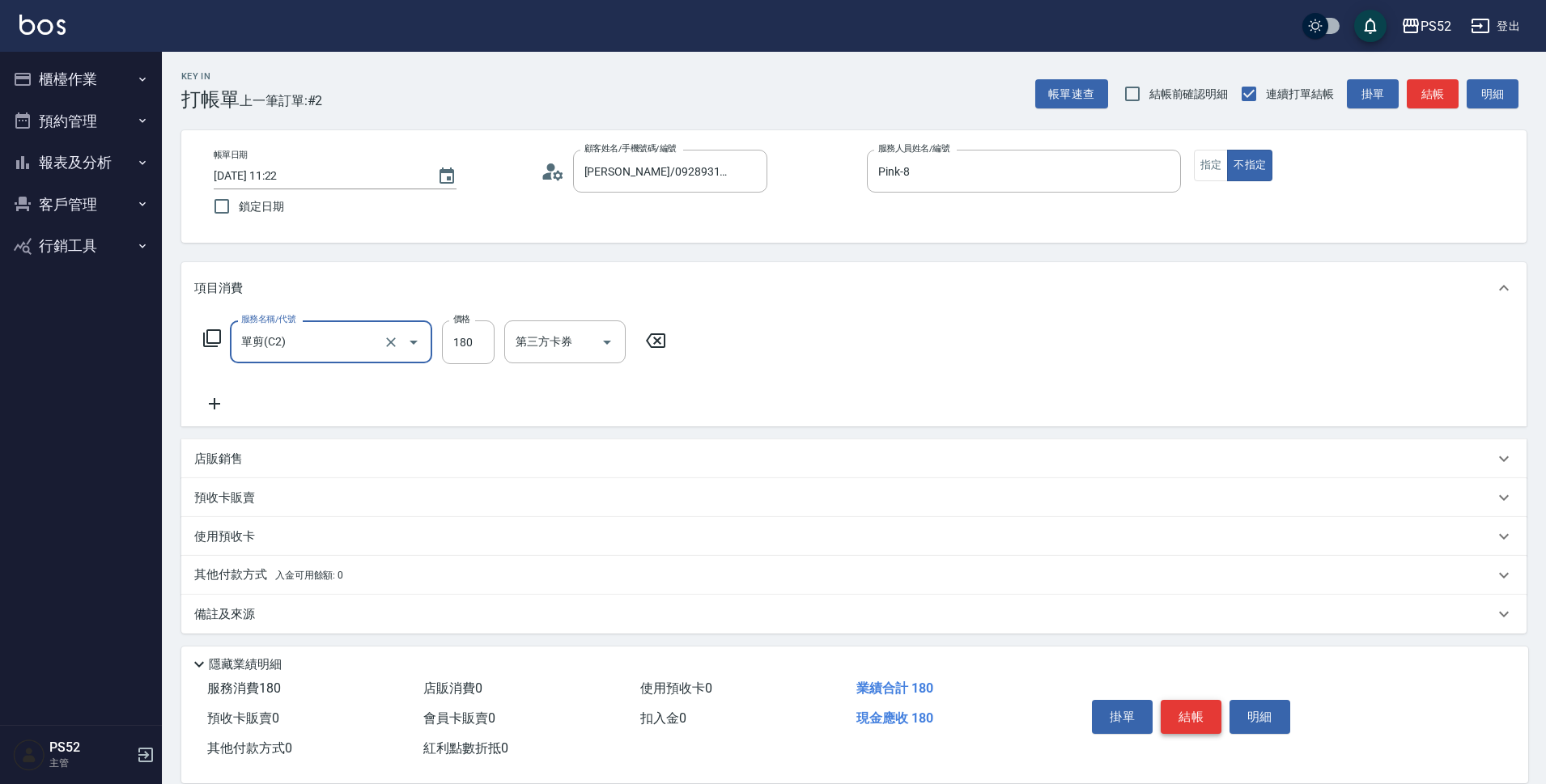
click at [1196, 709] on button "結帳" at bounding box center [1192, 716] width 61 height 34
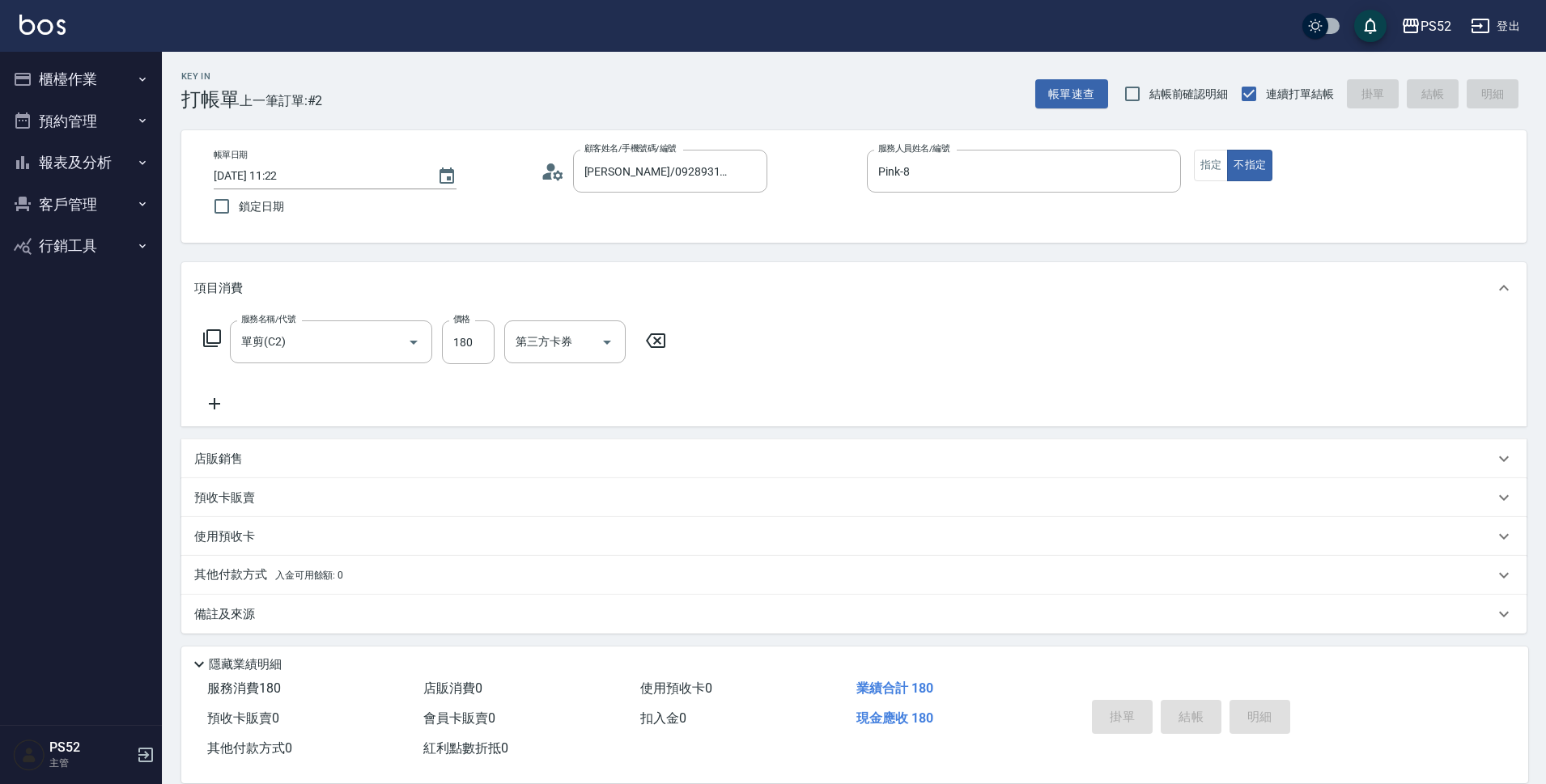
type input "2025/10/11 11:37"
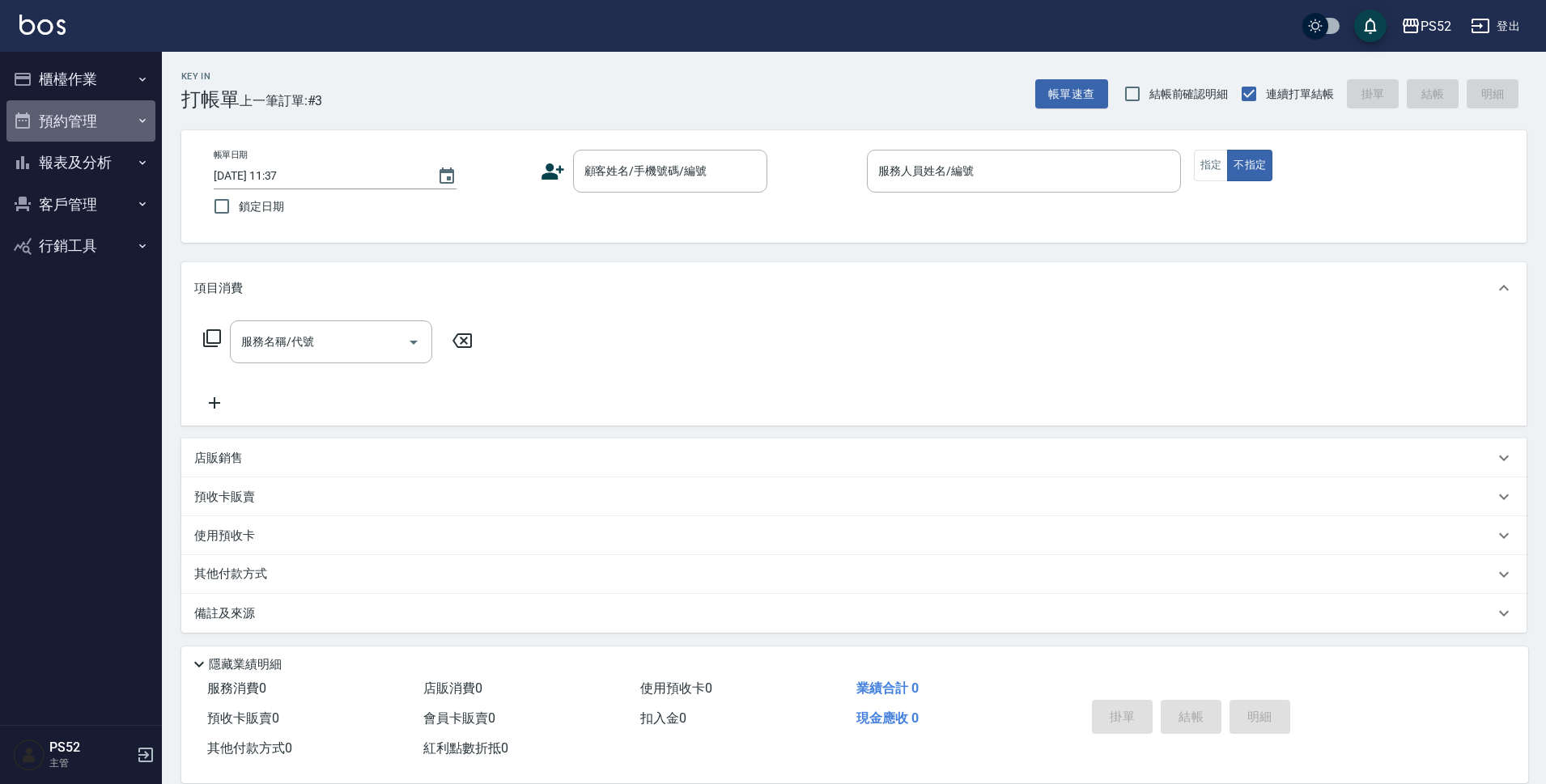
click at [127, 124] on button "預約管理" at bounding box center [81, 121] width 149 height 42
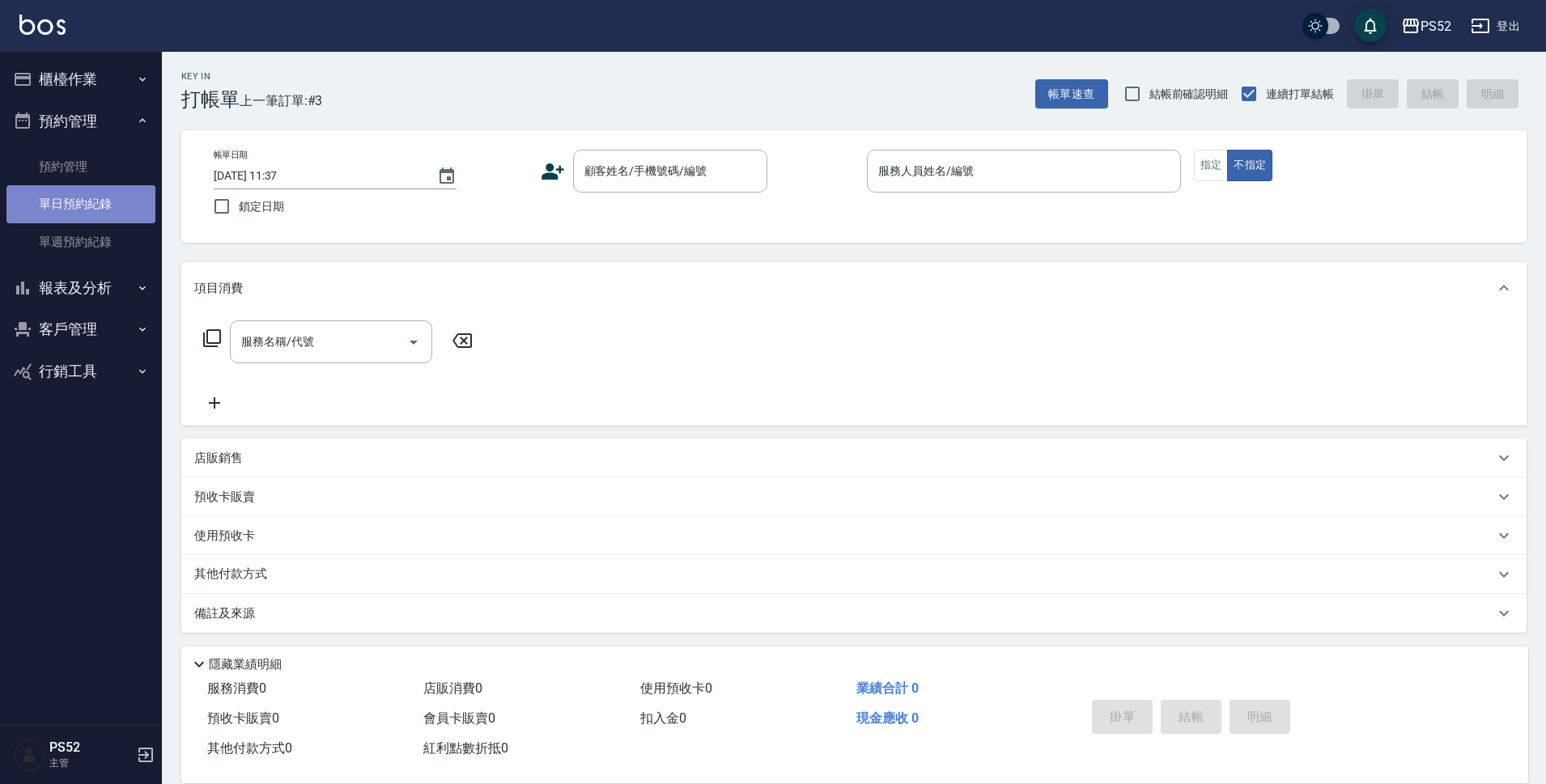
click at [114, 194] on link "單日預約紀錄" at bounding box center [81, 204] width 149 height 37
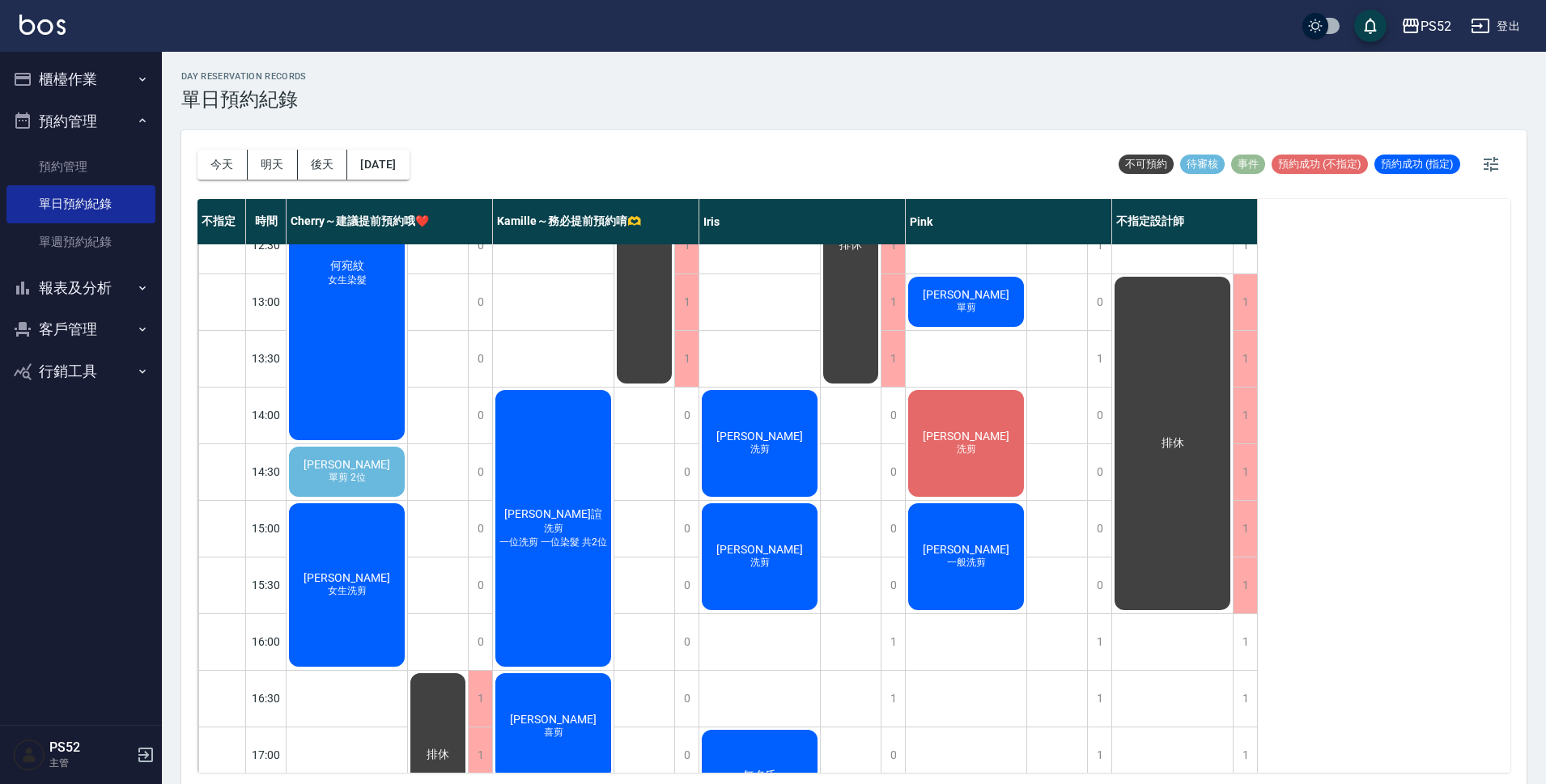
scroll to position [269, 0]
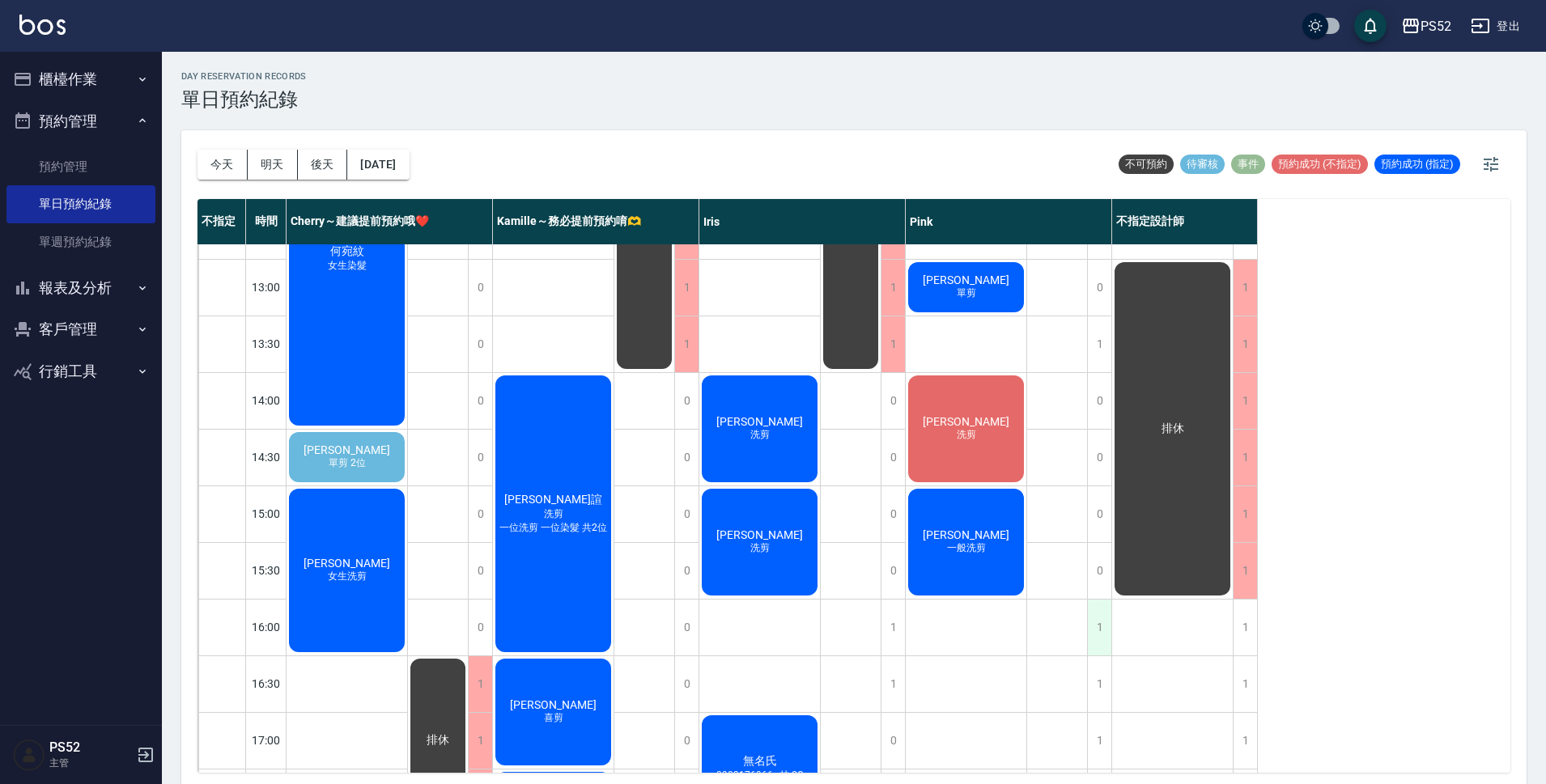
click at [1089, 618] on div "1" at bounding box center [1100, 627] width 24 height 55
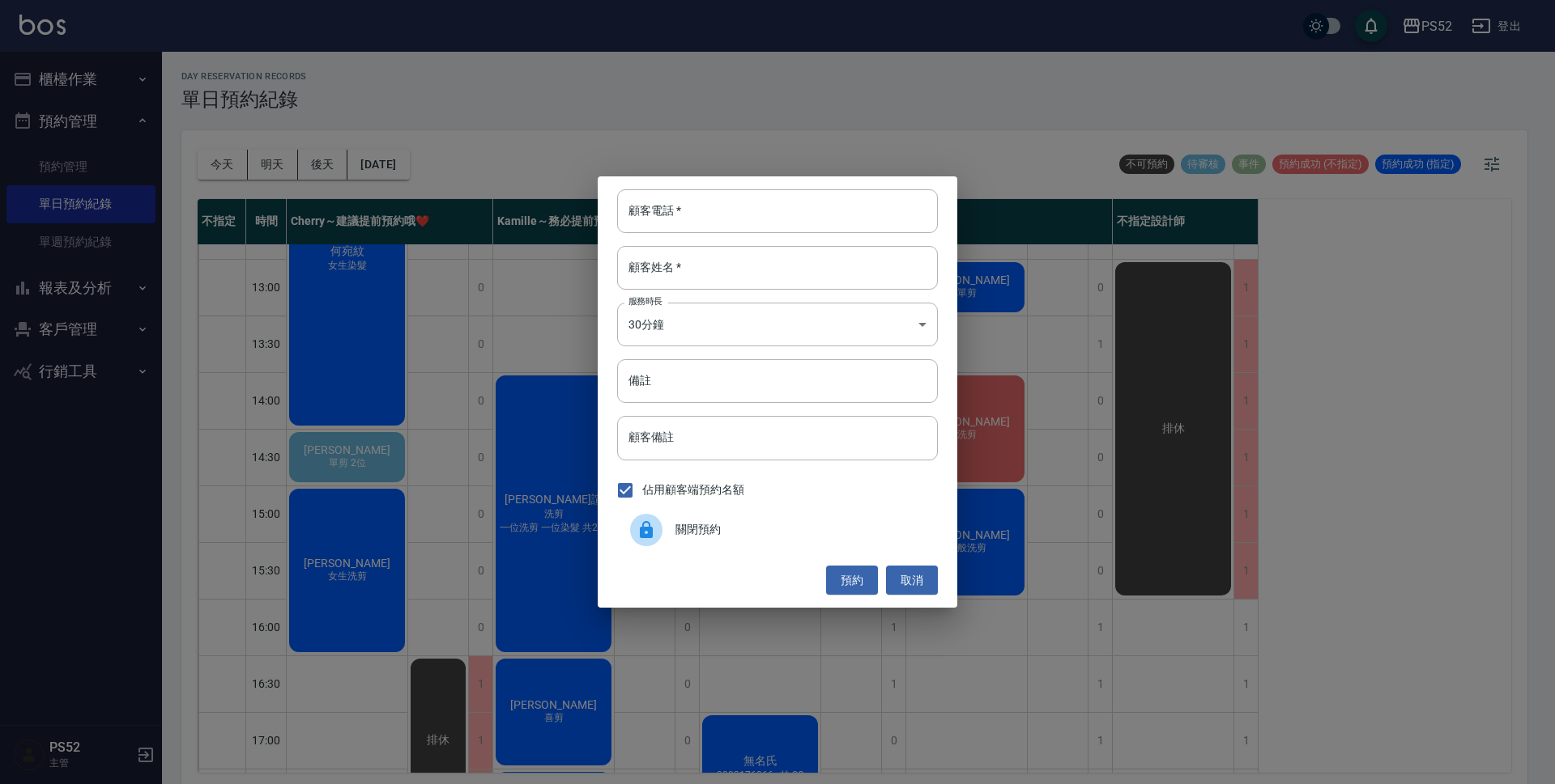
click at [775, 518] on div "關閉預約" at bounding box center [778, 530] width 321 height 45
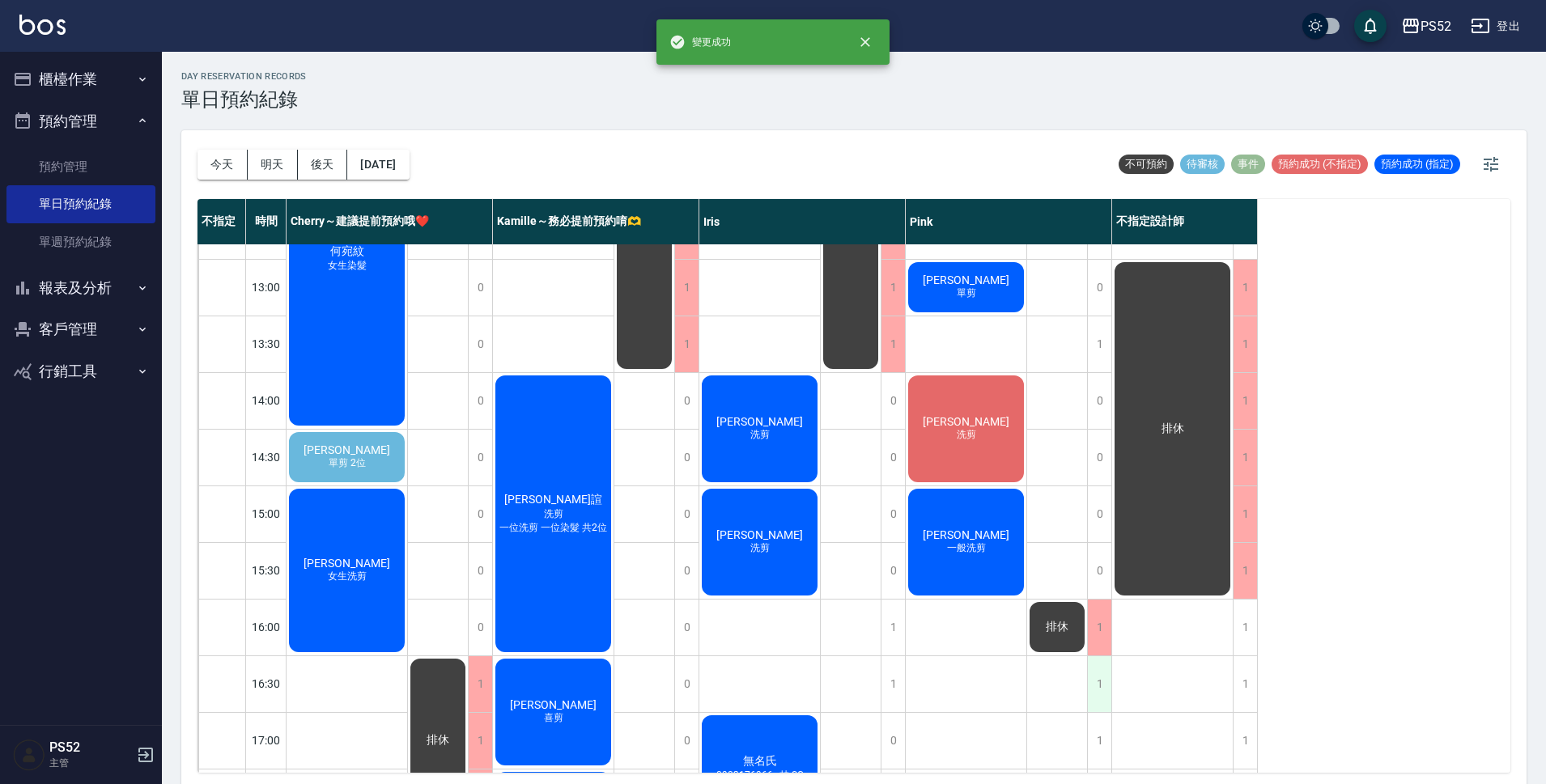
click at [1089, 672] on div "1" at bounding box center [1100, 684] width 24 height 55
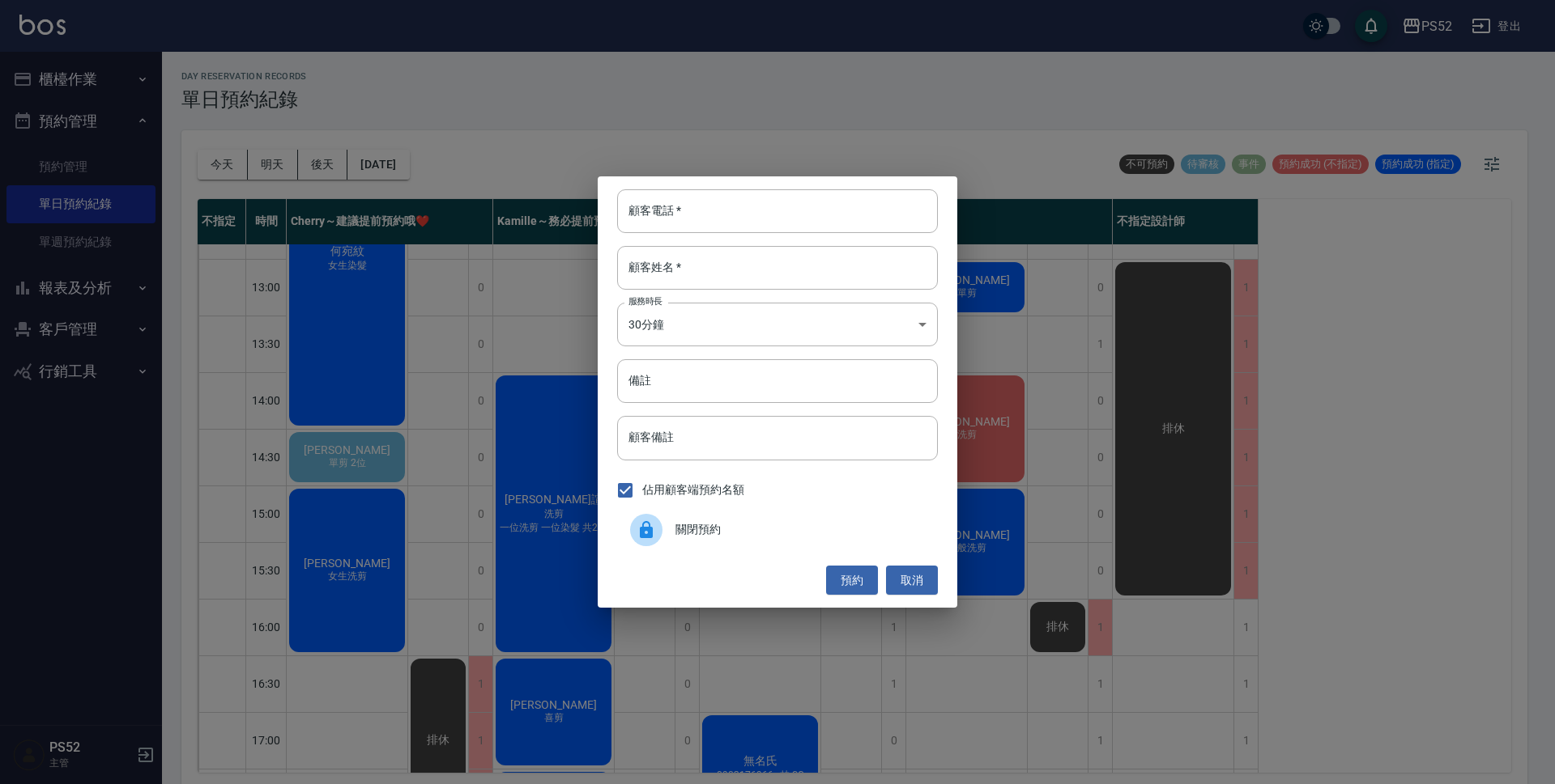
click at [763, 517] on div "關閉預約" at bounding box center [778, 530] width 321 height 45
